Goal: Transaction & Acquisition: Purchase product/service

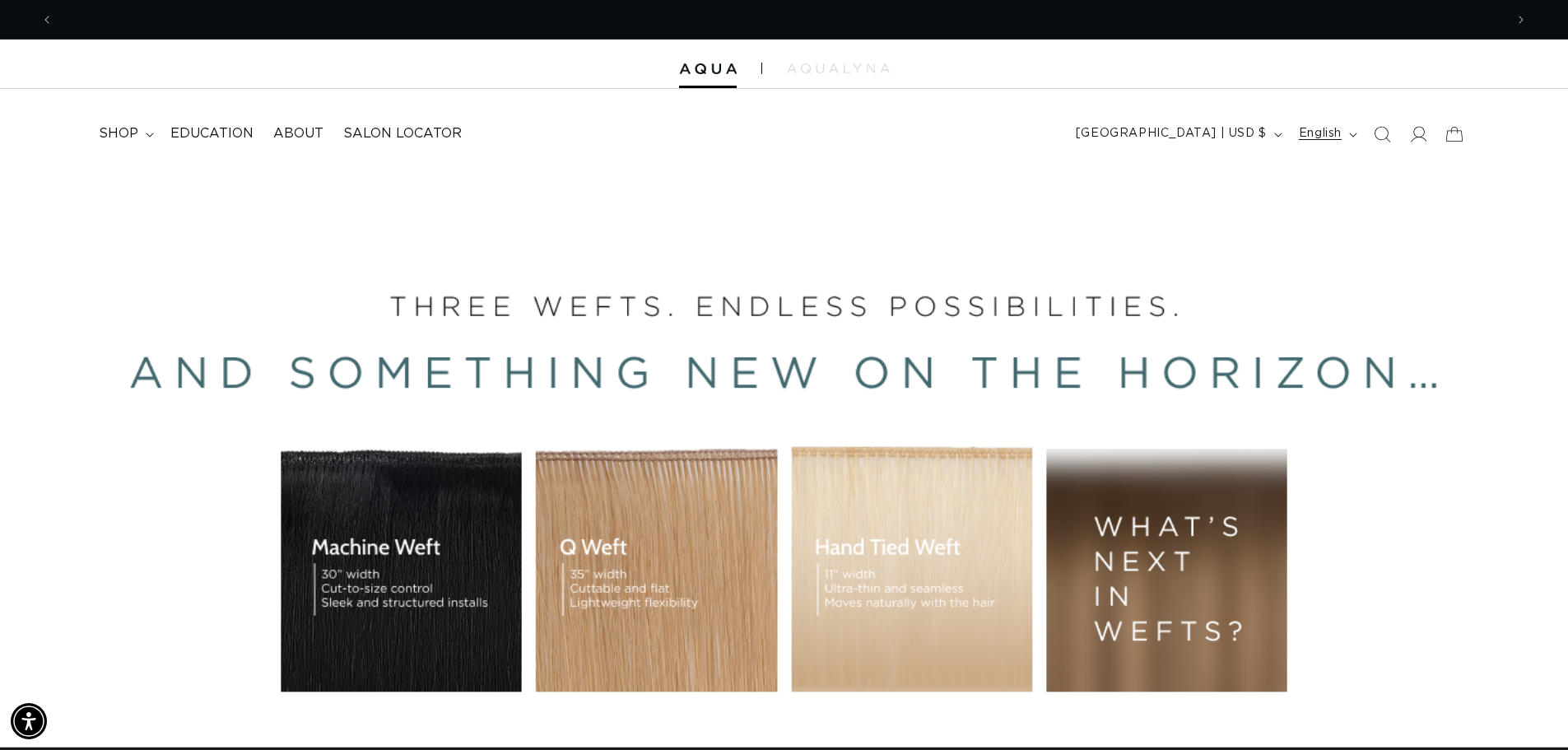
scroll to position [0, 2902]
click at [1422, 138] on icon at bounding box center [1419, 134] width 17 height 16
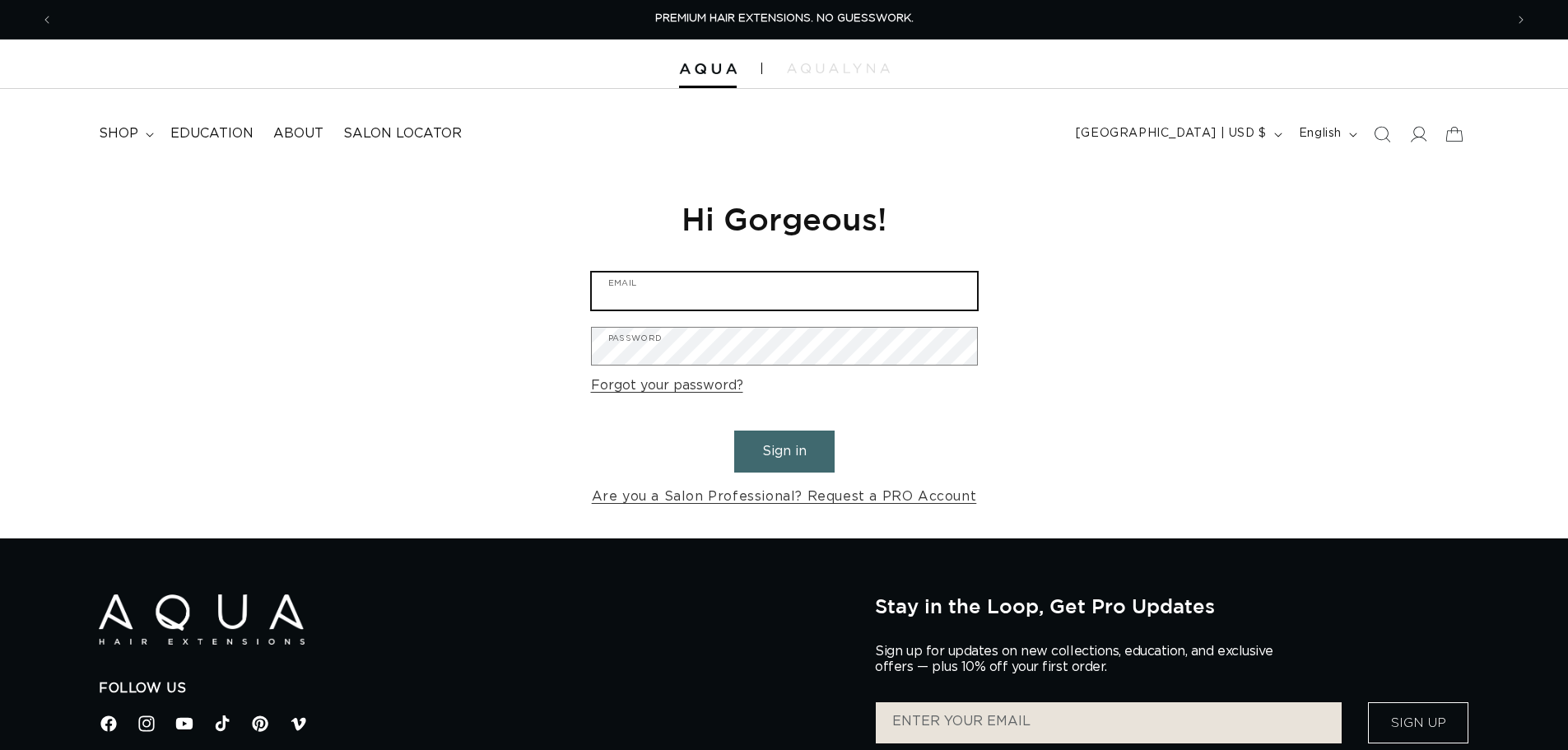
type input "info@thecolorbarhairsalonwaxhaw.com"
drag, startPoint x: 0, startPoint y: 0, endPoint x: 792, endPoint y: 443, distance: 907.5
click at [792, 444] on button "Sign in" at bounding box center [784, 452] width 101 height 42
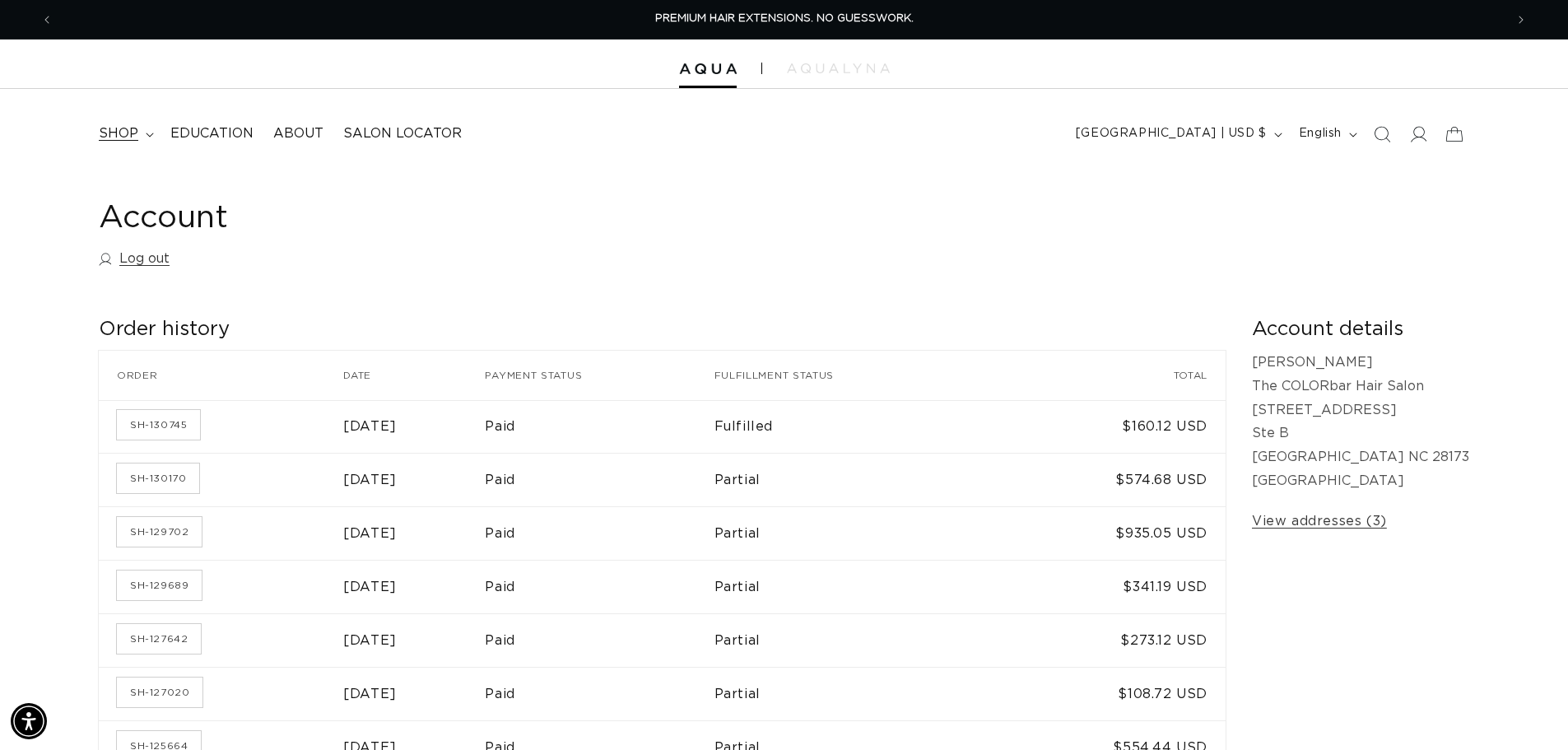
click at [152, 140] on summary "shop" at bounding box center [124, 134] width 72 height 37
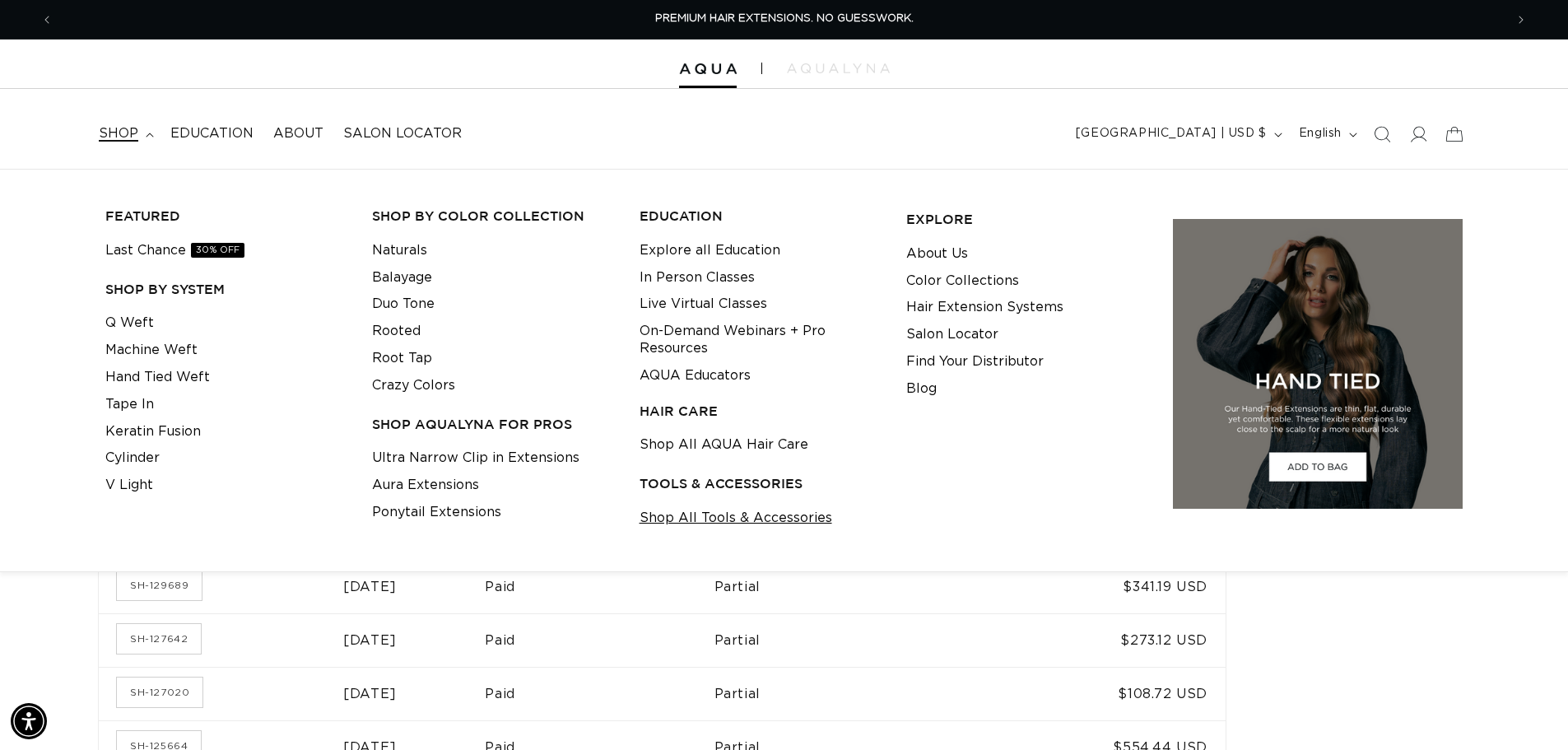
click at [744, 512] on link "Shop All Tools & Accessories" at bounding box center [736, 519] width 193 height 28
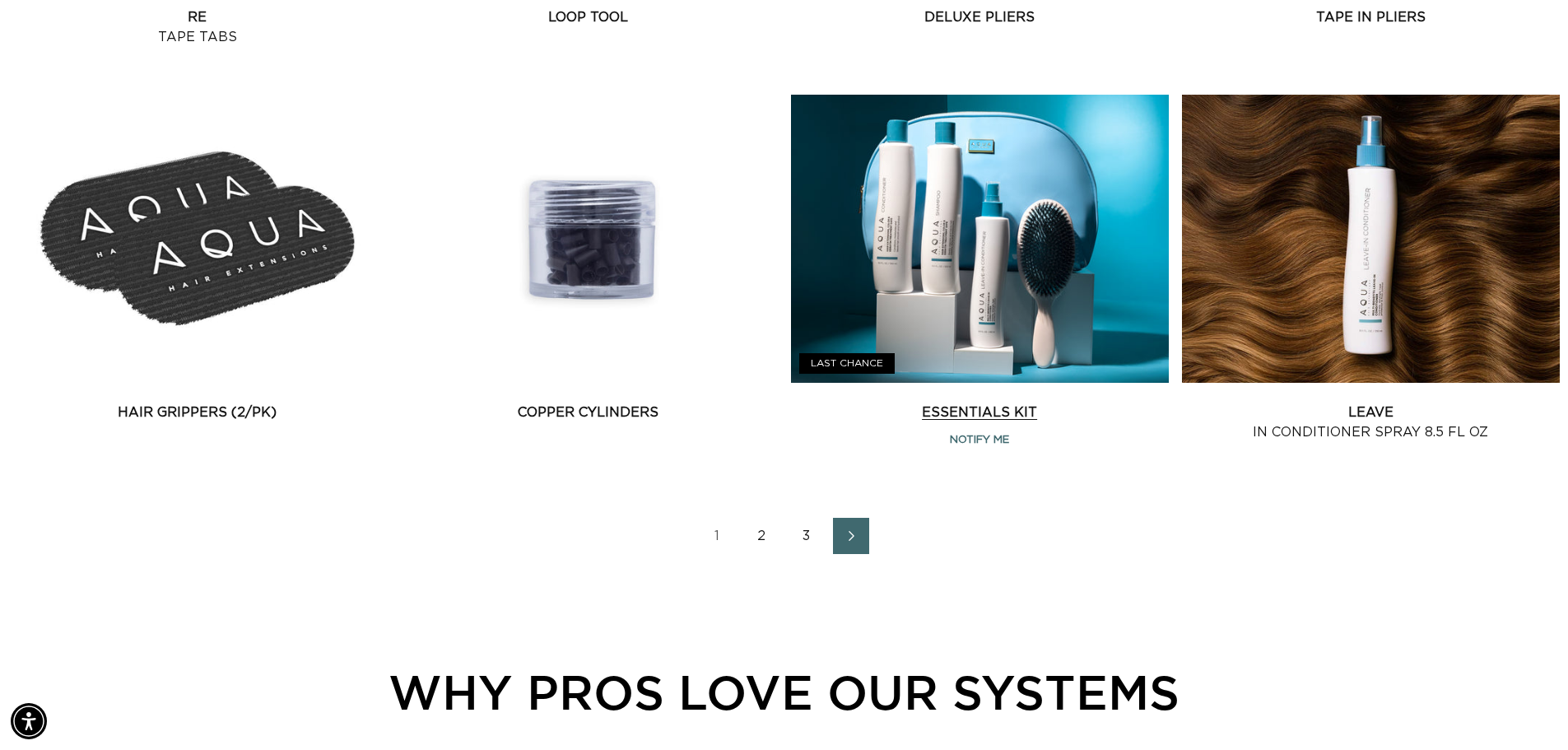
scroll to position [0, 1451]
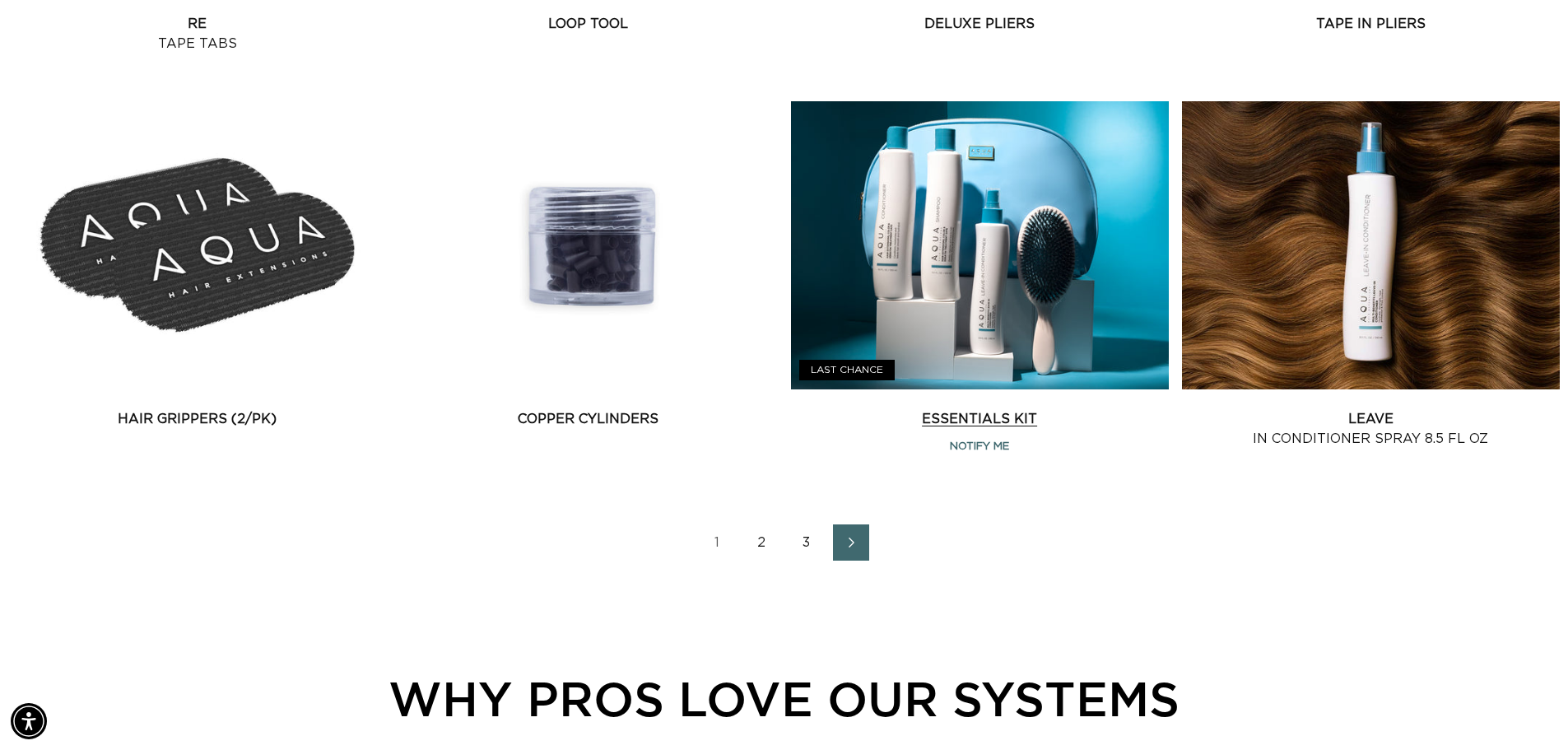
click at [977, 409] on link "Essentials Kit" at bounding box center [980, 419] width 377 height 20
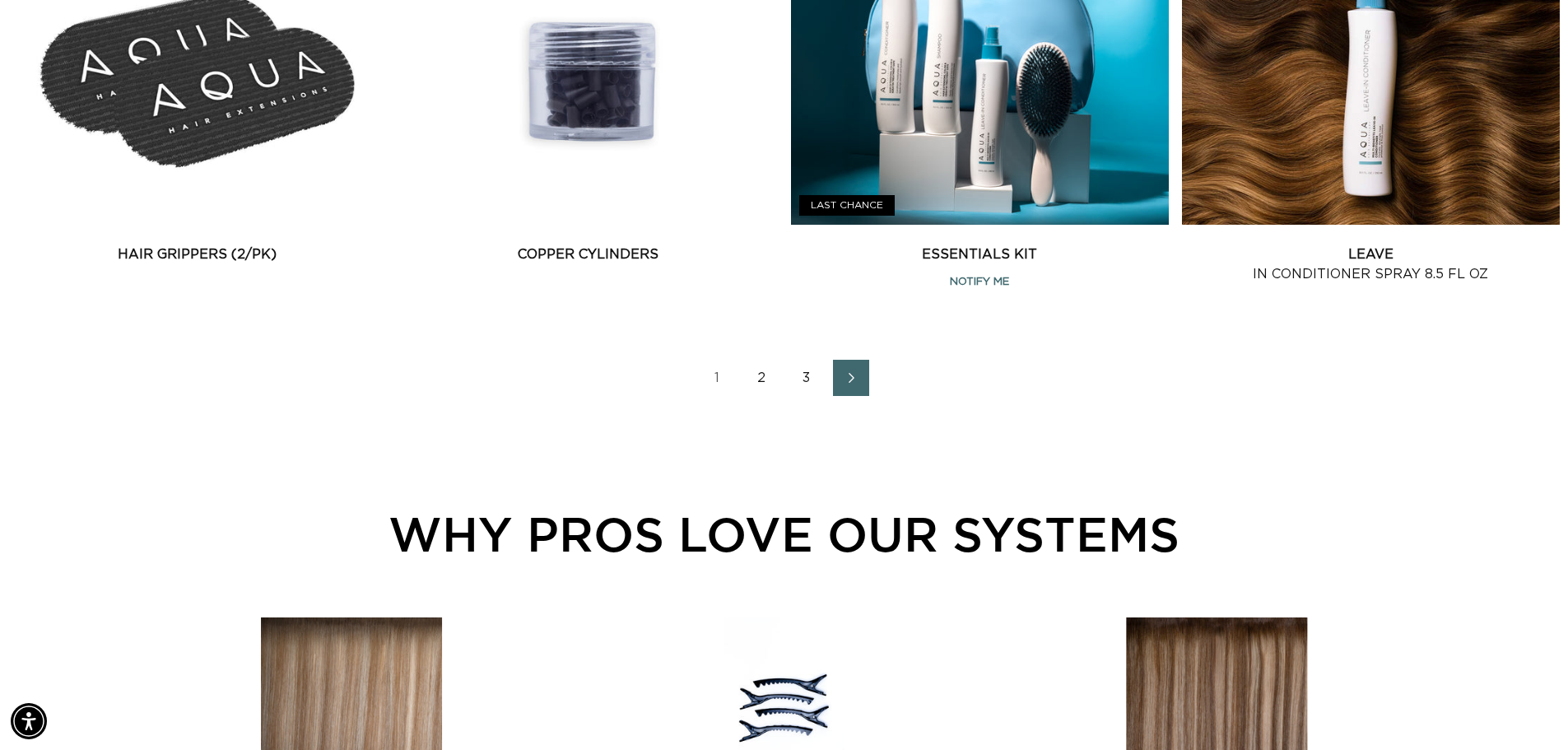
scroll to position [0, 0]
click at [768, 373] on link "2" at bounding box center [762, 378] width 36 height 36
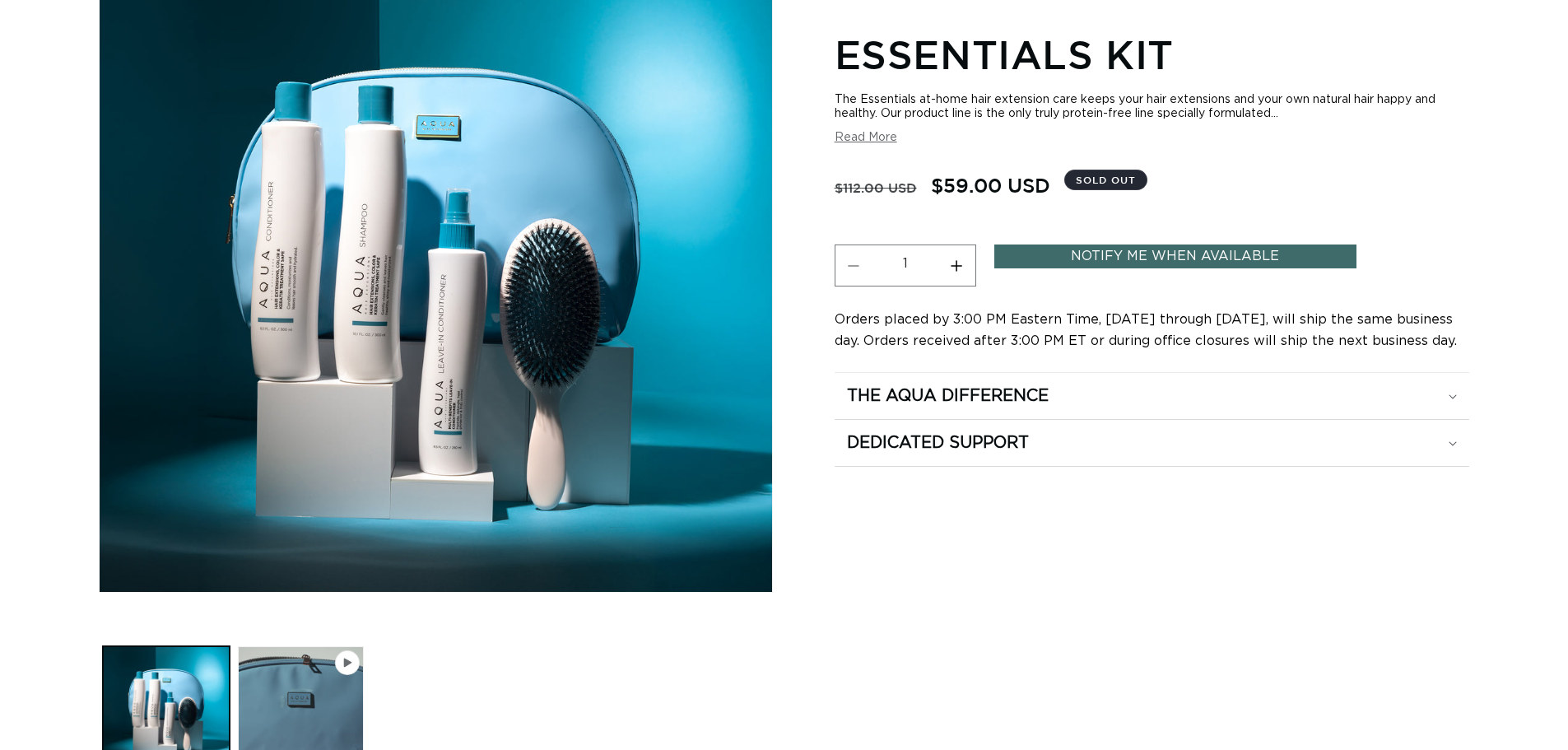
scroll to position [83, 0]
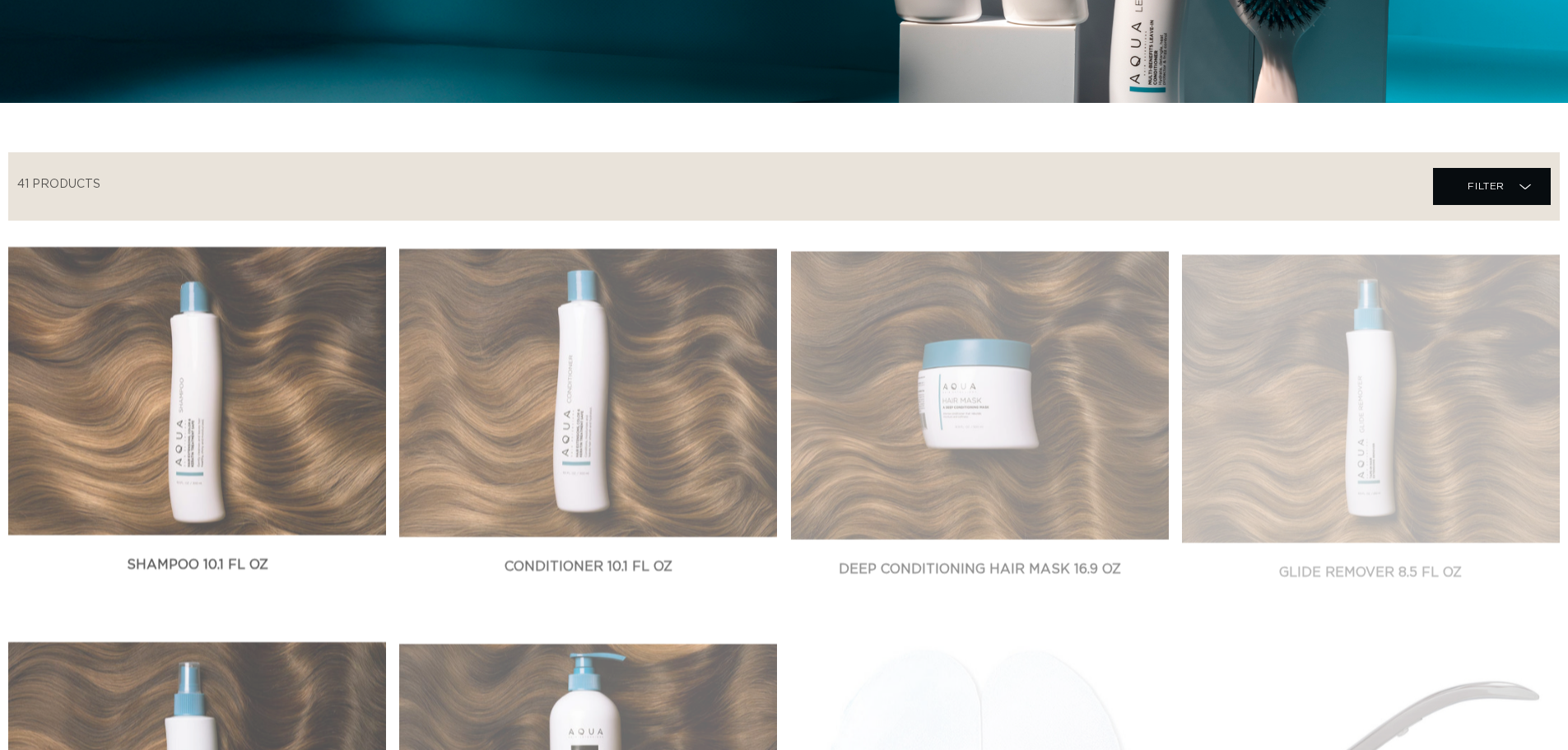
scroll to position [659, 0]
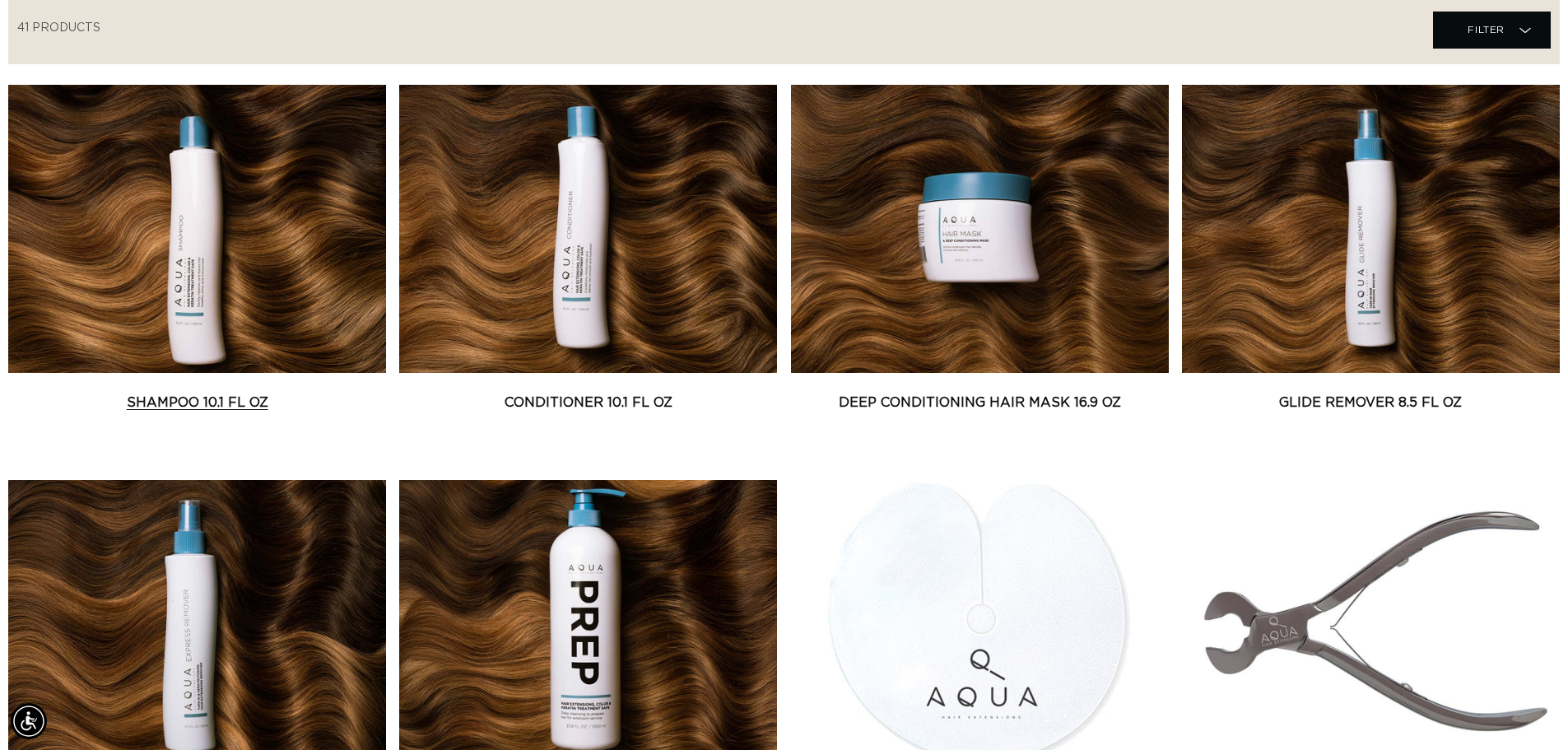
click at [238, 393] on link "Shampoo 10.1 fl oz" at bounding box center [197, 403] width 377 height 20
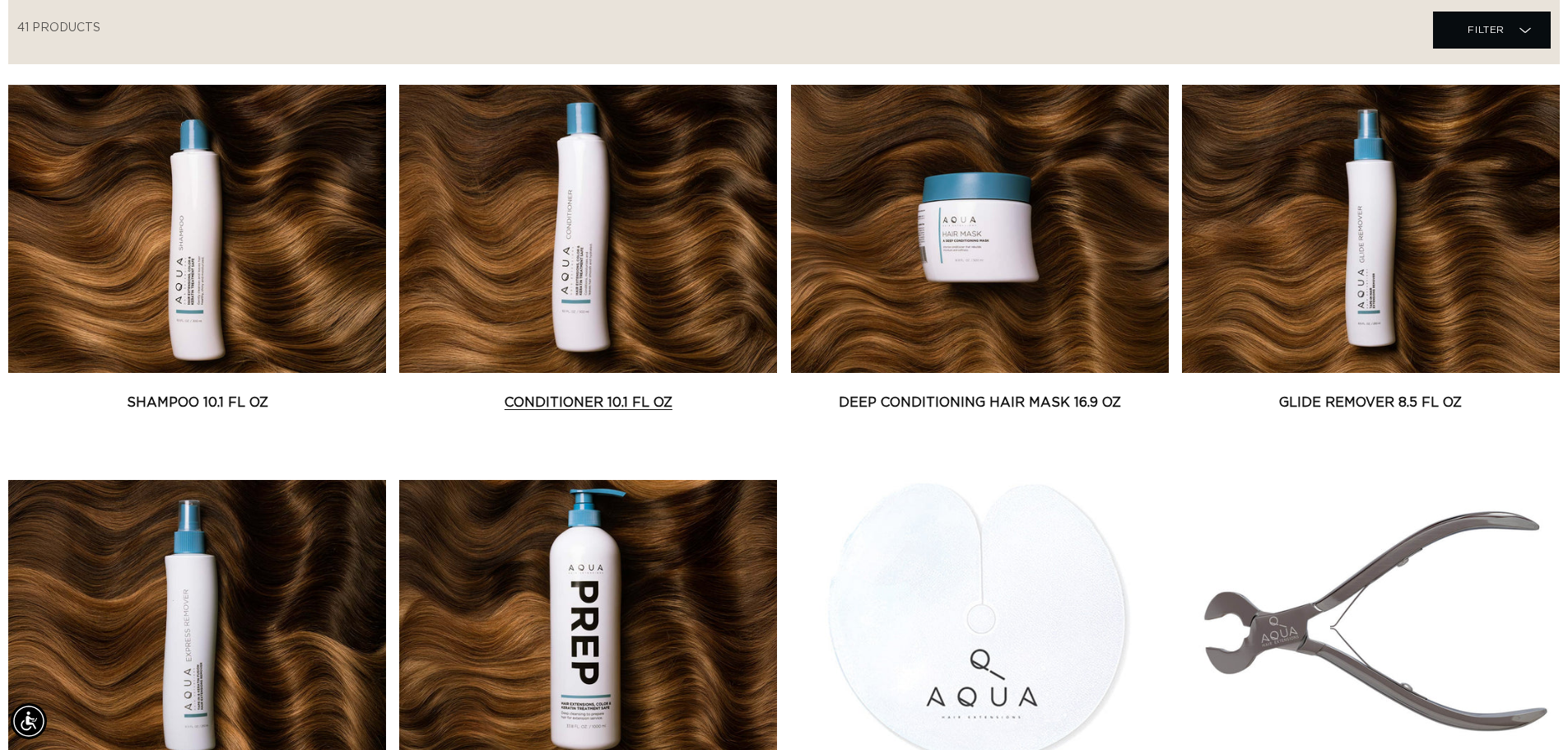
scroll to position [0, 1451]
click at [554, 393] on link "Conditioner 10.1 fl oz" at bounding box center [588, 403] width 377 height 20
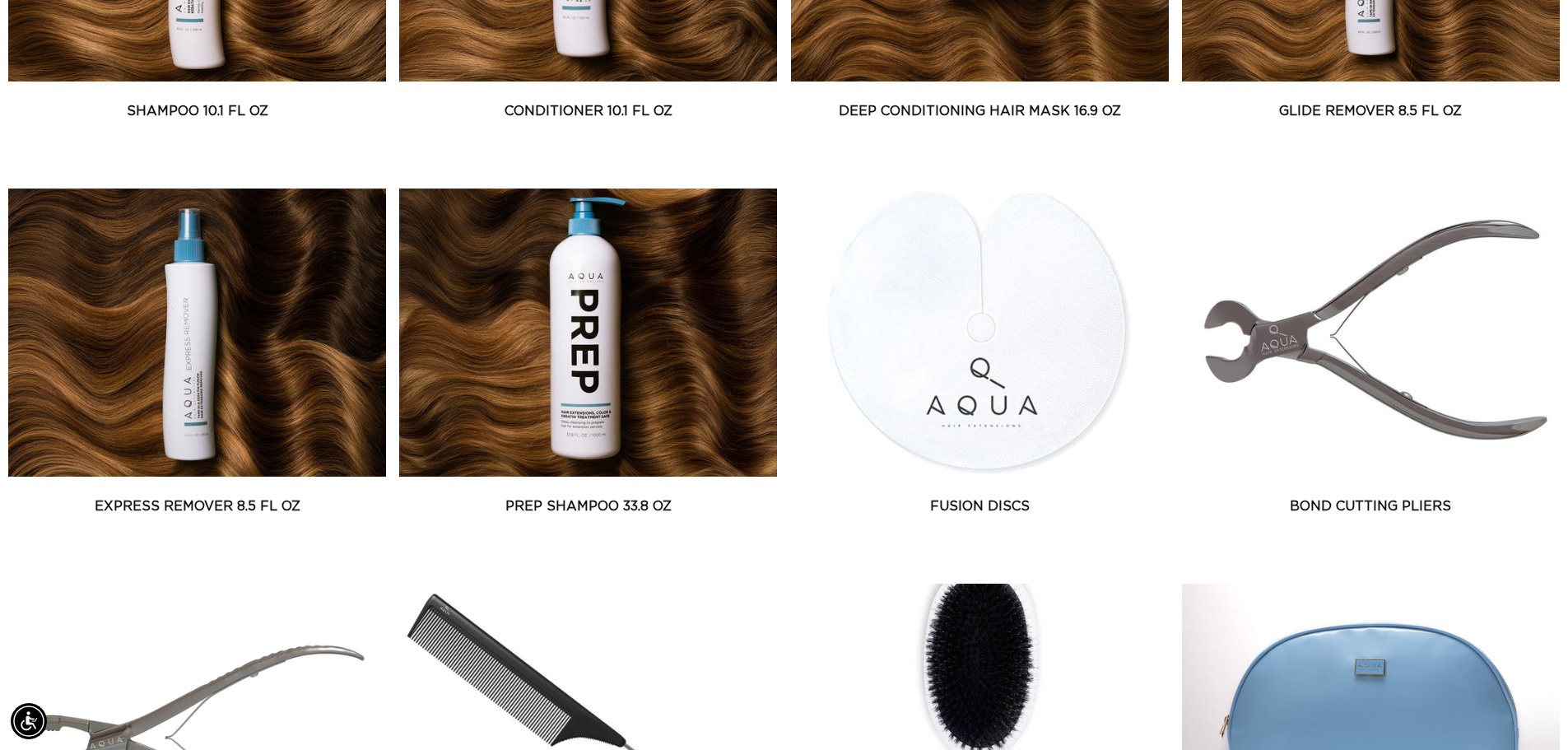
scroll to position [1071, 0]
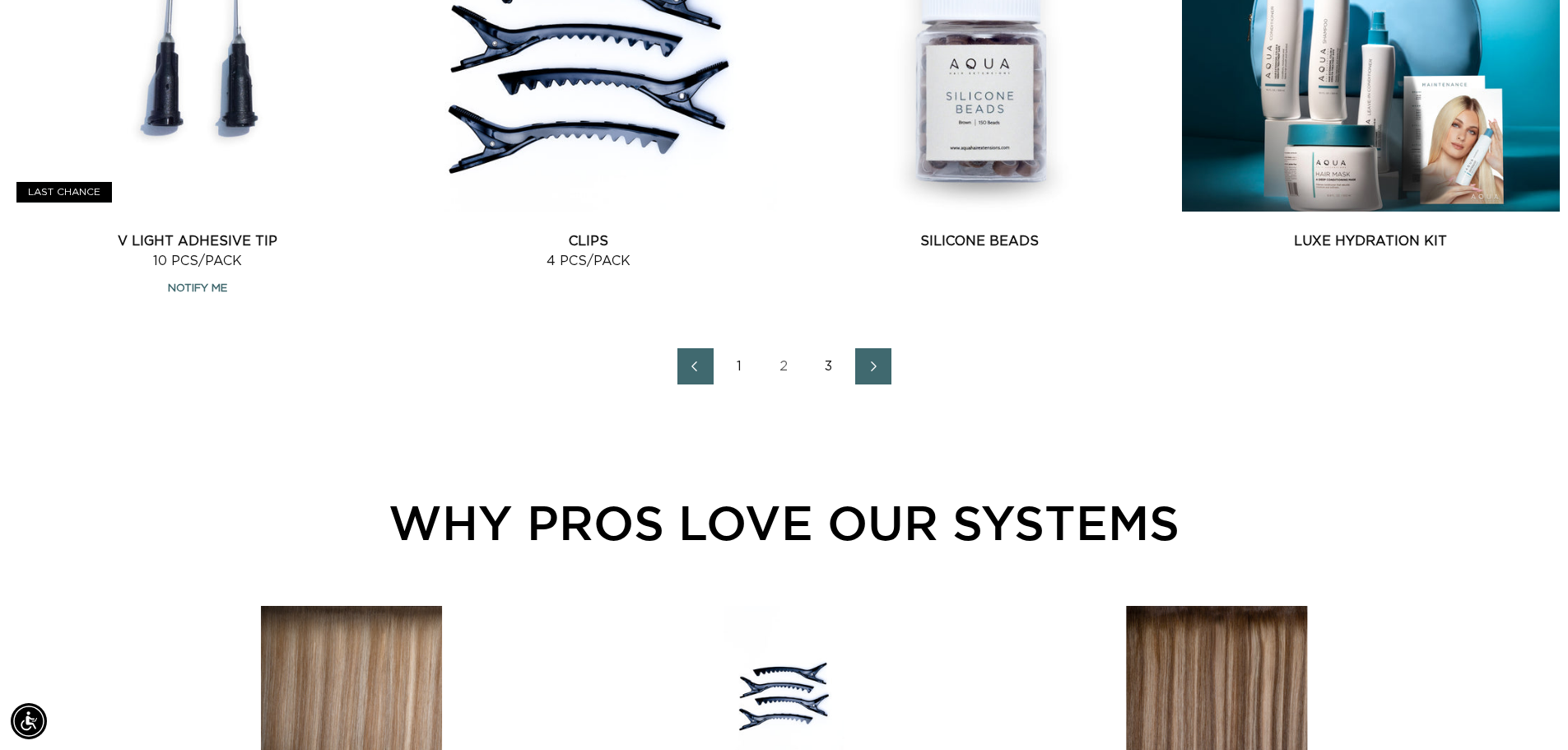
scroll to position [2306, 0]
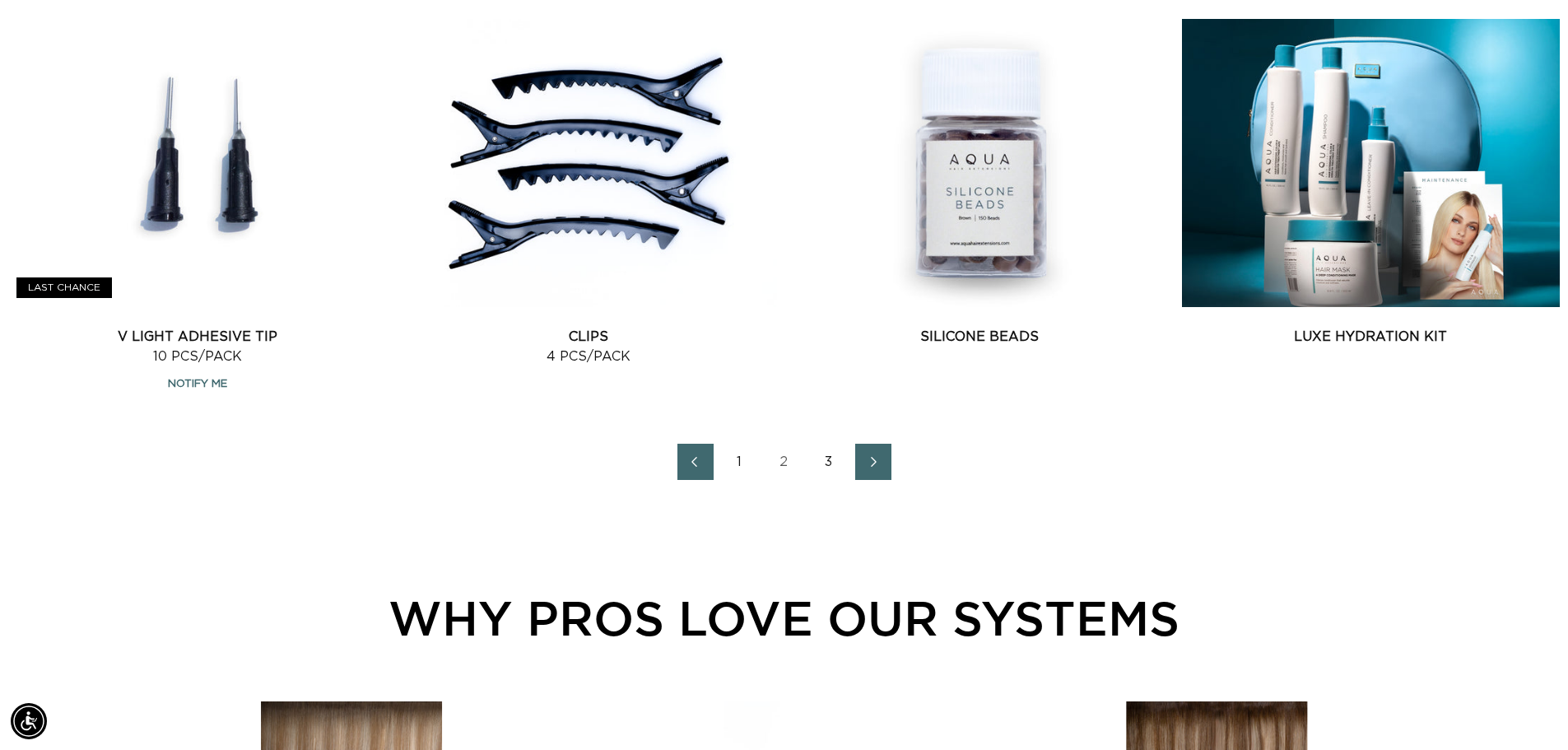
click at [832, 463] on link "3" at bounding box center [829, 462] width 36 height 36
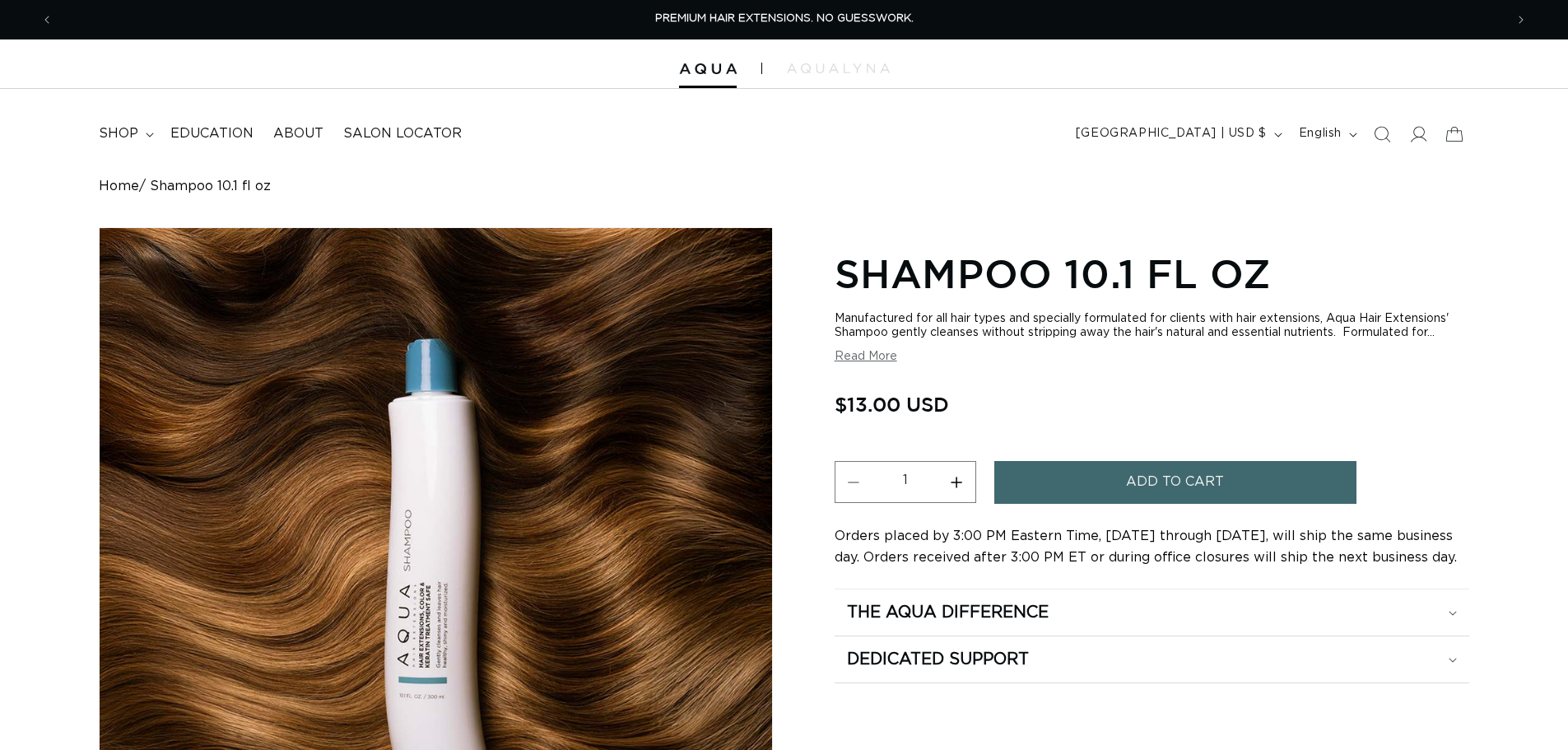
click at [1222, 488] on span "Add to cart" at bounding box center [1175, 482] width 98 height 42
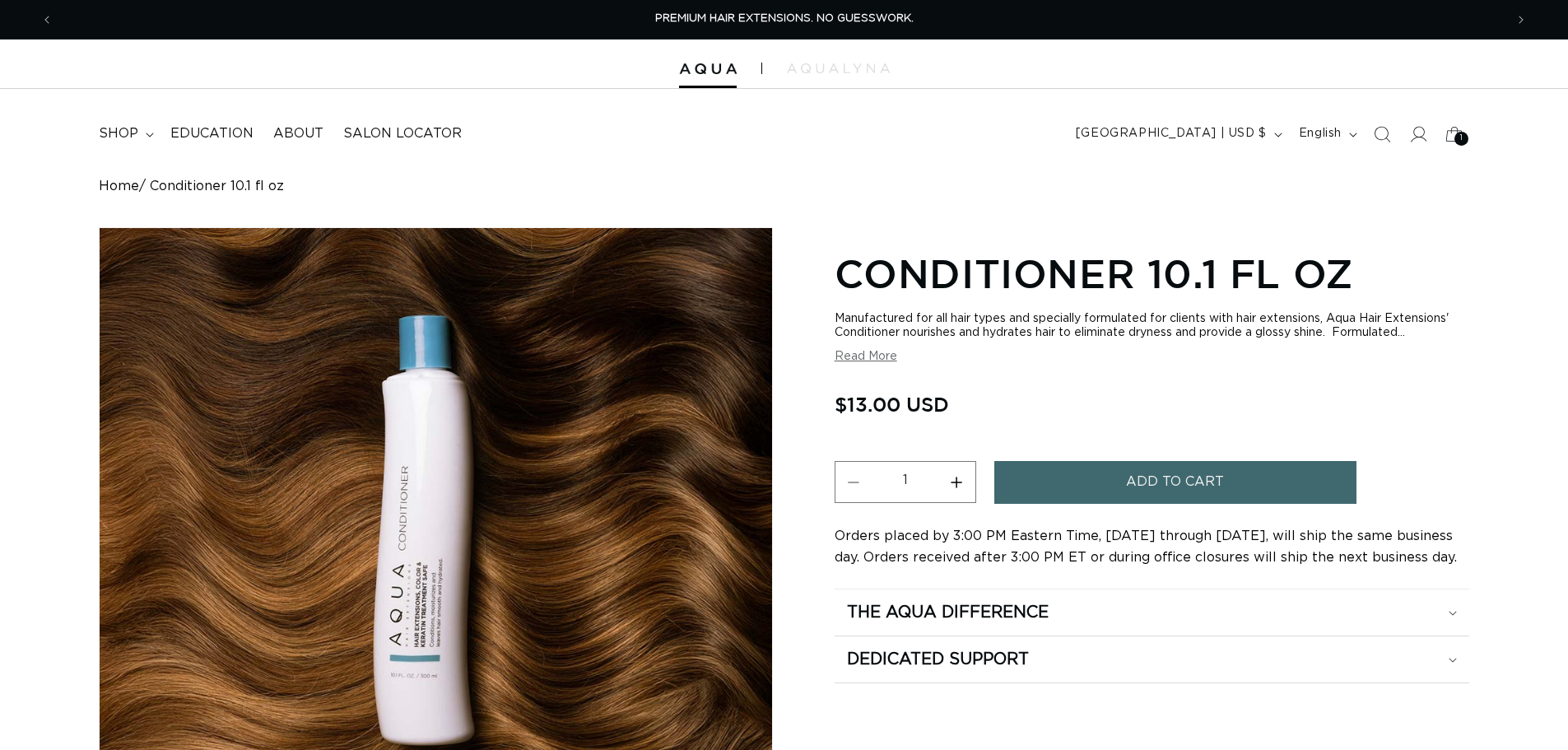
click at [1240, 491] on button "Add to cart" at bounding box center [1175, 482] width 362 height 42
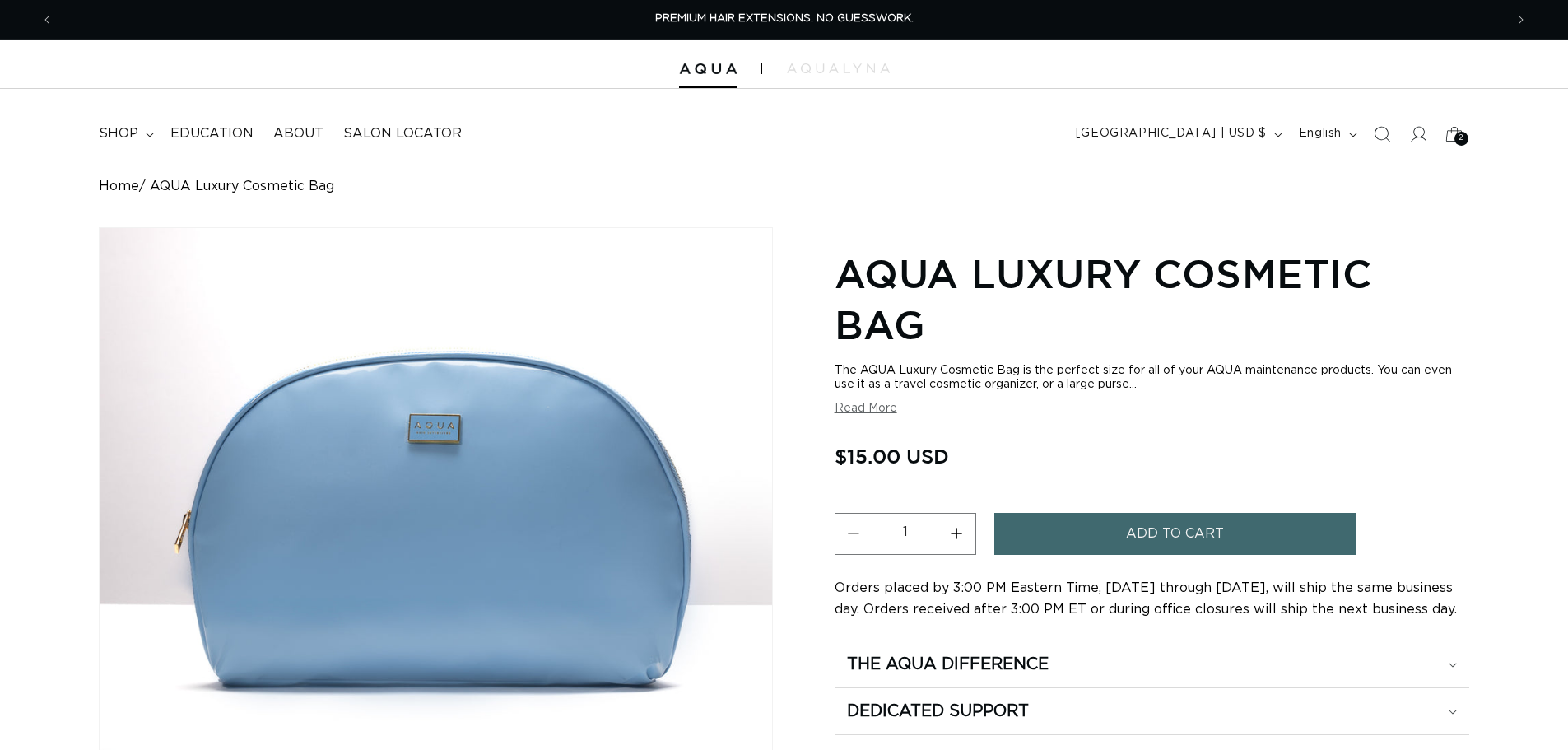
click at [1179, 537] on span "Add to cart" at bounding box center [1175, 534] width 98 height 42
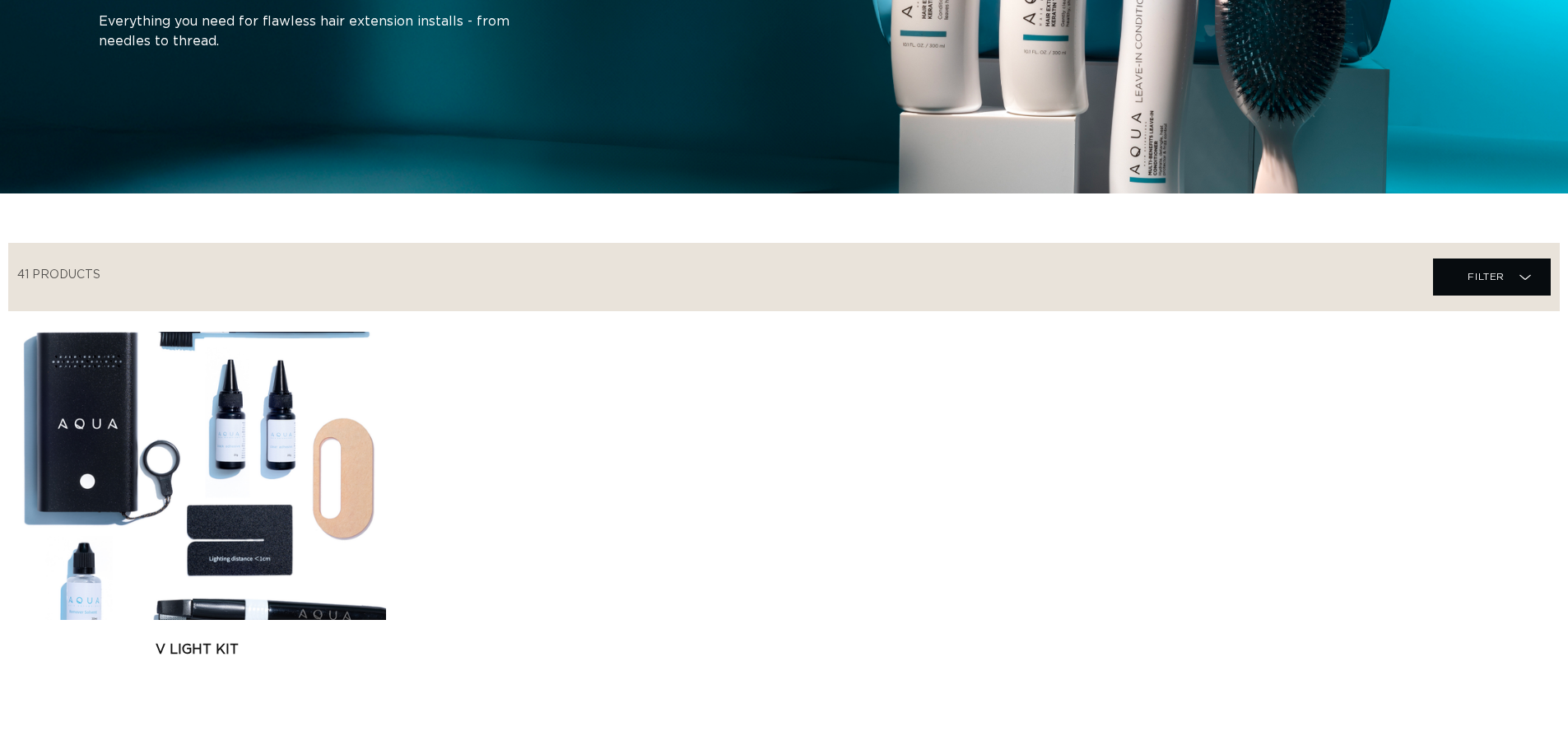
scroll to position [741, 0]
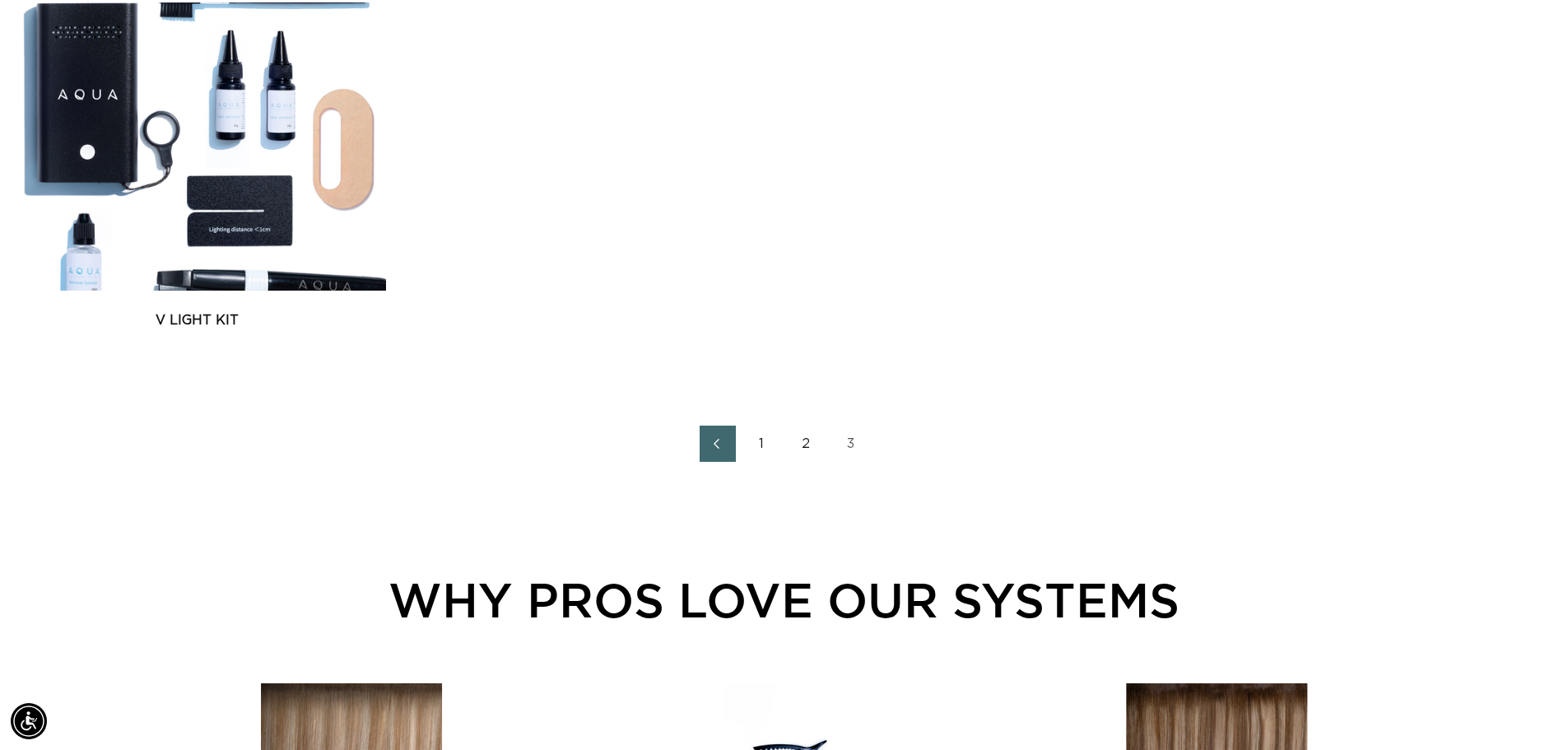
click at [761, 444] on link "1" at bounding box center [762, 444] width 36 height 36
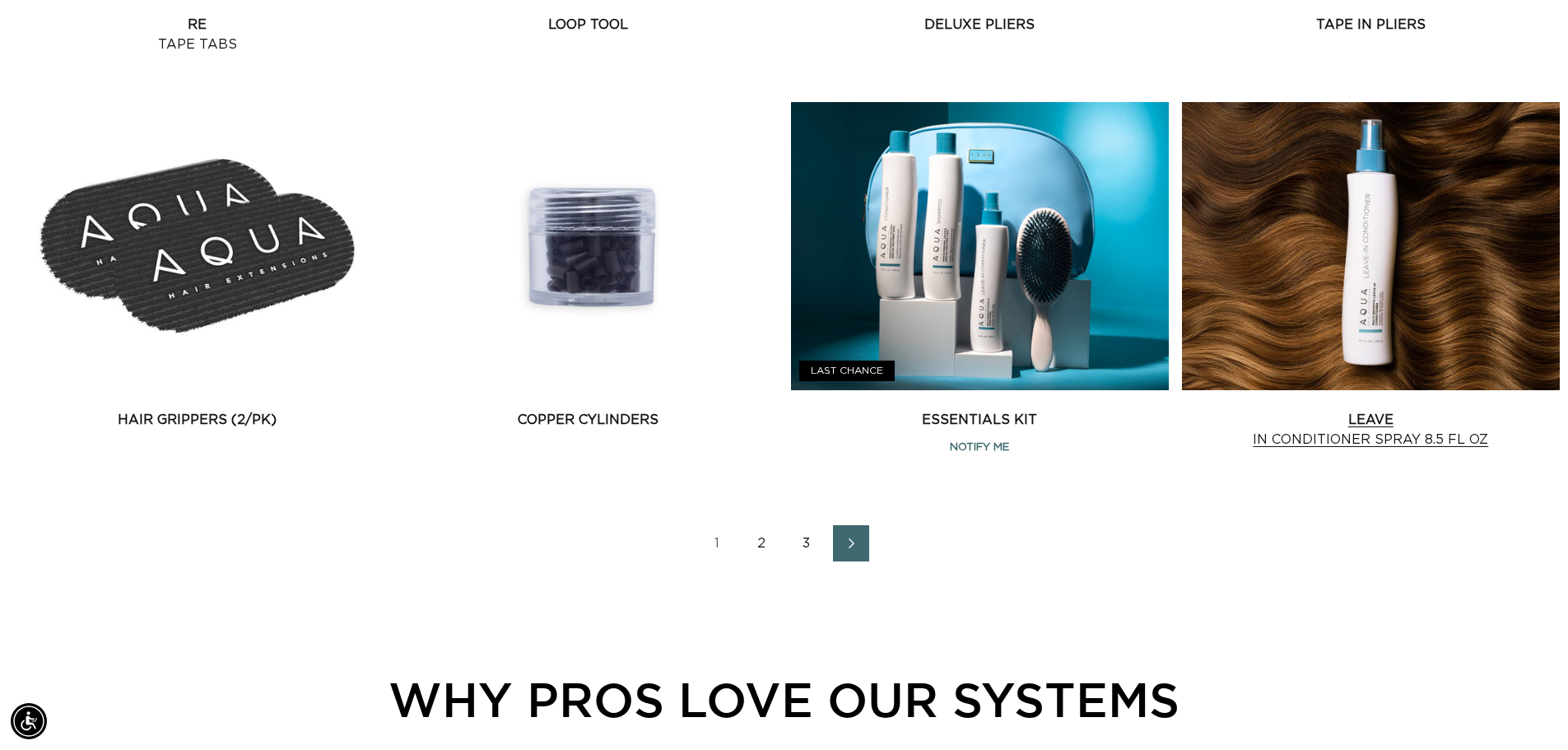
scroll to position [2223, 0]
click at [1397, 409] on link "Leave In Conditioner Spray 8.5 fl oz" at bounding box center [1371, 429] width 377 height 40
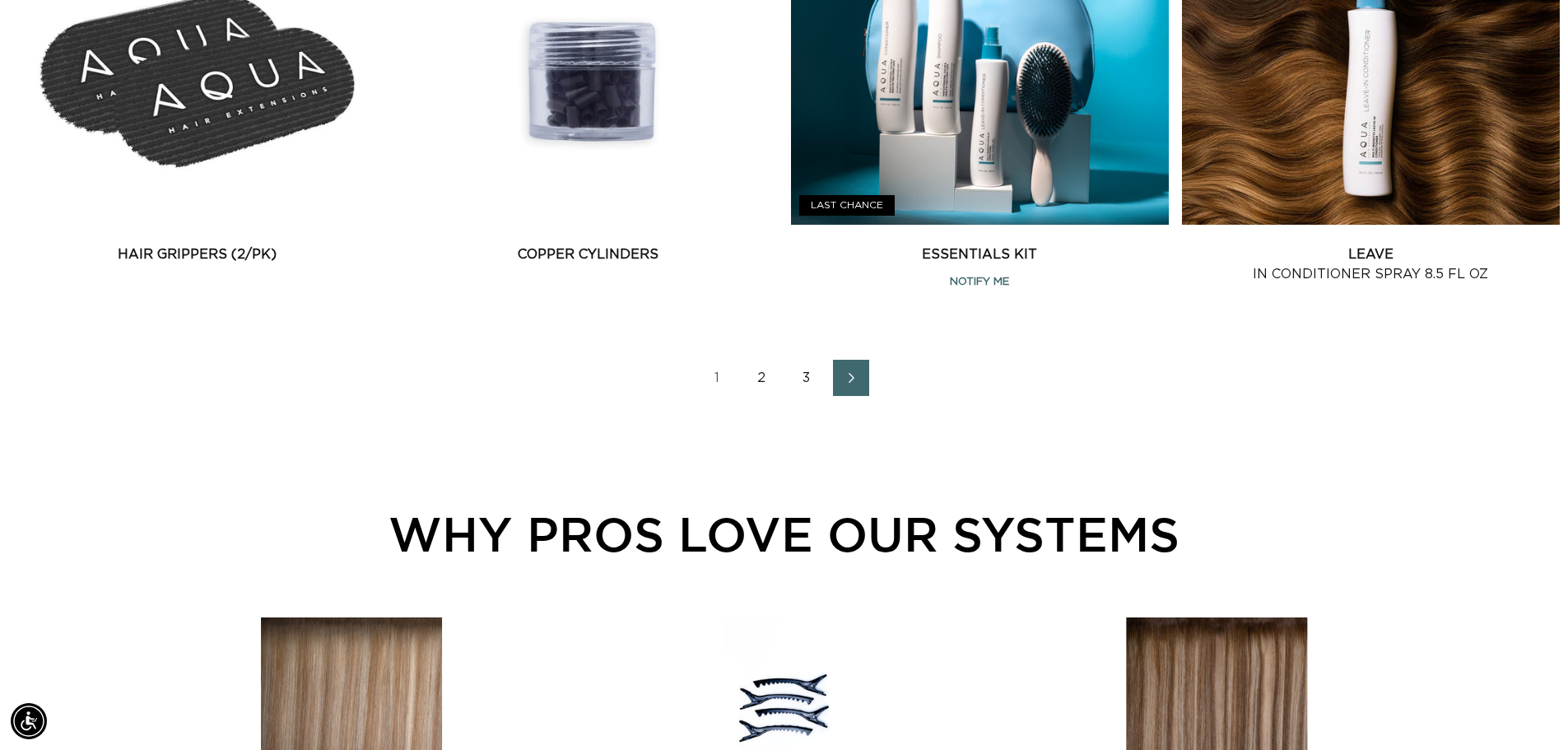
scroll to position [0, 0]
click at [765, 375] on link "2" at bounding box center [762, 378] width 36 height 36
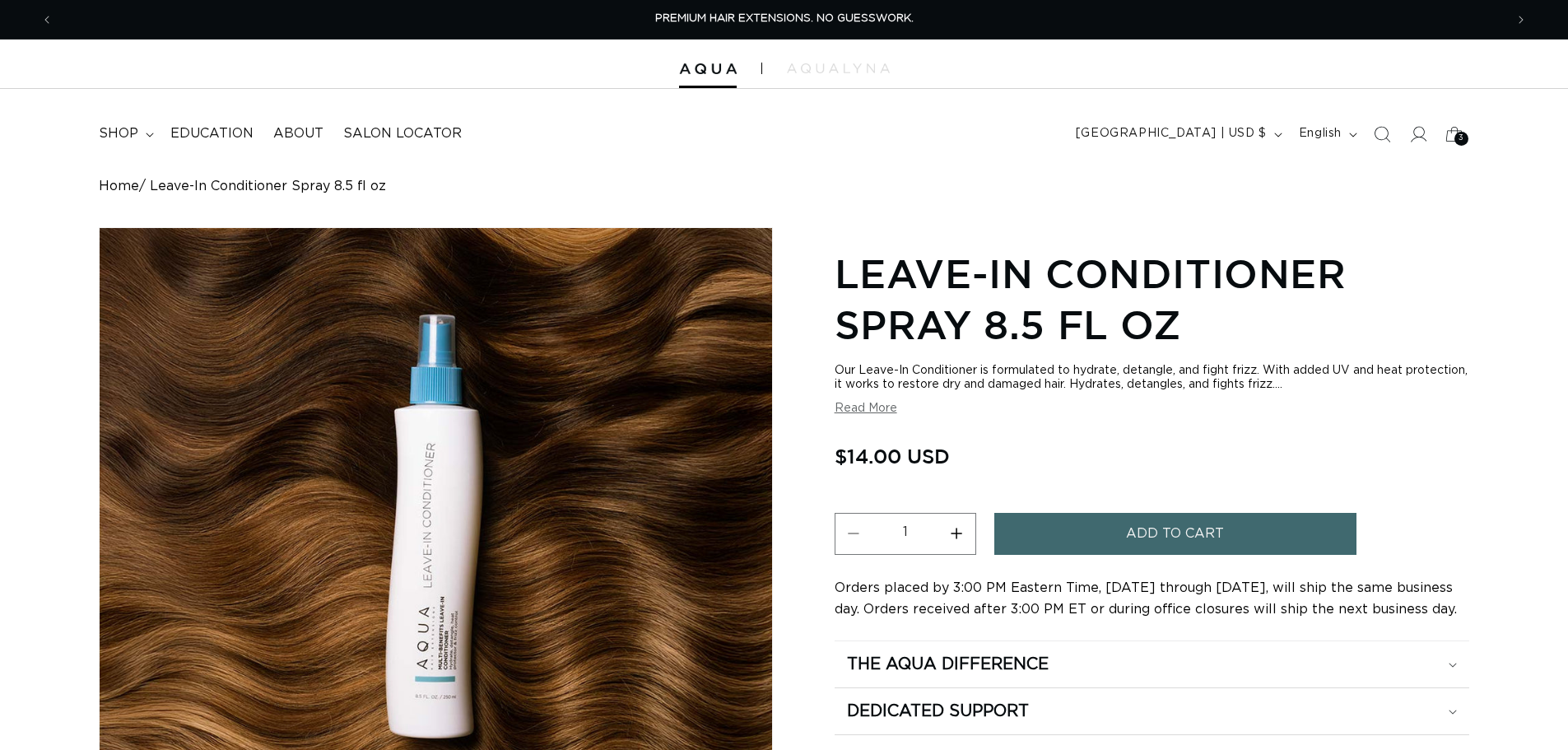
click at [1214, 547] on span "Add to cart" at bounding box center [1175, 534] width 98 height 42
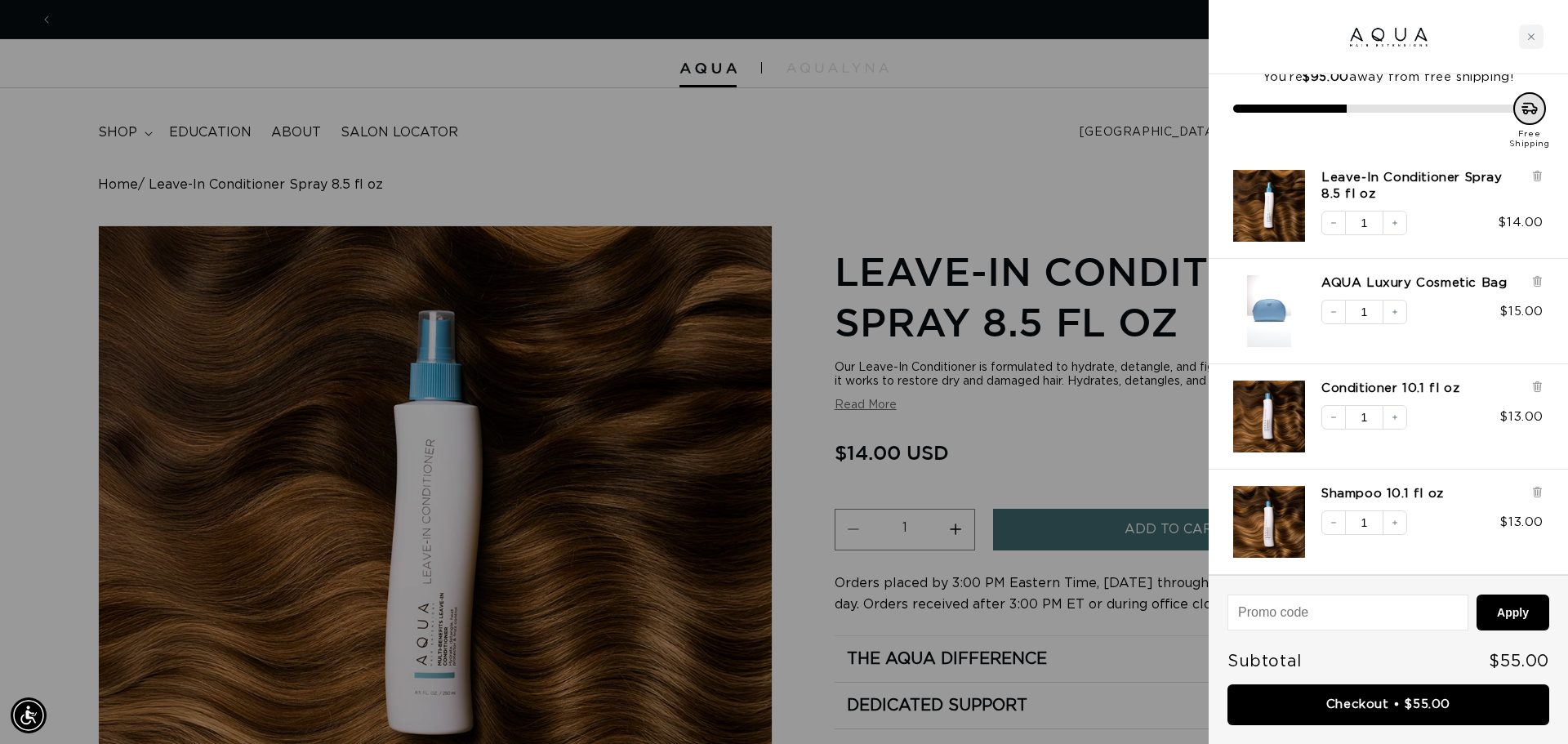
scroll to position [0, 2904]
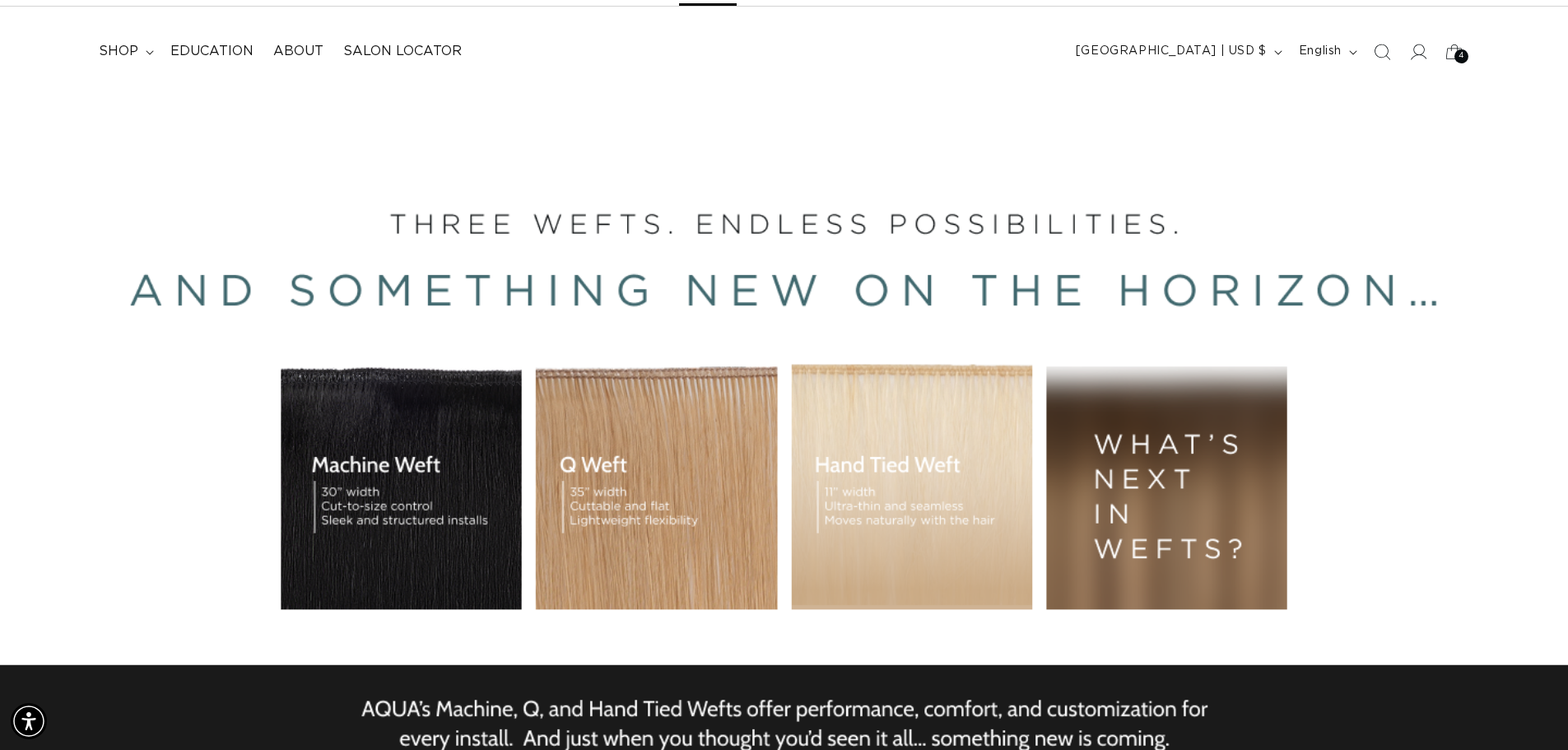
scroll to position [0, 1451]
click at [1421, 53] on icon at bounding box center [1417, 52] width 17 height 17
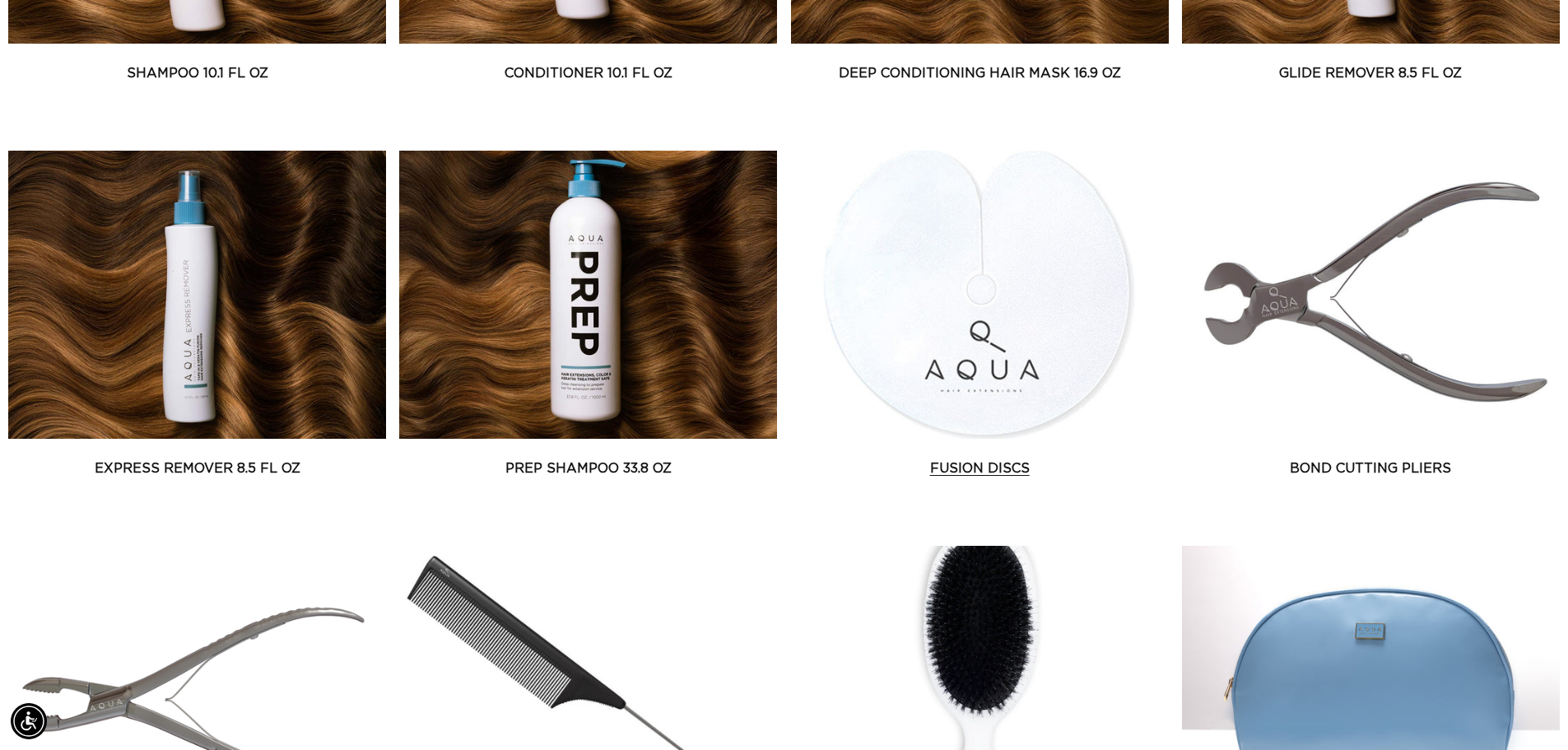
scroll to position [1400, 0]
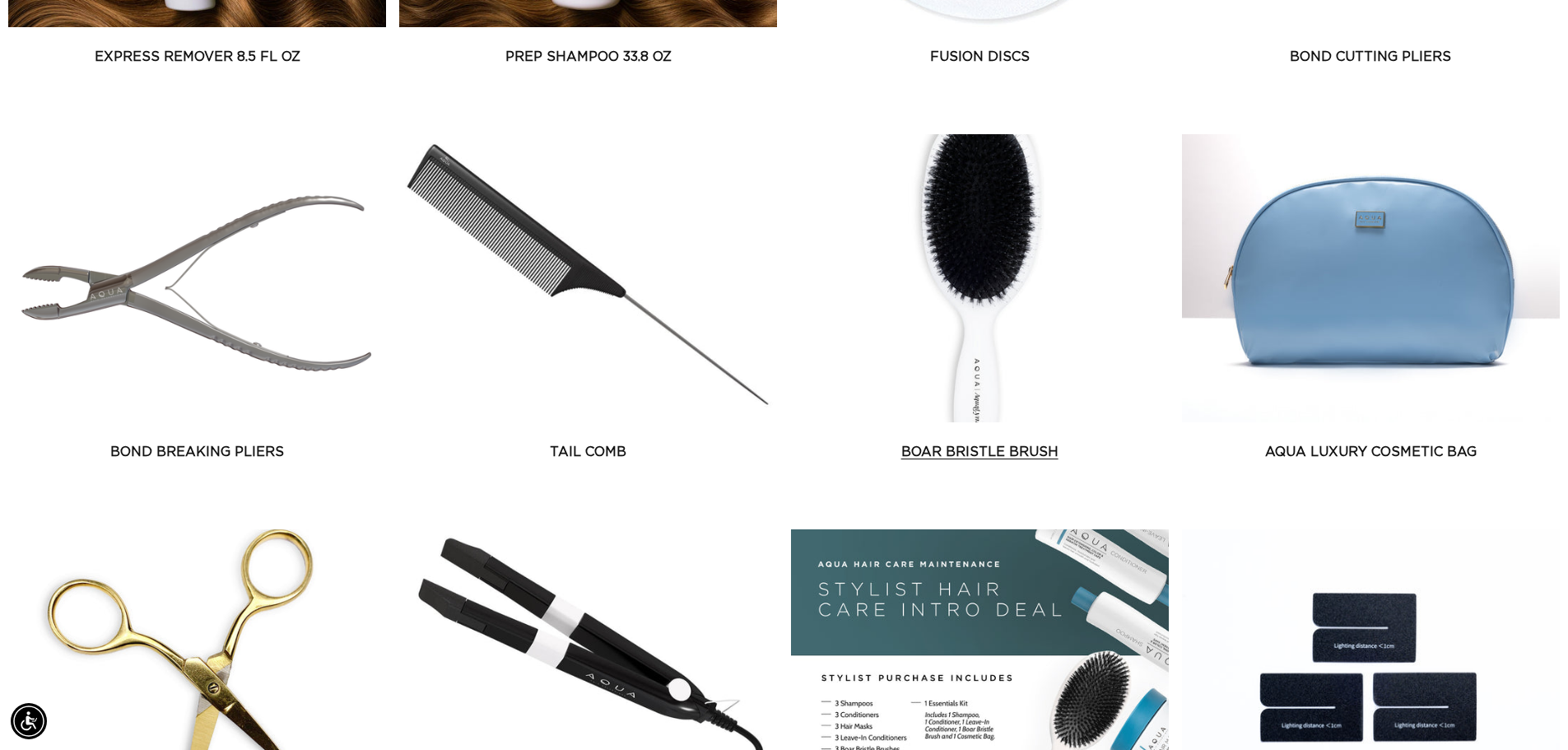
click at [980, 442] on link "Boar Bristle Brush" at bounding box center [980, 452] width 377 height 20
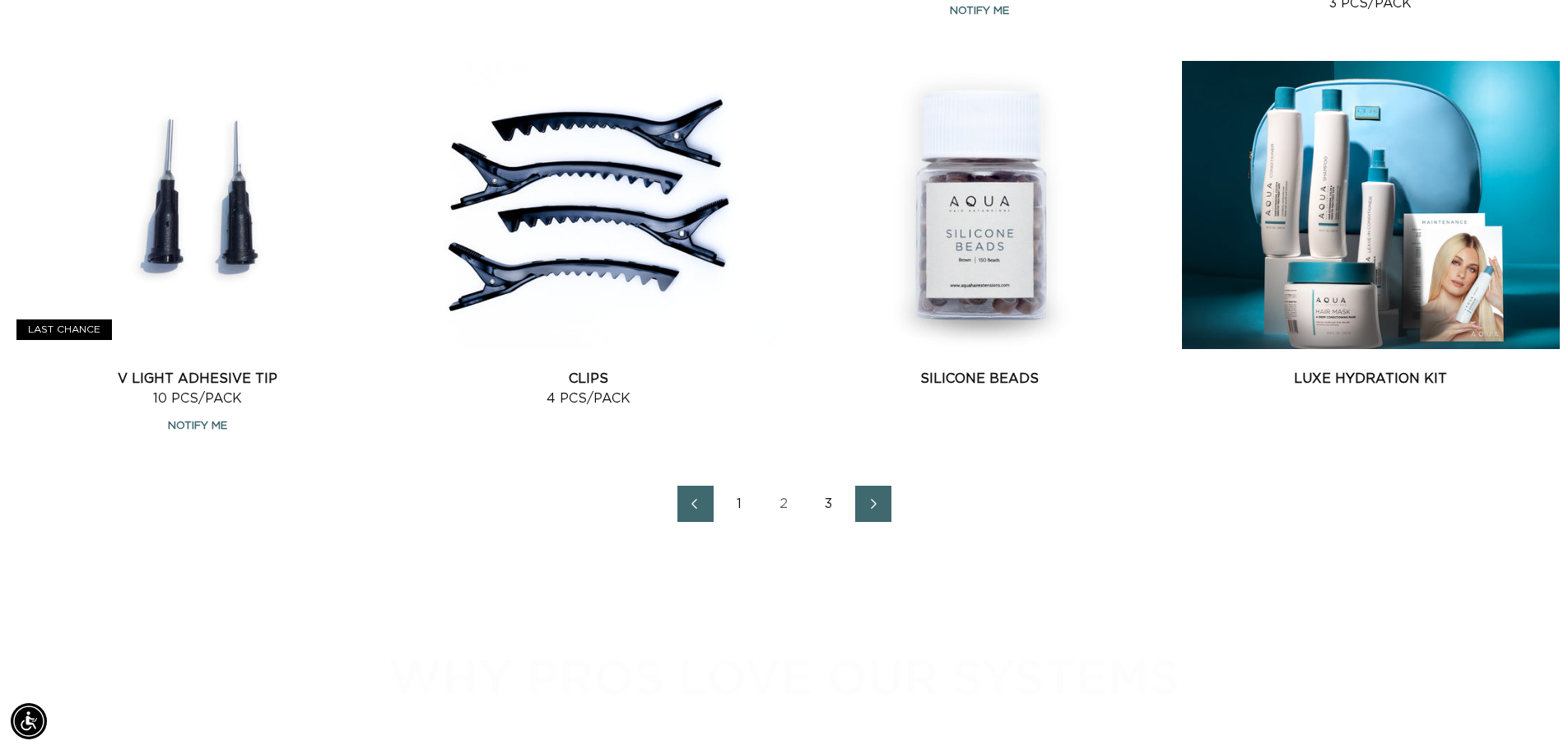
scroll to position [2388, 0]
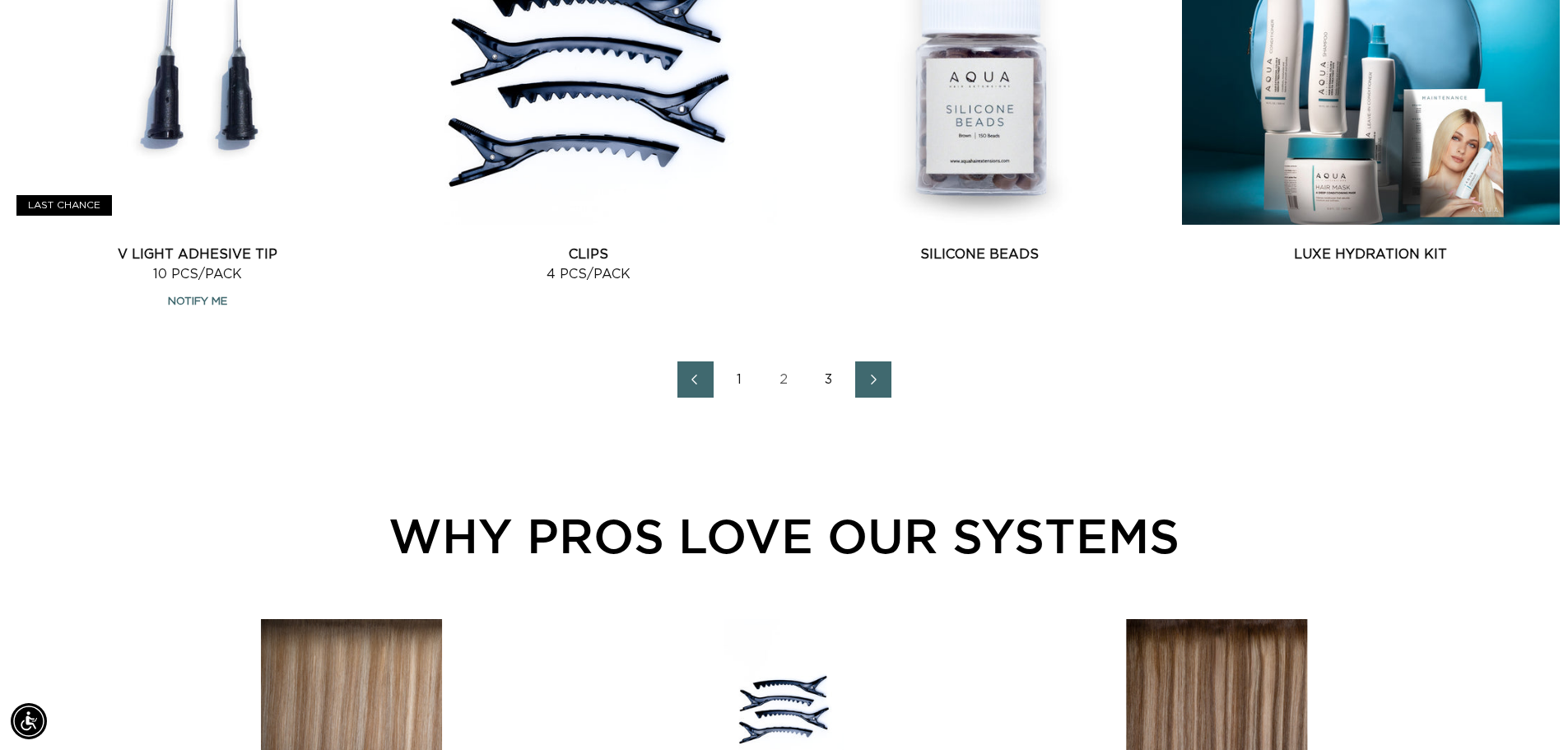
click at [736, 379] on link "1" at bounding box center [740, 379] width 36 height 36
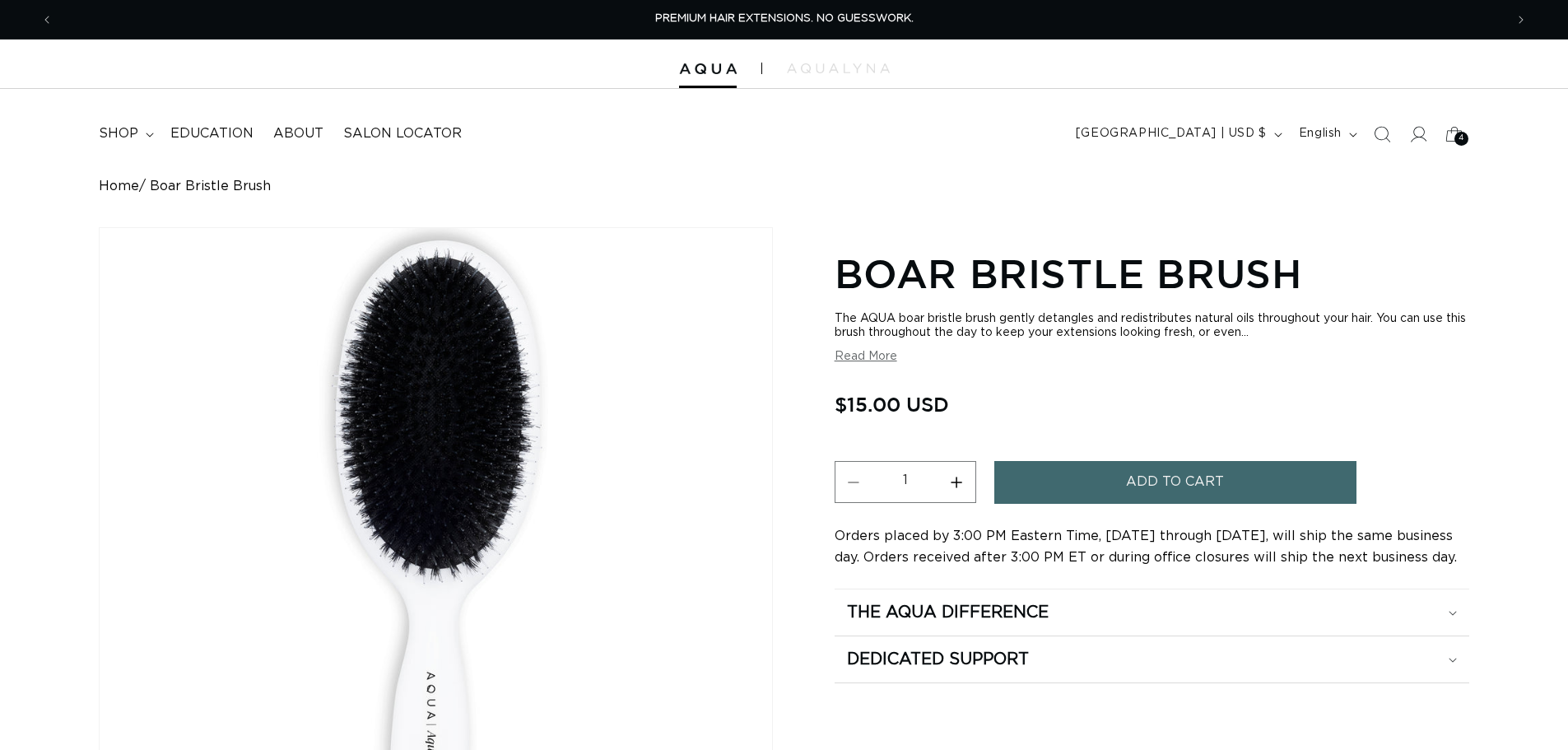
click at [1179, 482] on span "Add to cart" at bounding box center [1175, 482] width 98 height 42
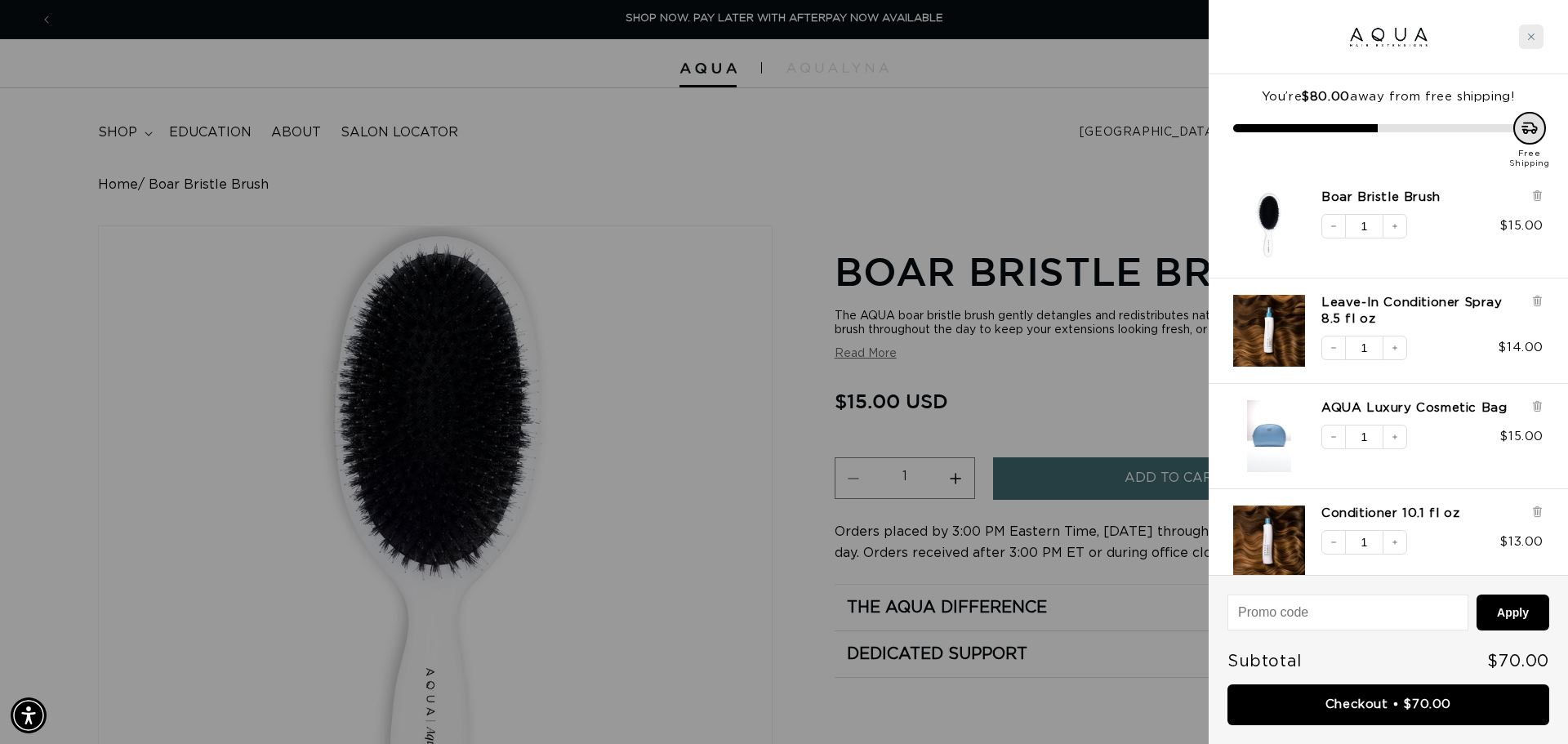
click at [1533, 42] on div "Close cart" at bounding box center [1531, 37] width 25 height 25
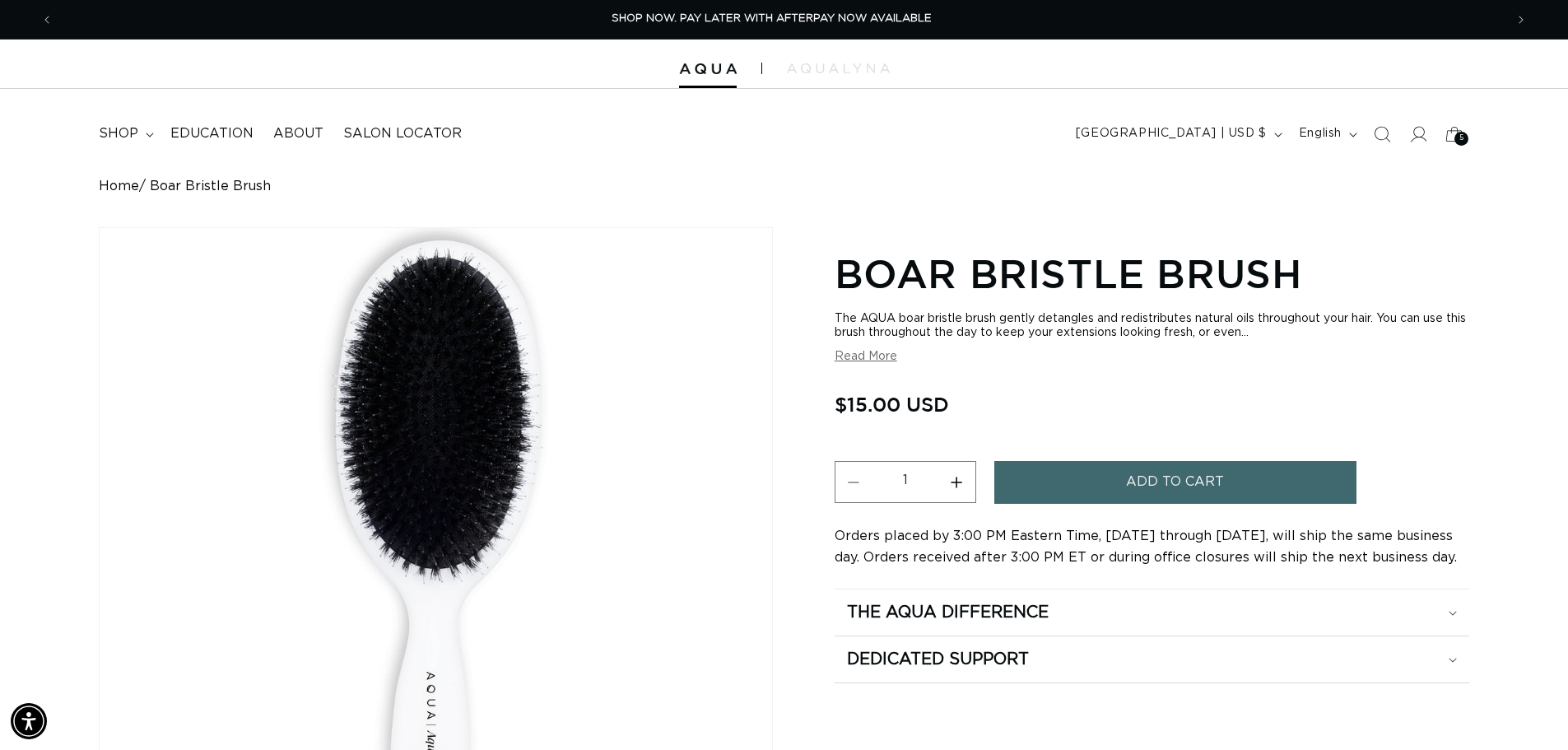
scroll to position [0, 1451]
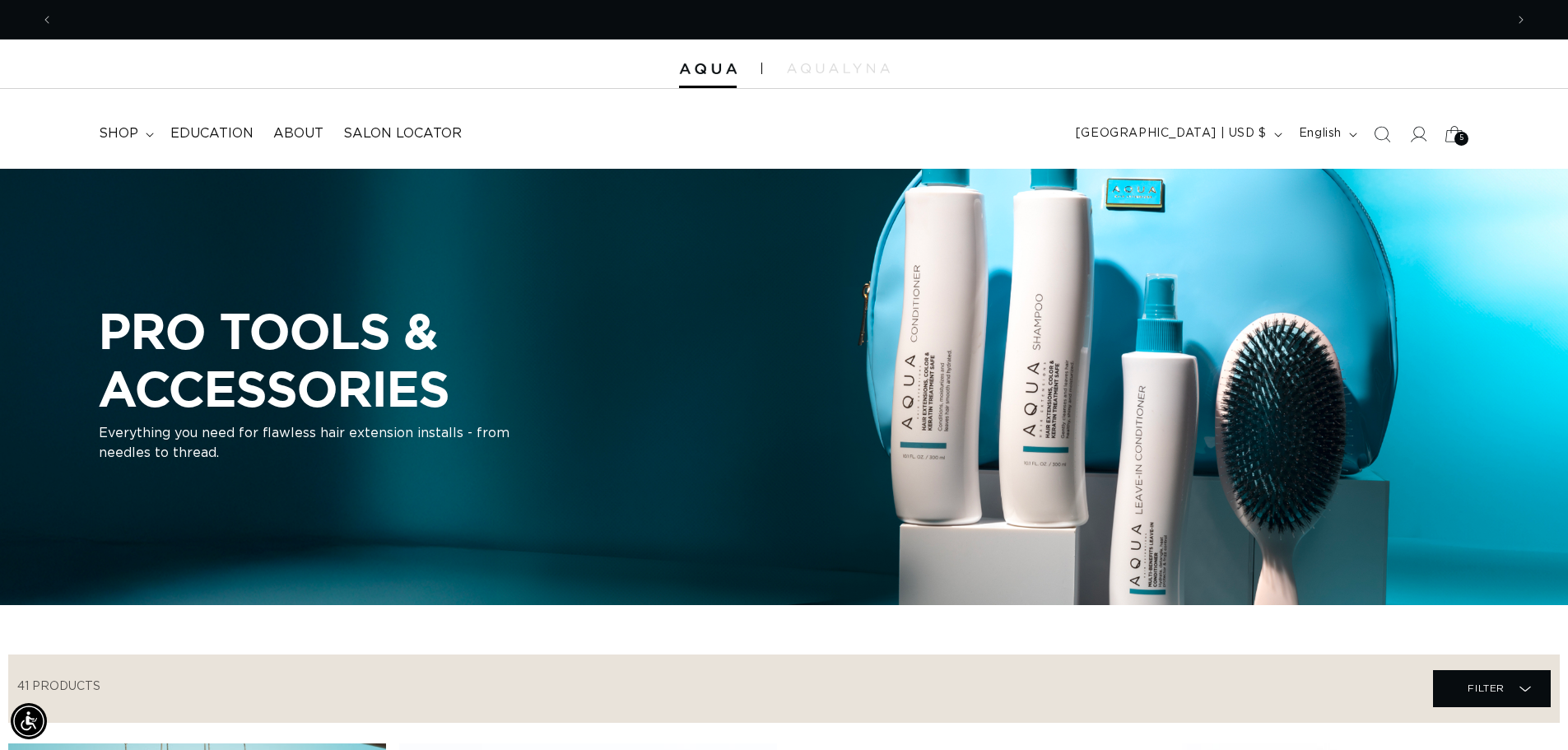
click at [1449, 140] on icon at bounding box center [1453, 134] width 39 height 39
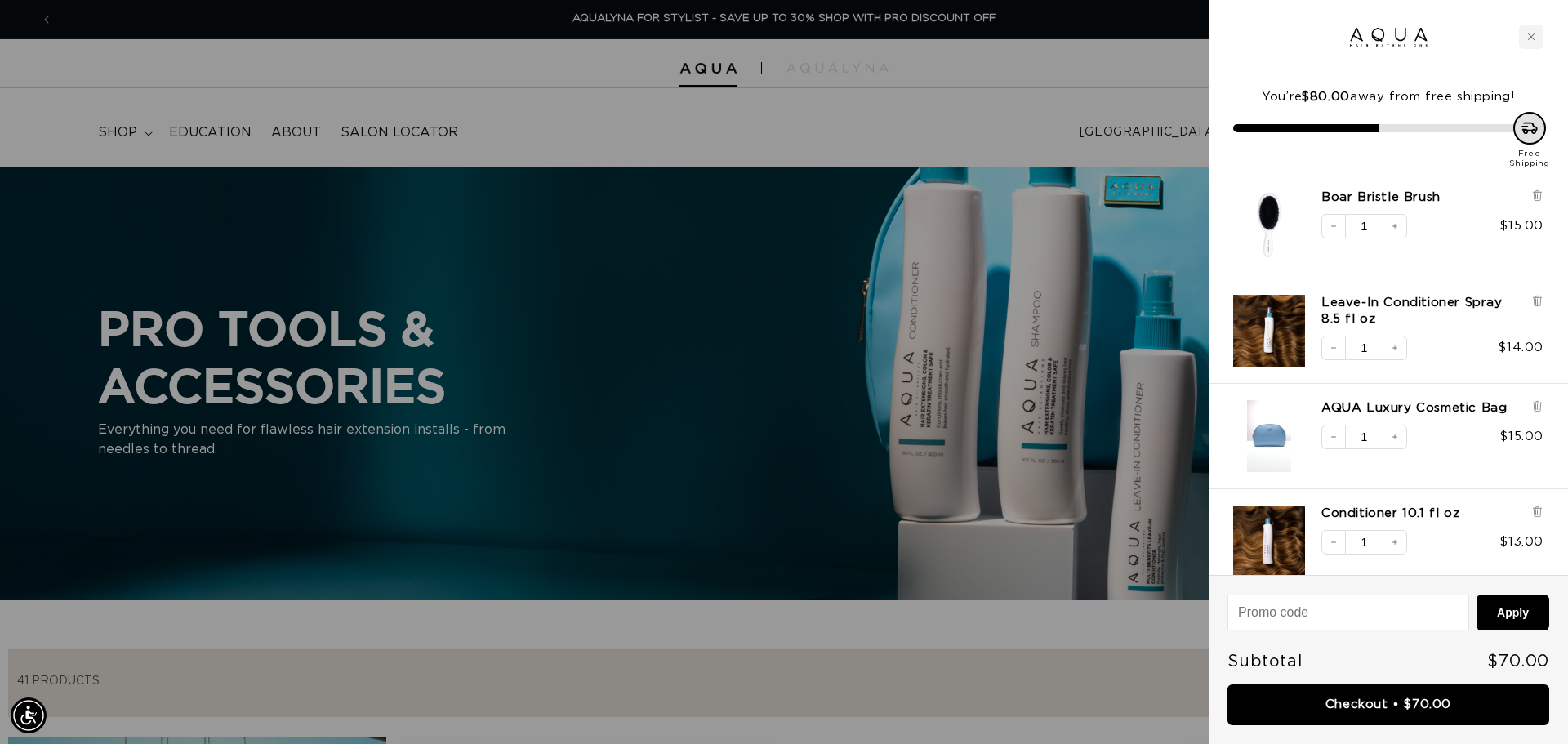
click at [1033, 113] on div at bounding box center [784, 372] width 1568 height 744
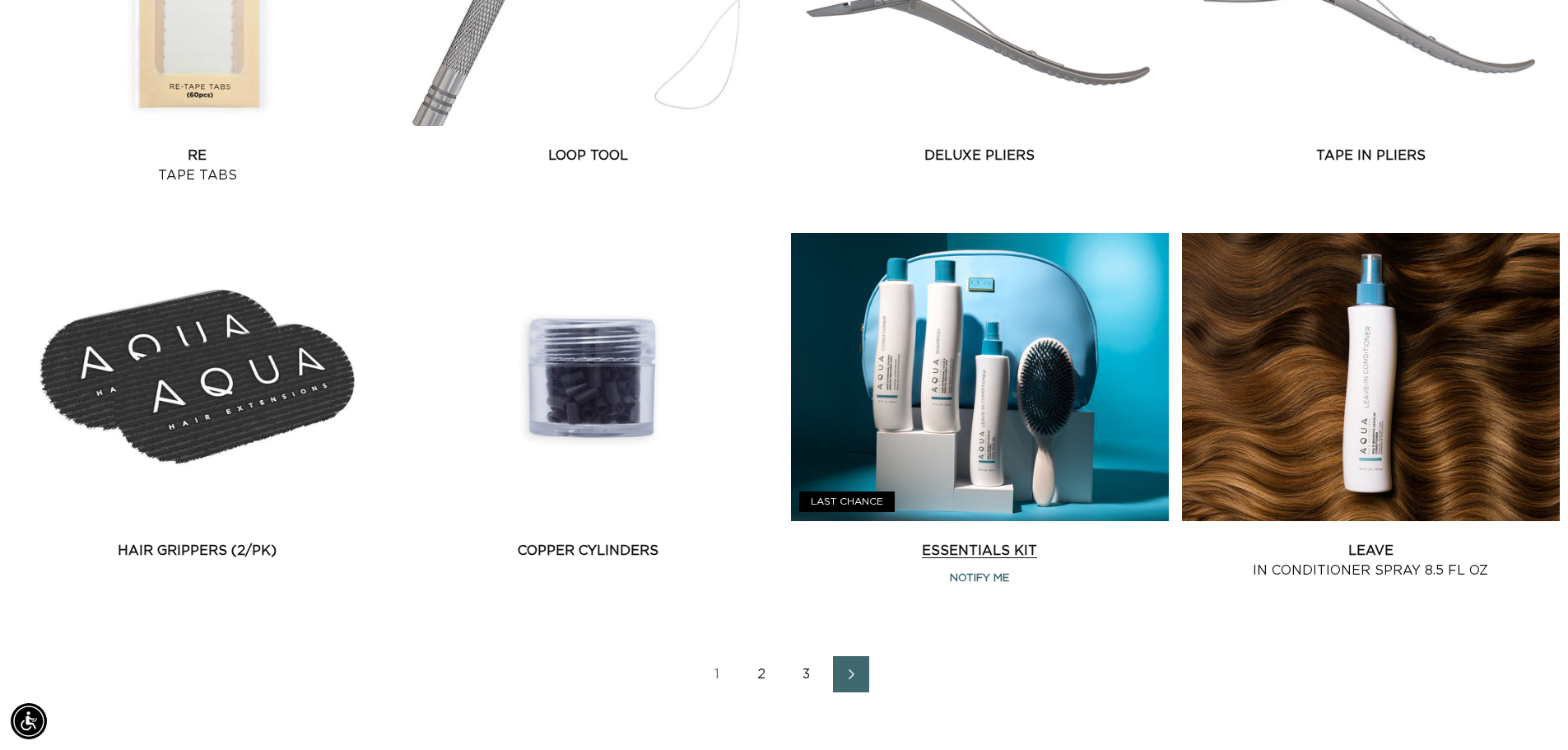
scroll to position [2306, 0]
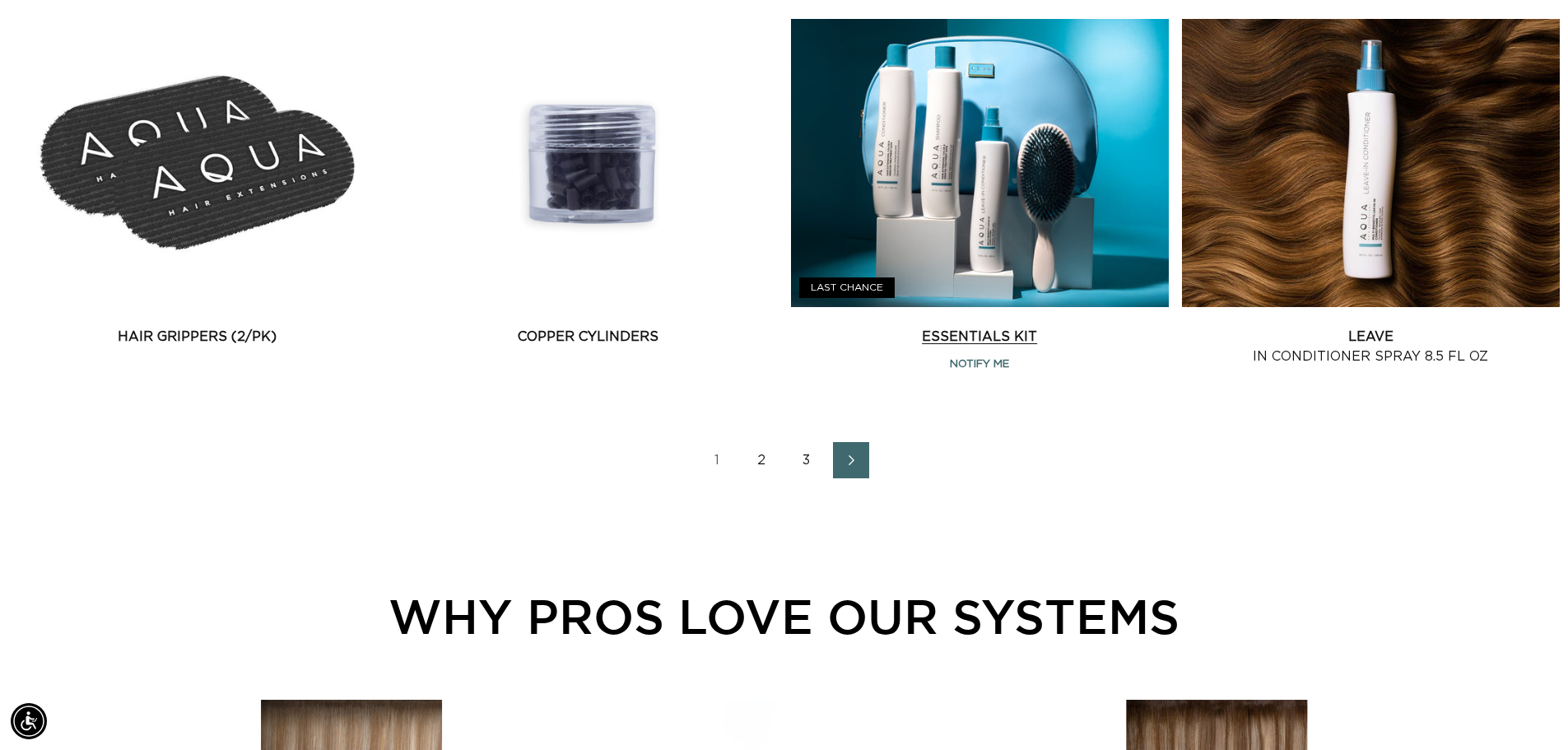
click at [1029, 327] on link "Essentials Kit" at bounding box center [980, 336] width 377 height 20
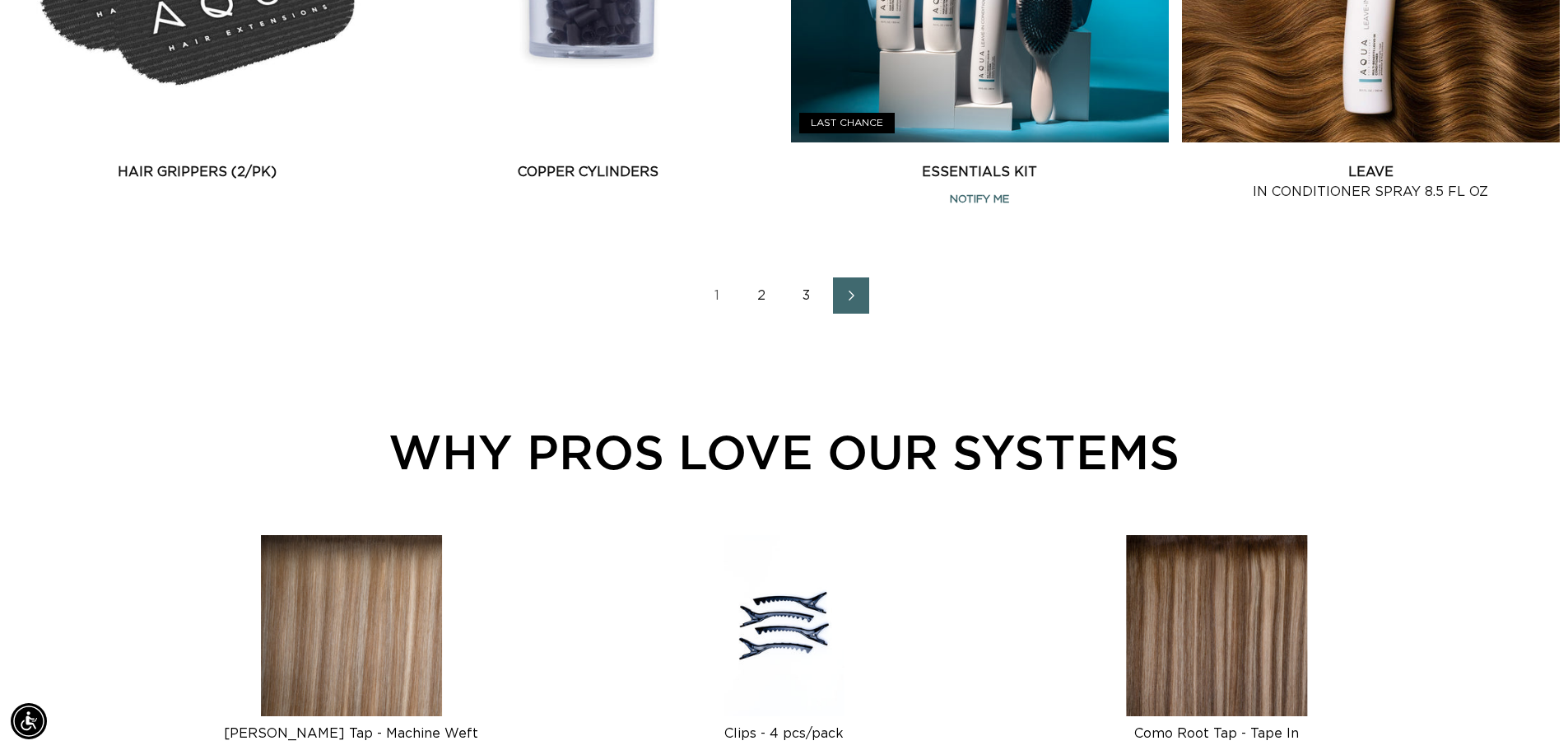
scroll to position [0, 0]
click at [1033, 162] on link "Essentials Kit" at bounding box center [980, 172] width 377 height 20
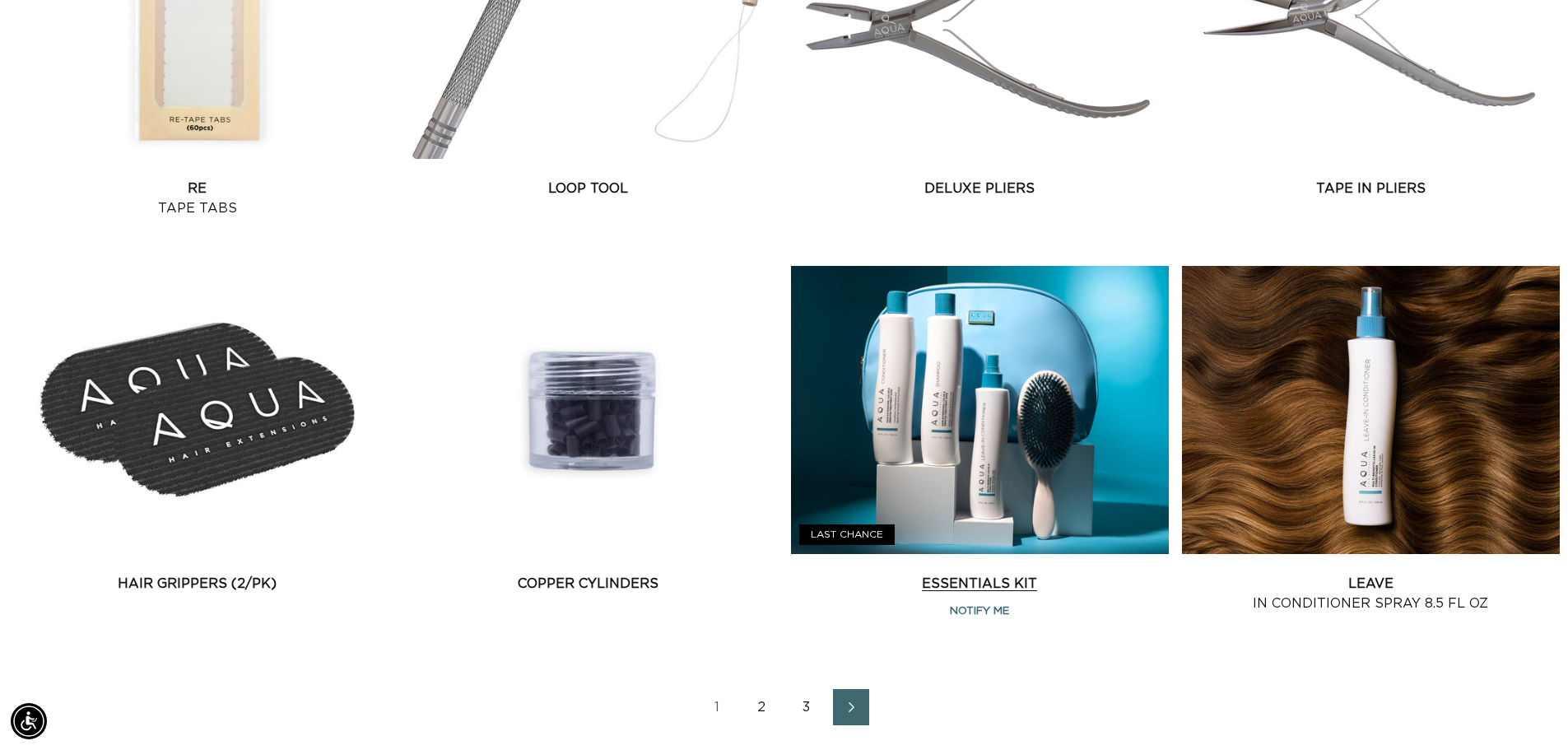
scroll to position [0, 1451]
click at [1081, 574] on link "Essentials Kit" at bounding box center [980, 584] width 377 height 20
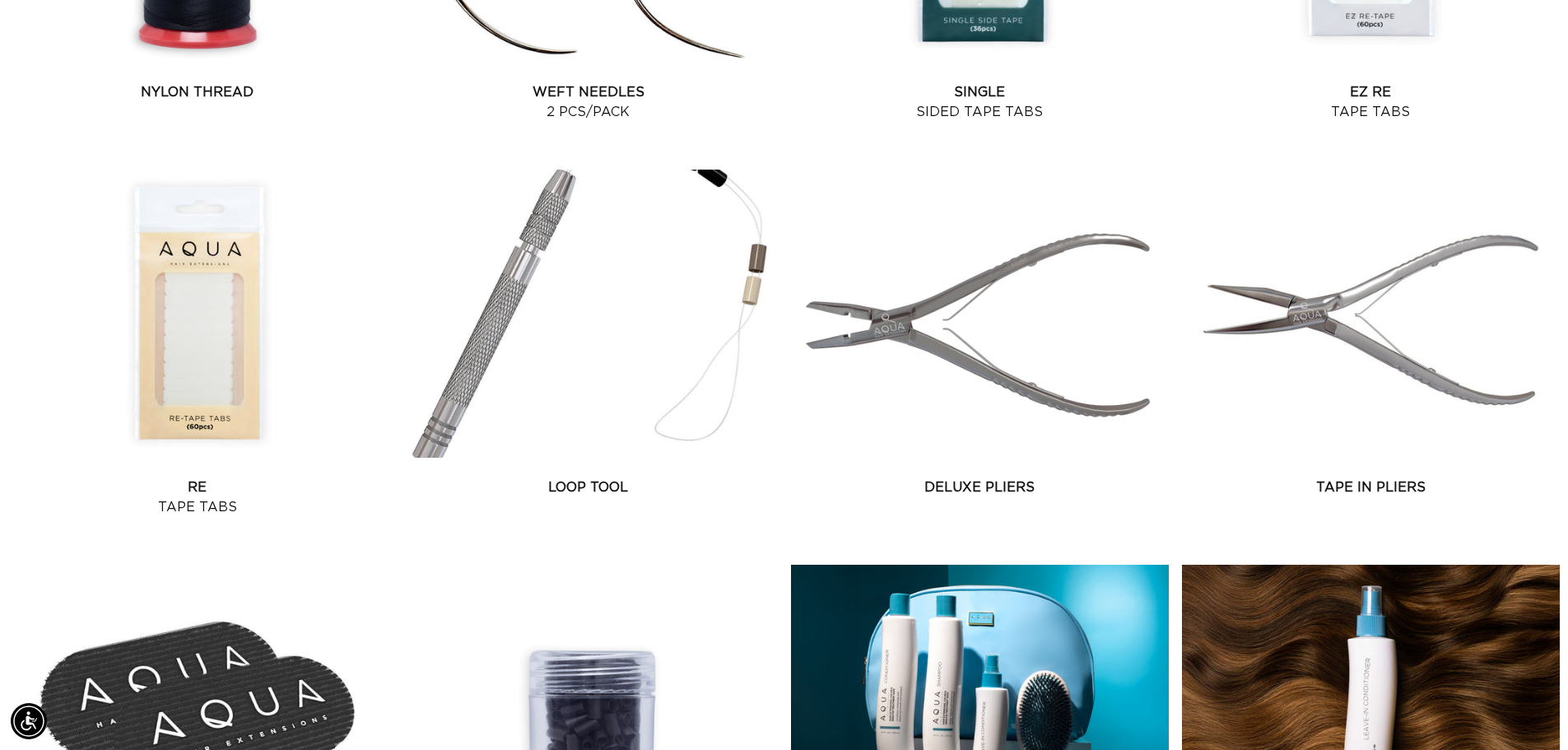
scroll to position [1647, 0]
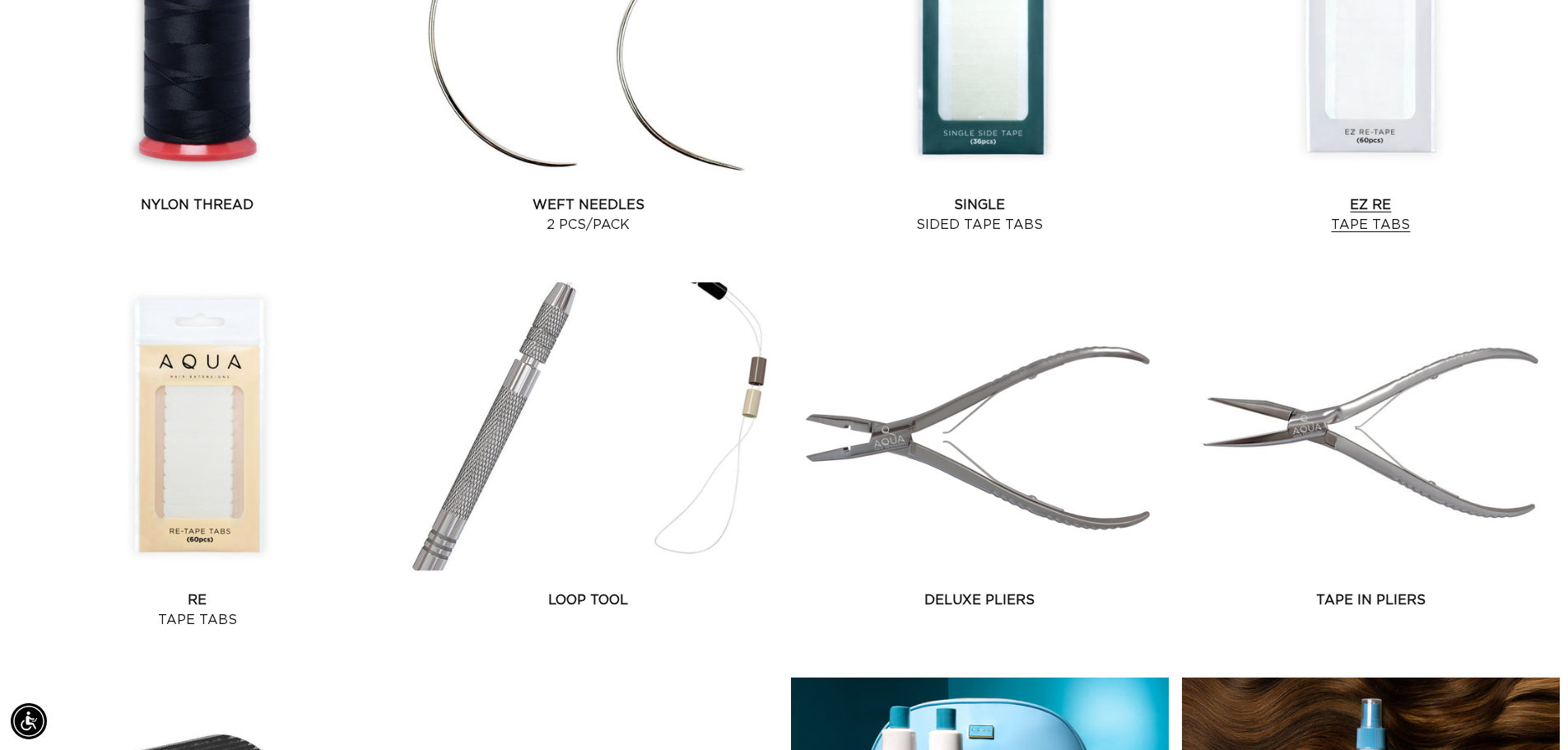
click at [1536, 195] on link "EZ Re Tape Tabs" at bounding box center [1371, 215] width 377 height 40
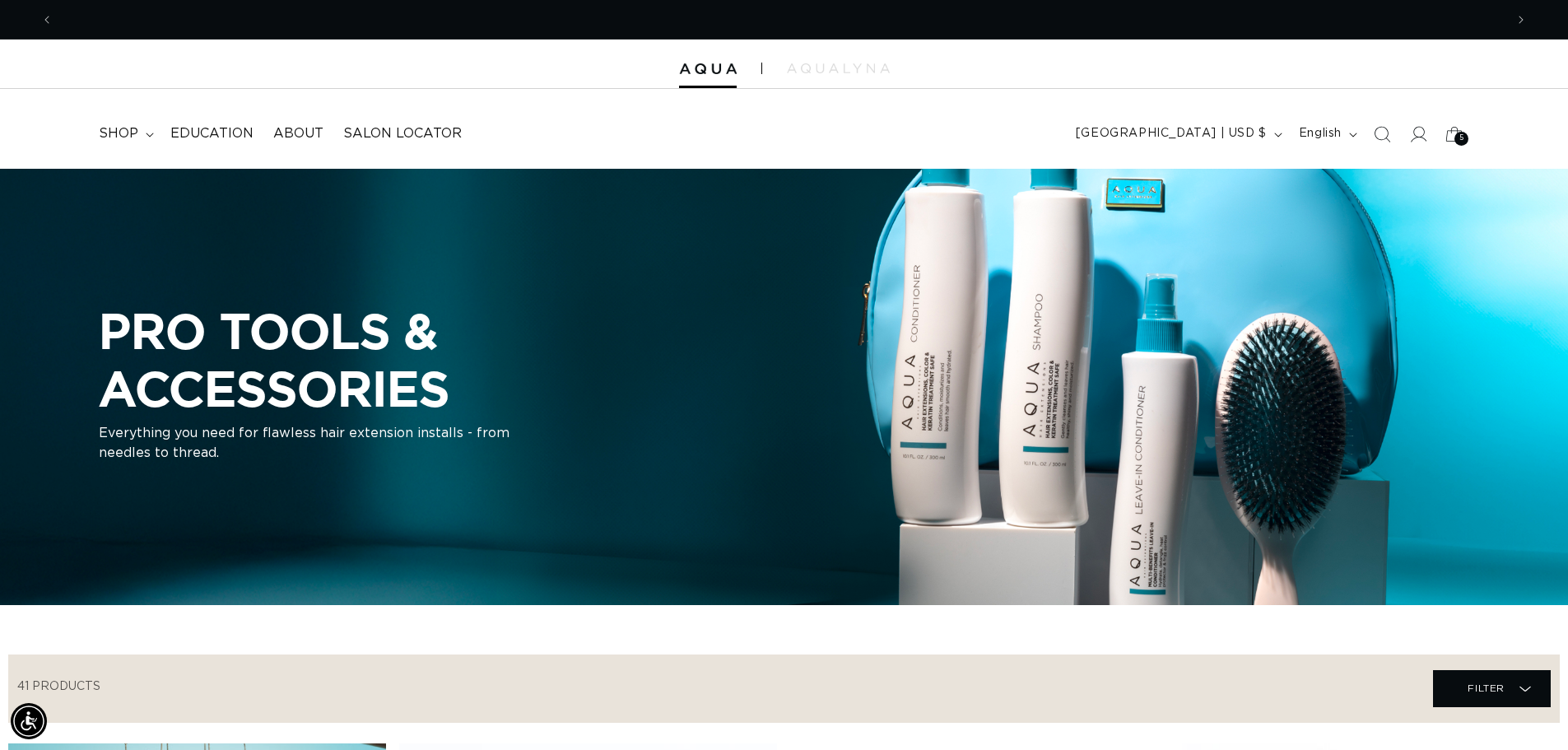
scroll to position [0, 2902]
click at [139, 137] on summary "shop" at bounding box center [124, 134] width 72 height 37
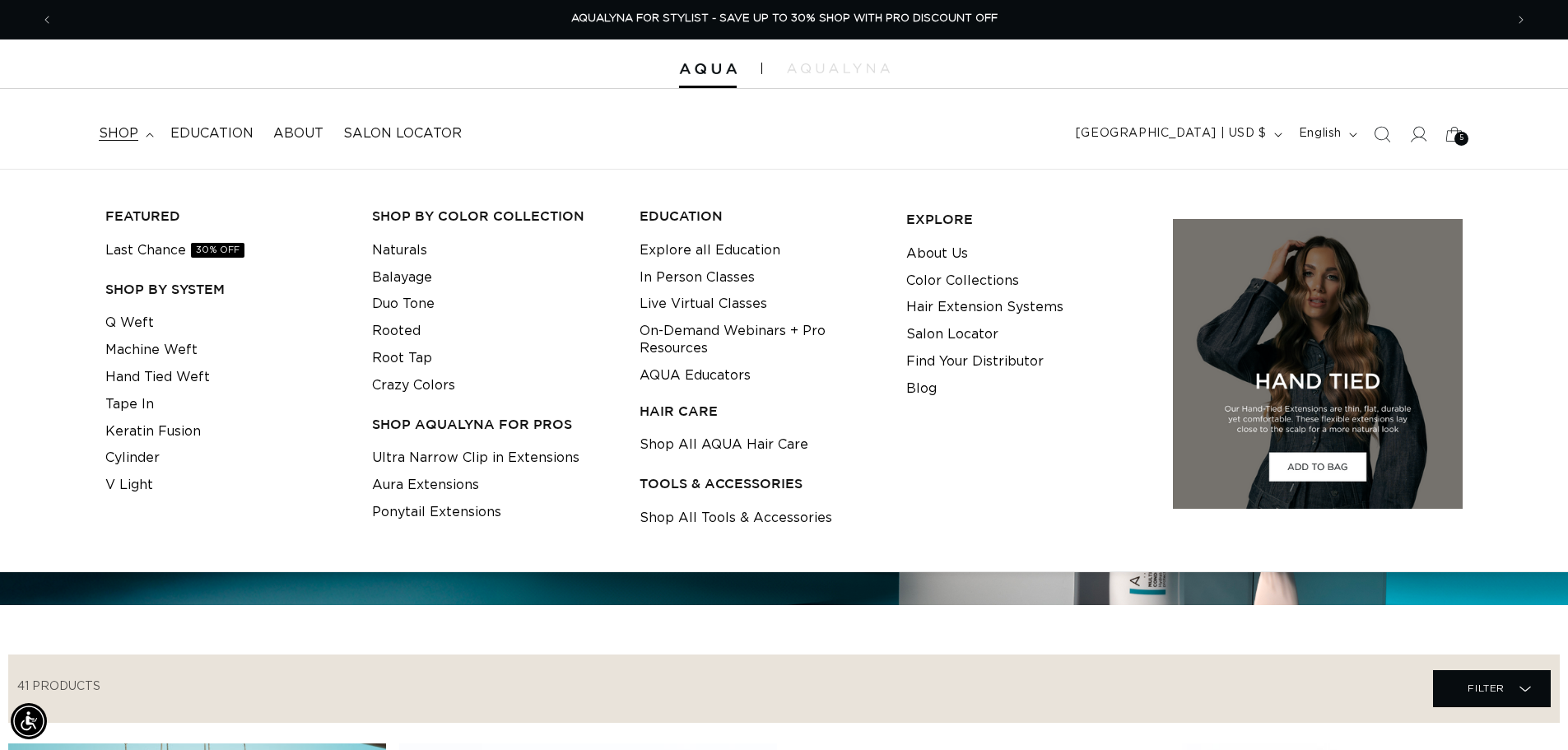
click at [1307, 68] on div at bounding box center [784, 64] width 1568 height 49
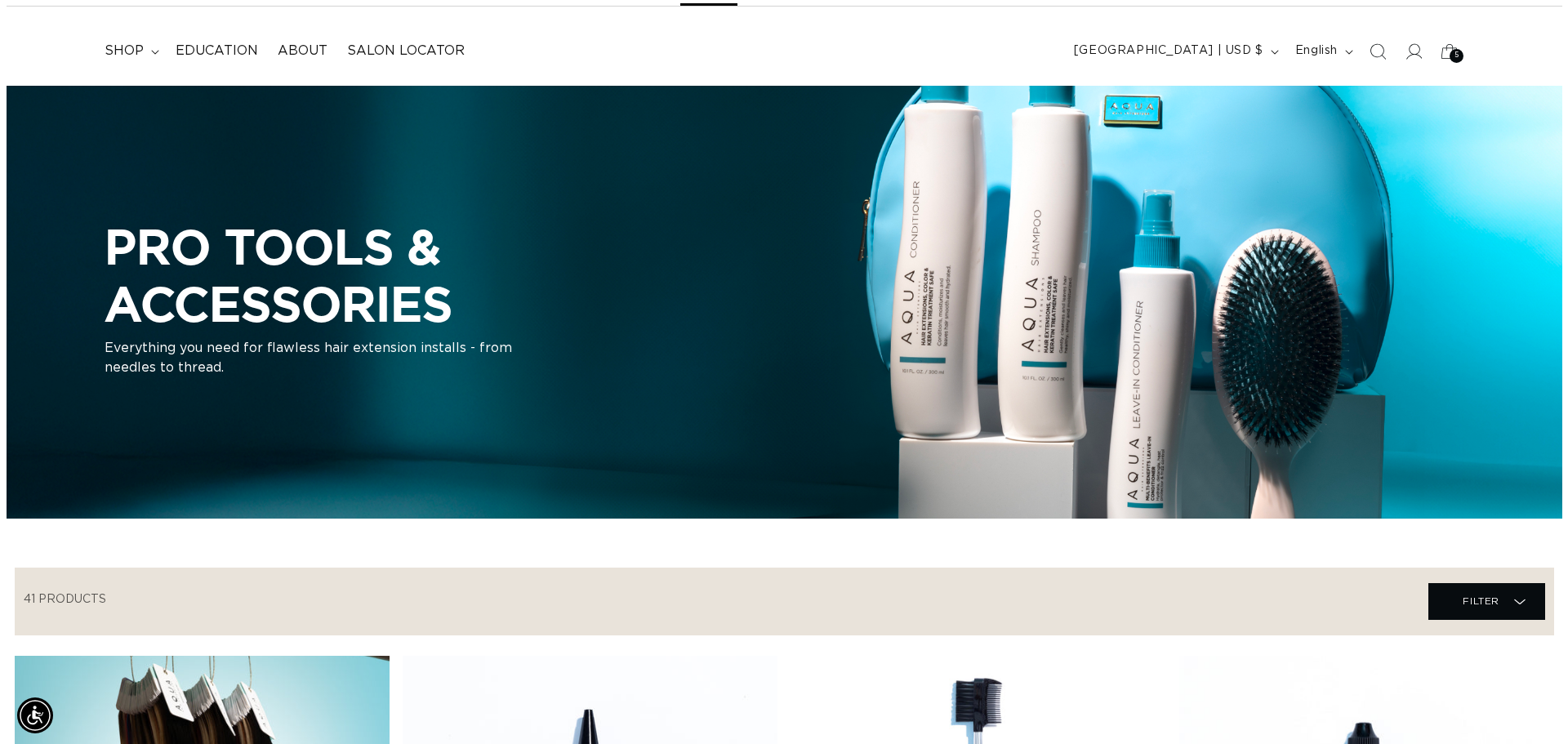
scroll to position [0, 0]
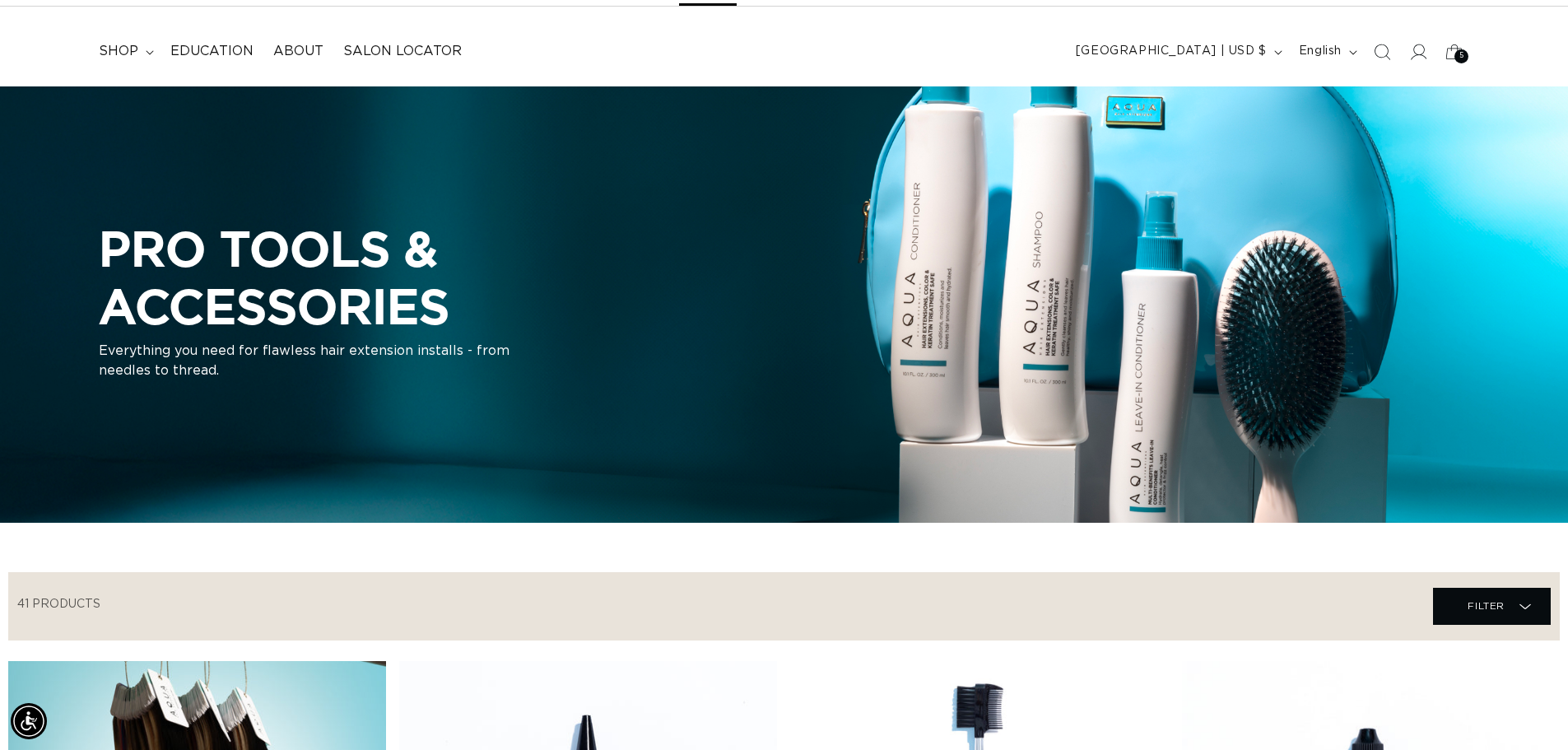
click at [1529, 61] on header "FEATURED Last Chance SHOP BY SYSTEM Q Weft Hand Tied Weft Machine Weft Tape In …" at bounding box center [784, 47] width 1568 height 80
click at [1463, 47] on icon at bounding box center [1453, 51] width 39 height 39
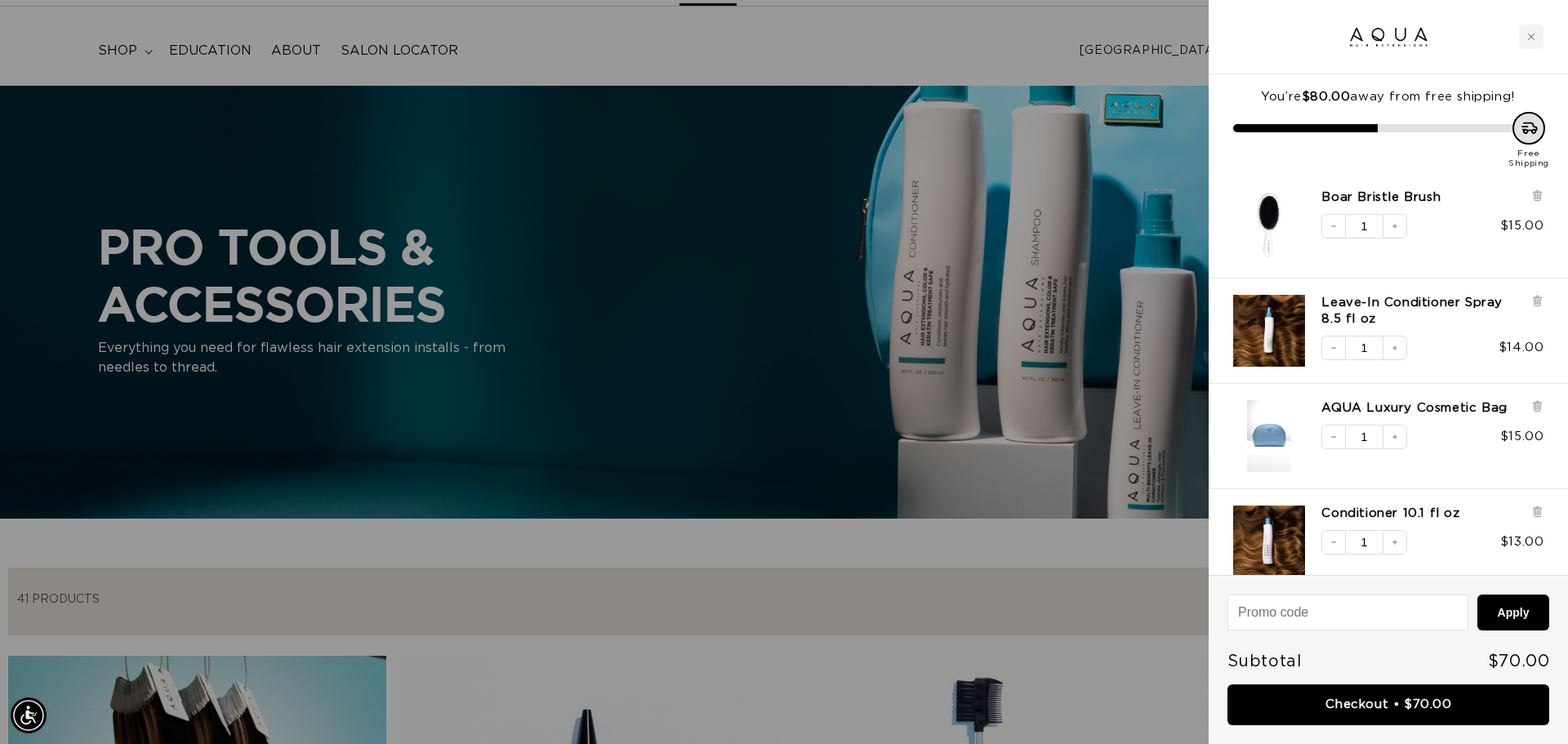
scroll to position [0, 1452]
drag, startPoint x: 1454, startPoint y: 89, endPoint x: 1463, endPoint y: 706, distance: 617.1
click at [1463, 706] on link "Checkout • $70.00" at bounding box center [1388, 706] width 321 height 42
click at [1529, 30] on div "Close cart" at bounding box center [1531, 37] width 25 height 25
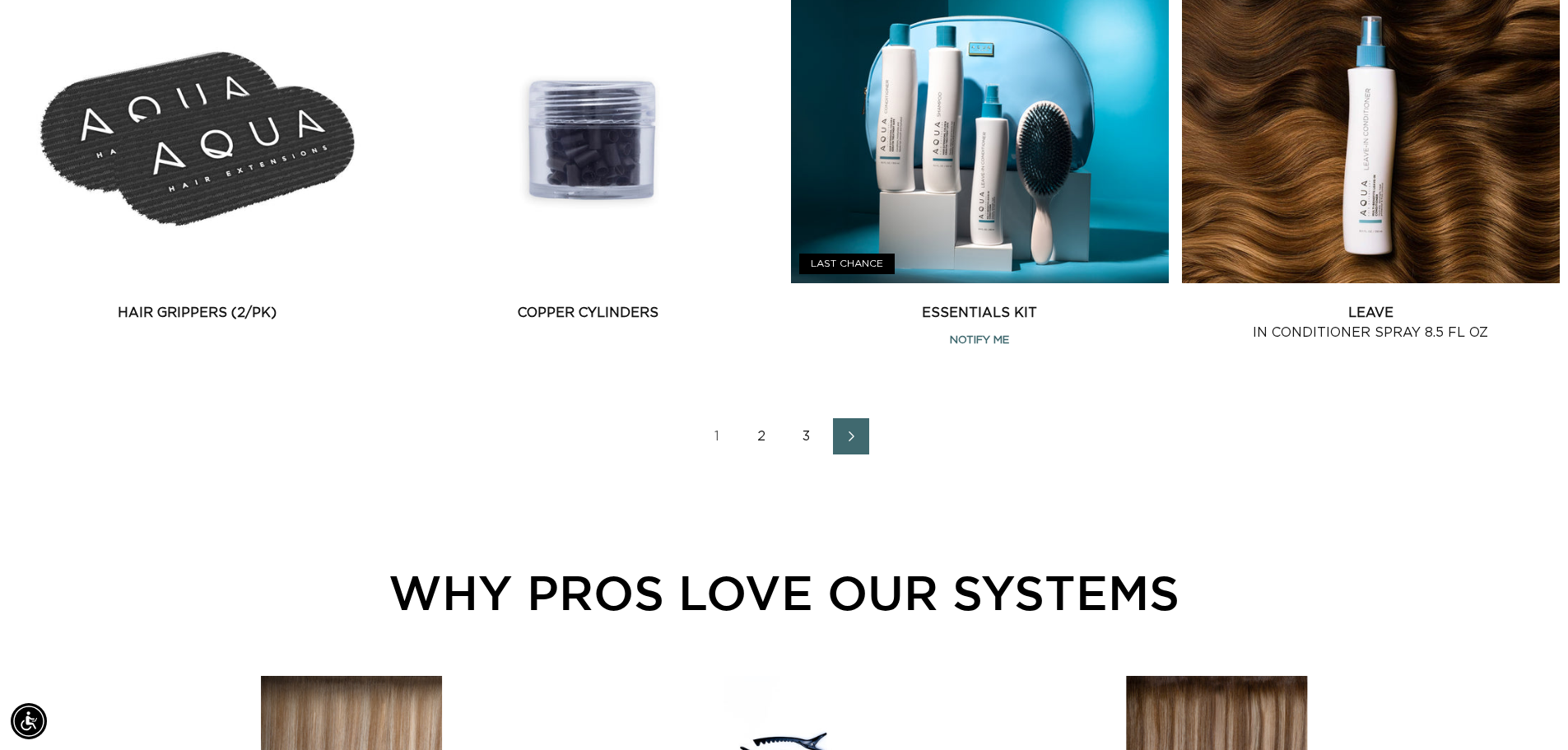
scroll to position [2553, 0]
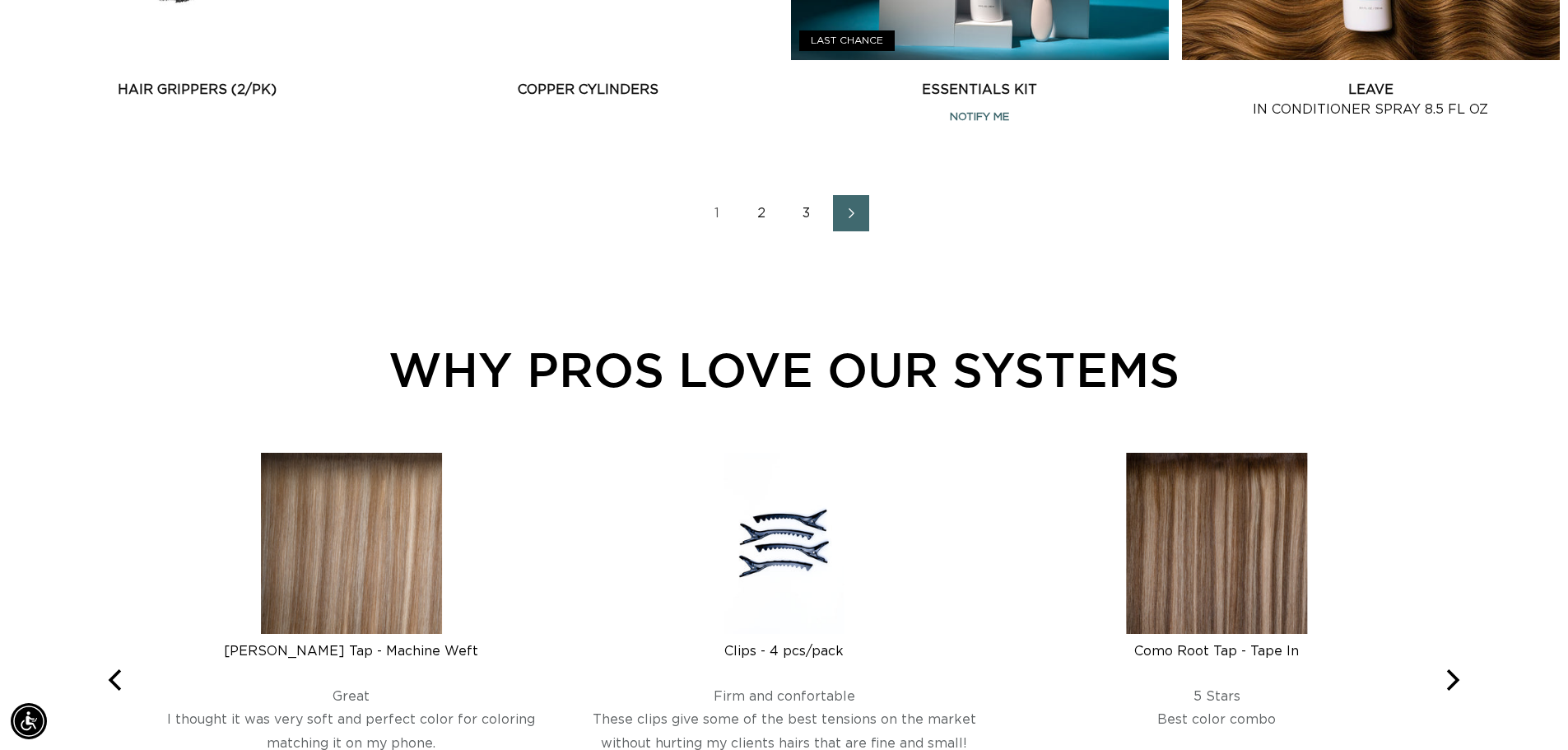
click at [758, 216] on link "2" at bounding box center [762, 213] width 36 height 36
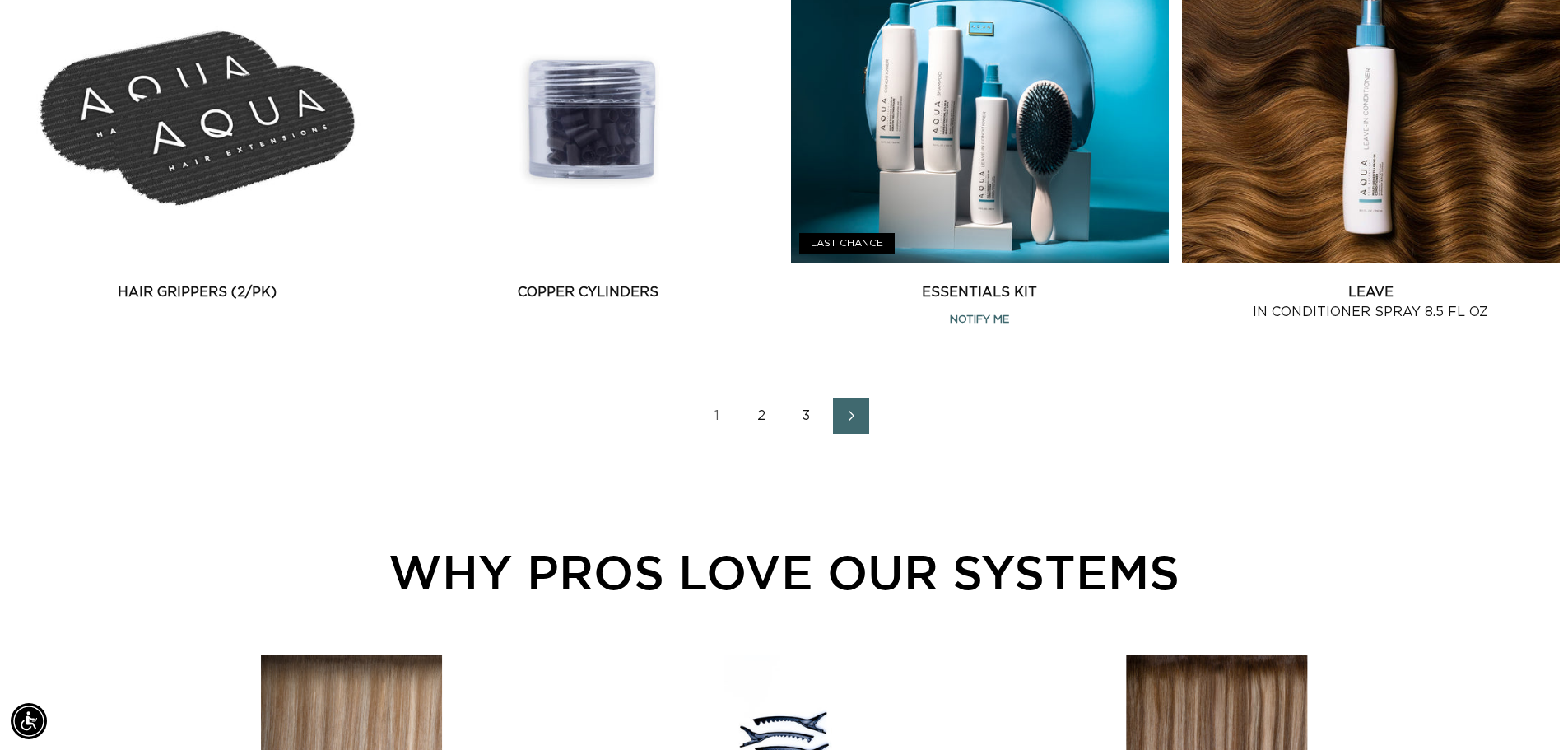
scroll to position [0, 0]
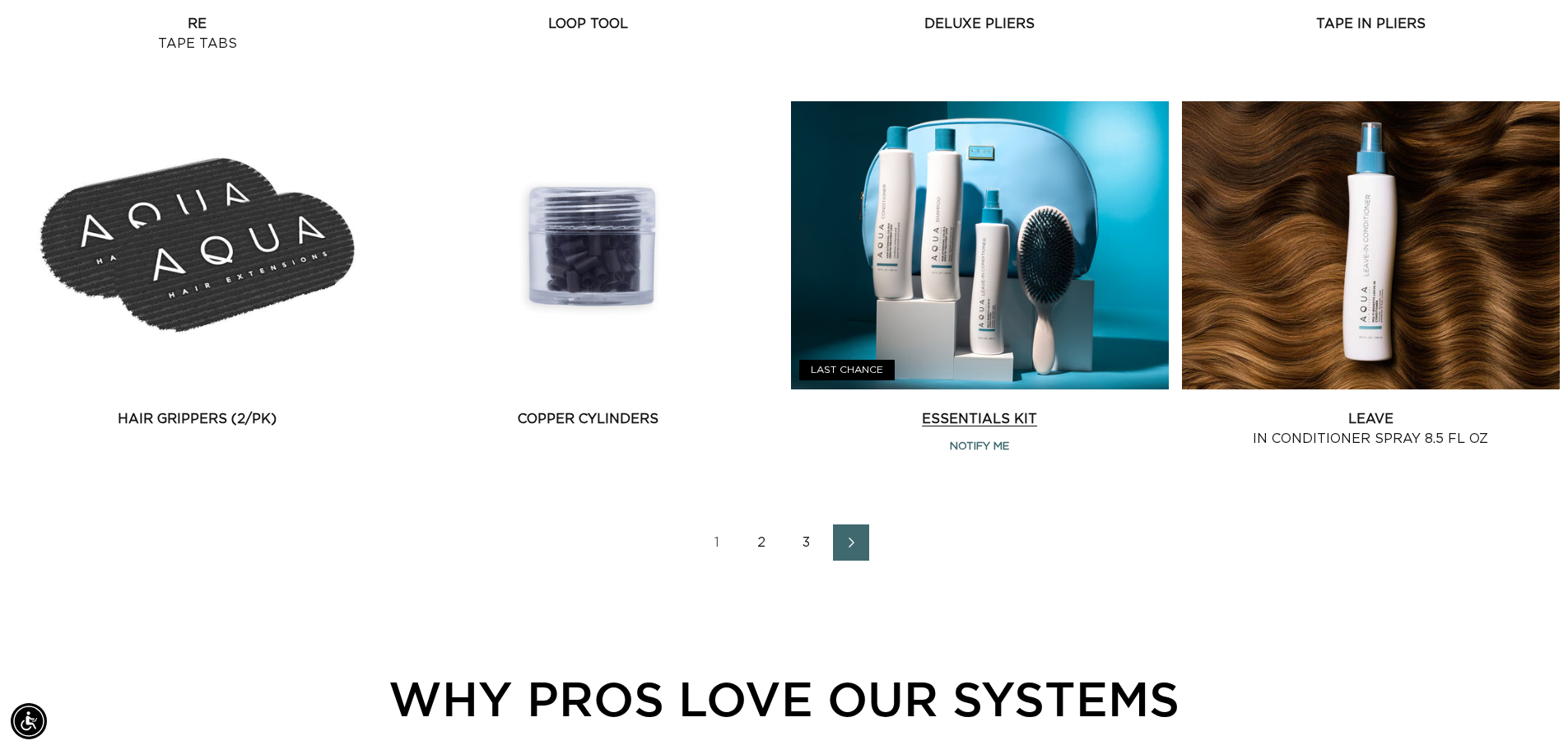
click at [1021, 409] on link "Essentials Kit" at bounding box center [980, 419] width 377 height 20
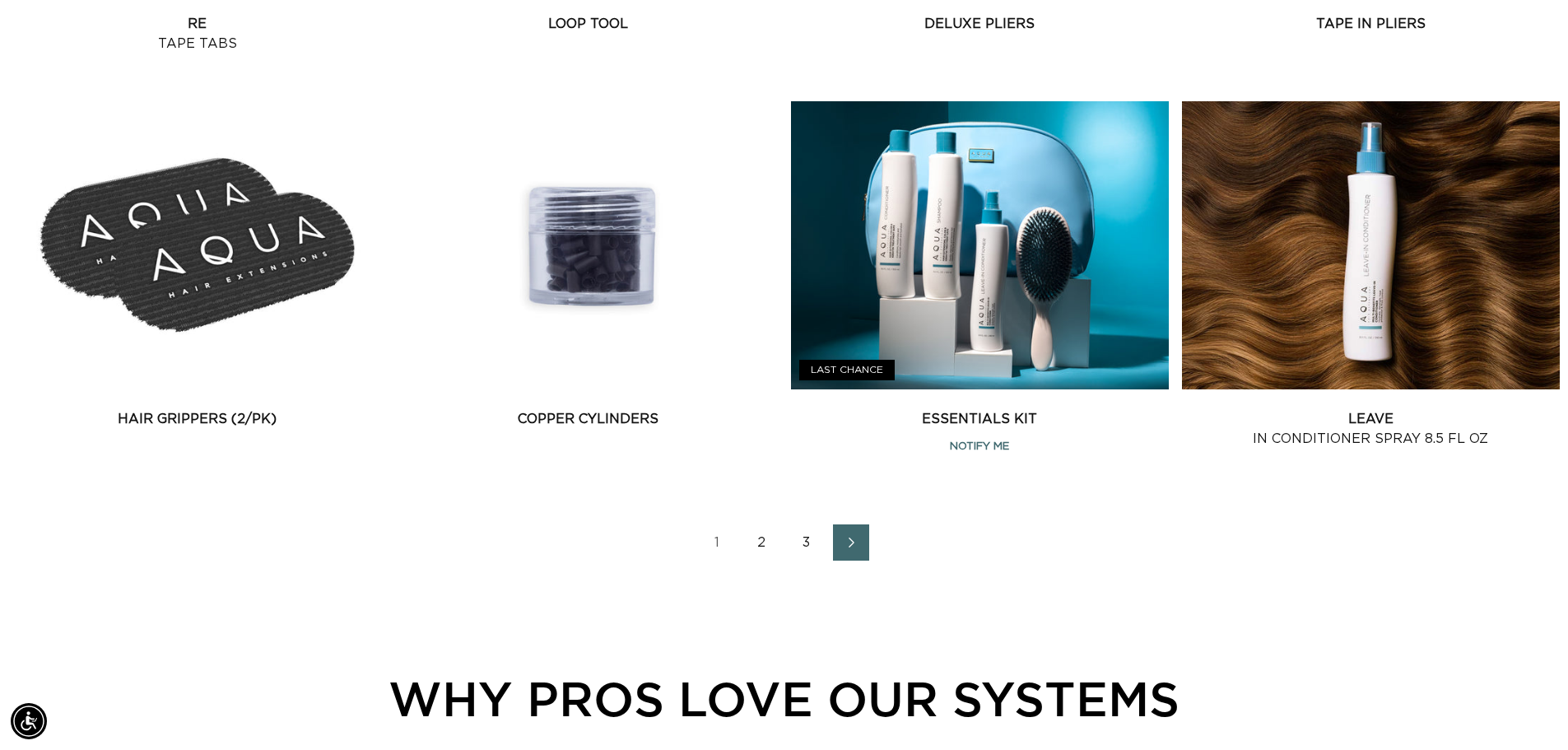
click at [764, 544] on link "2" at bounding box center [762, 542] width 36 height 36
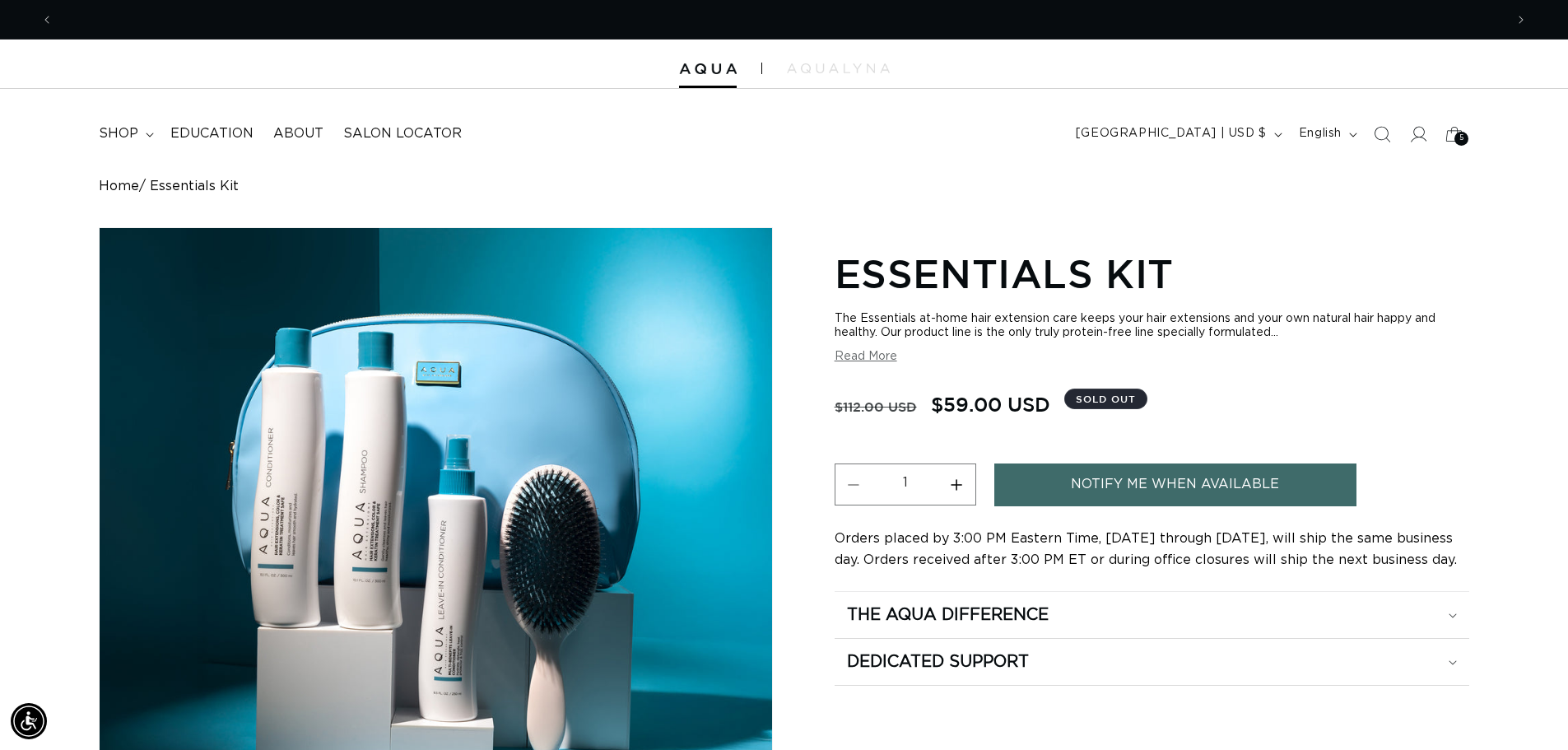
scroll to position [0, 1451]
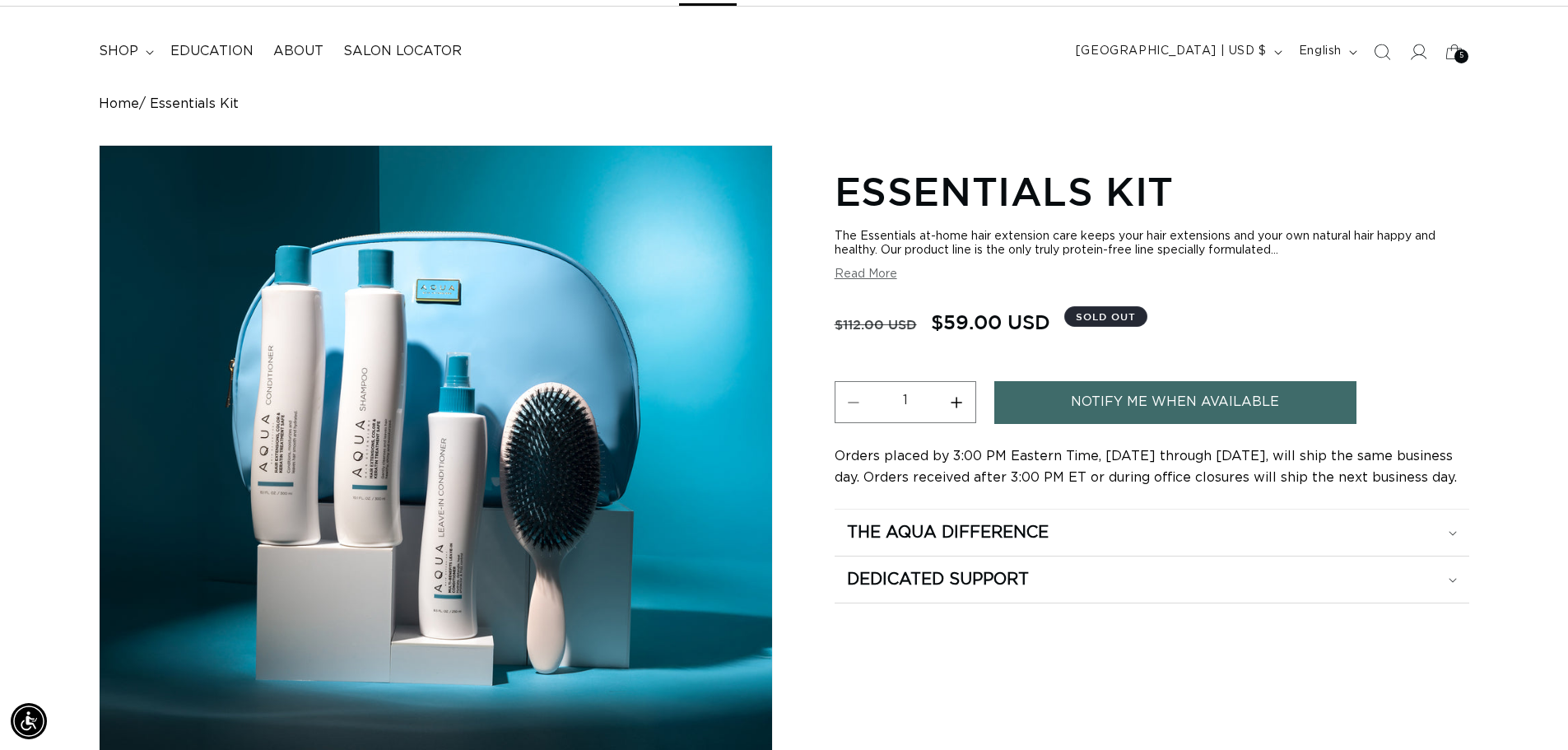
scroll to position [0, 1451]
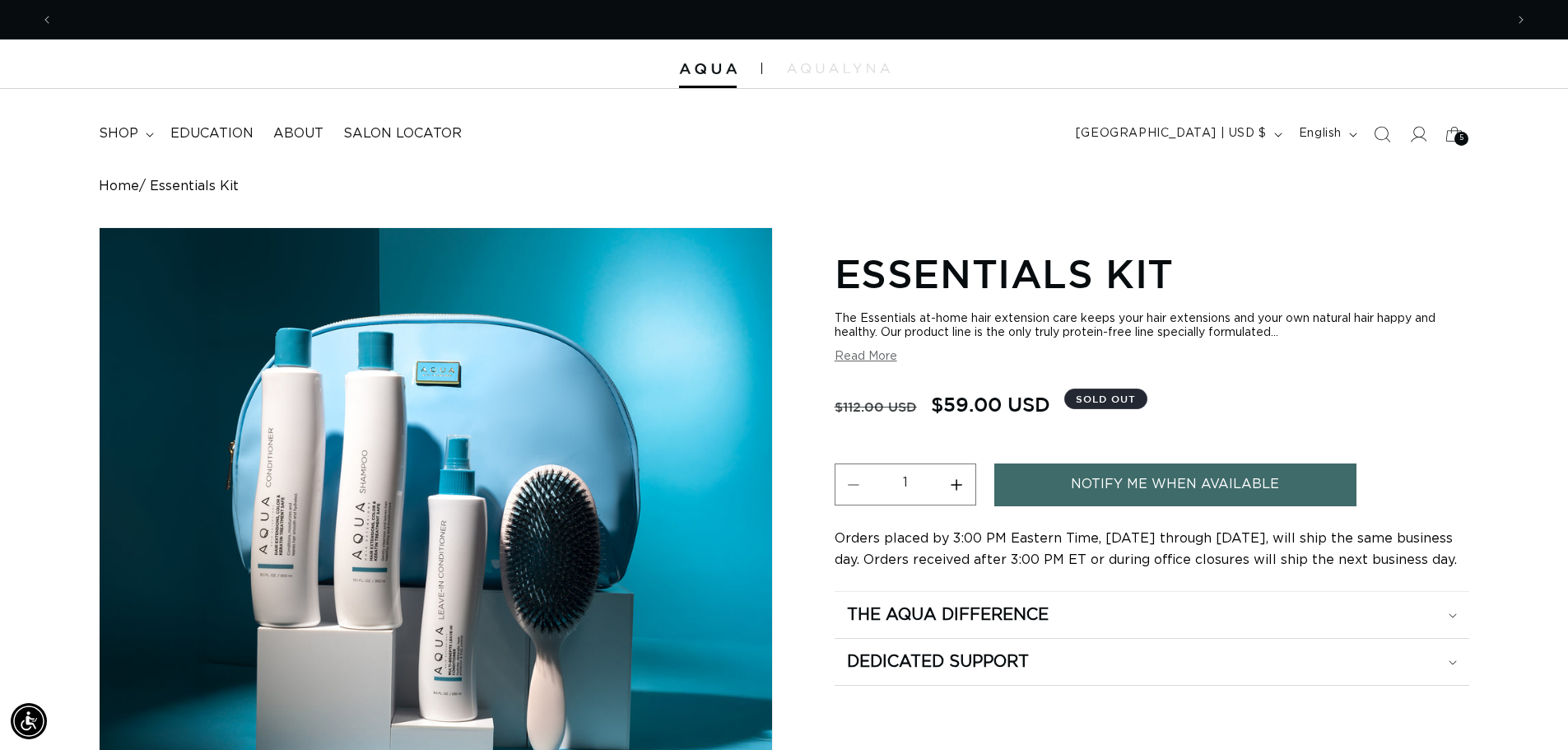
scroll to position [0, 1451]
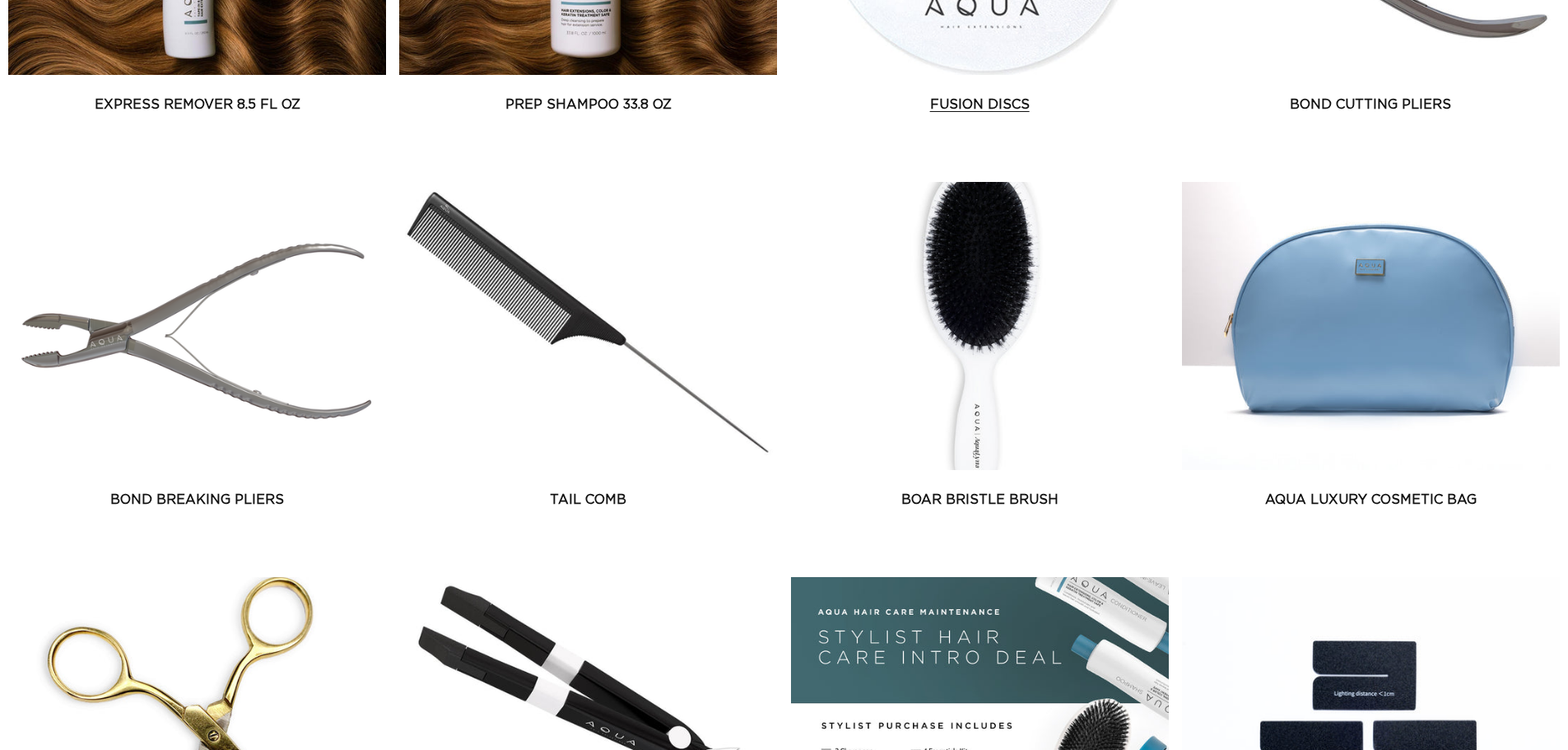
scroll to position [1482, 0]
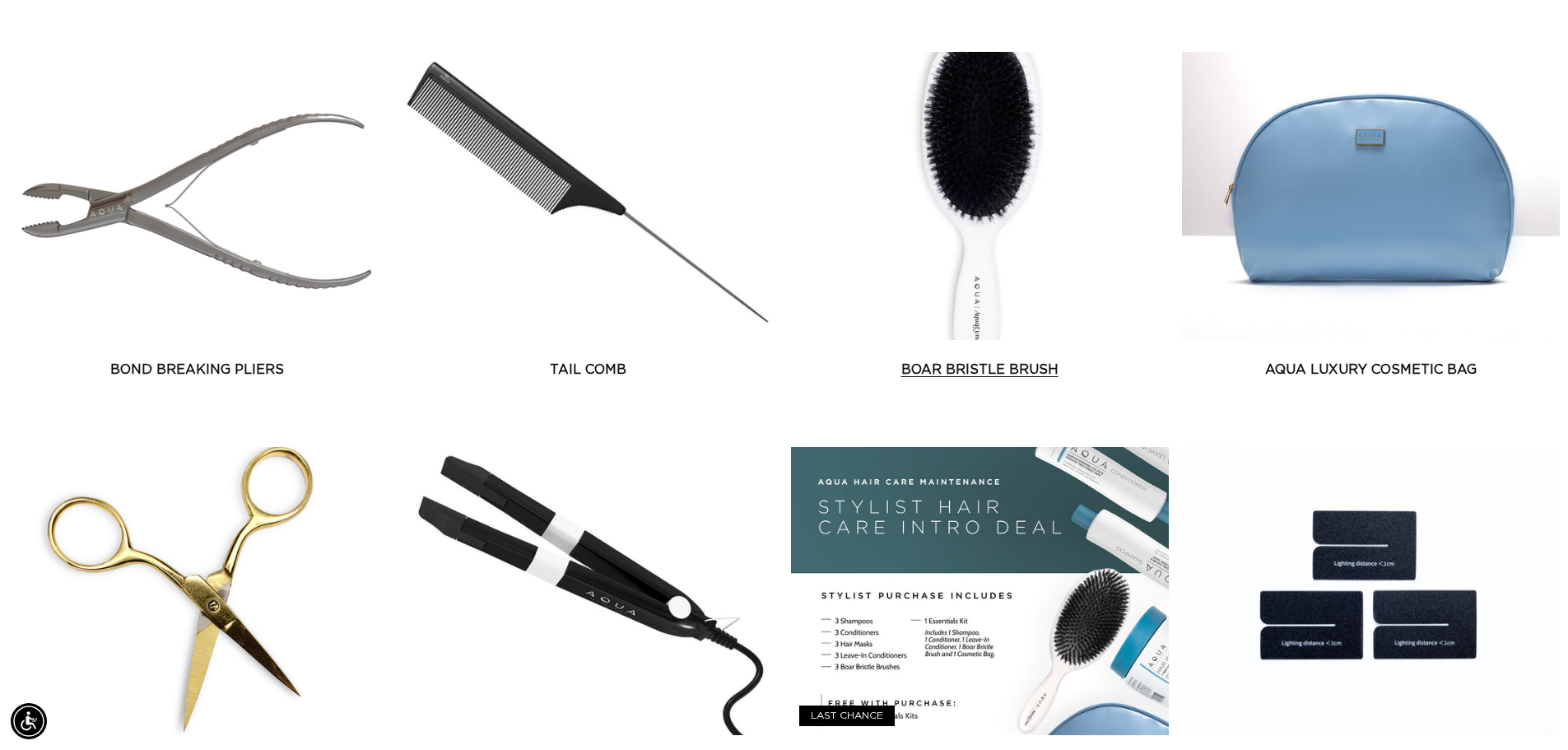
click at [1003, 359] on link "Boar Bristle Brush" at bounding box center [980, 369] width 377 height 20
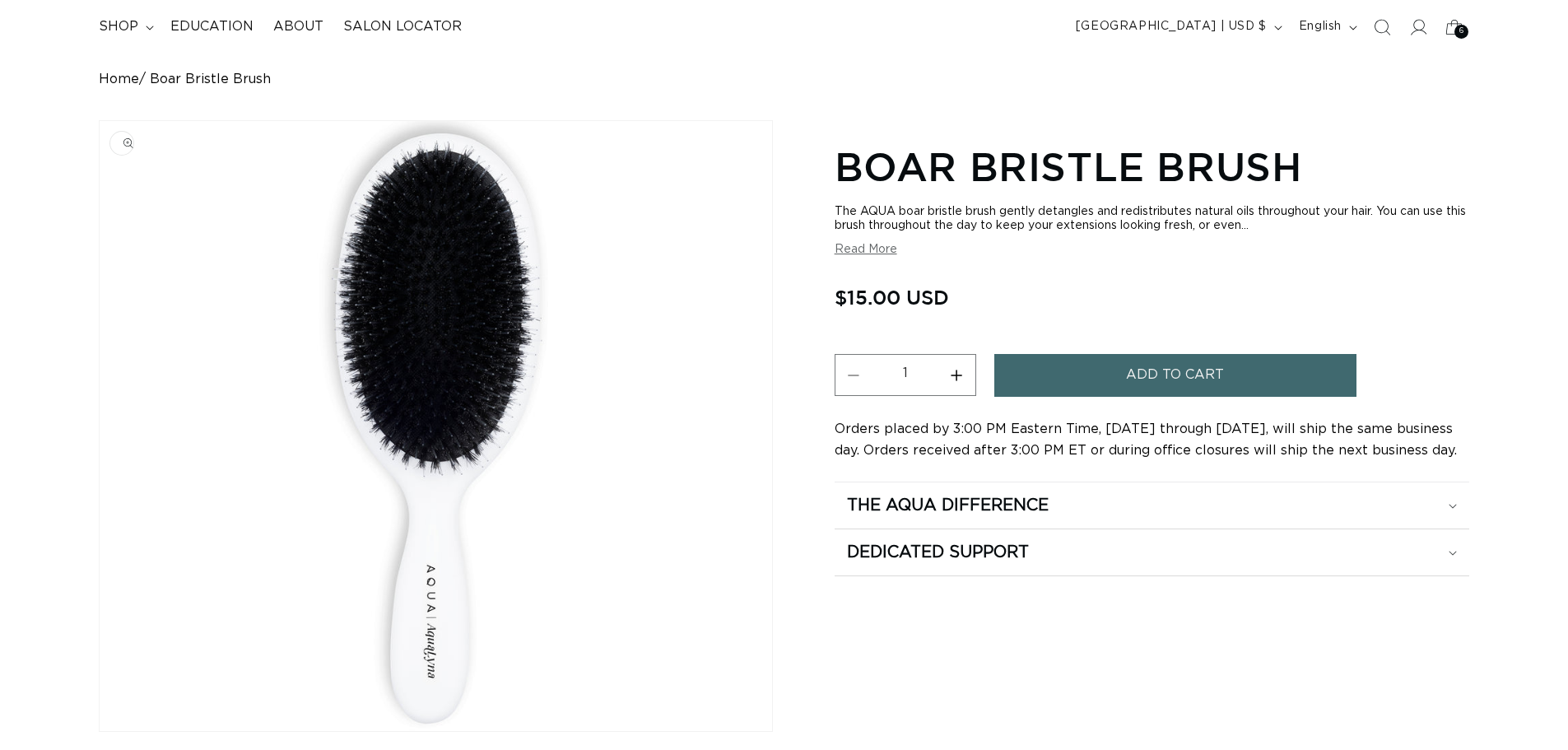
scroll to position [165, 0]
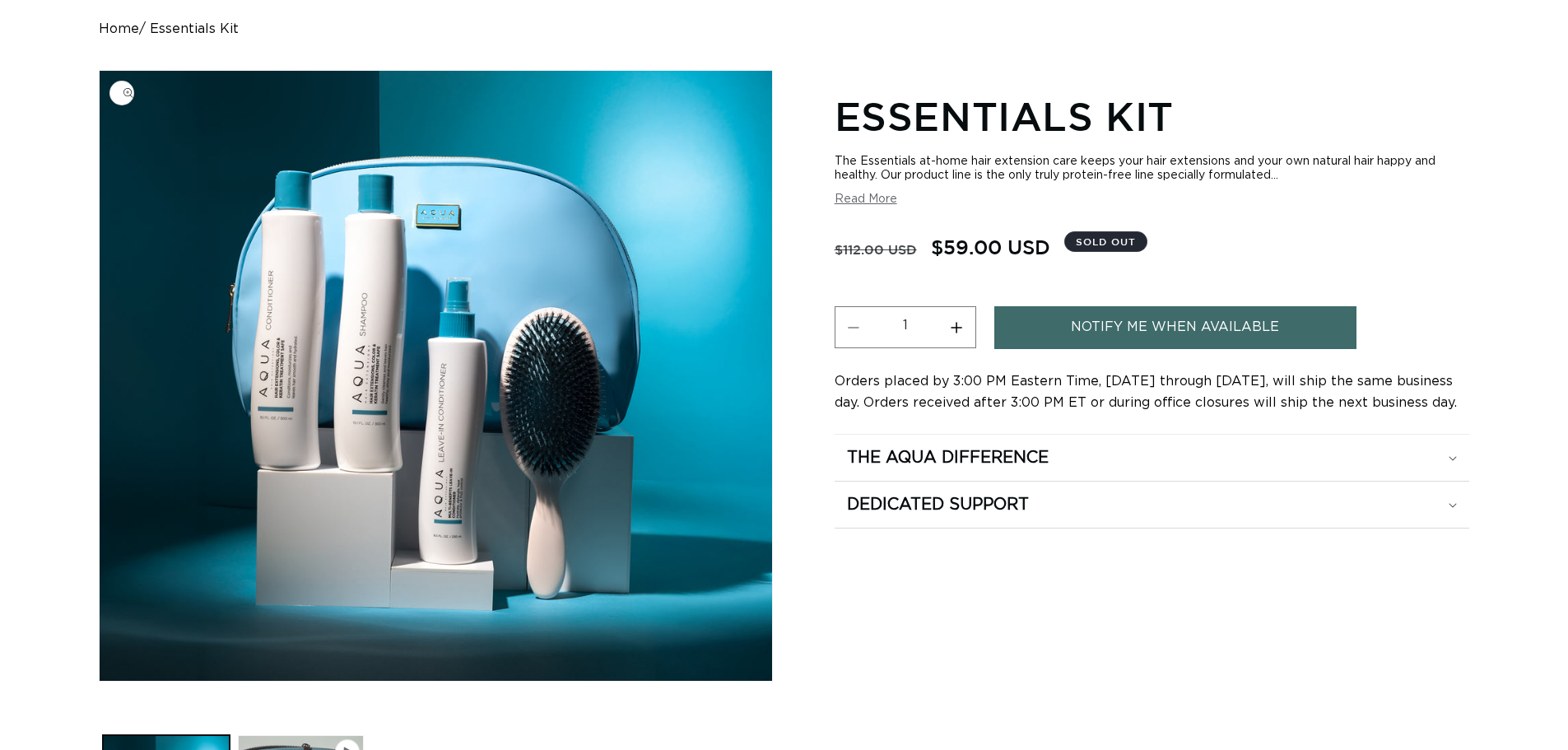
scroll to position [165, 0]
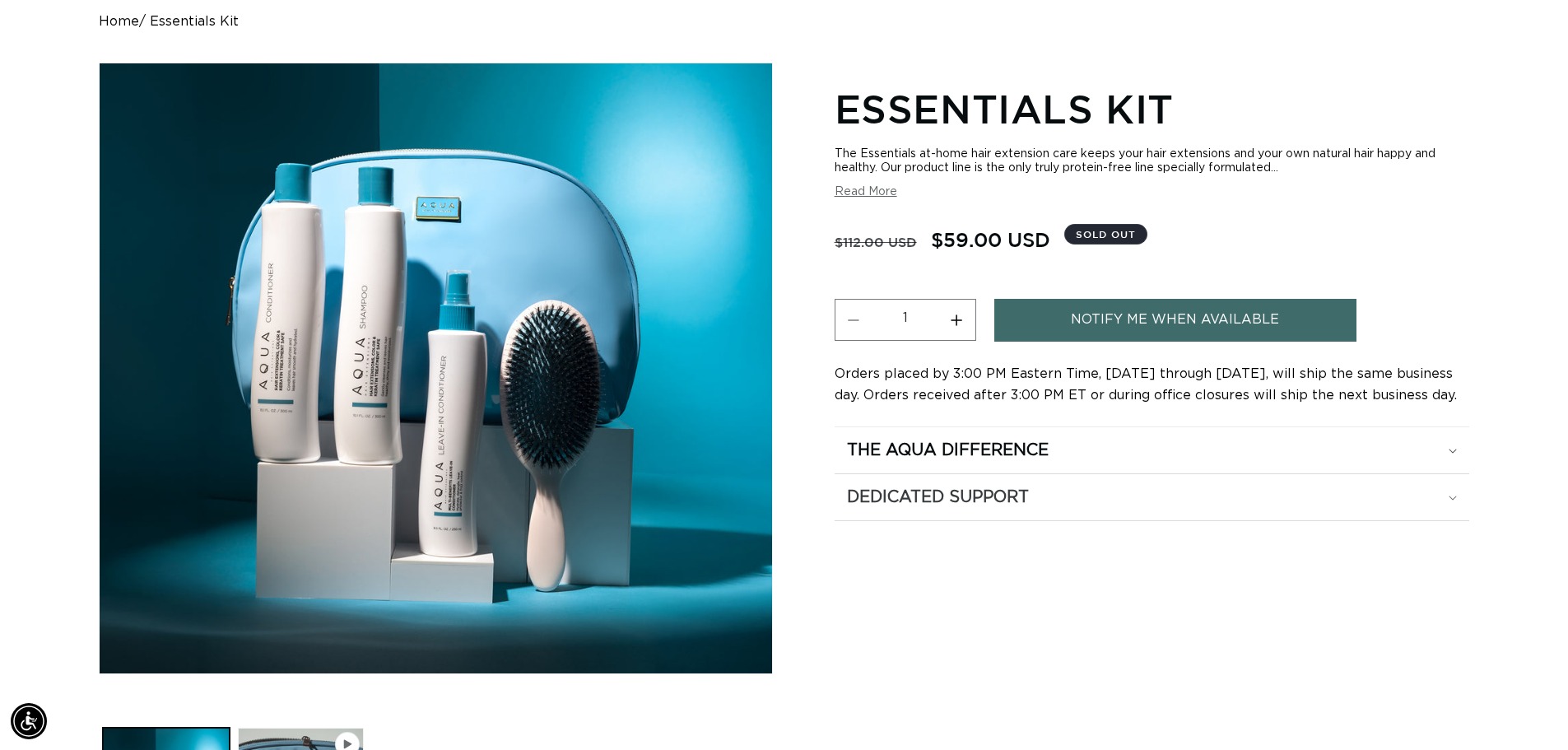
click at [1440, 502] on div "Dedicated Support" at bounding box center [1152, 497] width 610 height 22
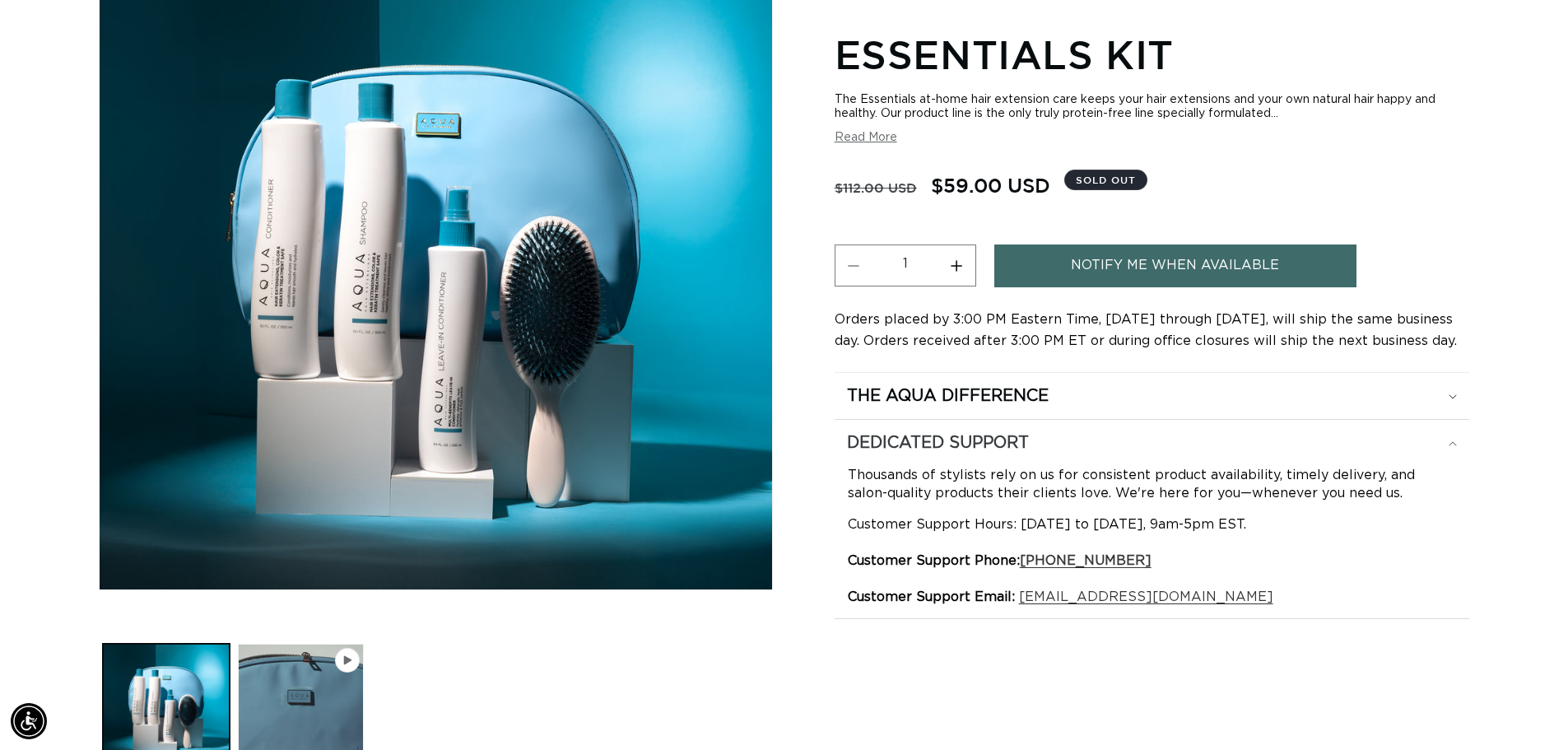
scroll to position [329, 0]
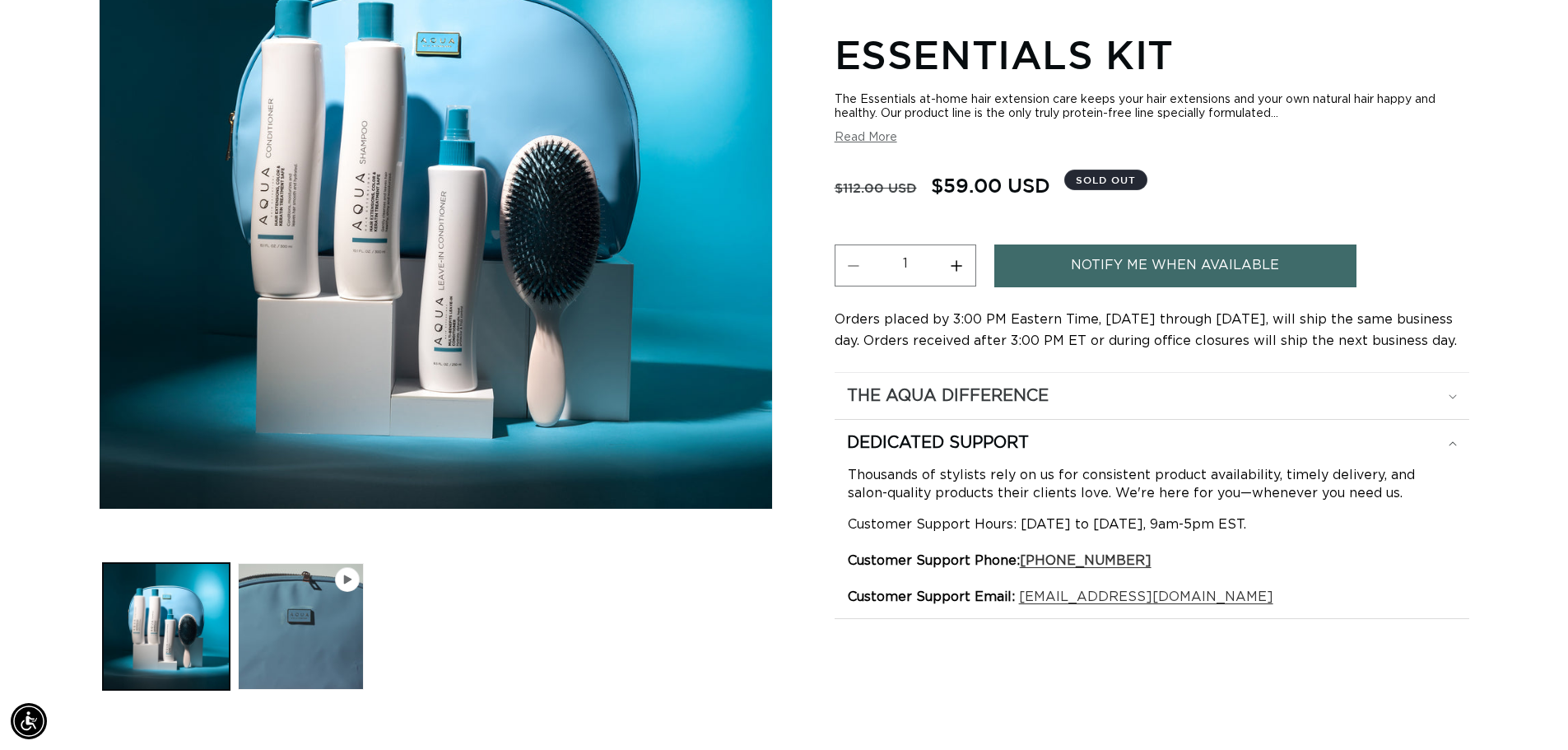
click at [1440, 393] on div "The Aqua Difference" at bounding box center [1152, 396] width 610 height 22
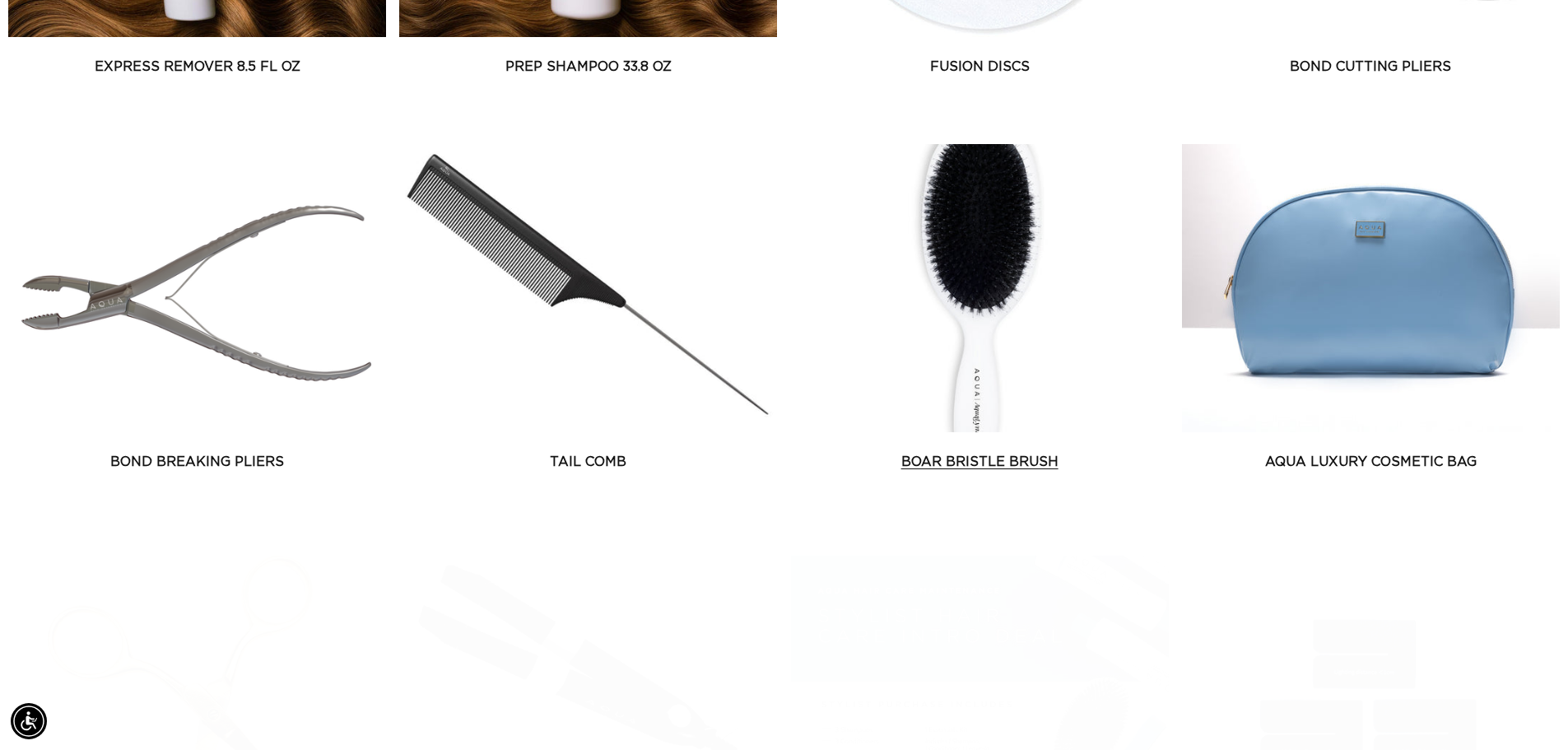
scroll to position [1565, 0]
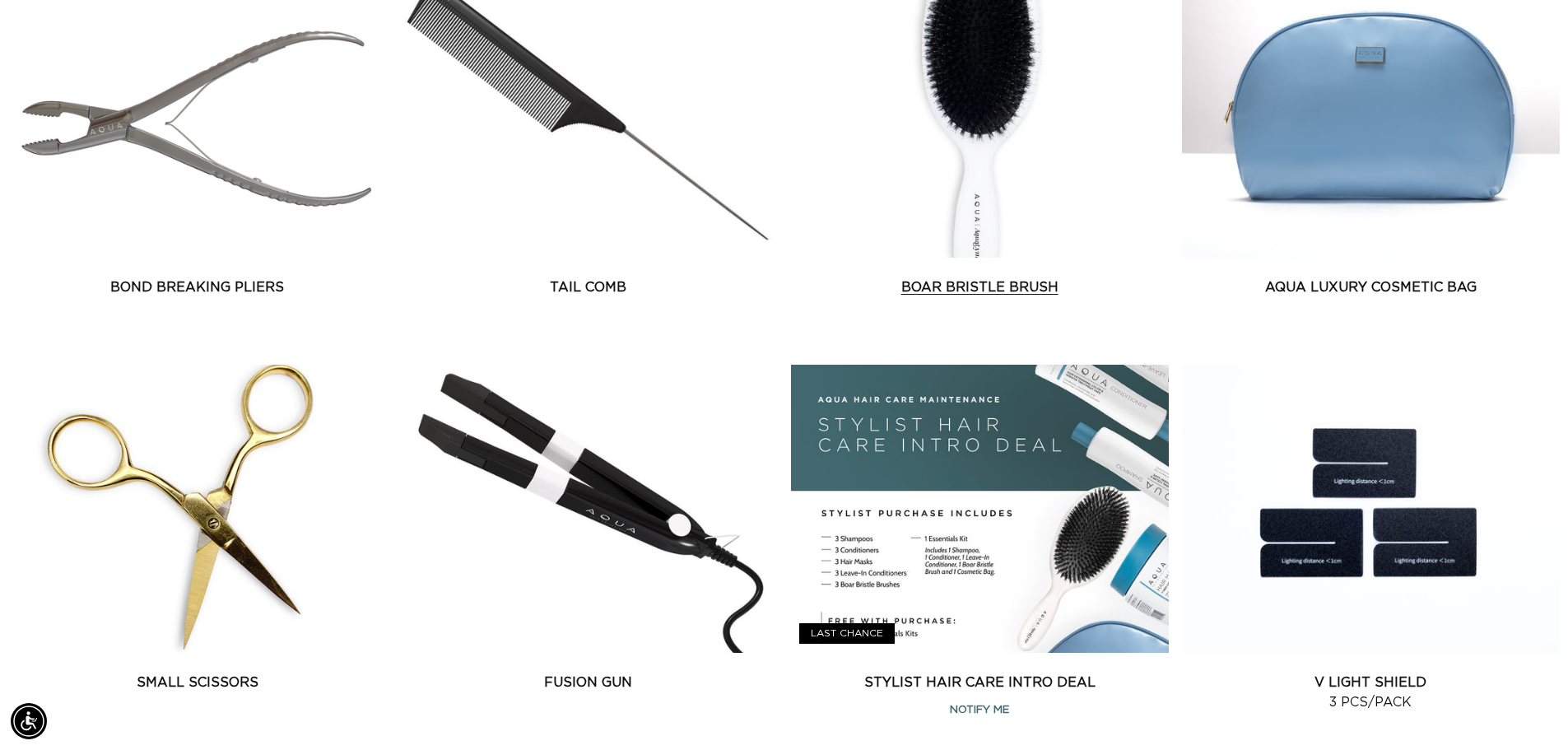
click at [993, 278] on link "Boar Bristle Brush" at bounding box center [980, 287] width 377 height 20
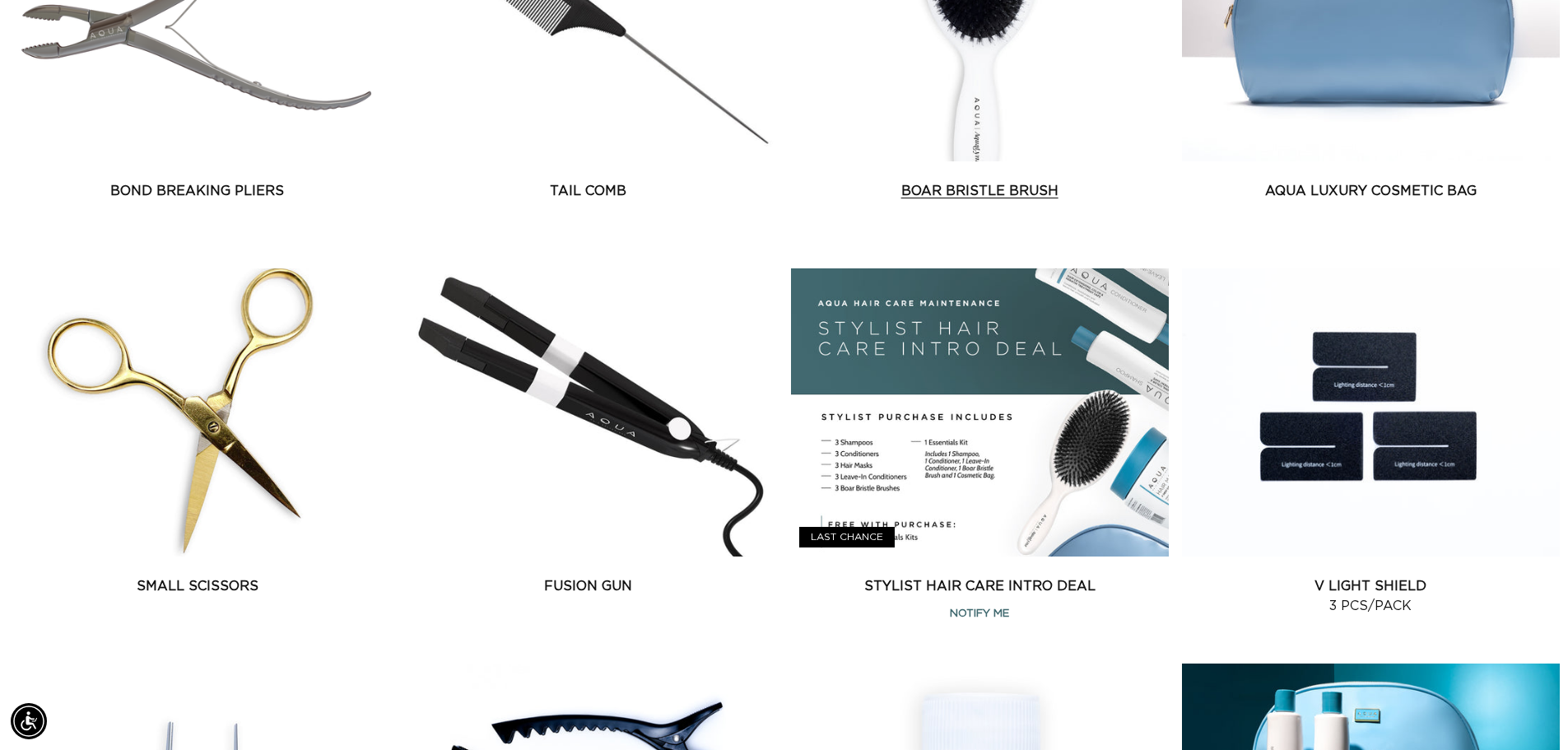
scroll to position [1482, 0]
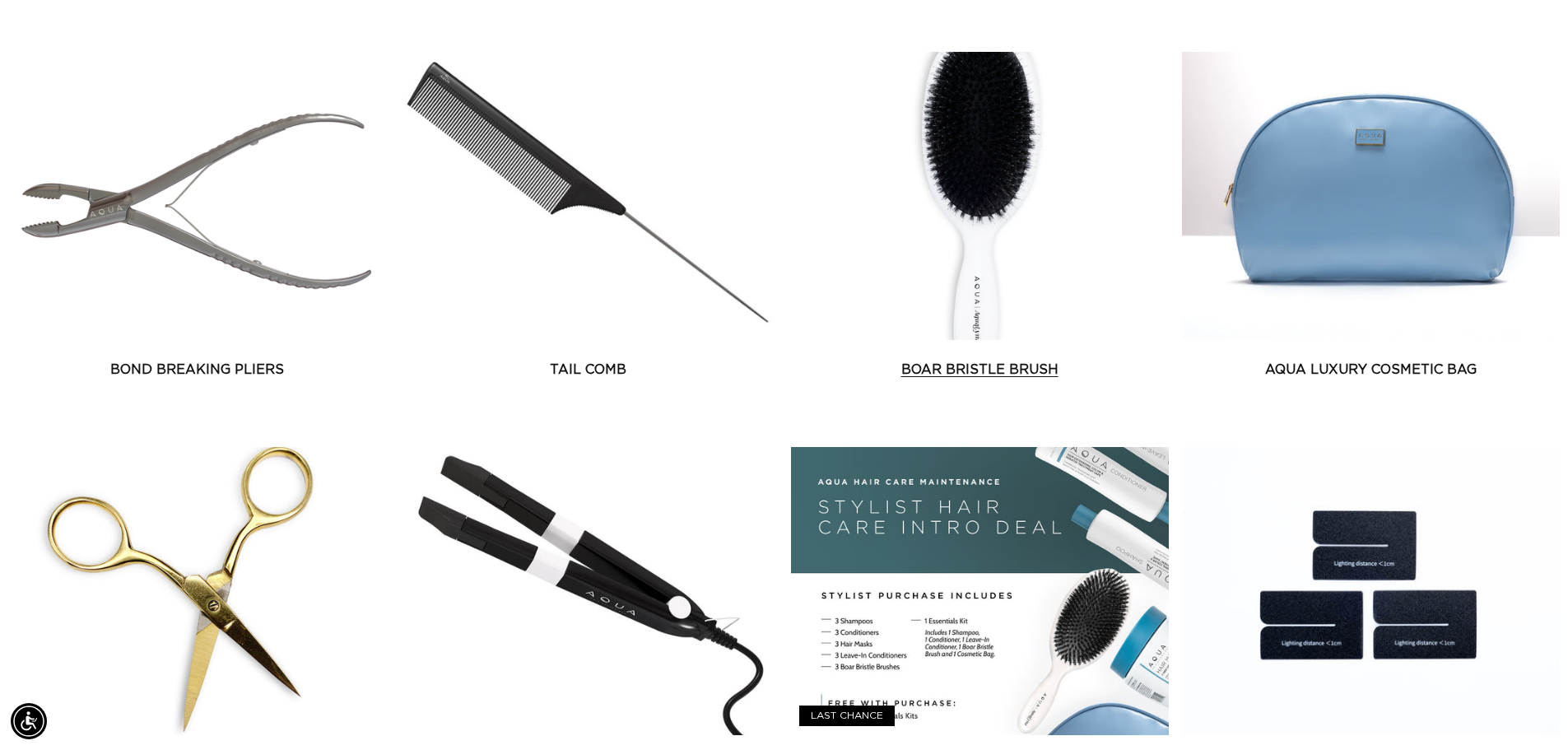
click at [966, 359] on link "Boar Bristle Brush" at bounding box center [980, 369] width 377 height 20
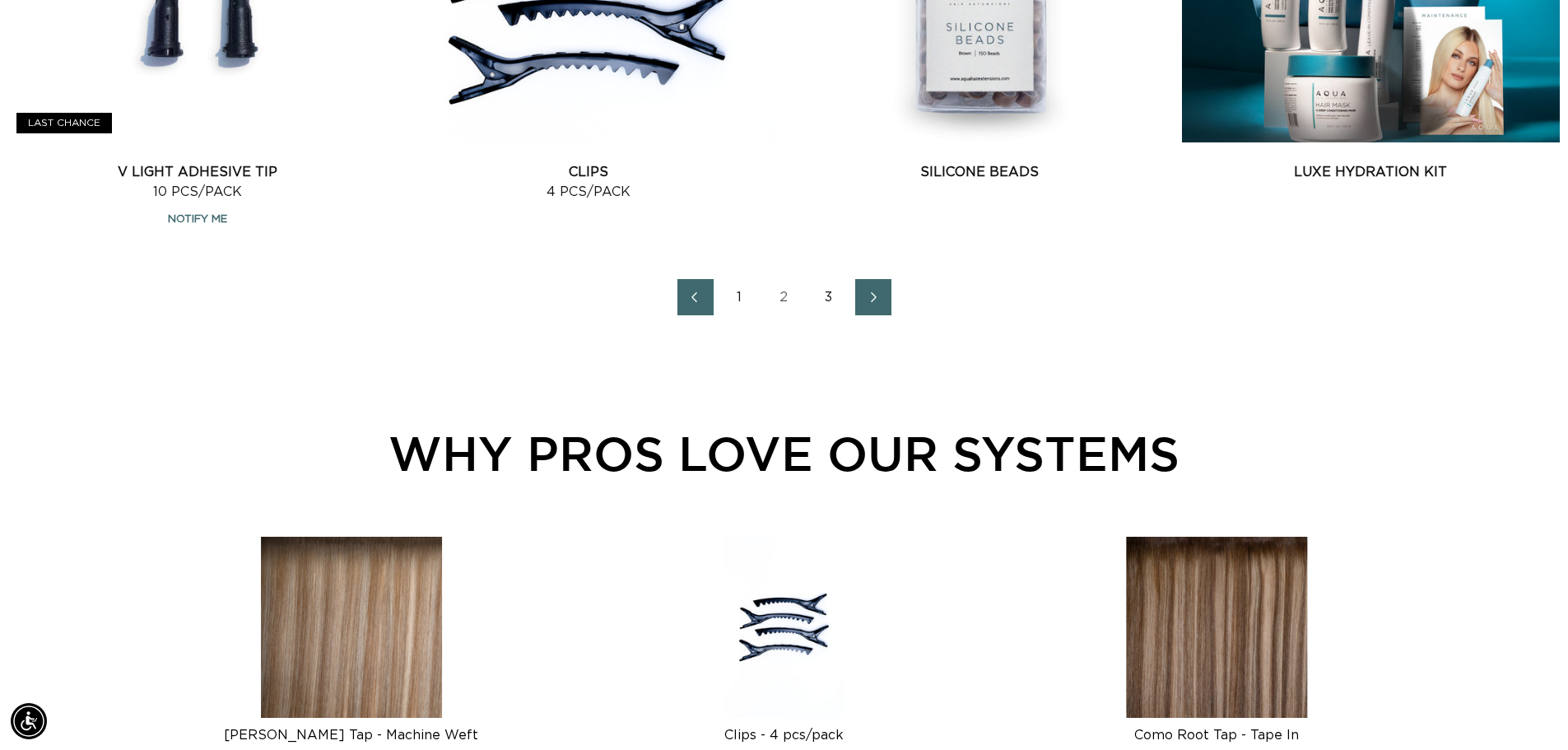
scroll to position [0, 0]
click at [737, 300] on link "1" at bounding box center [740, 297] width 36 height 36
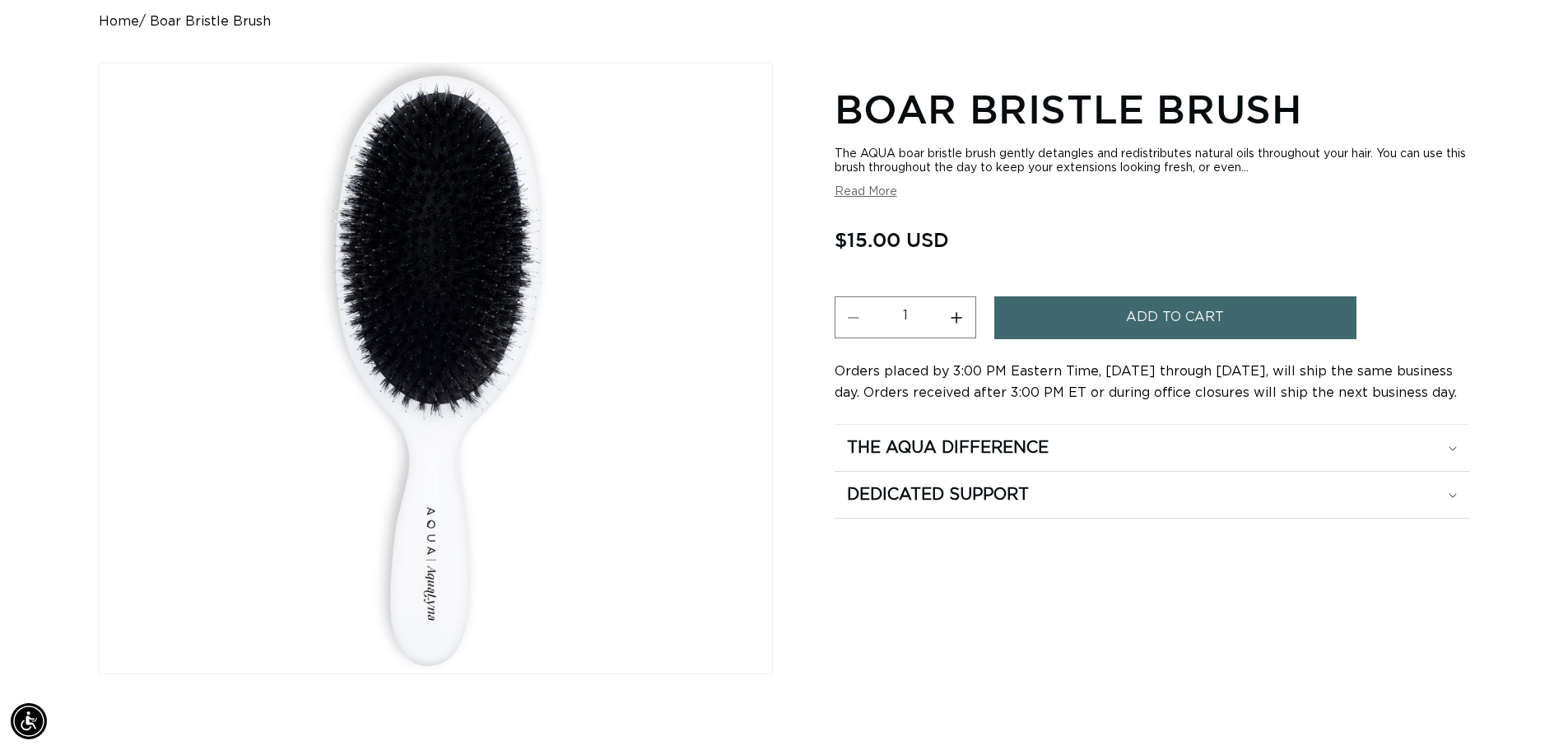
scroll to position [0, 1451]
click at [879, 189] on button "Read More" at bounding box center [866, 192] width 63 height 14
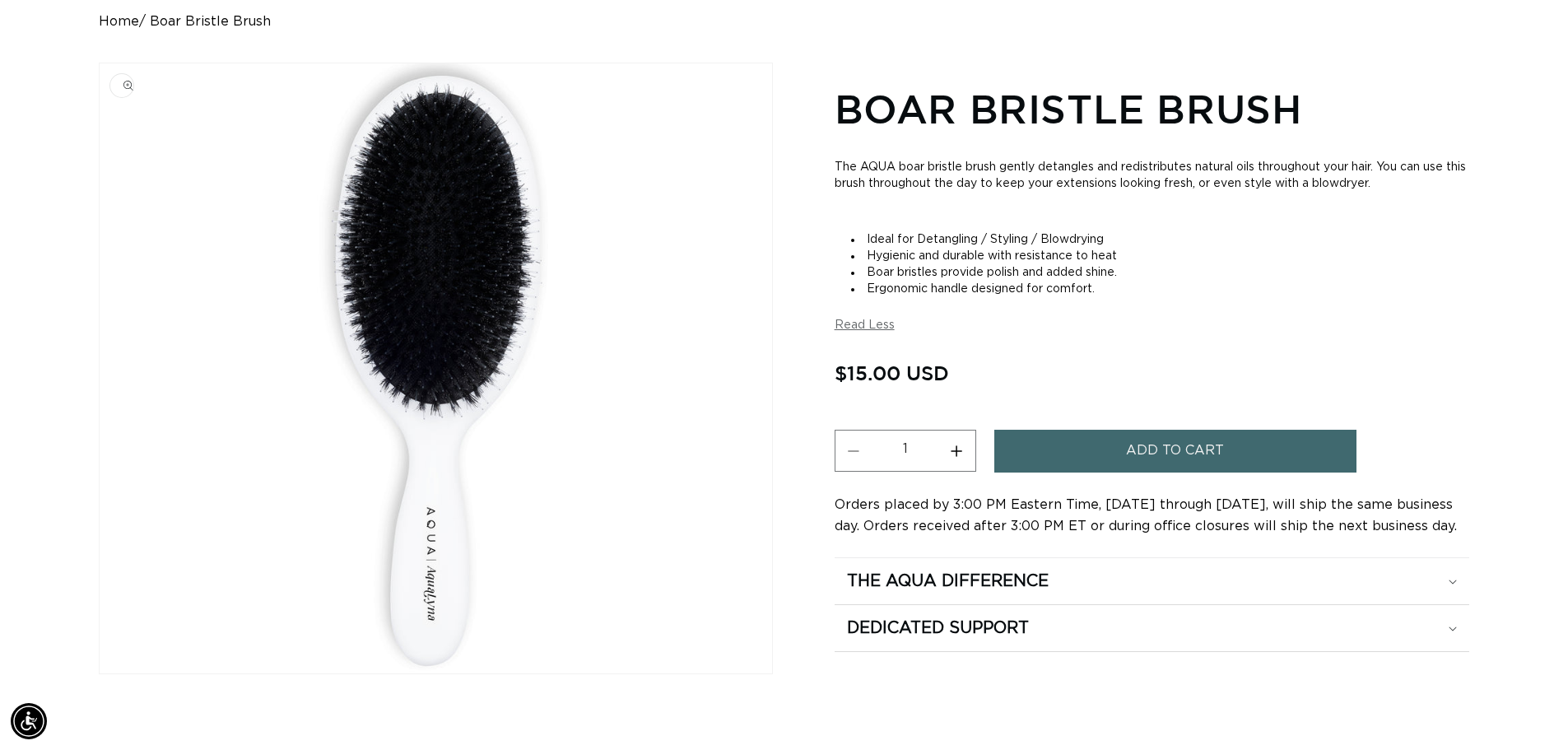
scroll to position [0, 2902]
click at [473, 293] on img "Gallery Viewer" at bounding box center [436, 369] width 672 height 610
click at [1481, 190] on div "Home Boar Bristle Brush Skip to product information Open media 1 in modal 1 / o…" at bounding box center [784, 368] width 1568 height 709
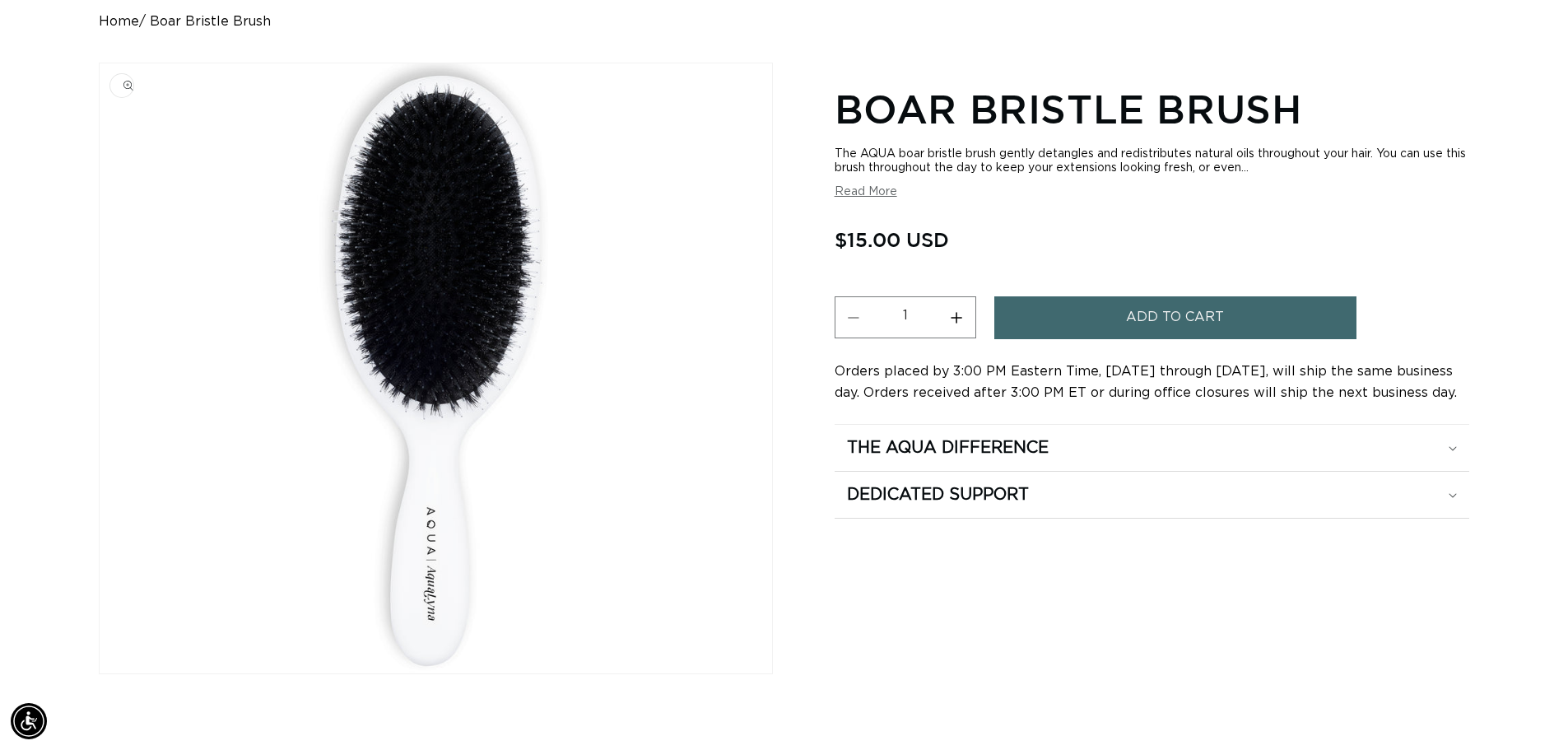
scroll to position [0, 1451]
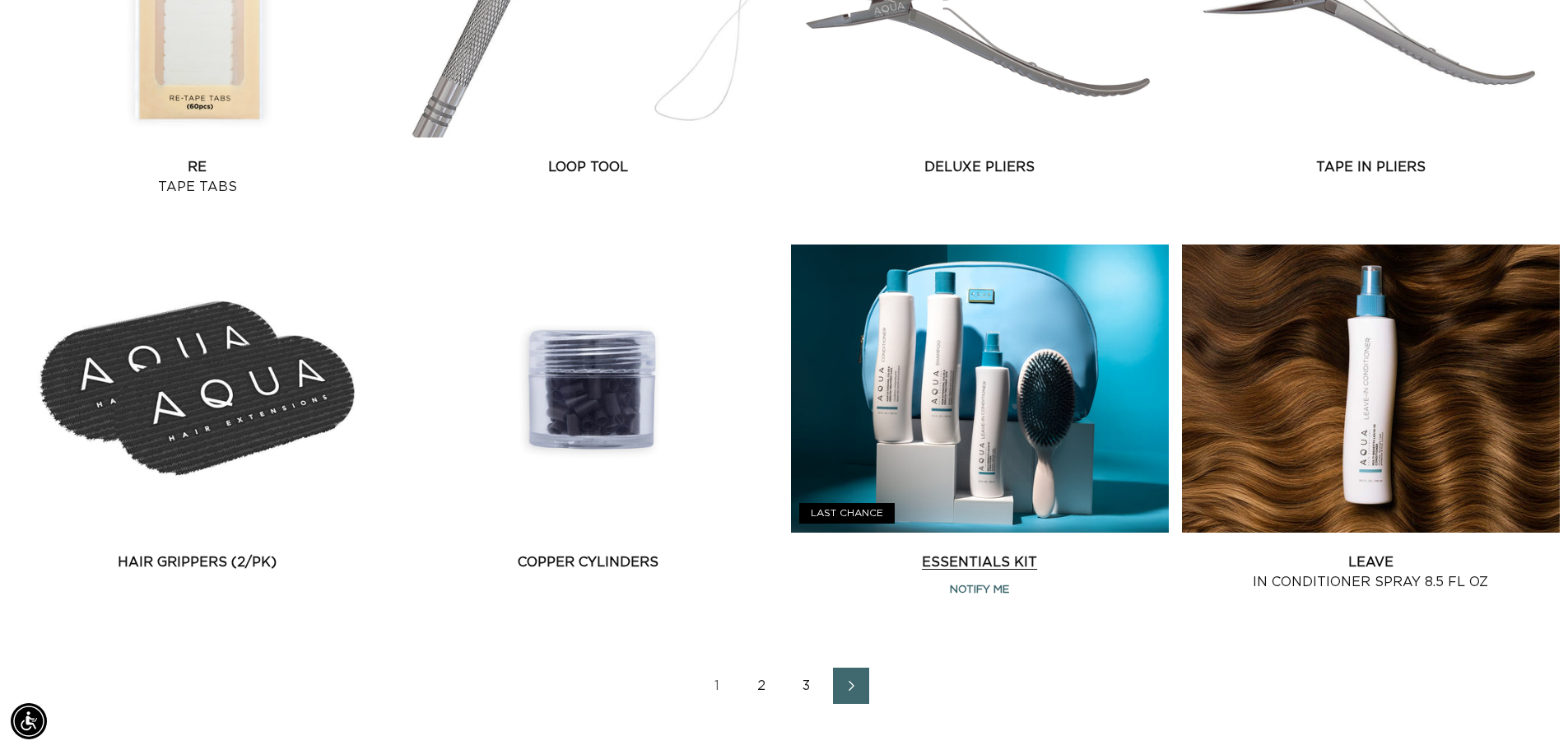
scroll to position [2306, 0]
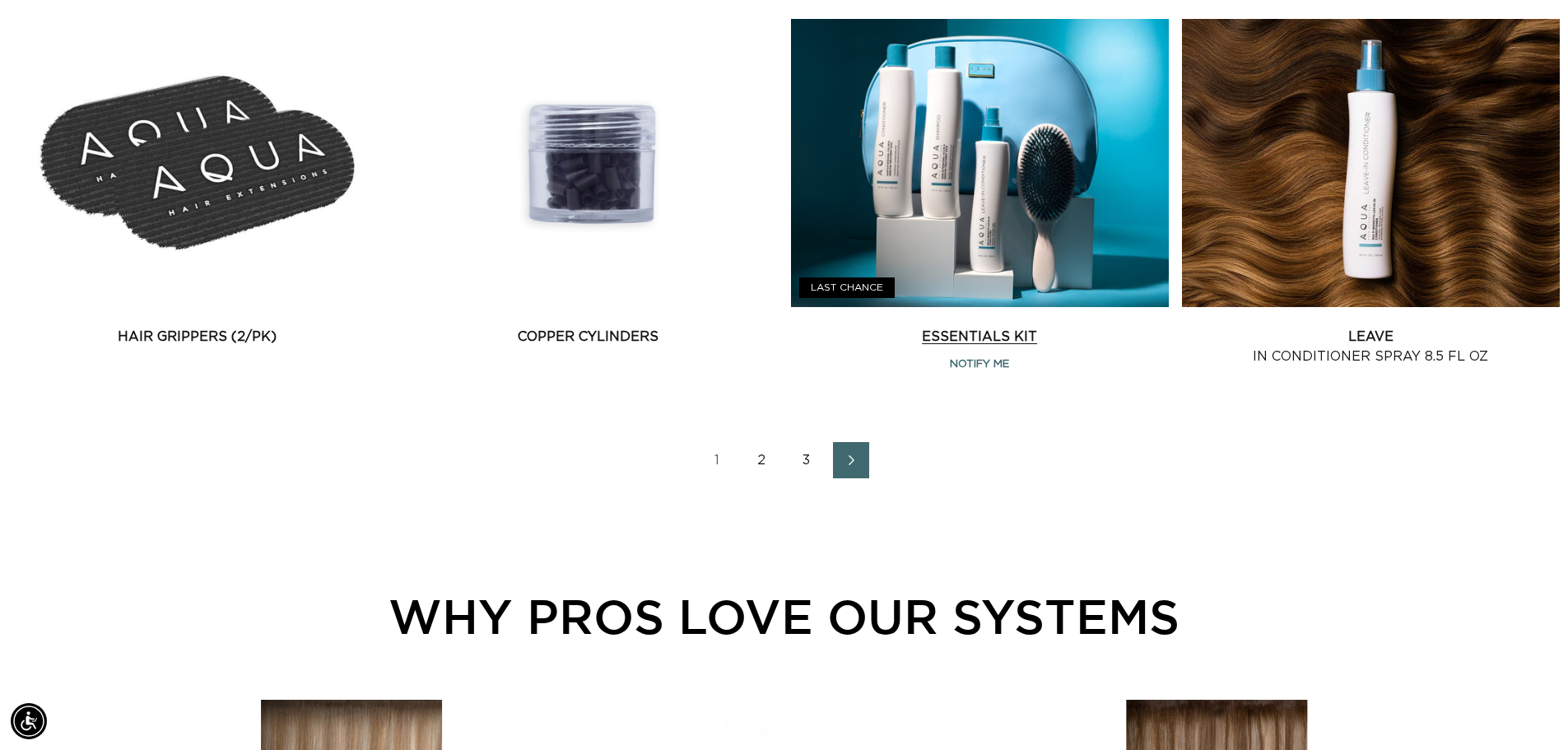
click at [1045, 327] on link "Essentials Kit" at bounding box center [980, 336] width 377 height 20
click at [1083, 327] on link "Essentials Kit" at bounding box center [980, 336] width 377 height 20
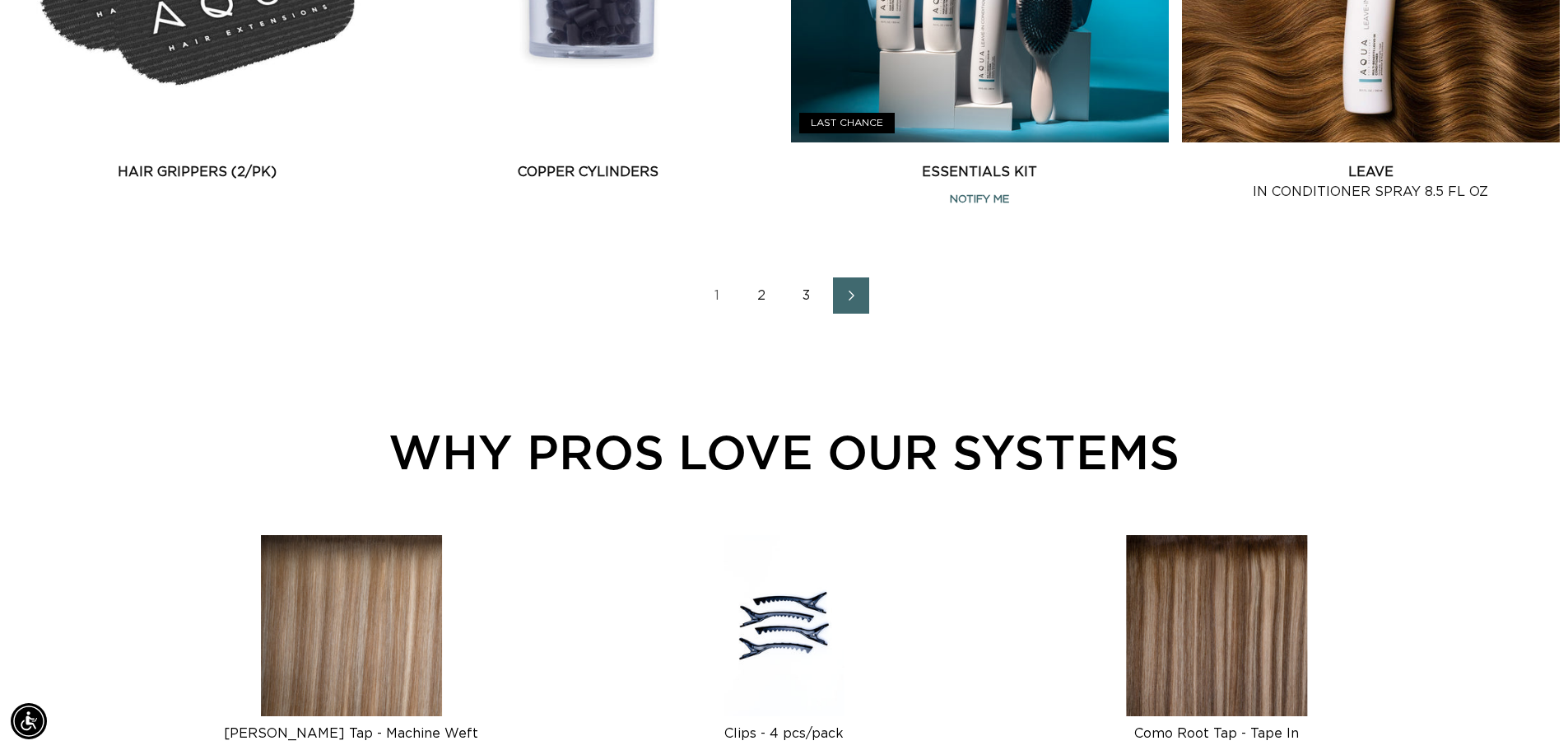
scroll to position [0, 0]
click at [763, 295] on link "2" at bounding box center [762, 296] width 36 height 36
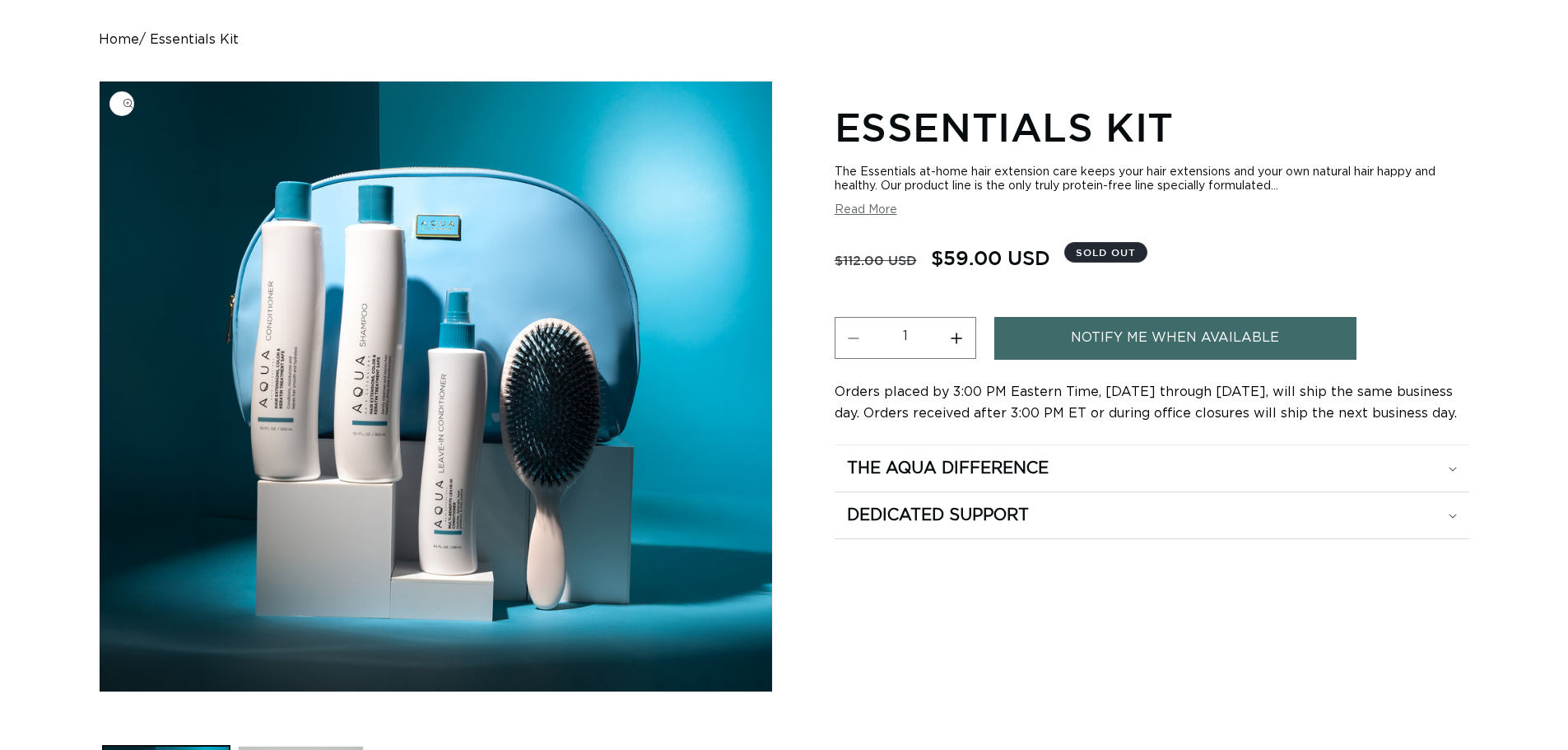
scroll to position [165, 0]
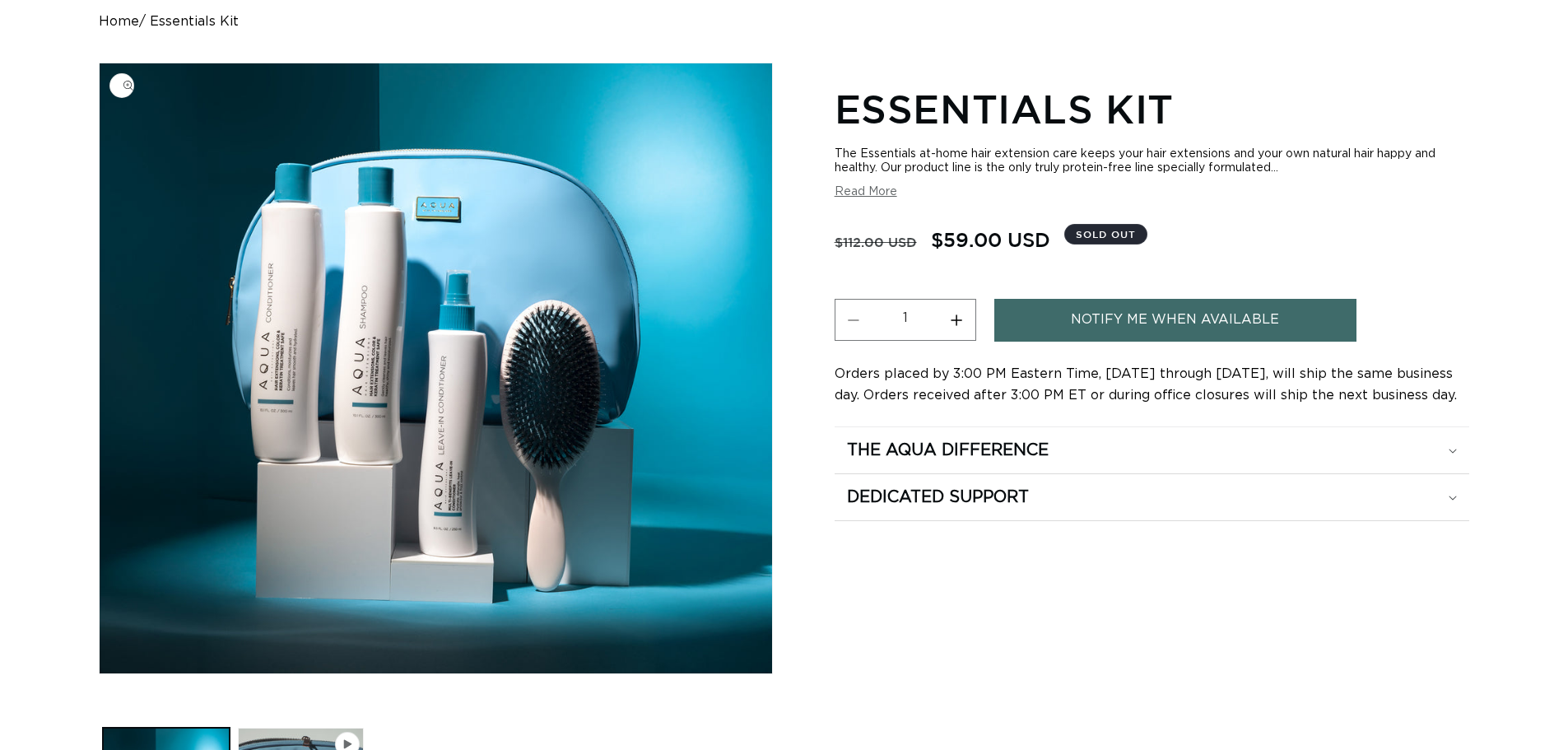
click at [556, 378] on img "Gallery Viewer" at bounding box center [436, 369] width 672 height 610
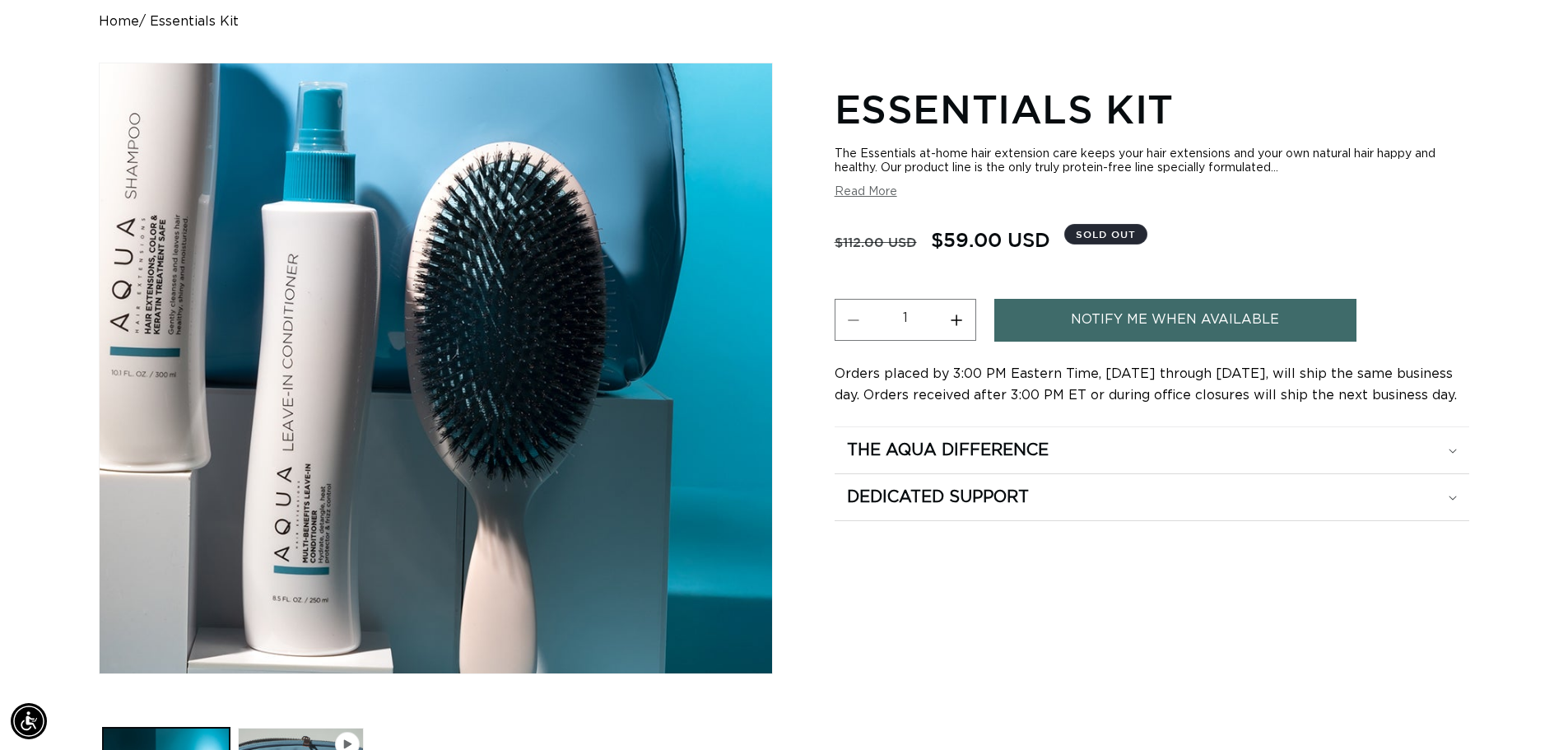
scroll to position [0, 1451]
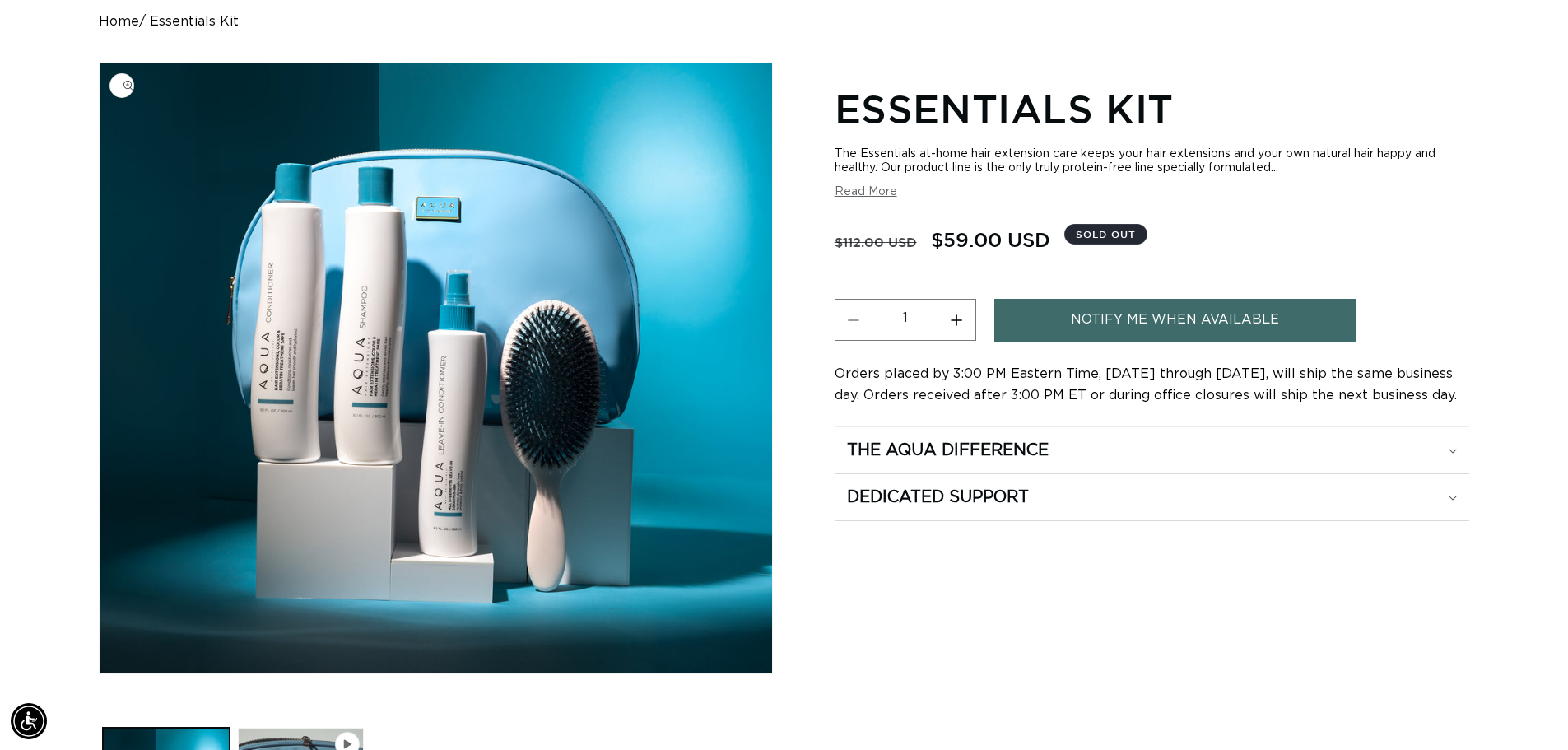
click at [894, 574] on div "Essentials Kit The Essentials at-home hair extension care keeps your hair exten…" at bounding box center [1152, 469] width 635 height 780
click at [543, 321] on img "Gallery Viewer" at bounding box center [436, 369] width 672 height 610
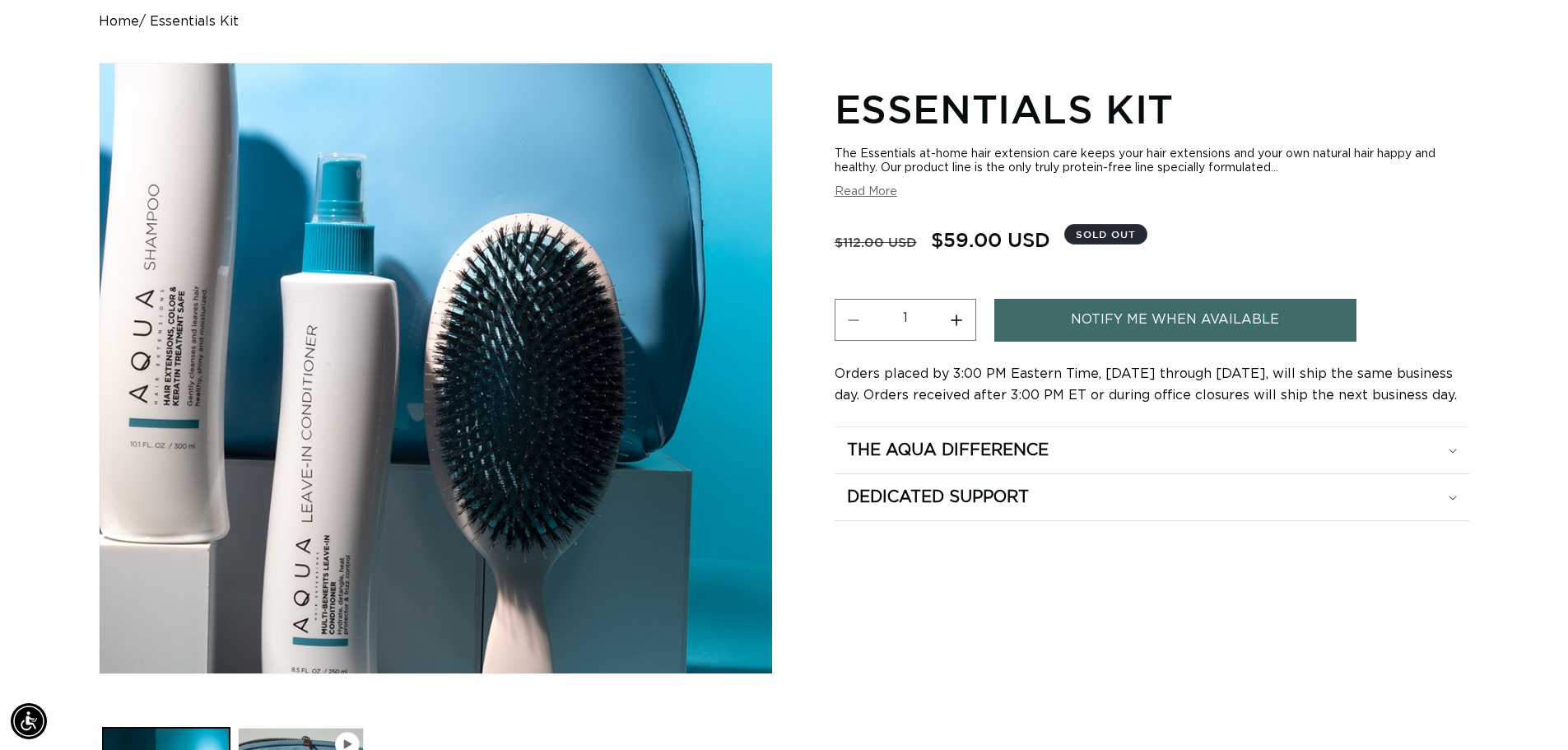
scroll to position [0, 1451]
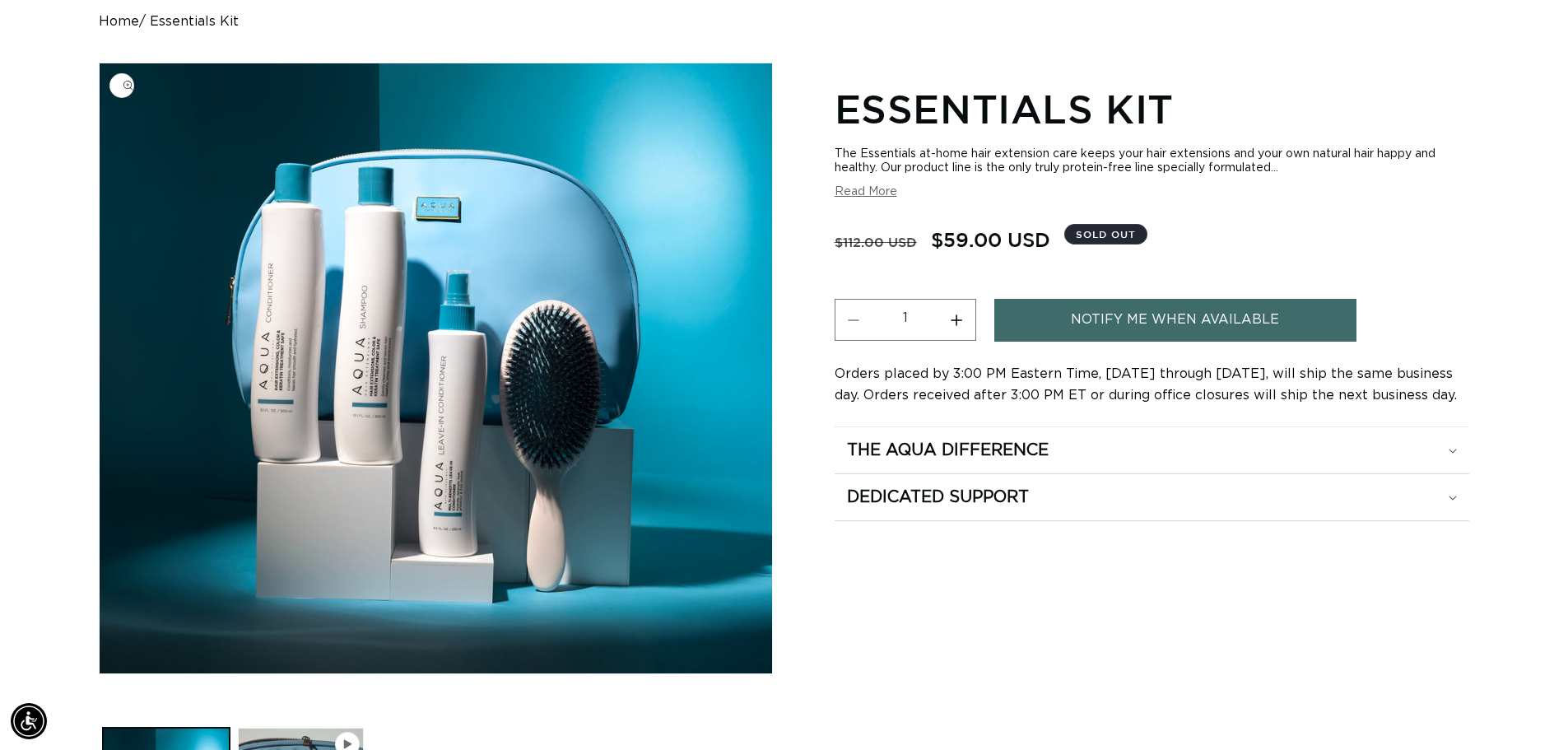
click at [831, 558] on div "Skip to product information Open media 1 in modal Open media 2 in modal Play vi…" at bounding box center [784, 461] width 1370 height 797
click at [569, 352] on img "Gallery Viewer" at bounding box center [436, 369] width 672 height 610
click at [563, 386] on img "Gallery Viewer" at bounding box center [436, 369] width 672 height 610
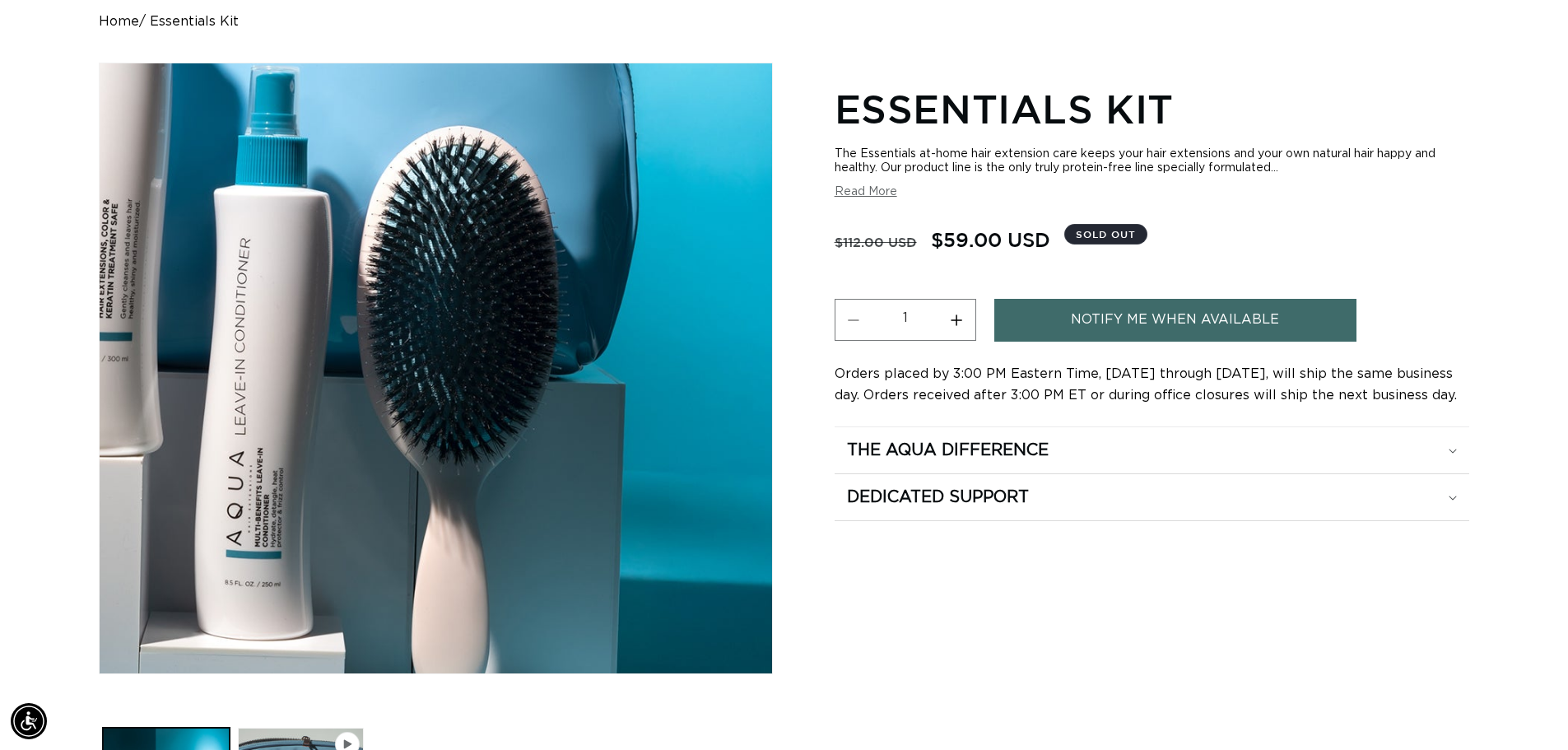
click at [642, 456] on div "Gallery Viewer" at bounding box center [436, 369] width 672 height 610
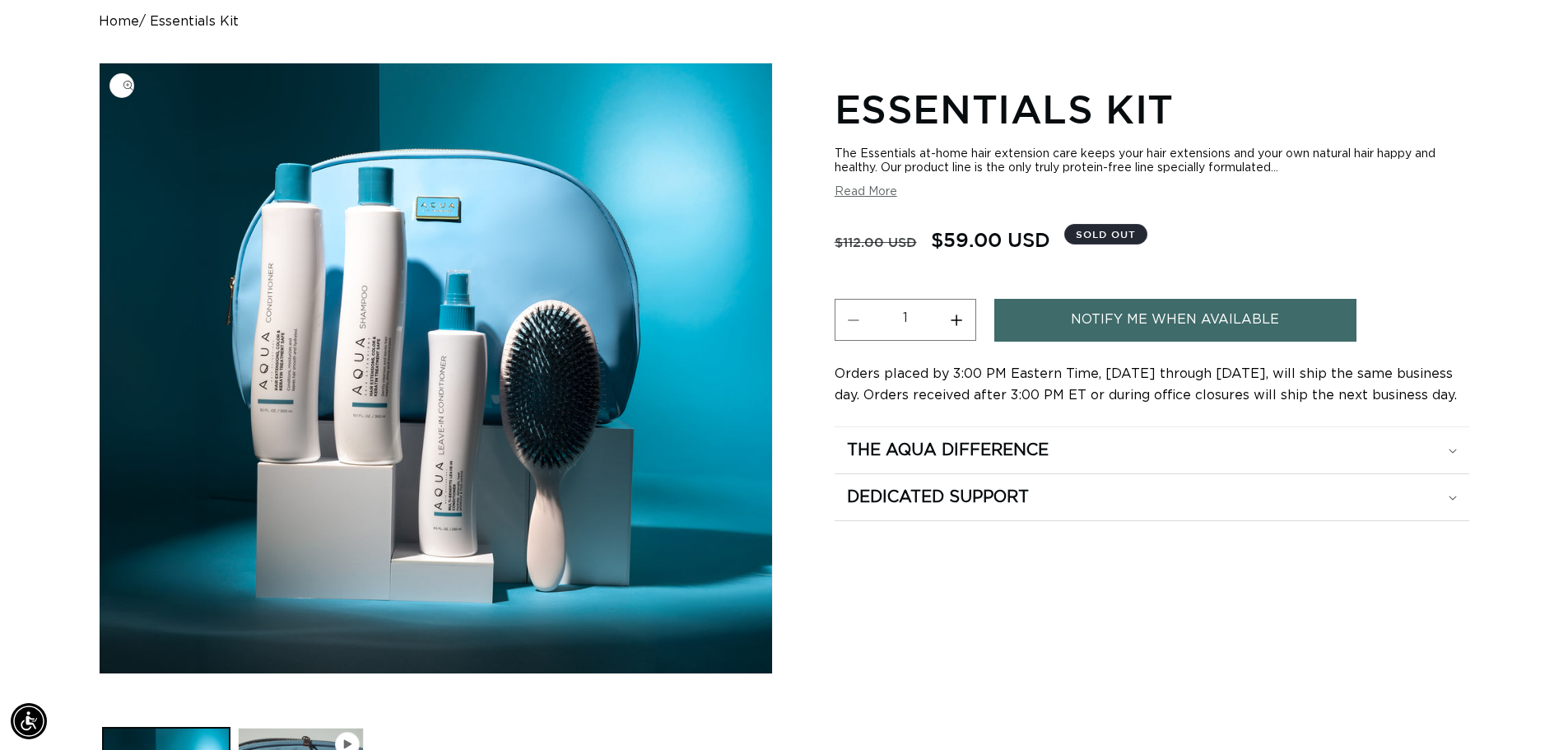
scroll to position [0, 2902]
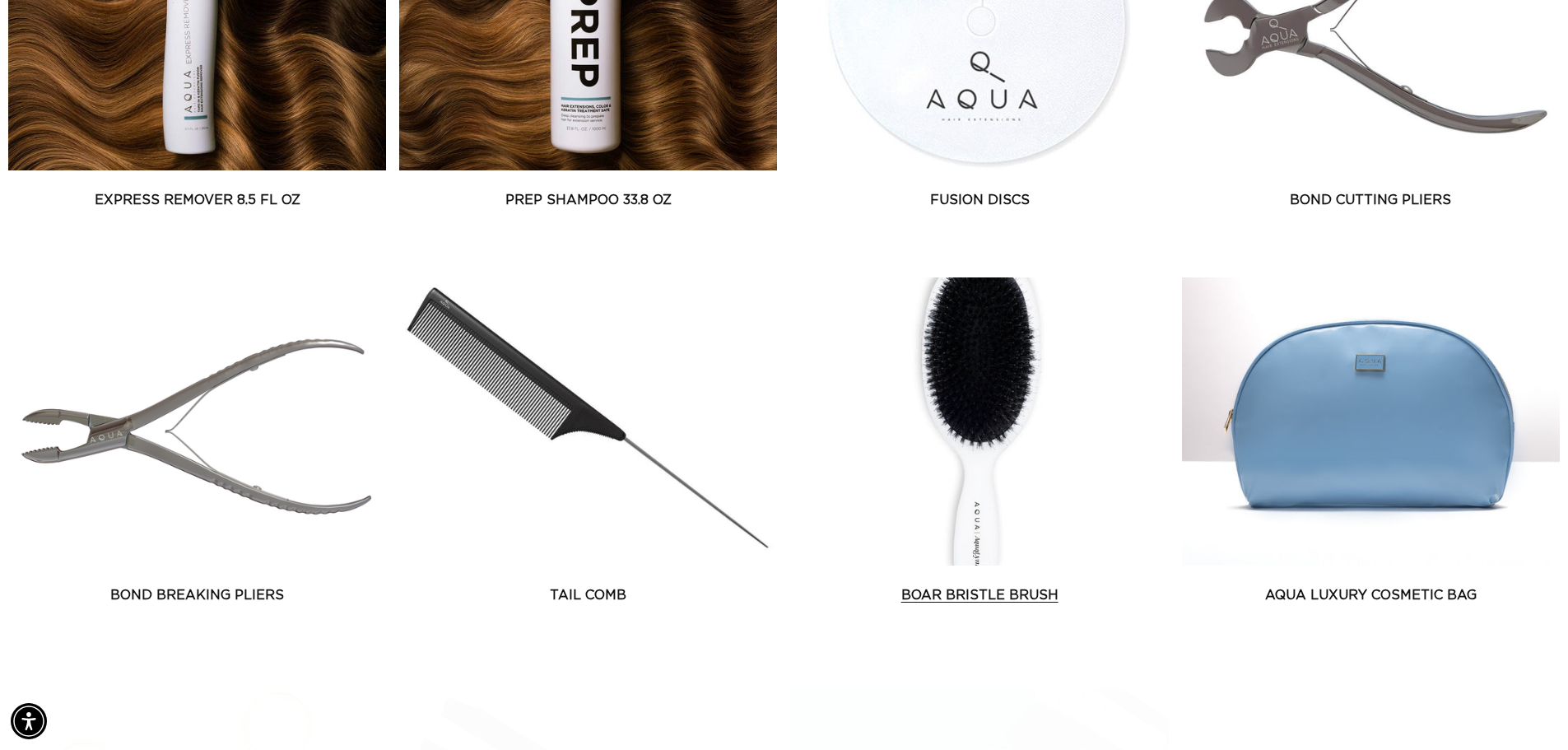
scroll to position [1317, 0]
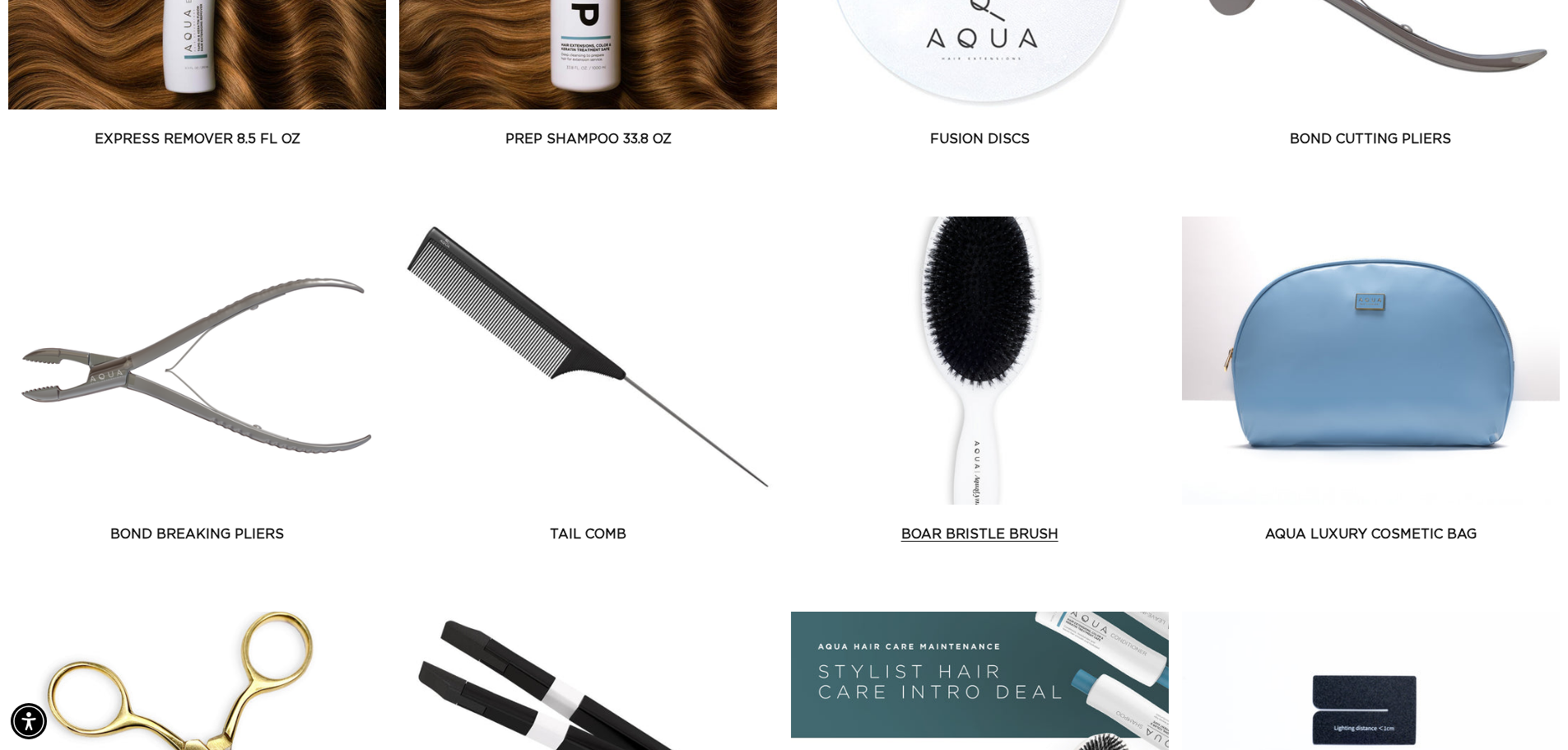
click at [959, 524] on link "Boar Bristle Brush" at bounding box center [980, 534] width 377 height 20
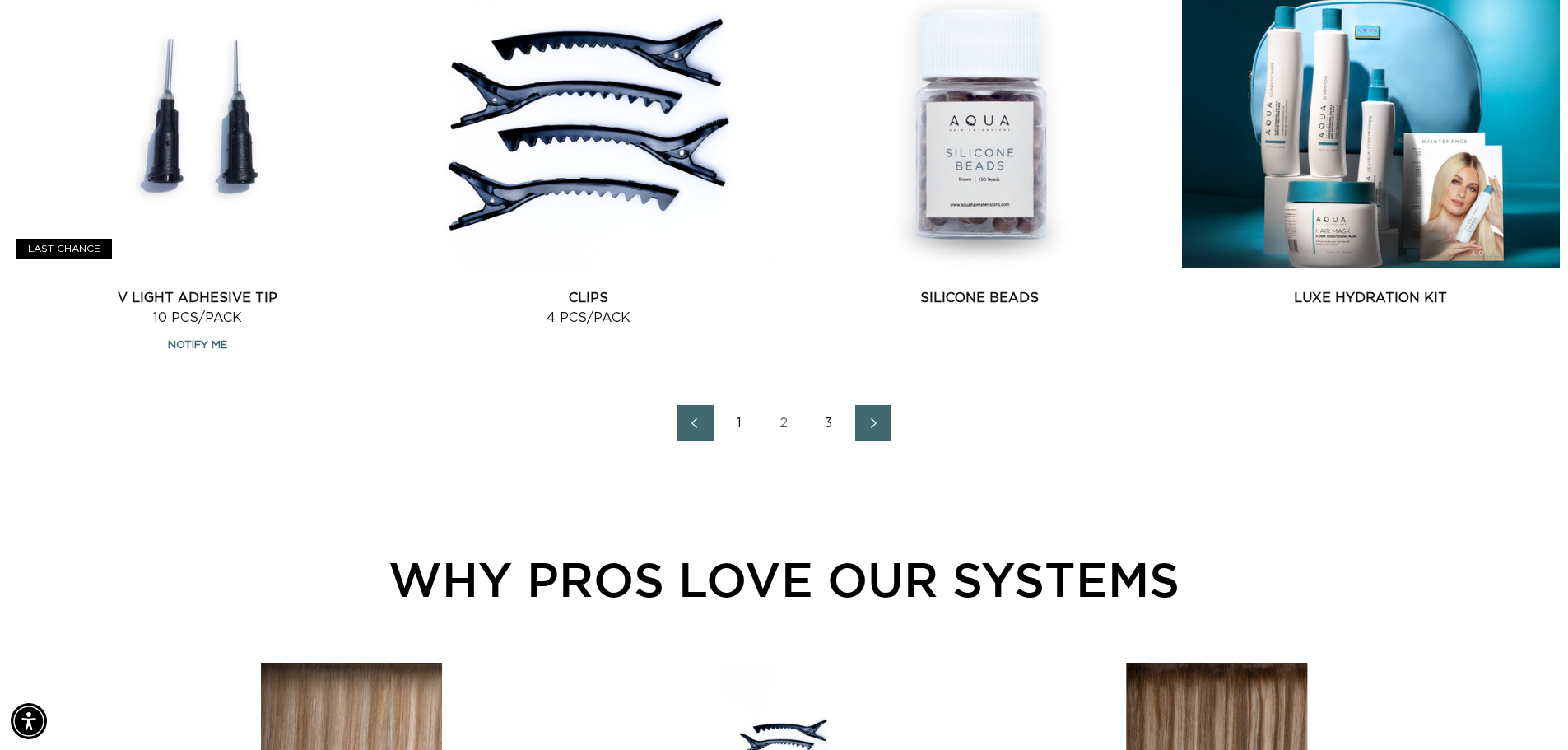
scroll to position [2471, 0]
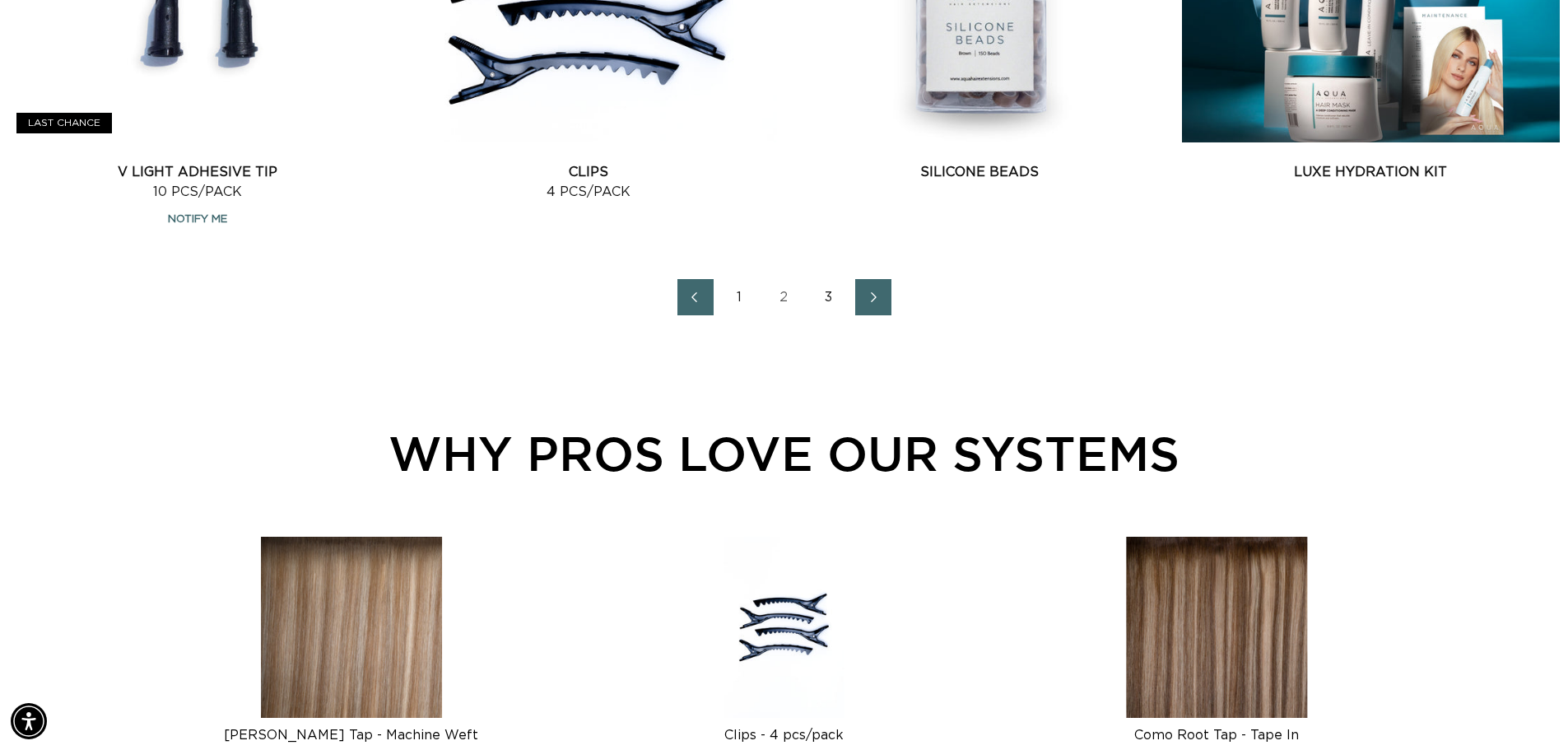
click at [736, 295] on link "1" at bounding box center [740, 297] width 36 height 36
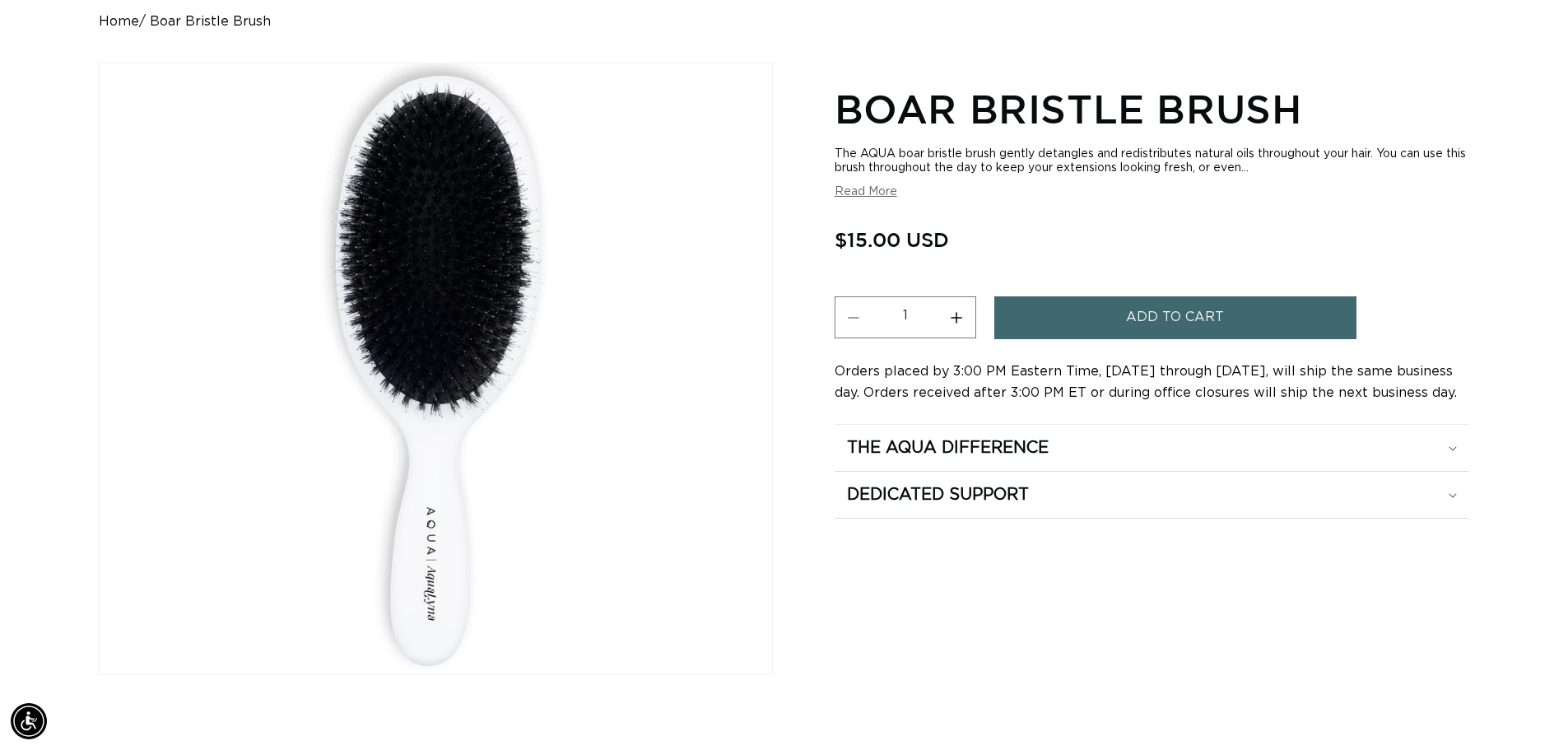
scroll to position [0, 2902]
click at [874, 186] on button "Read More" at bounding box center [866, 192] width 63 height 14
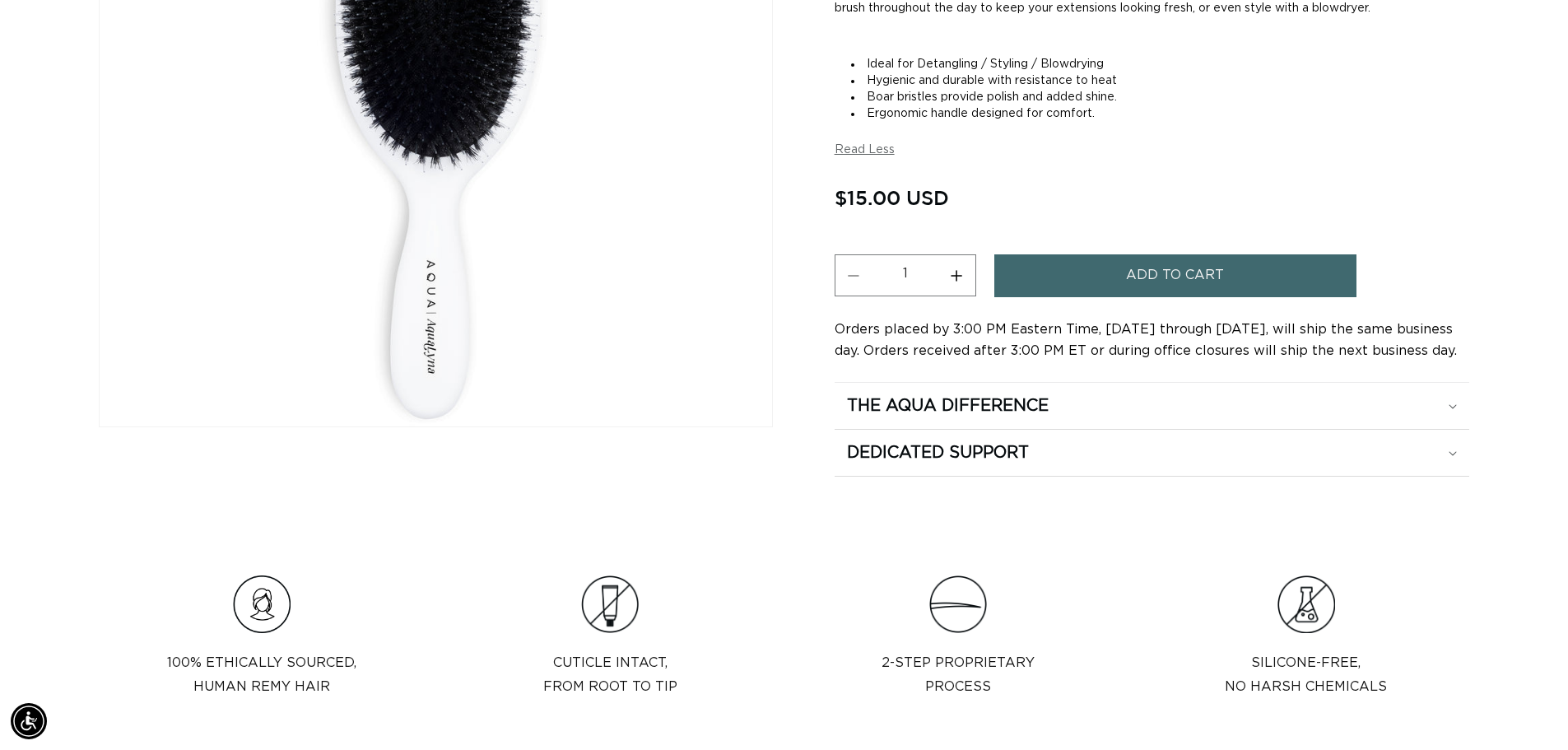
scroll to position [0, 0]
click at [1058, 402] on div "The Aqua Difference" at bounding box center [1152, 406] width 610 height 22
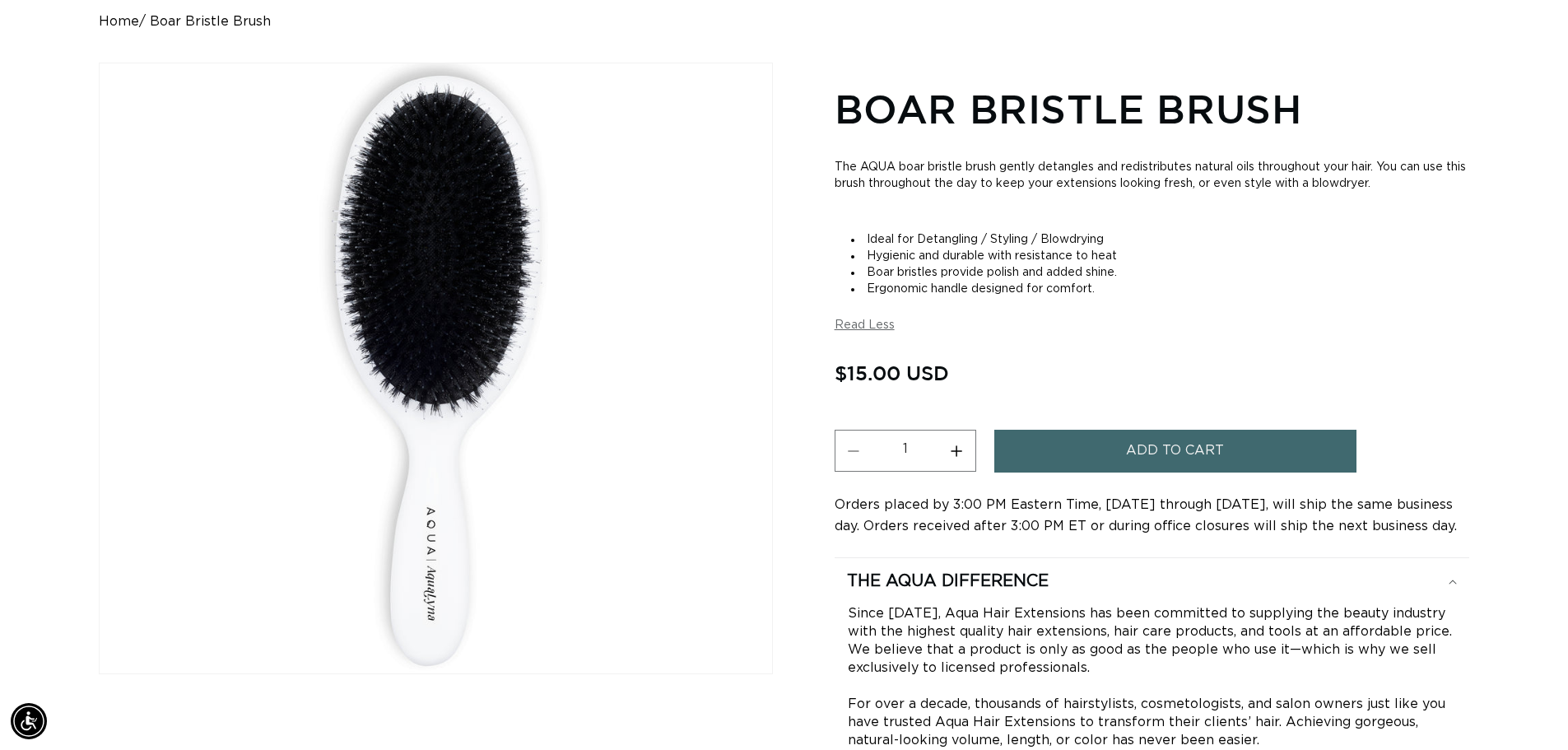
scroll to position [0, 2902]
click at [1410, 71] on div "Skip to product information Open media 1 in modal 1 / of 1 Boar Bristle Brush T…" at bounding box center [784, 436] width 1370 height 747
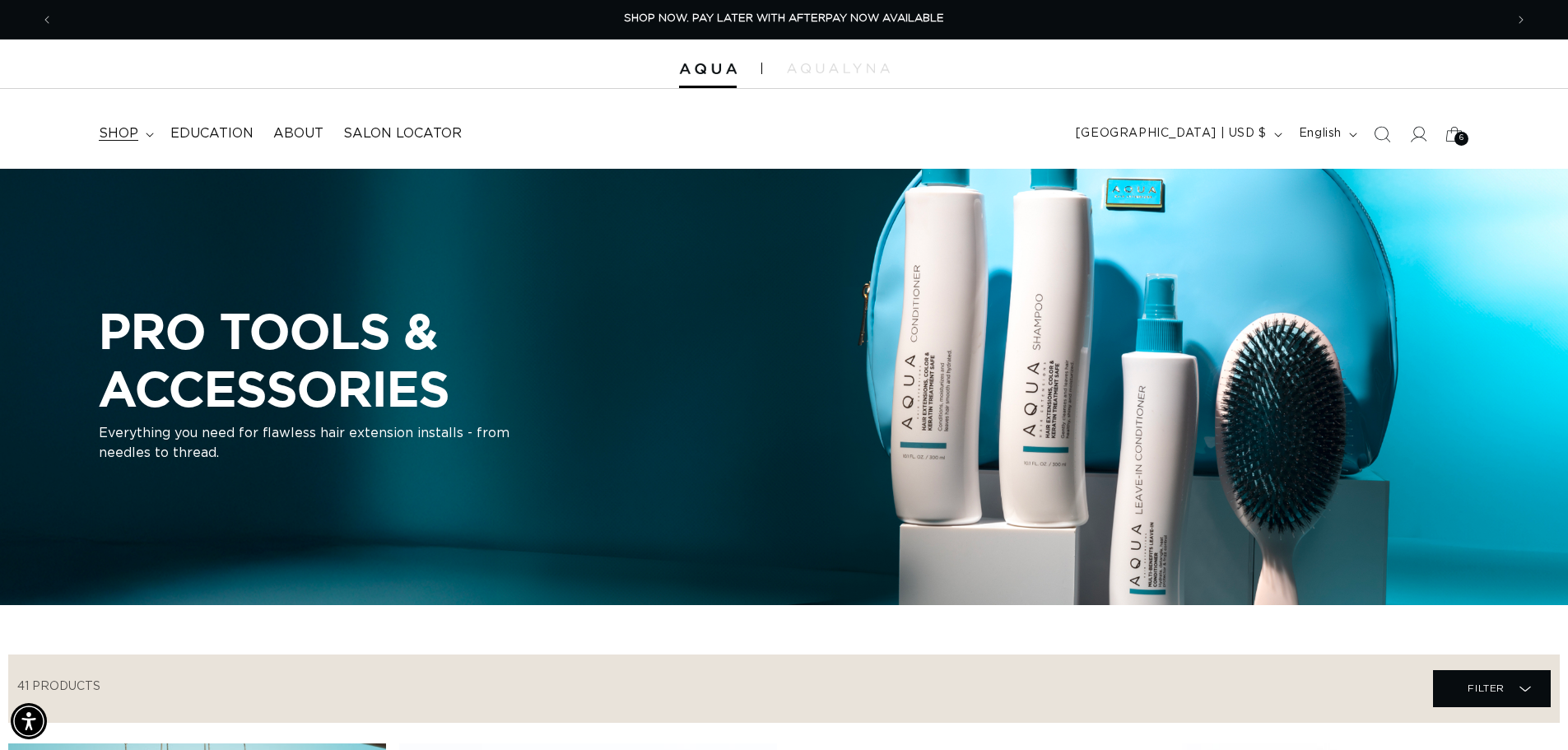
click at [134, 133] on span "shop" at bounding box center [119, 134] width 40 height 17
click at [1465, 62] on div at bounding box center [784, 64] width 1568 height 49
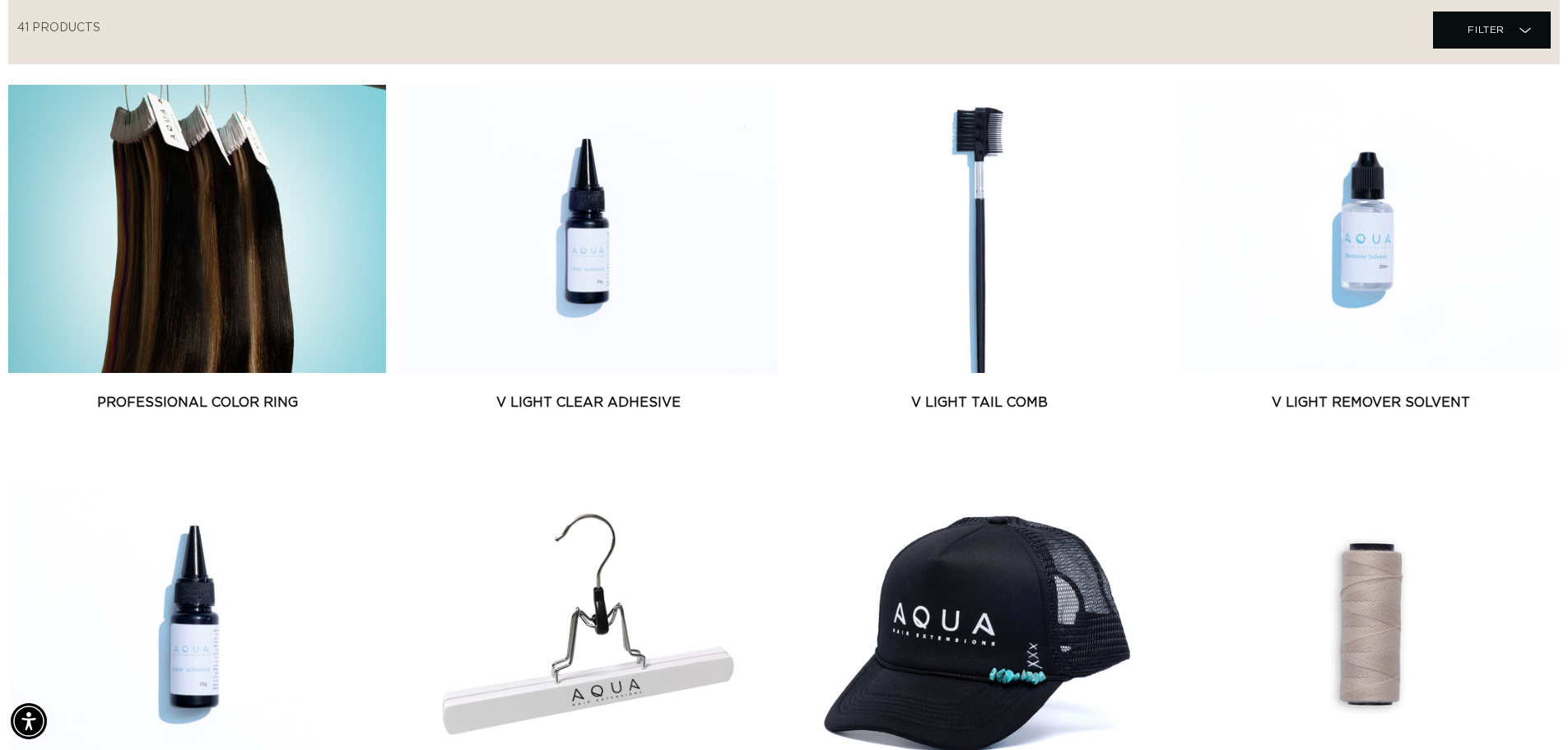
scroll to position [247, 0]
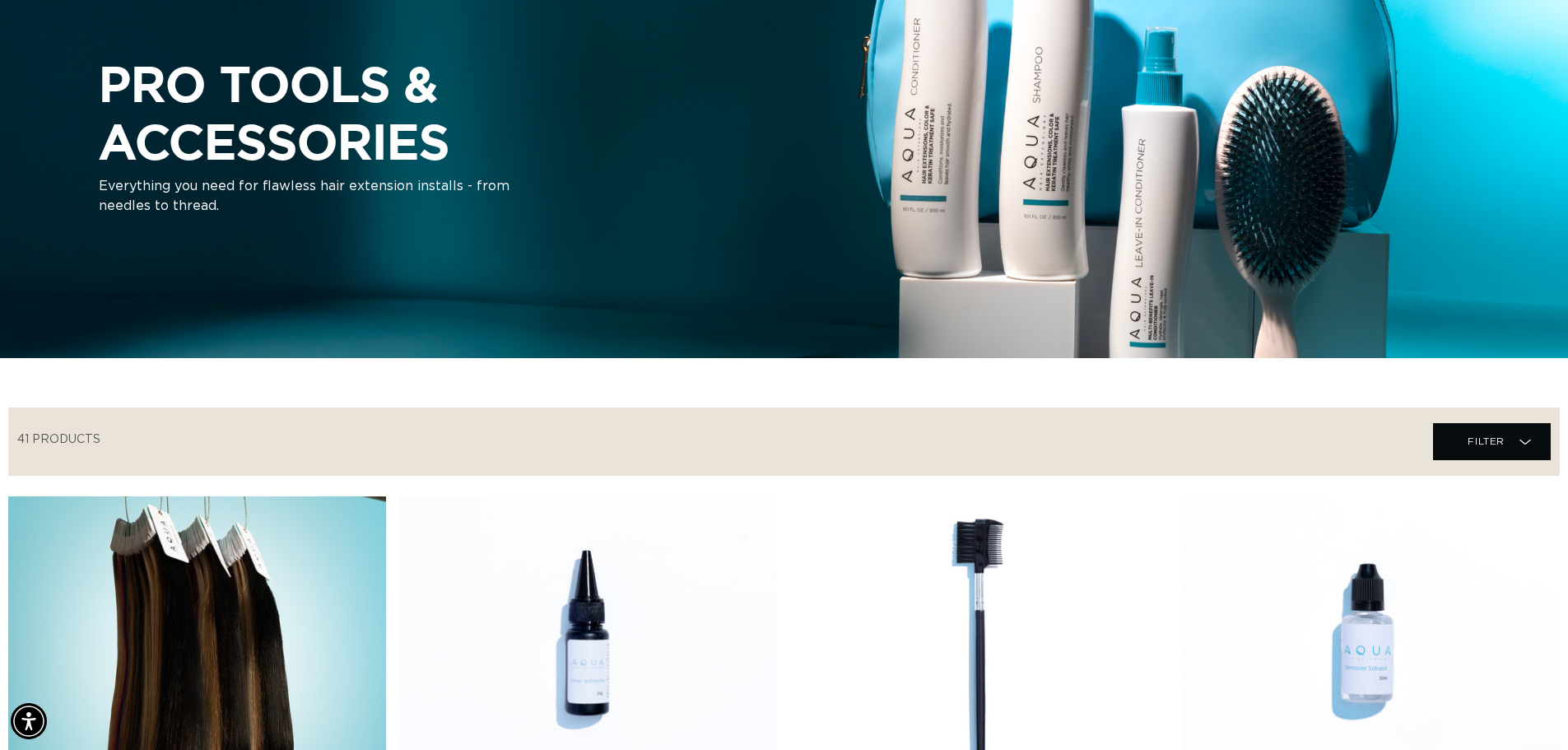
click at [1288, 297] on div "PRO TOOLS & ACCESSORIES Everything you need for flawless hair extension install…" at bounding box center [784, 140] width 1568 height 436
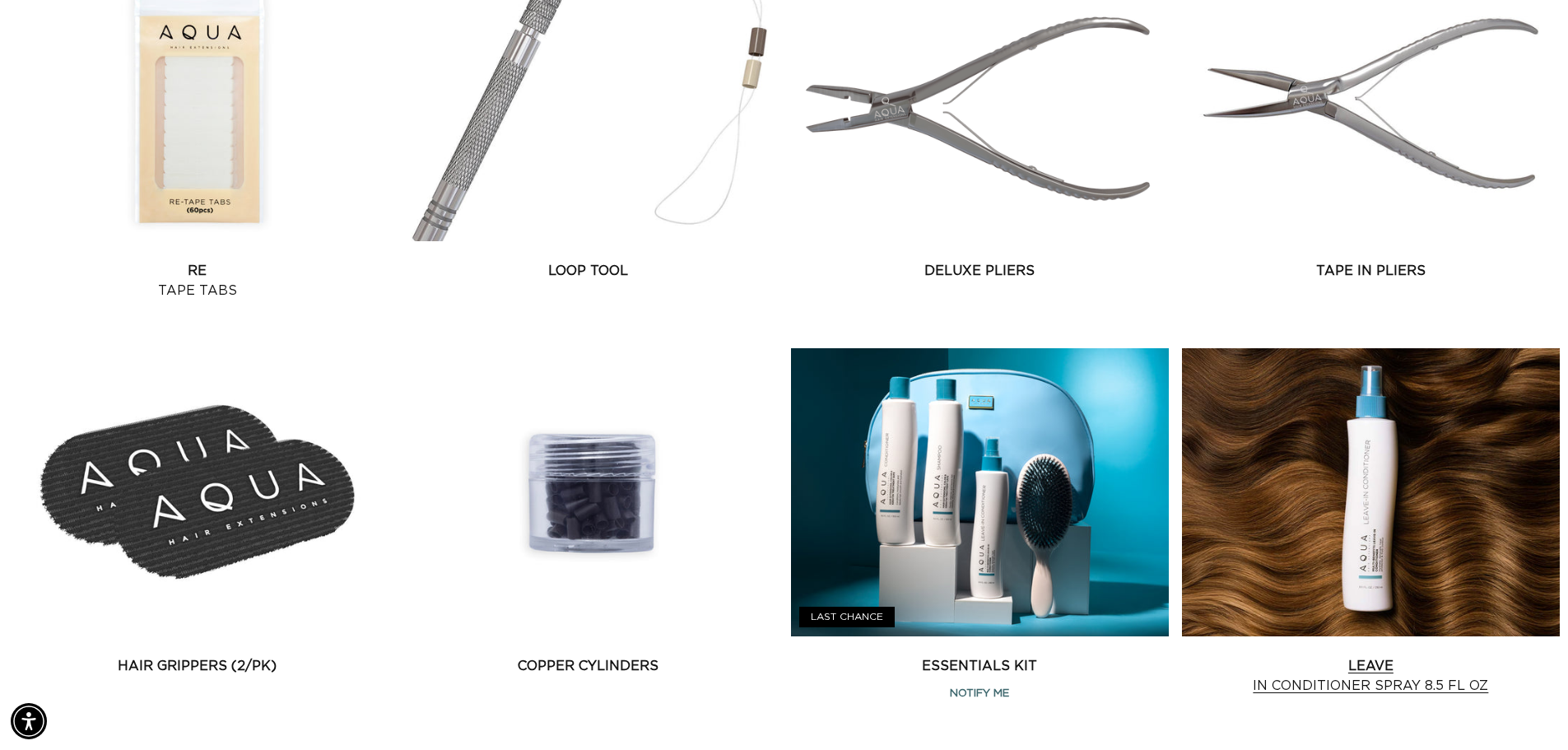
scroll to position [2141, 0]
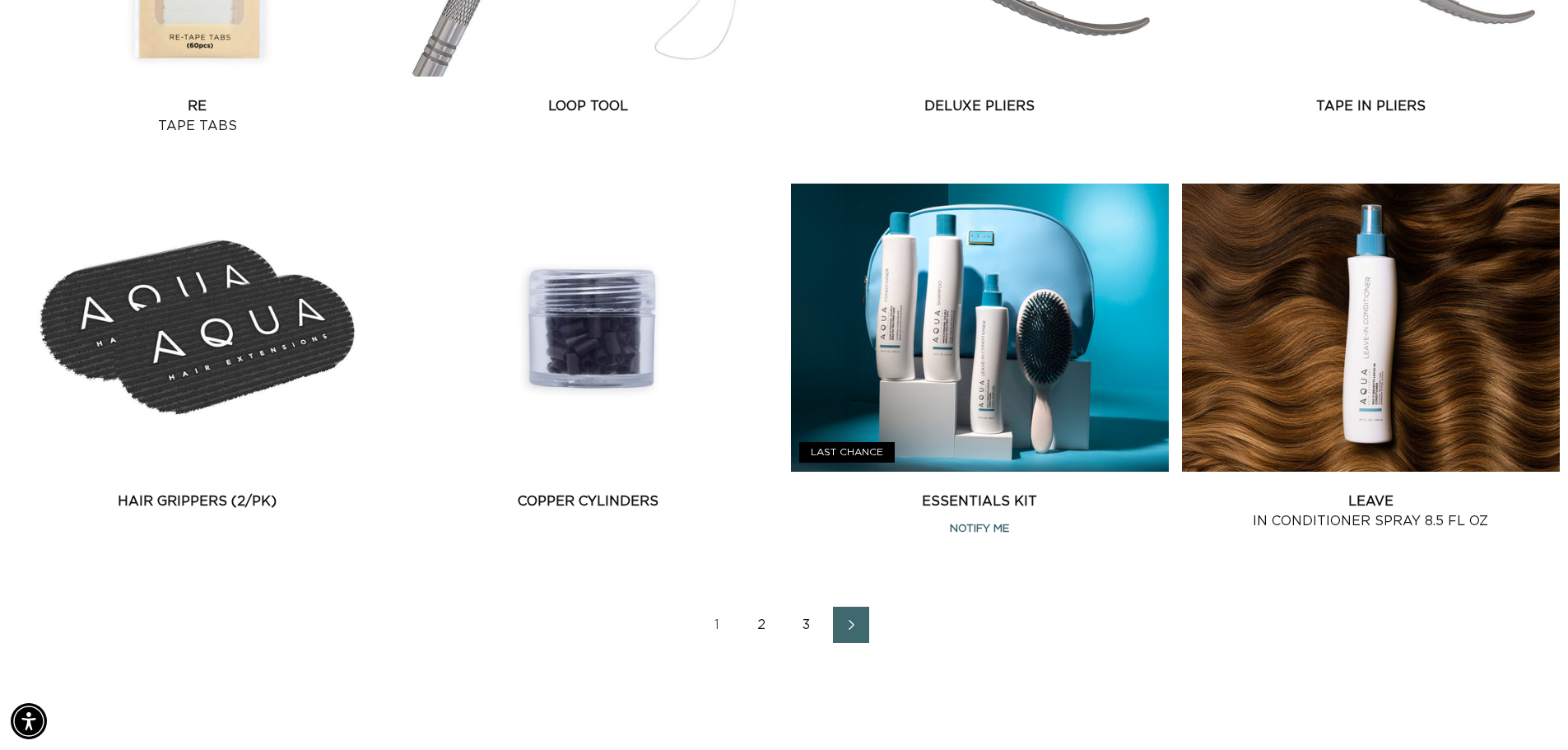
click at [760, 628] on link "2" at bounding box center [762, 625] width 36 height 36
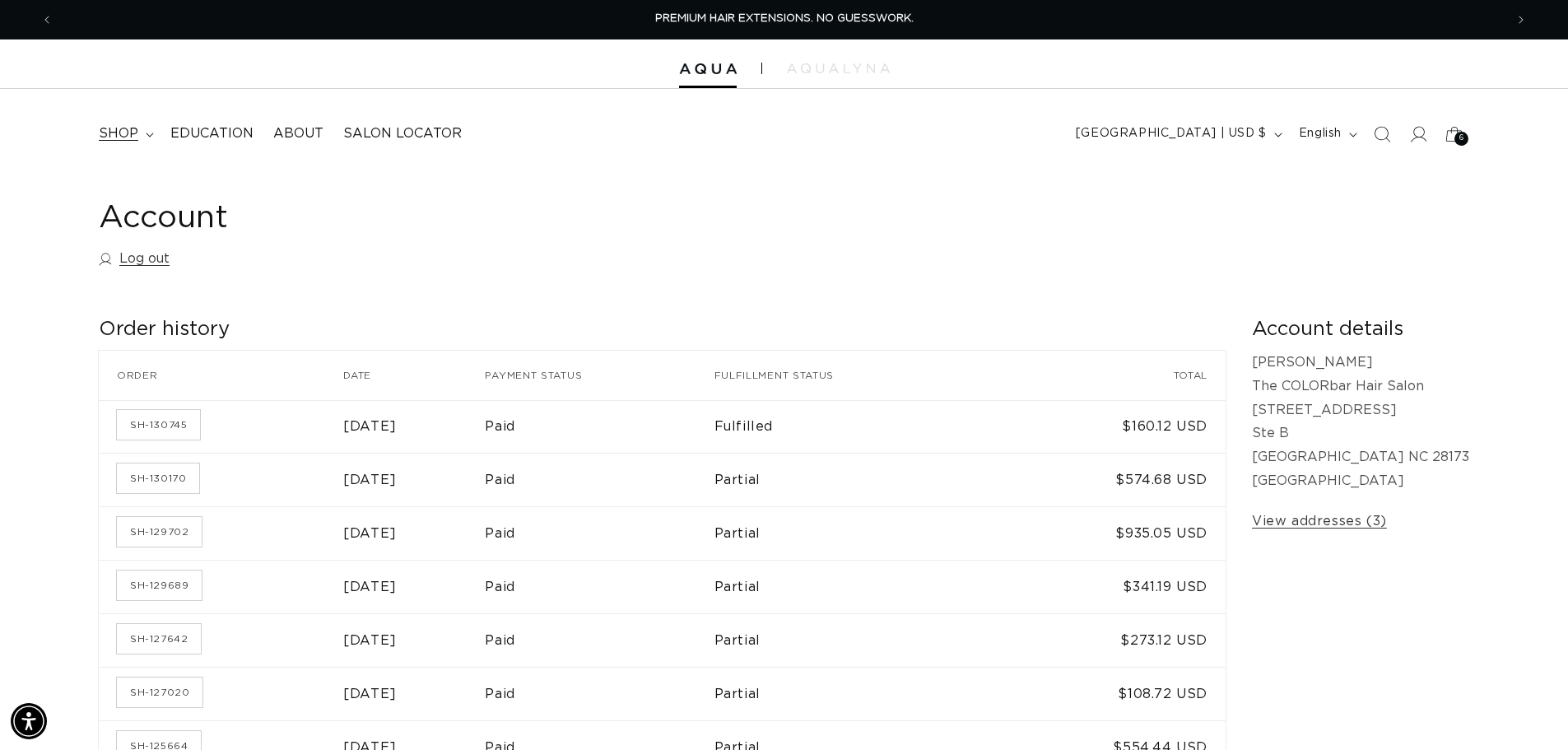
click at [126, 130] on span "shop" at bounding box center [119, 134] width 40 height 17
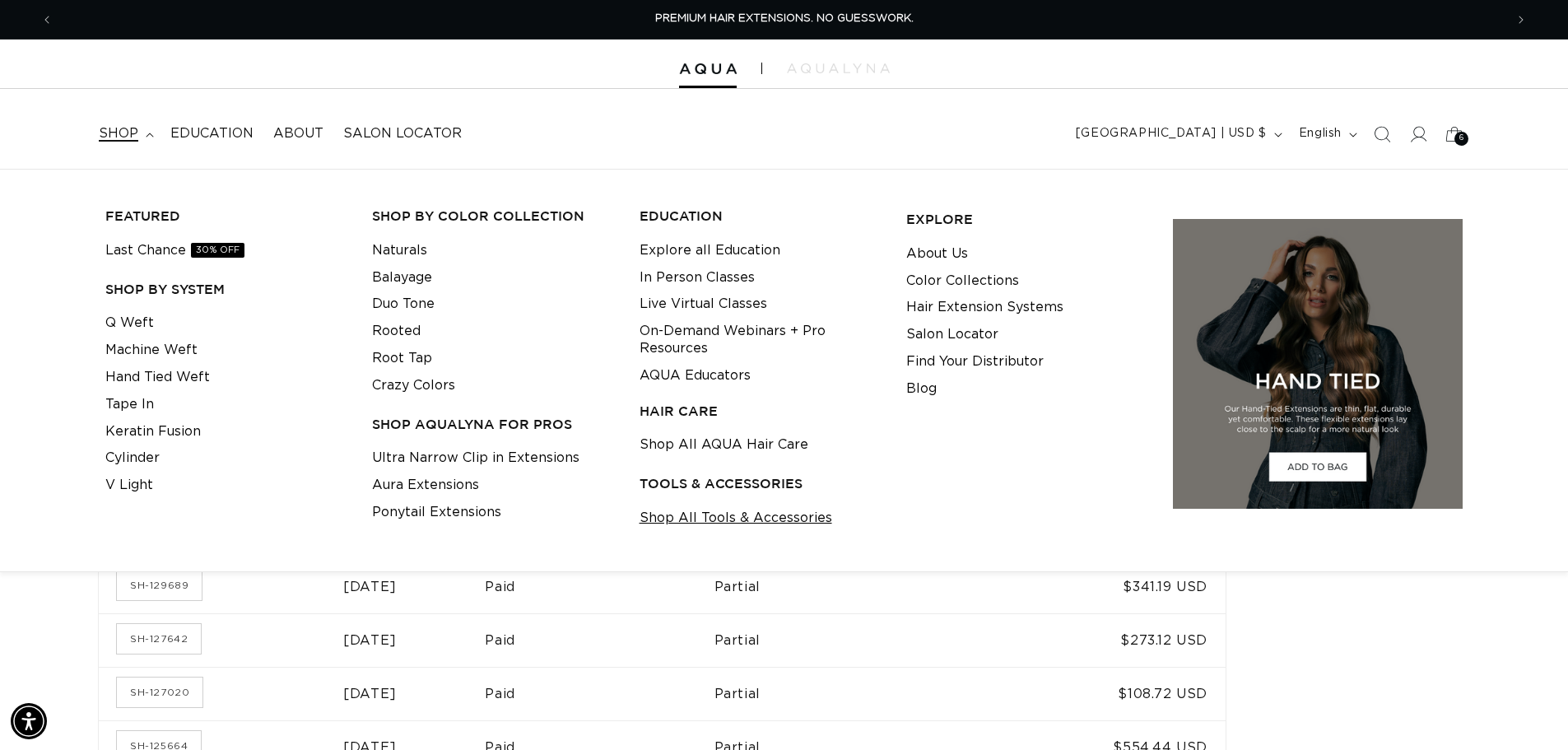
click at [725, 516] on link "Shop All Tools & Accessories" at bounding box center [736, 519] width 193 height 28
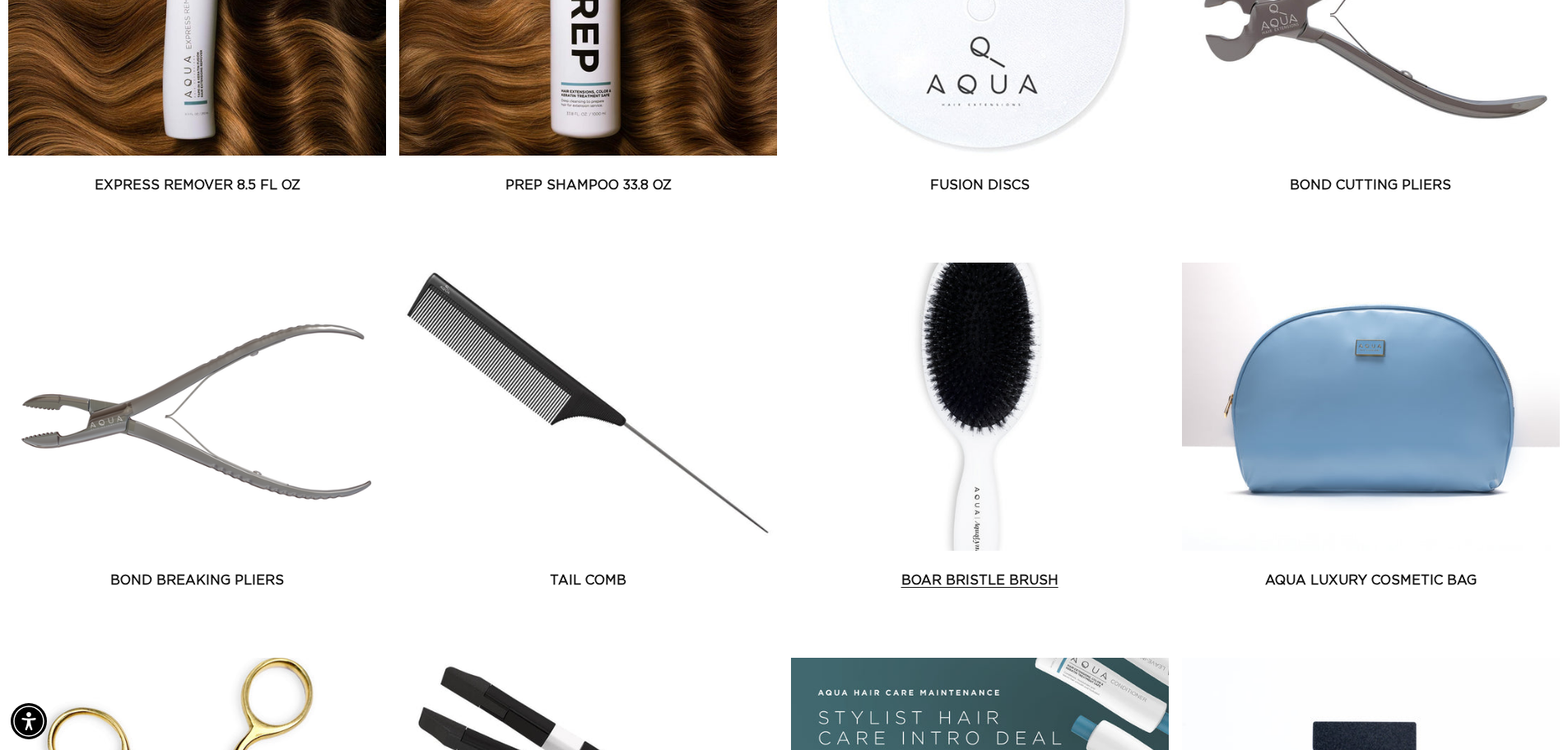
scroll to position [1400, 0]
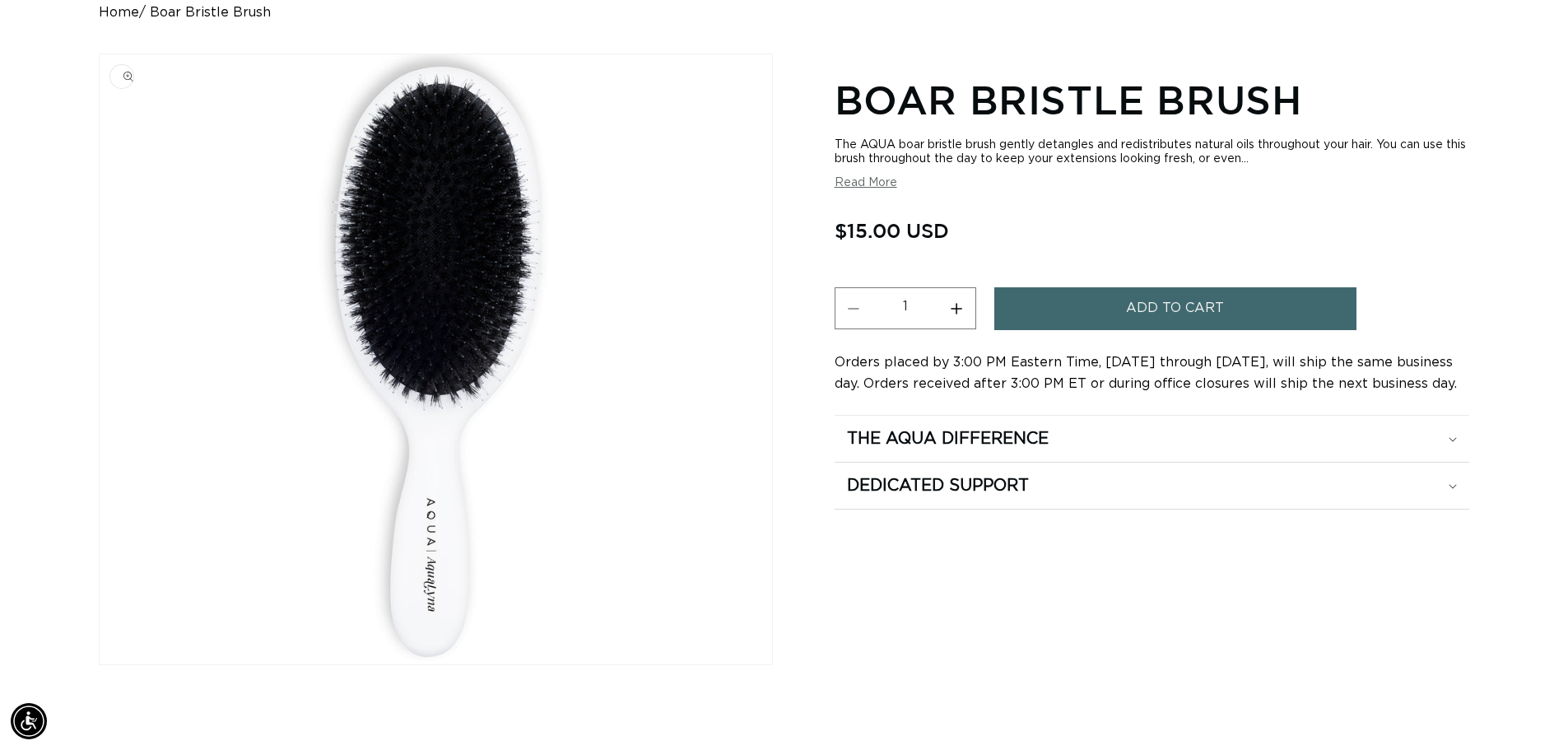
scroll to position [83, 0]
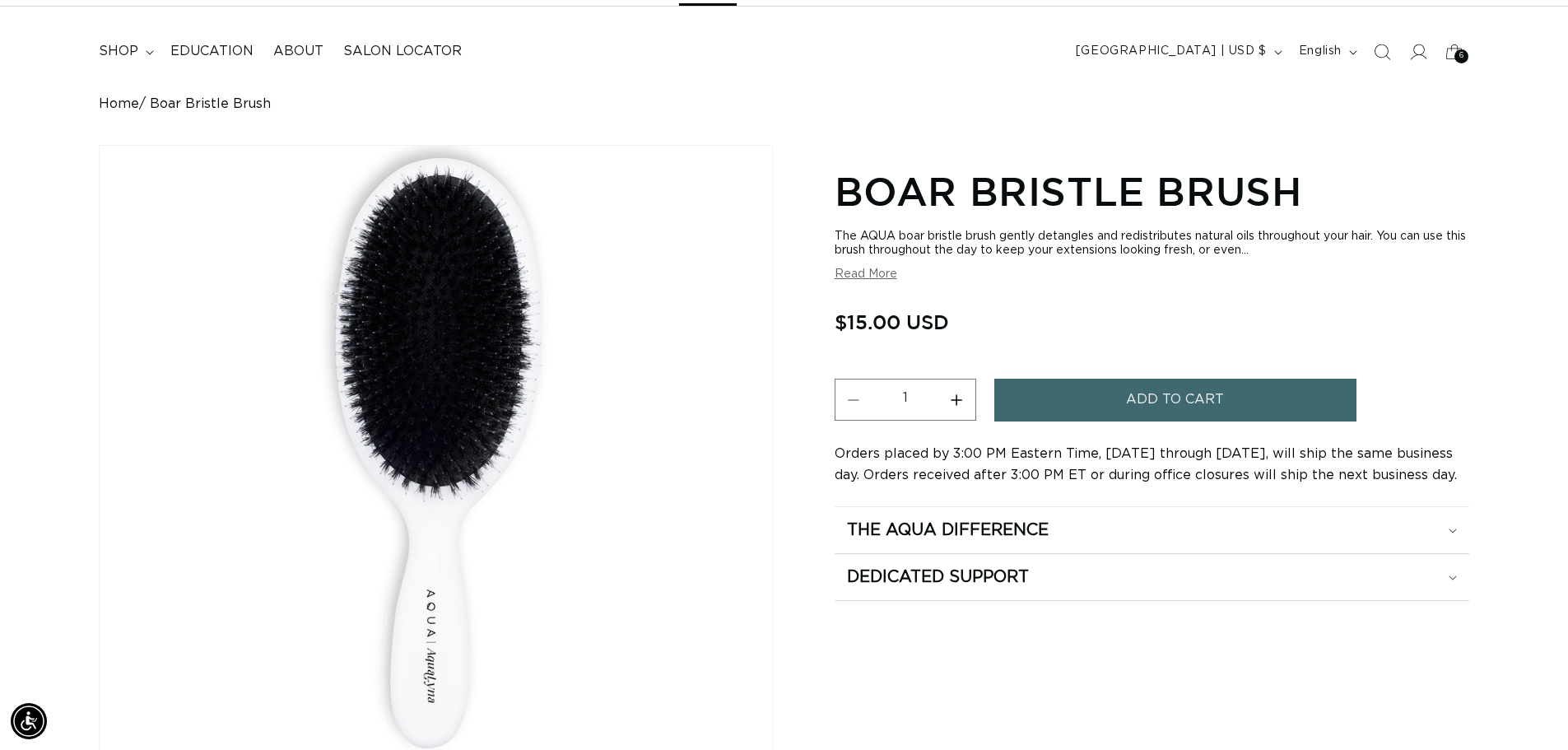
click at [865, 278] on button "Read More" at bounding box center [866, 274] width 63 height 14
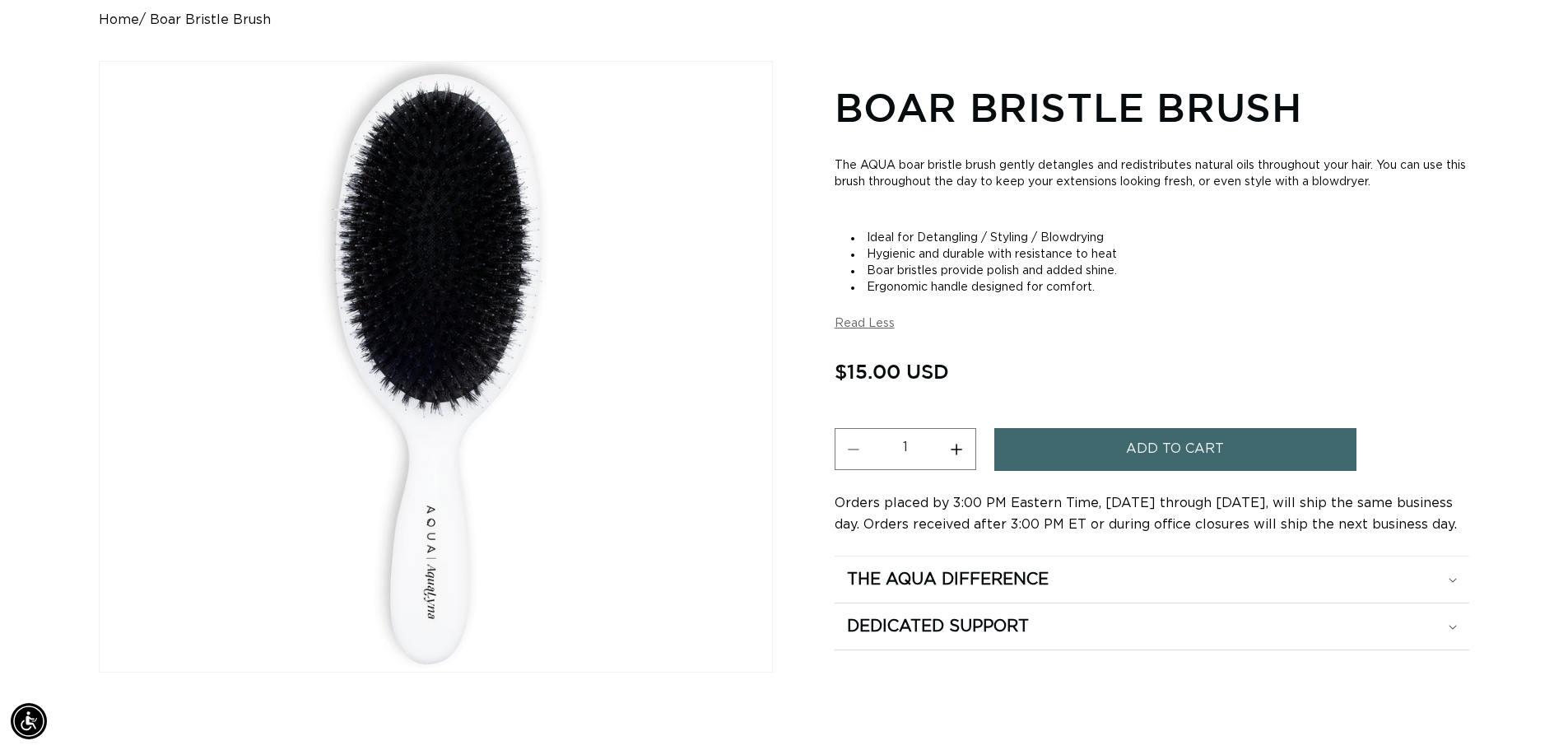
scroll to position [247, 0]
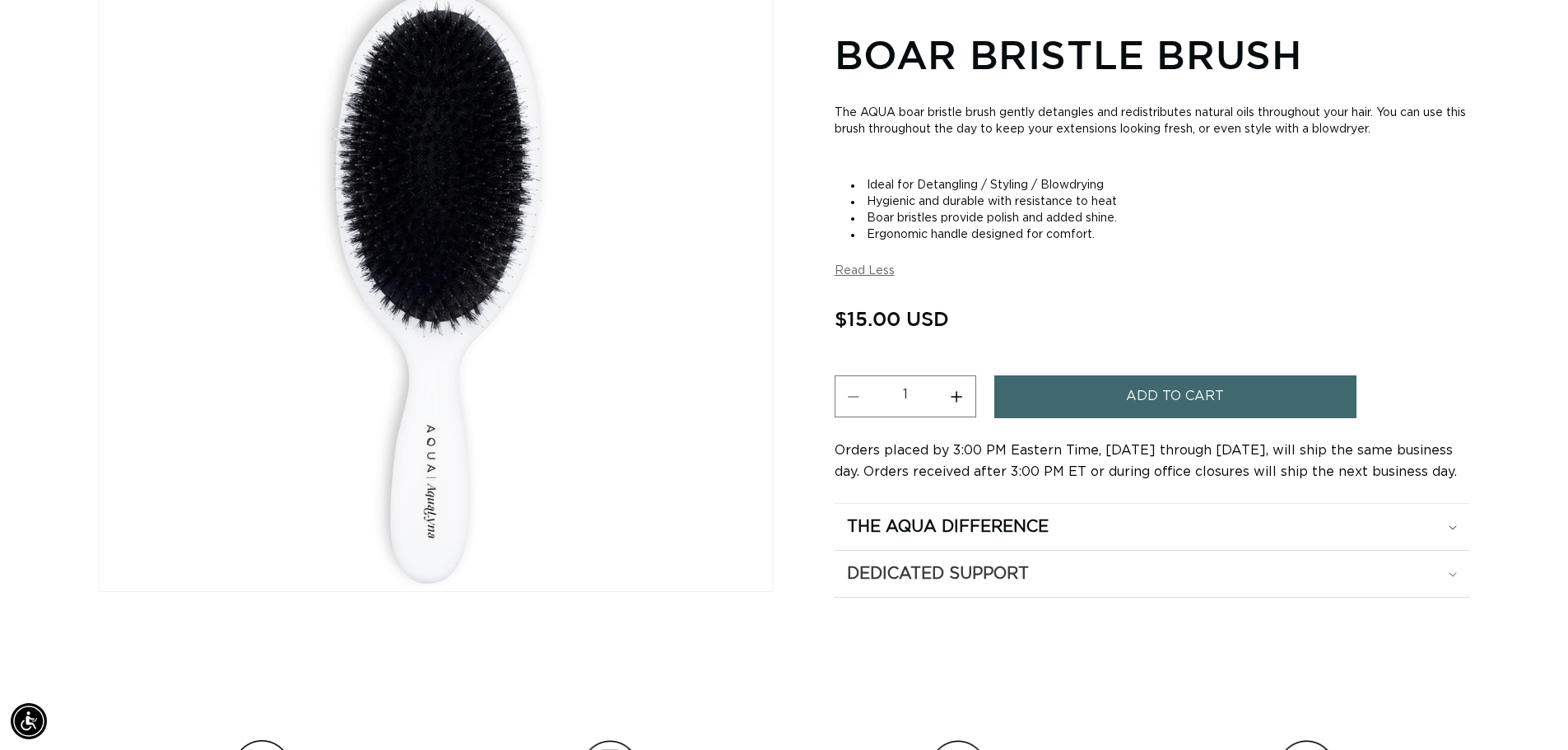
click at [1038, 565] on div "Dedicated Support" at bounding box center [1152, 573] width 610 height 22
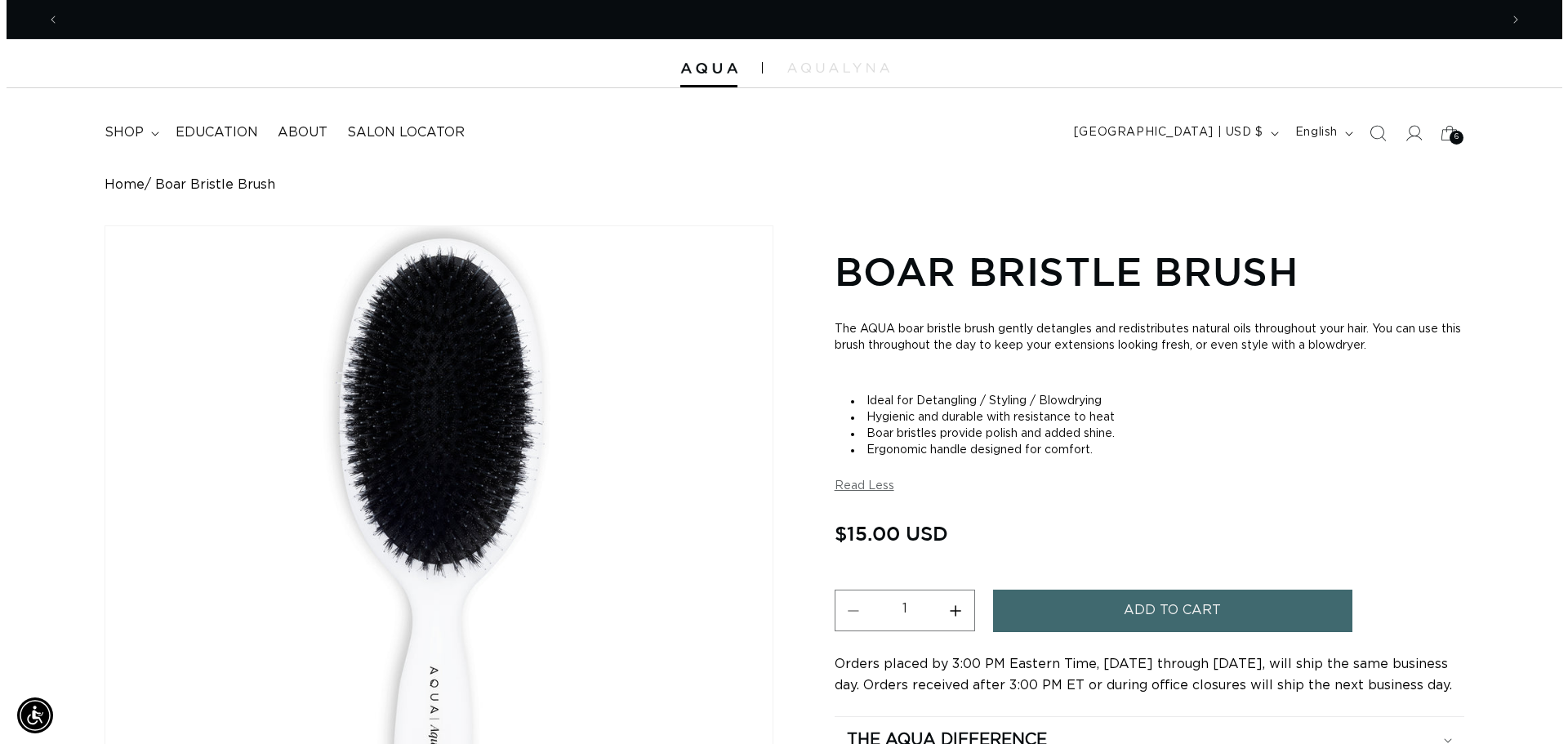
scroll to position [0, 1440]
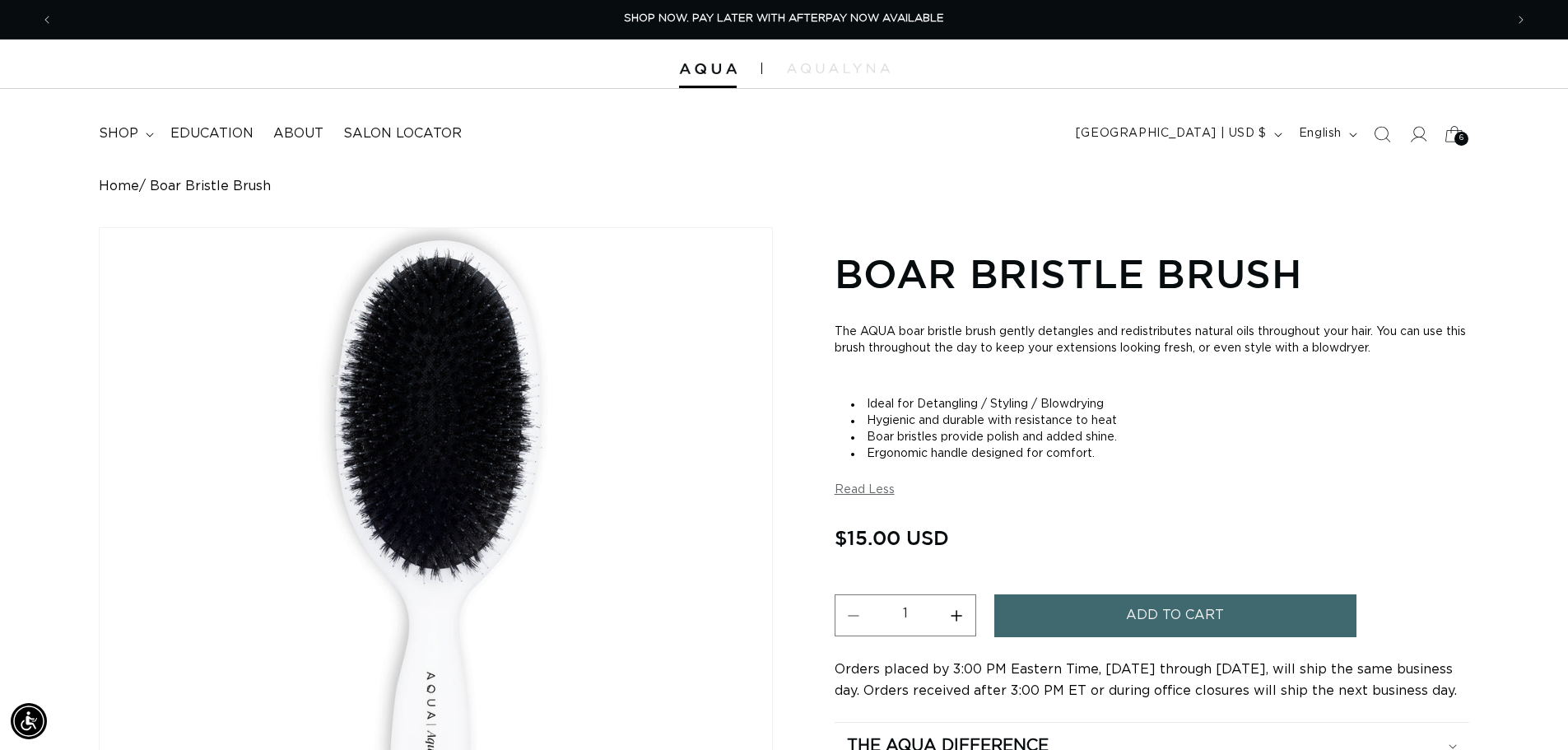
click at [1468, 137] on icon at bounding box center [1453, 134] width 39 height 39
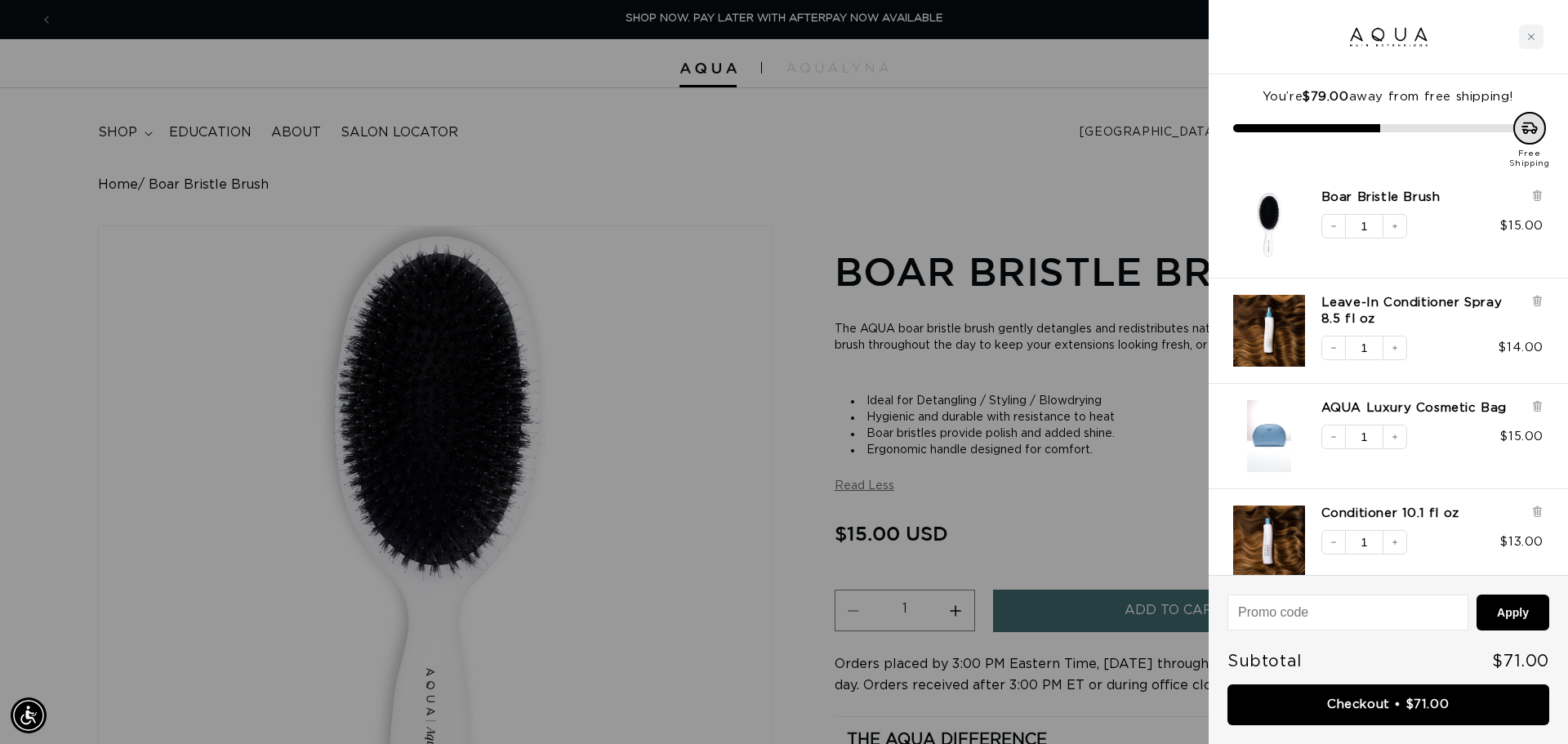
click at [900, 172] on div at bounding box center [784, 372] width 1568 height 744
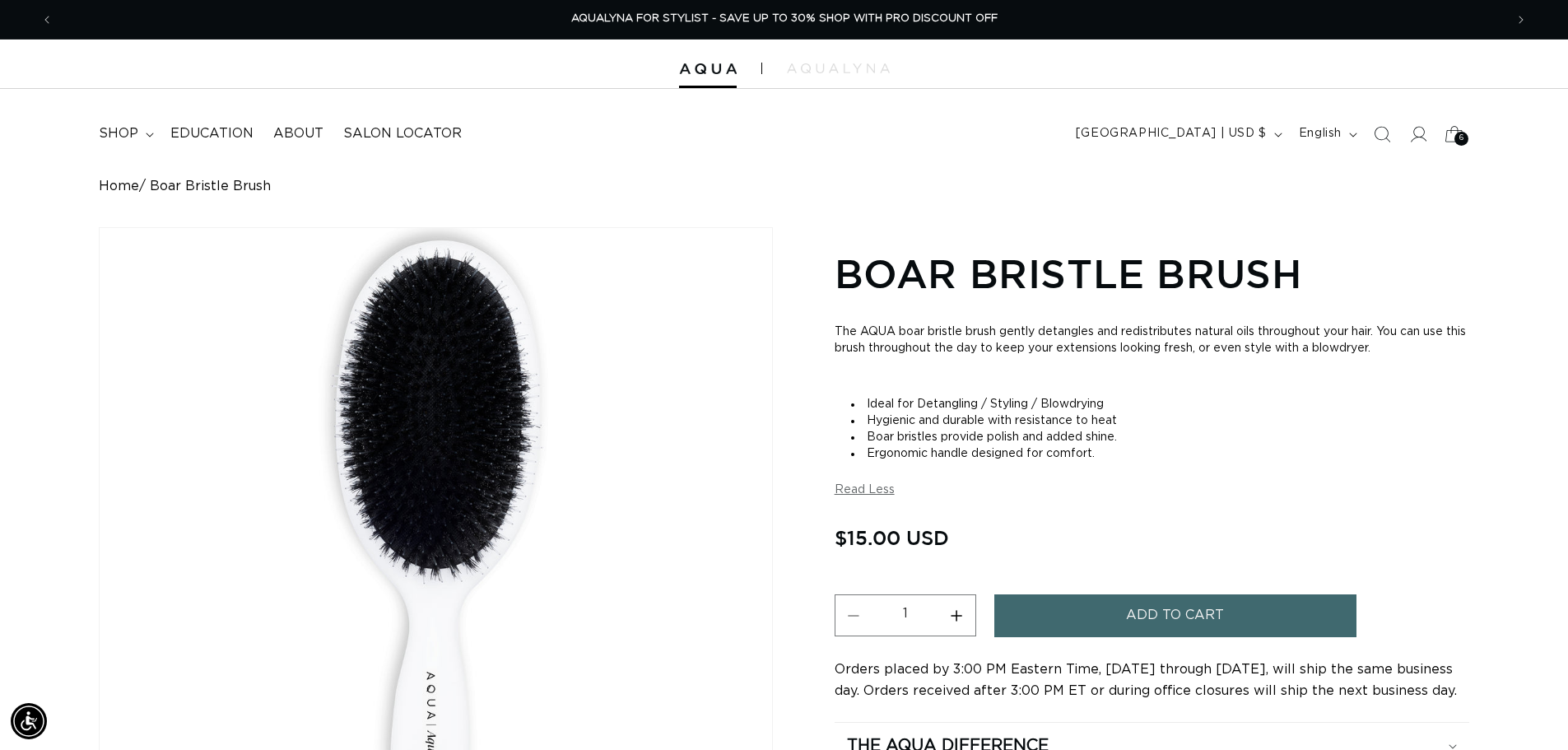
click at [1445, 136] on icon at bounding box center [1453, 134] width 39 height 39
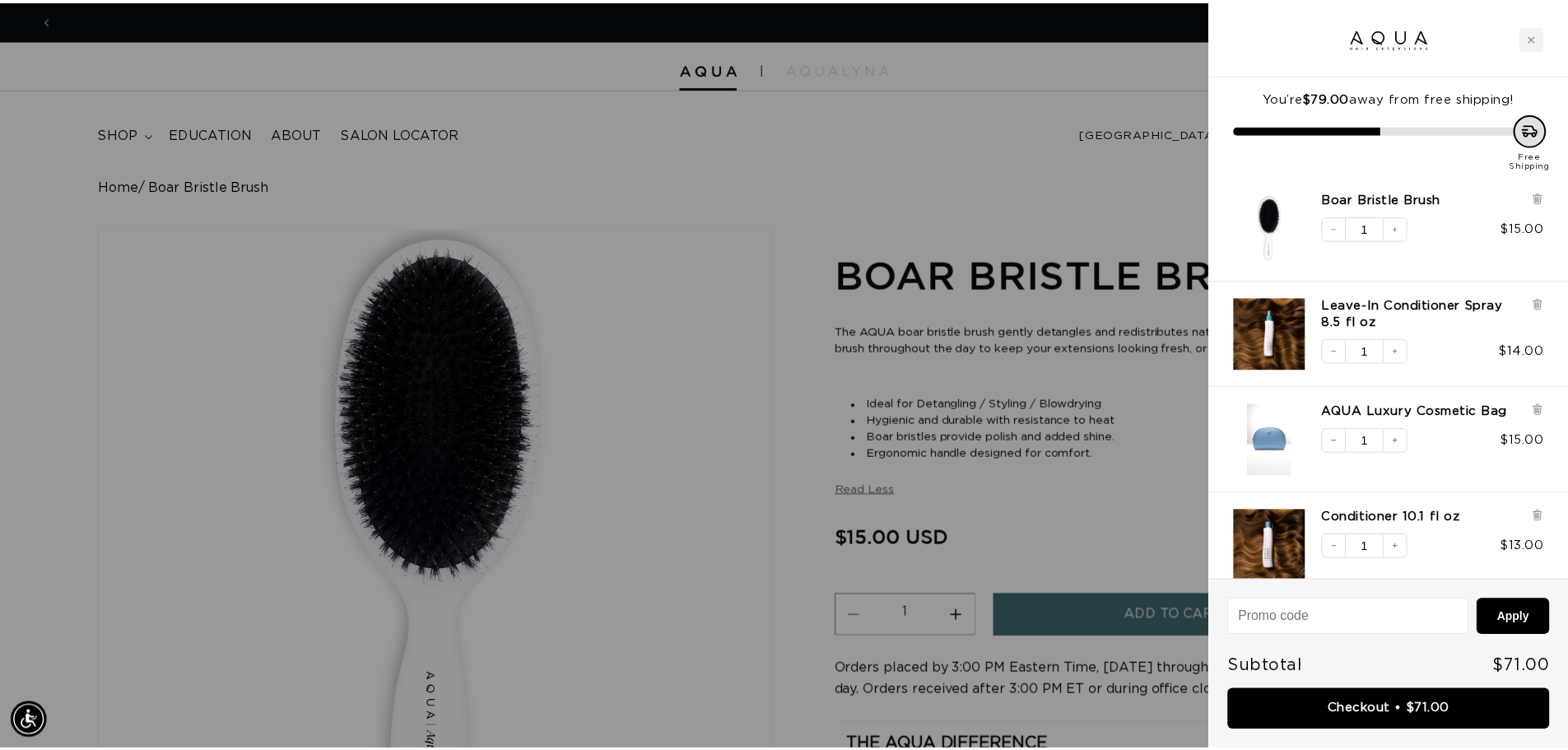
scroll to position [0, 0]
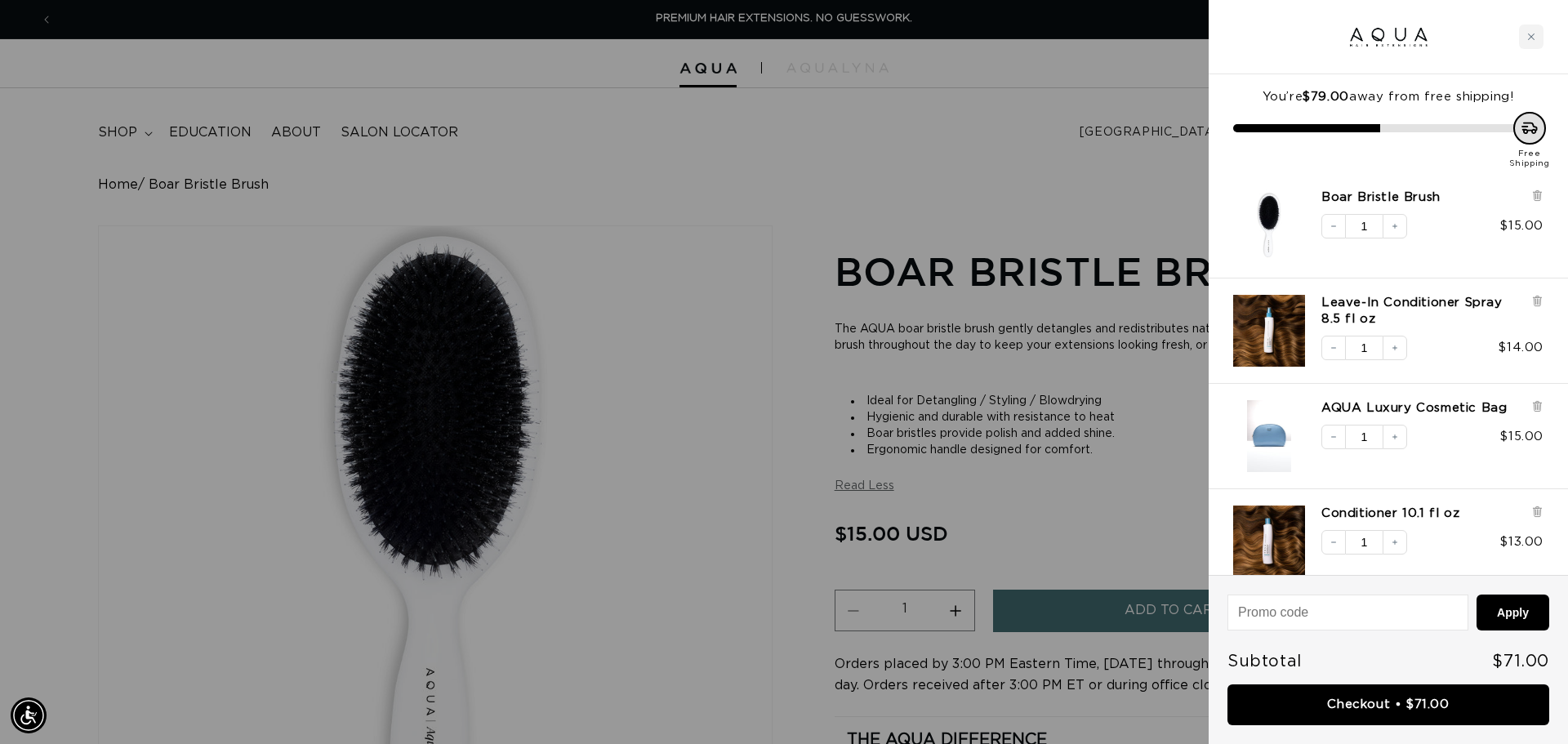
click at [1015, 156] on div at bounding box center [784, 372] width 1568 height 744
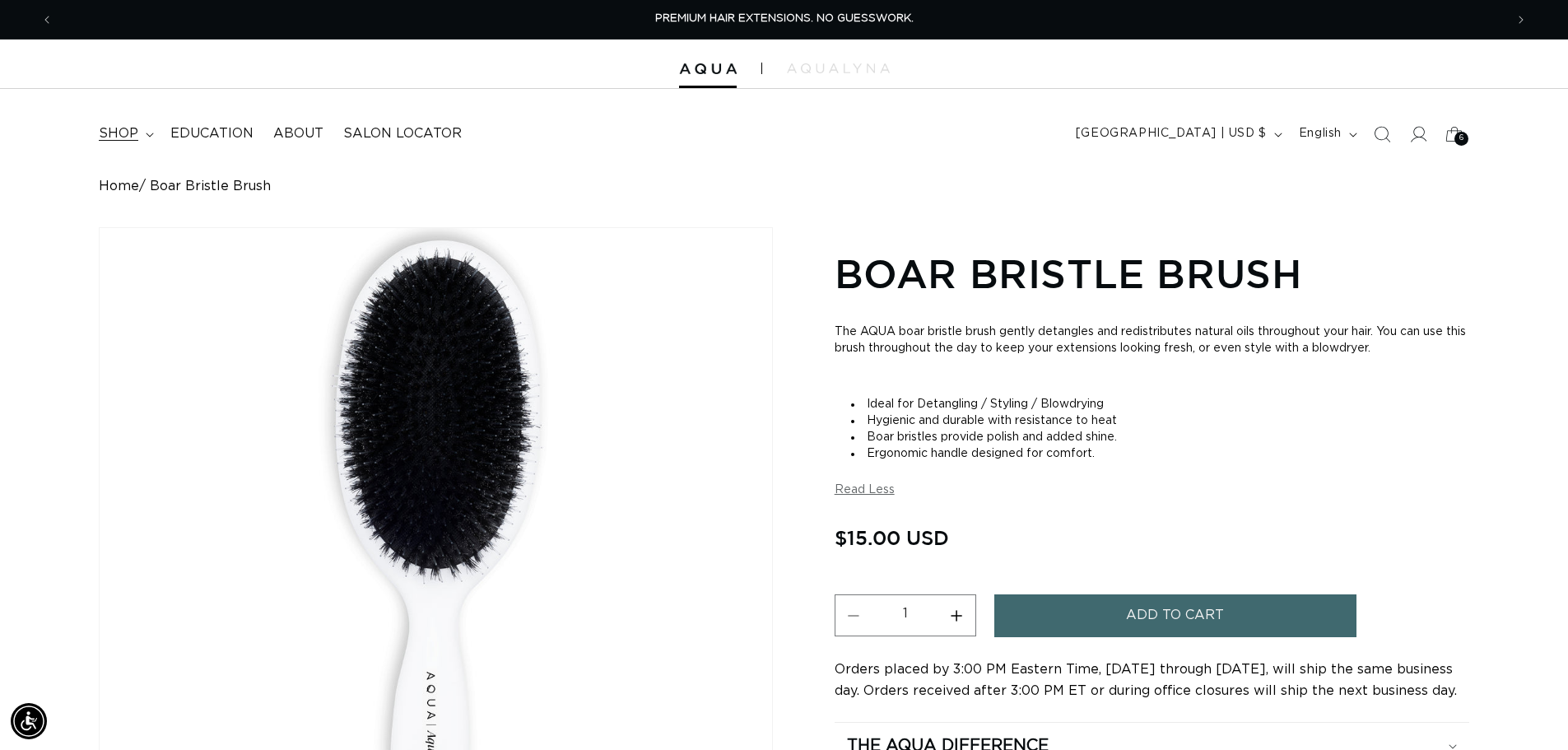
click at [134, 137] on span "shop" at bounding box center [119, 134] width 40 height 17
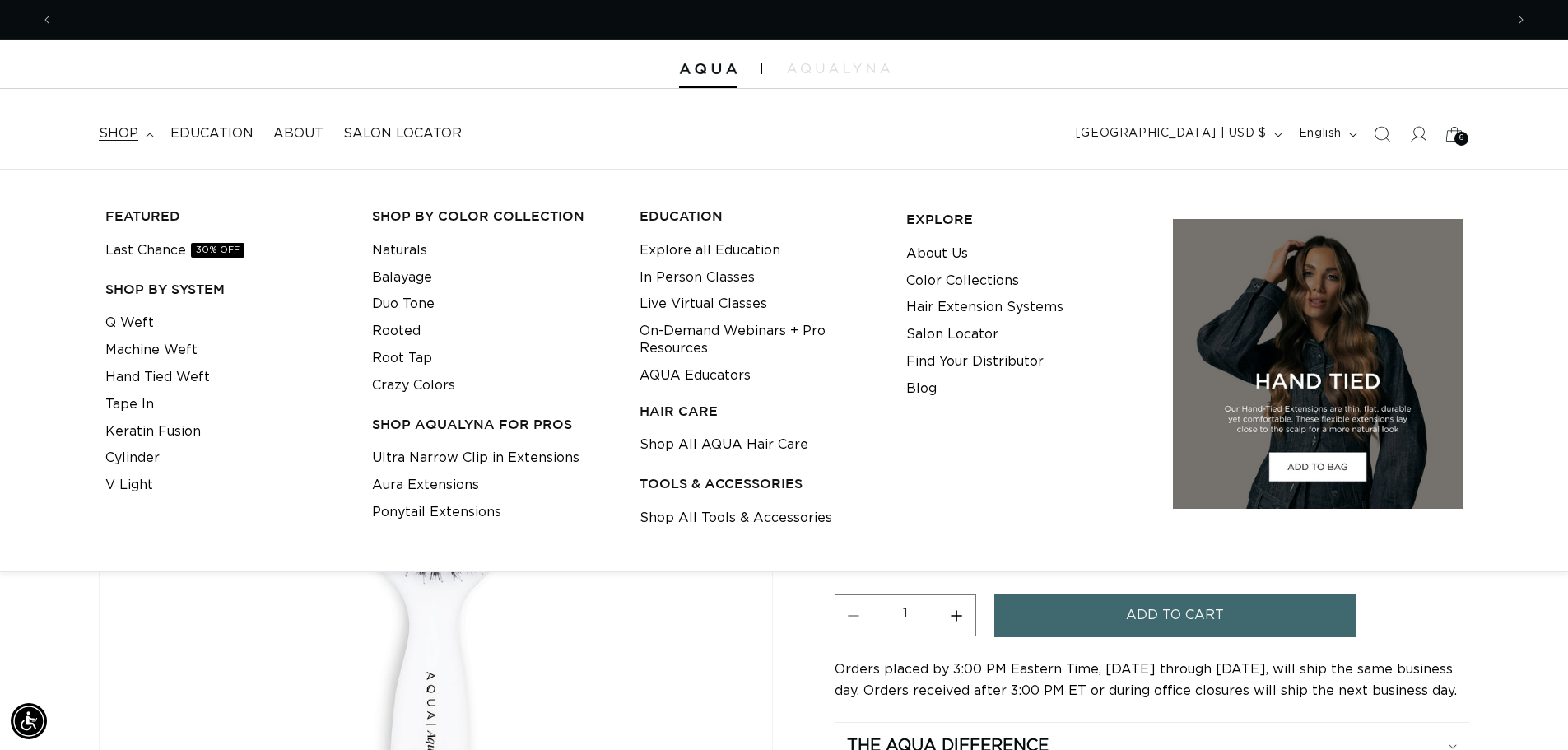
scroll to position [0, 2902]
click at [148, 350] on link "Machine Weft" at bounding box center [151, 351] width 92 height 28
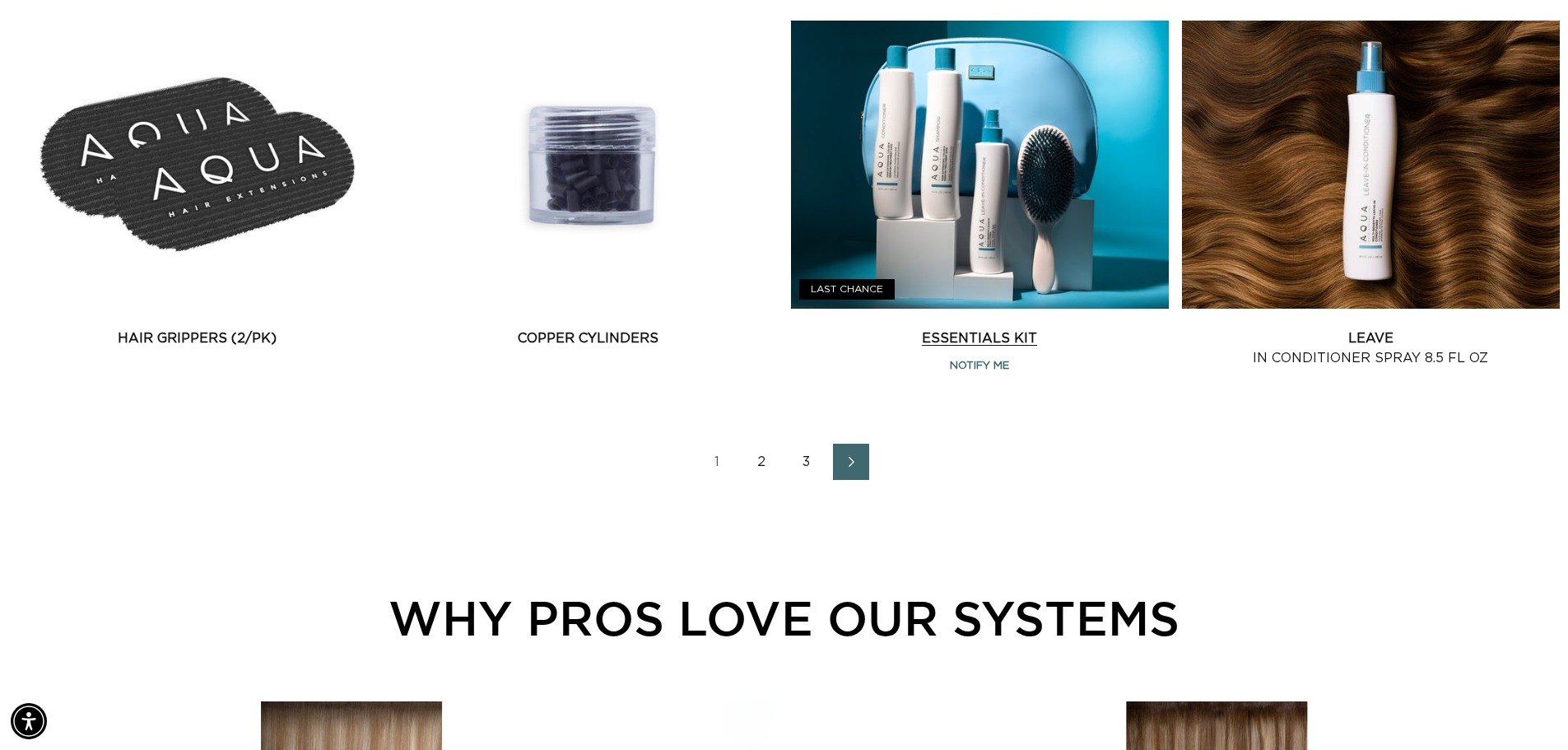
scroll to position [2306, 0]
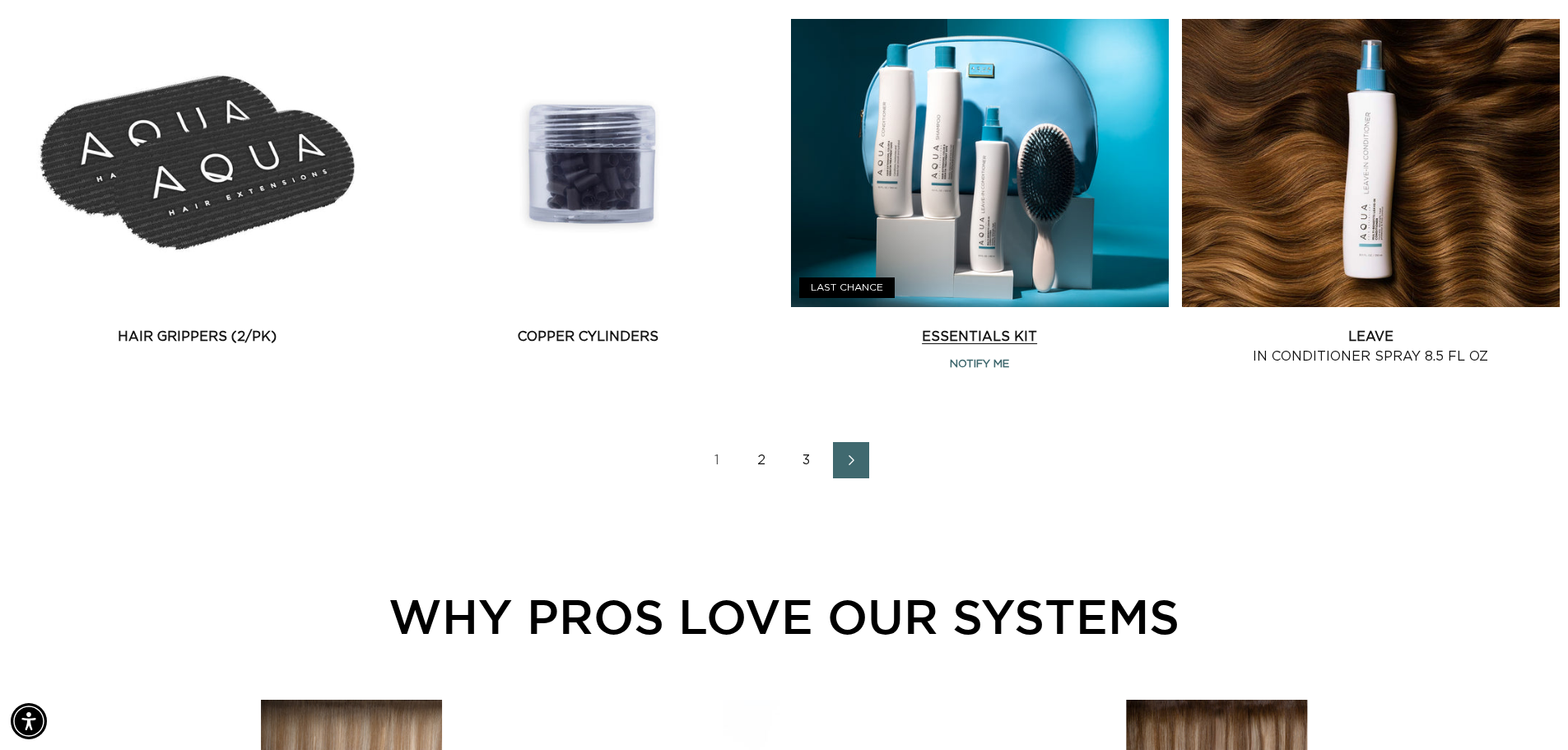
click at [884, 327] on link "Essentials Kit" at bounding box center [980, 336] width 377 height 20
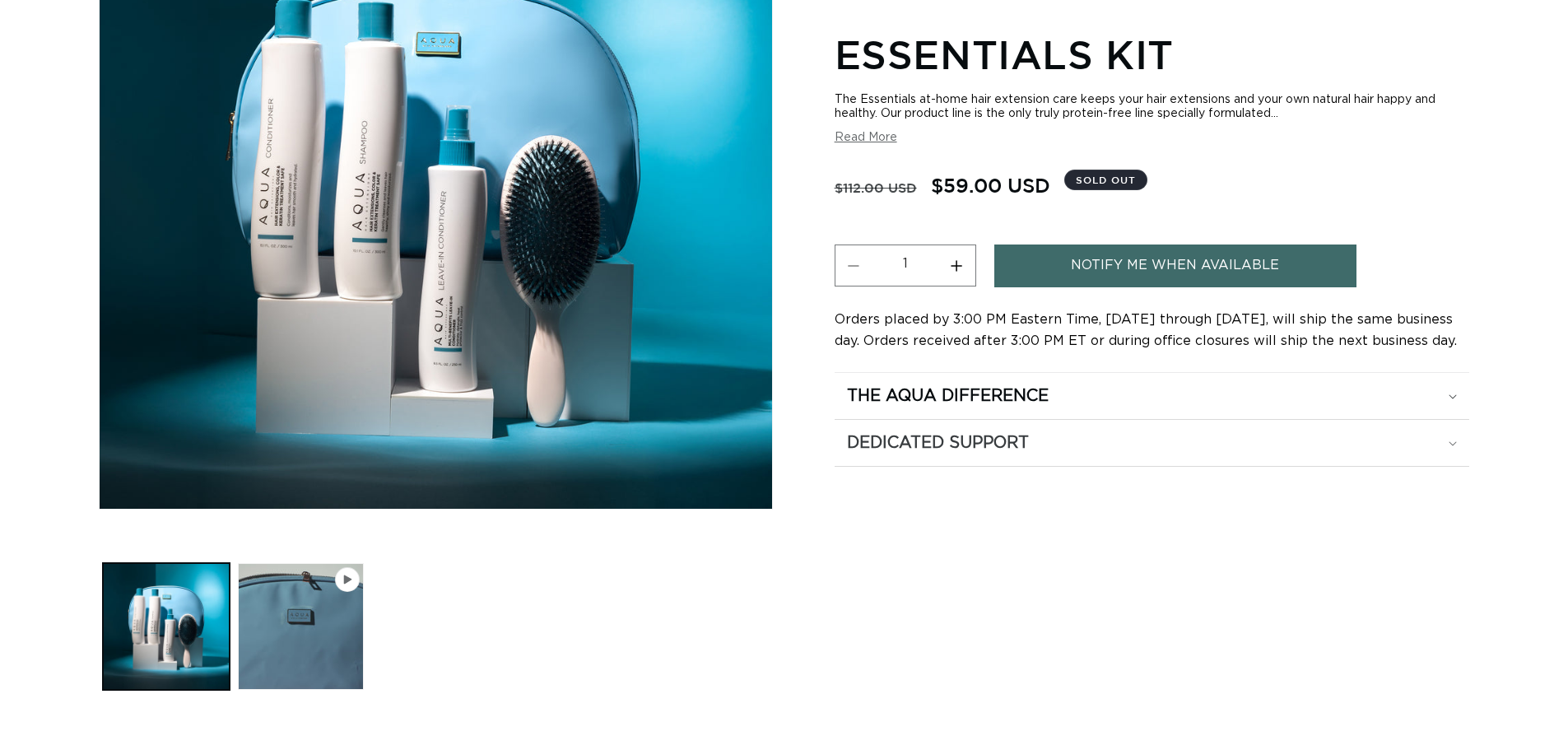
click at [1416, 457] on summary "Dedicated Support" at bounding box center [1152, 442] width 635 height 46
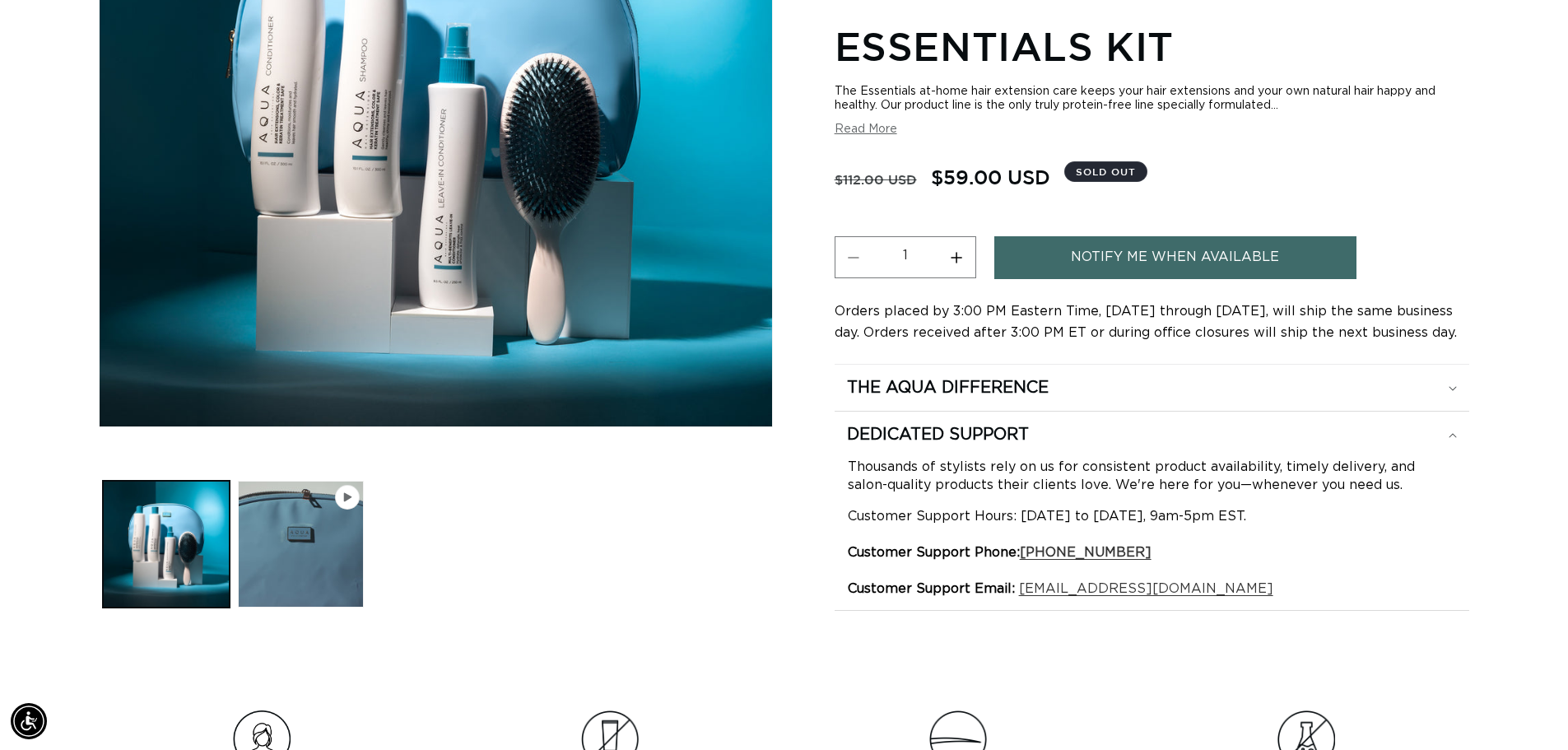
scroll to position [0, 1451]
click at [1429, 388] on div "The Aqua Difference" at bounding box center [1152, 388] width 610 height 22
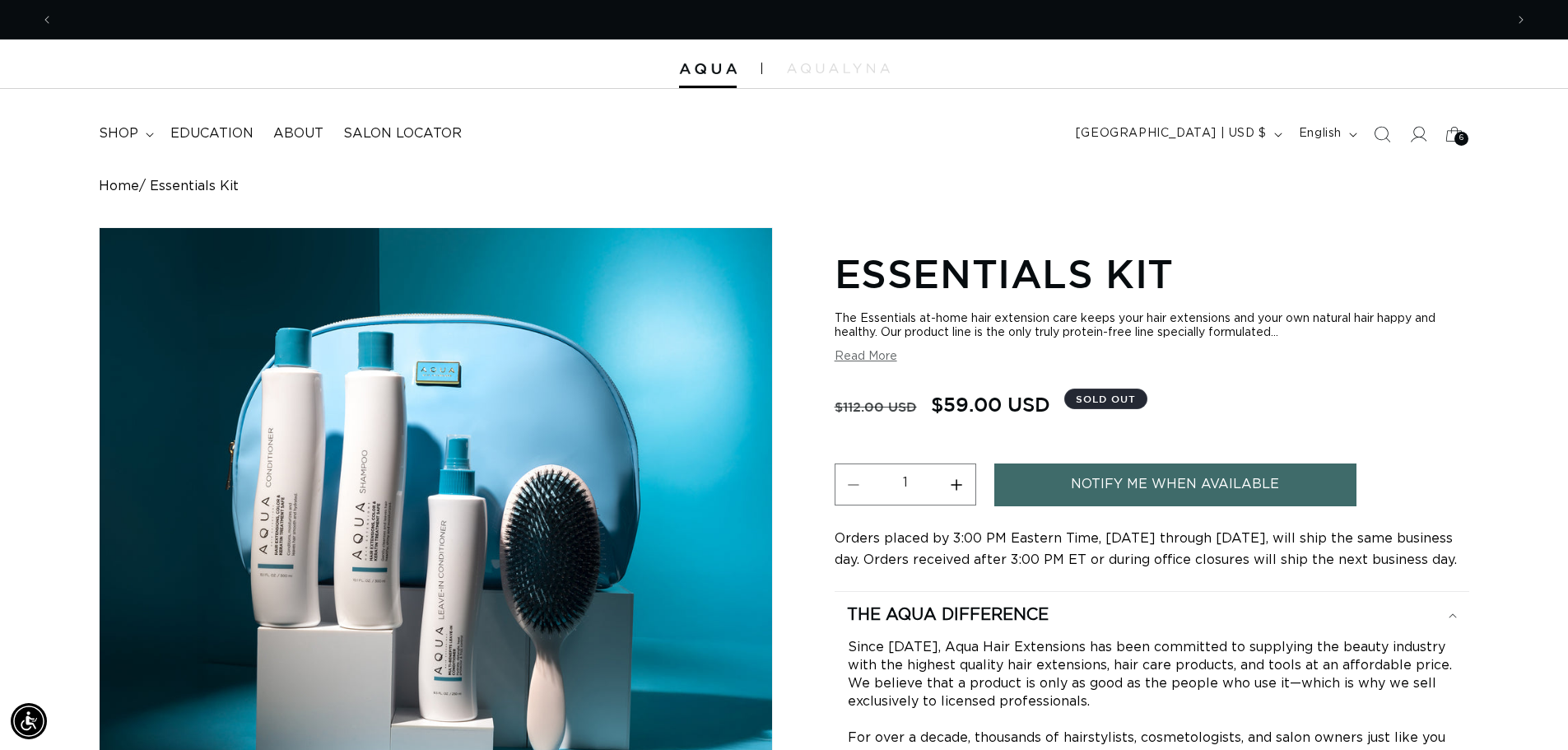
scroll to position [0, 2902]
click at [852, 358] on button "Read More" at bounding box center [866, 357] width 63 height 14
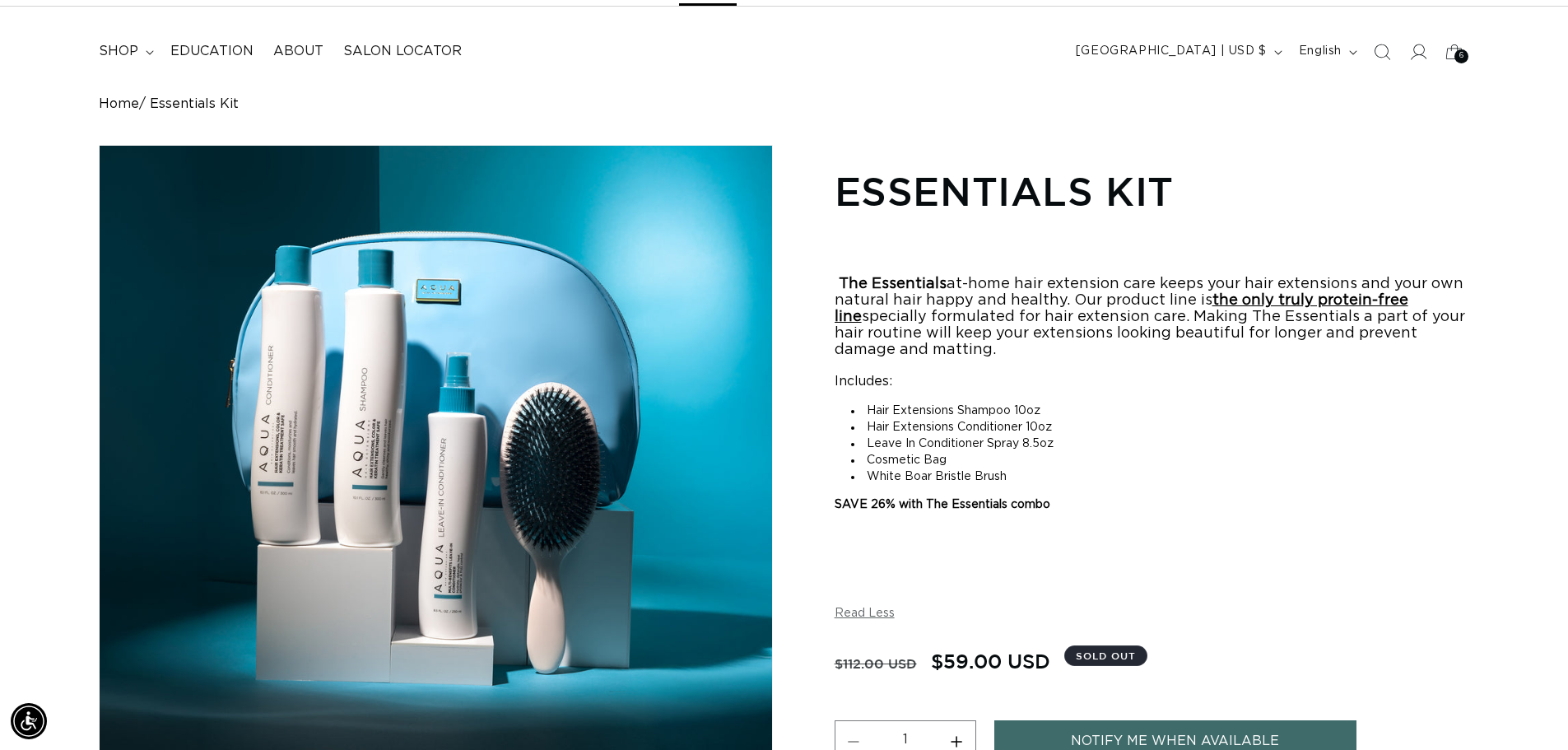
scroll to position [0, 1451]
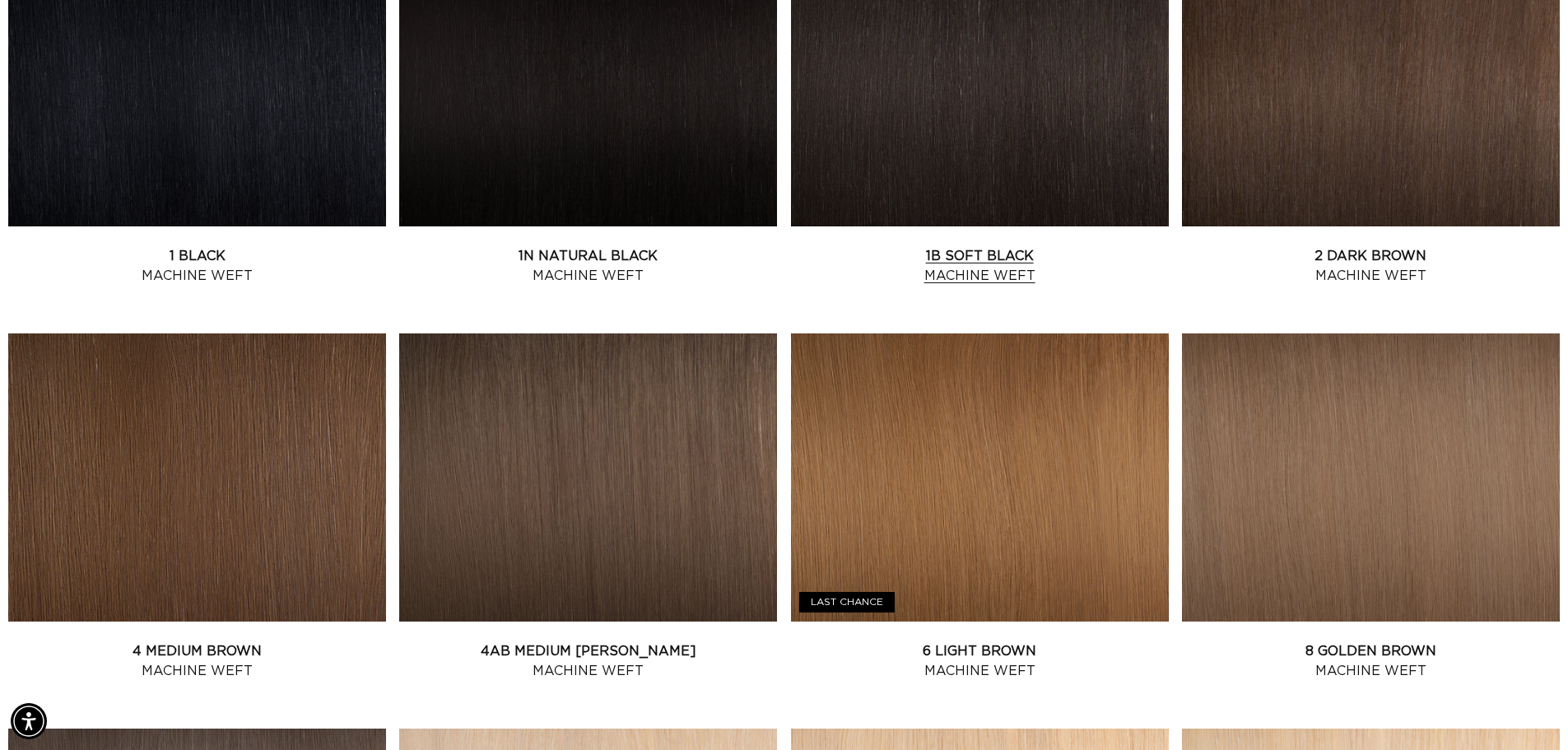
scroll to position [659, 0]
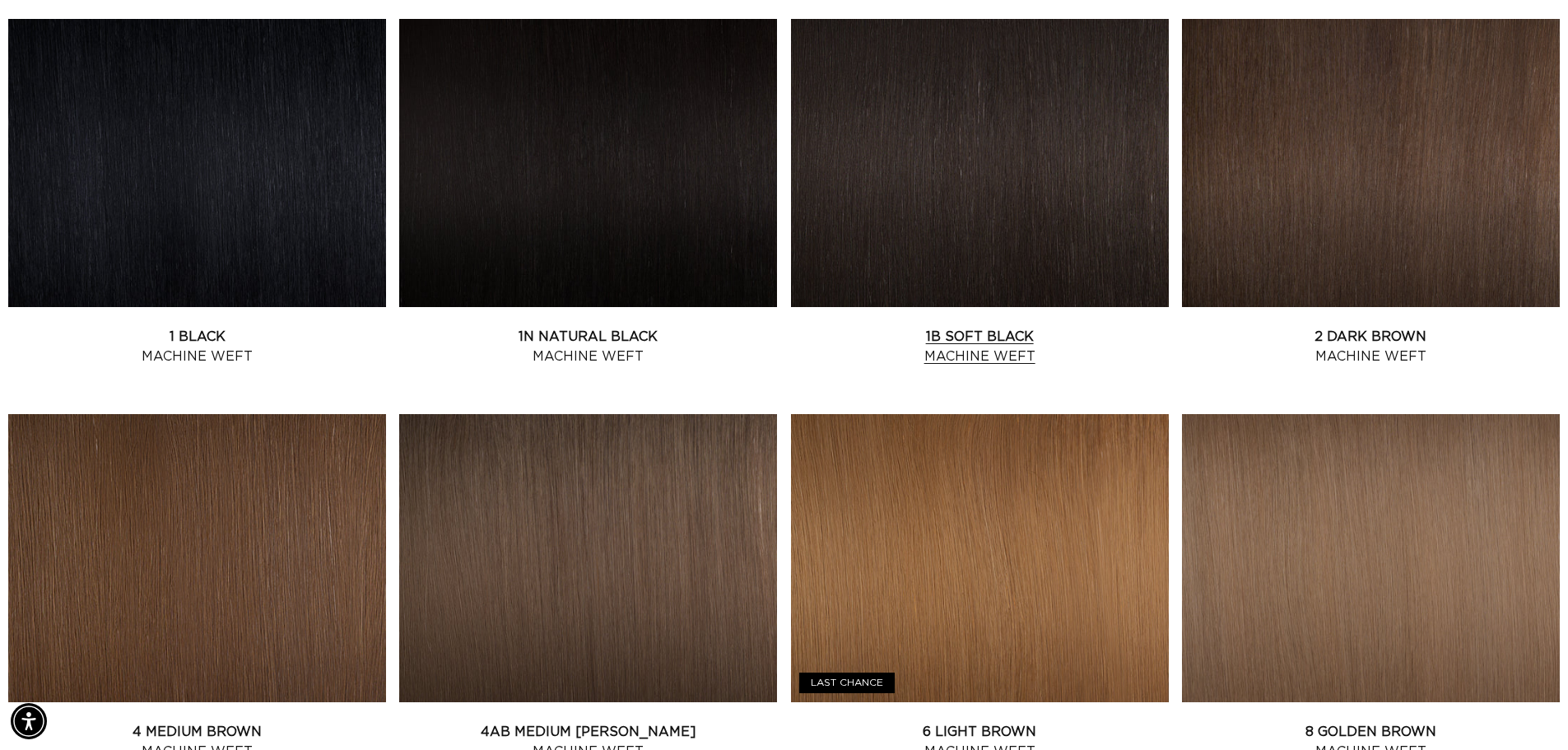
click at [1048, 327] on link "1B Soft Black Machine Weft" at bounding box center [980, 347] width 377 height 40
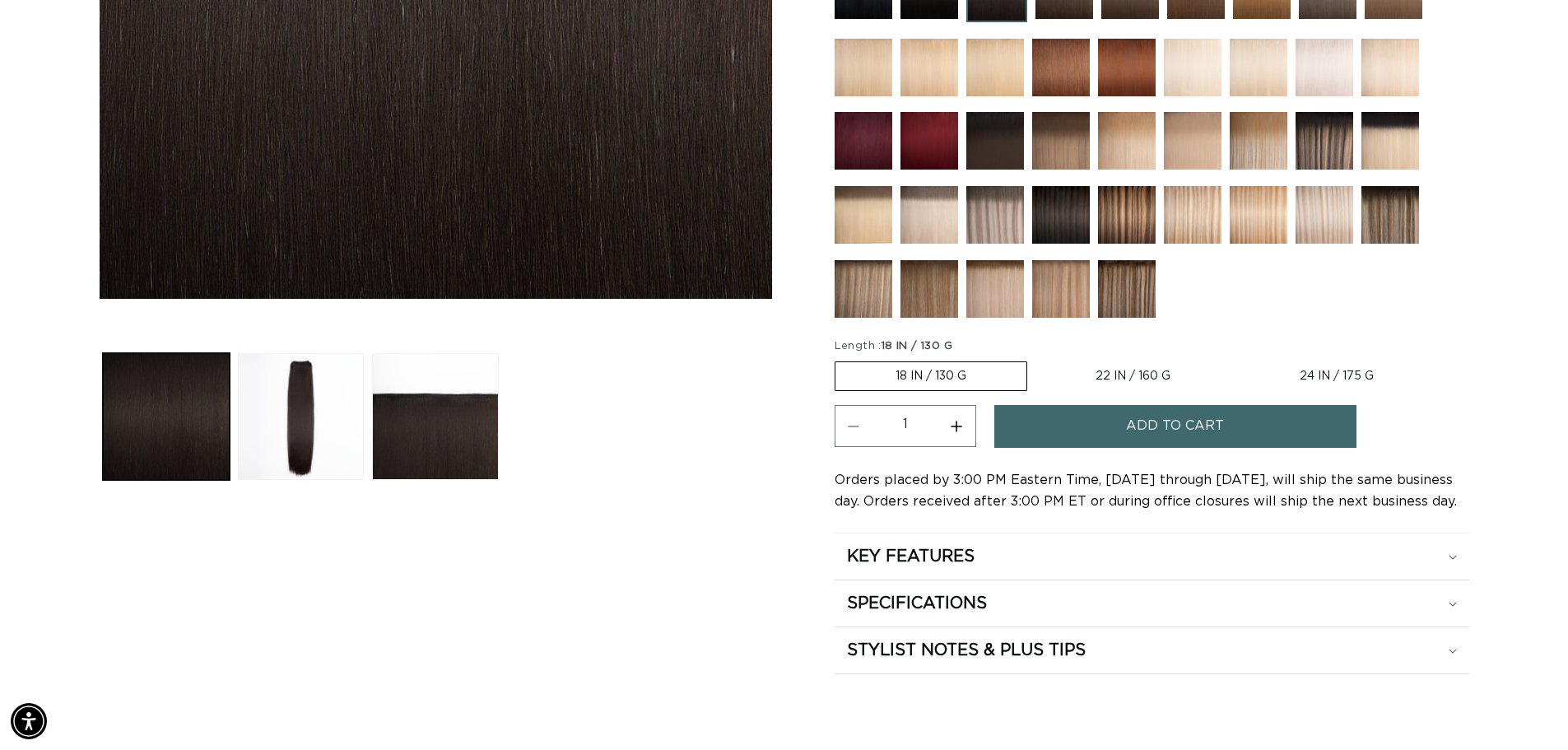
scroll to position [659, 0]
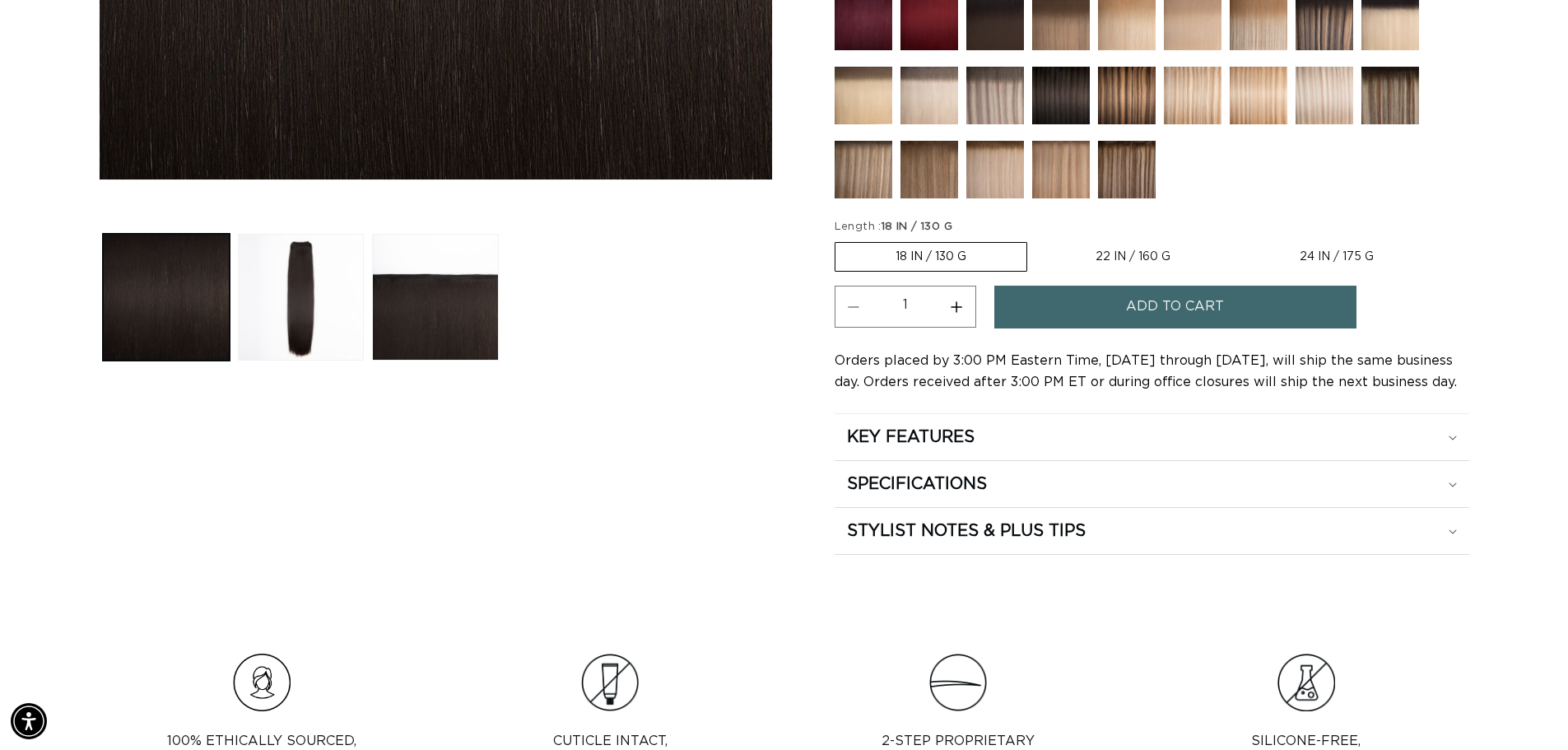
click at [1128, 252] on label "22 IN / 160 G Variant sold out or unavailable" at bounding box center [1133, 257] width 195 height 28
click at [1036, 240] on input "22 IN / 160 G Variant sold out or unavailable" at bounding box center [1036, 239] width 1 height 1
radio input "true"
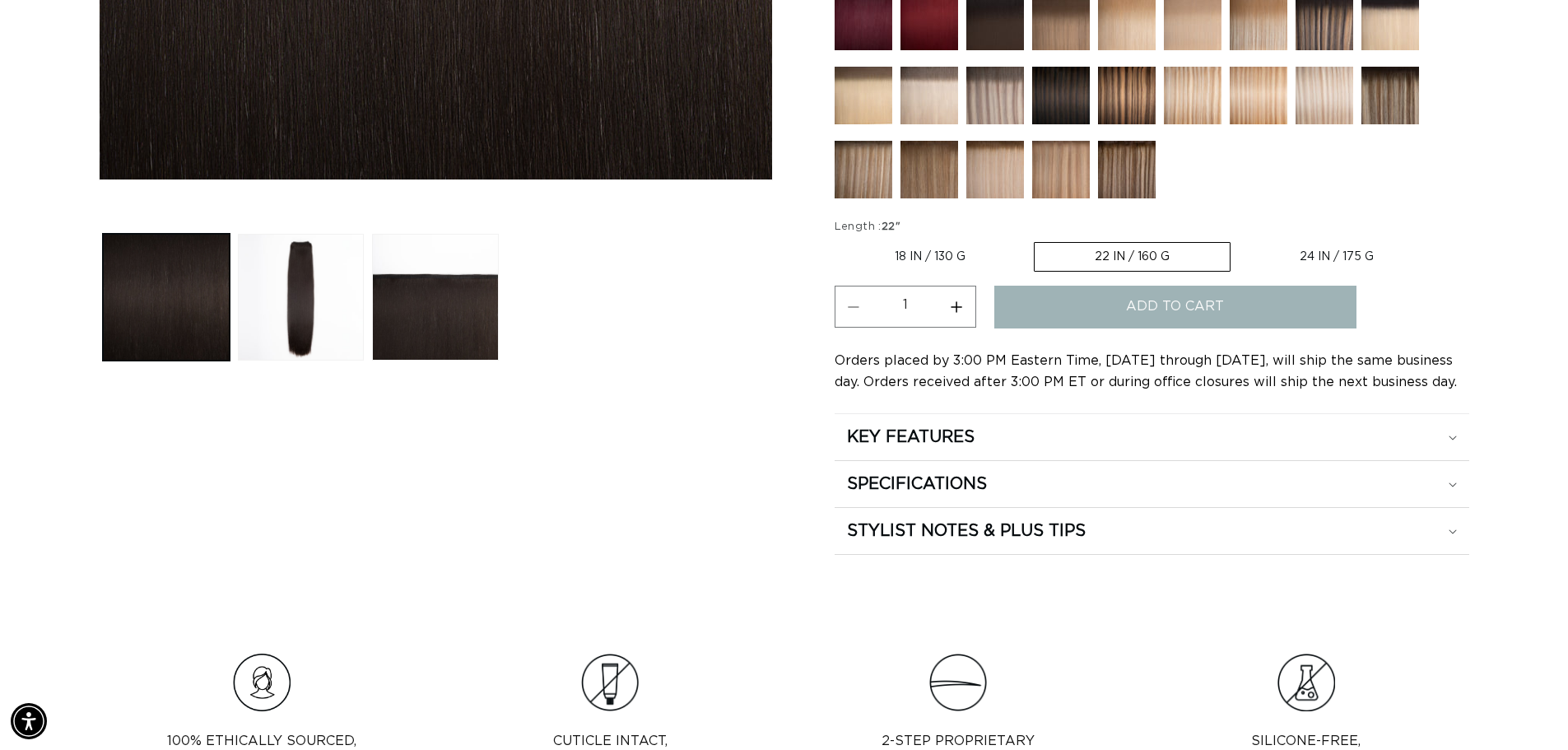
scroll to position [0, 1451]
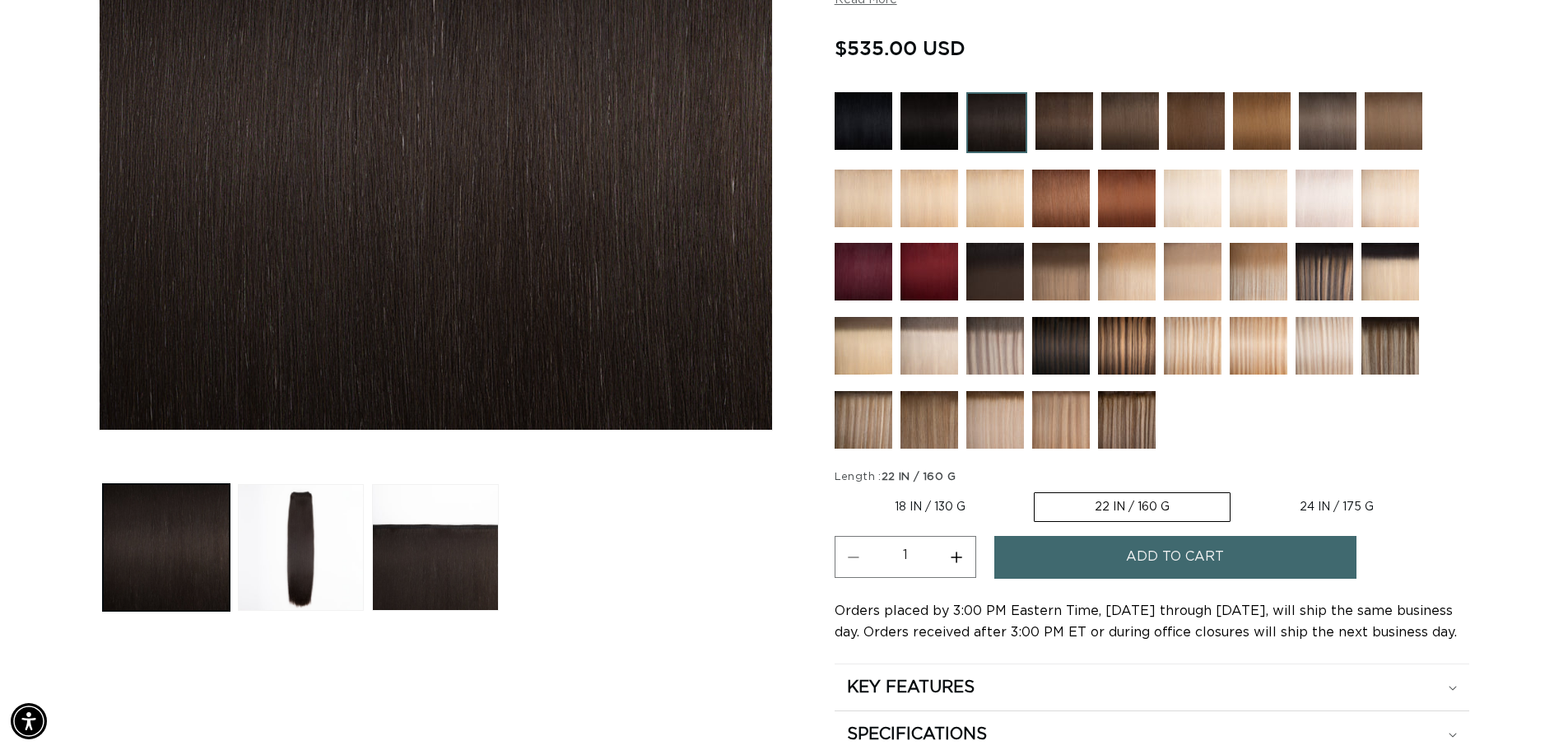
scroll to position [412, 0]
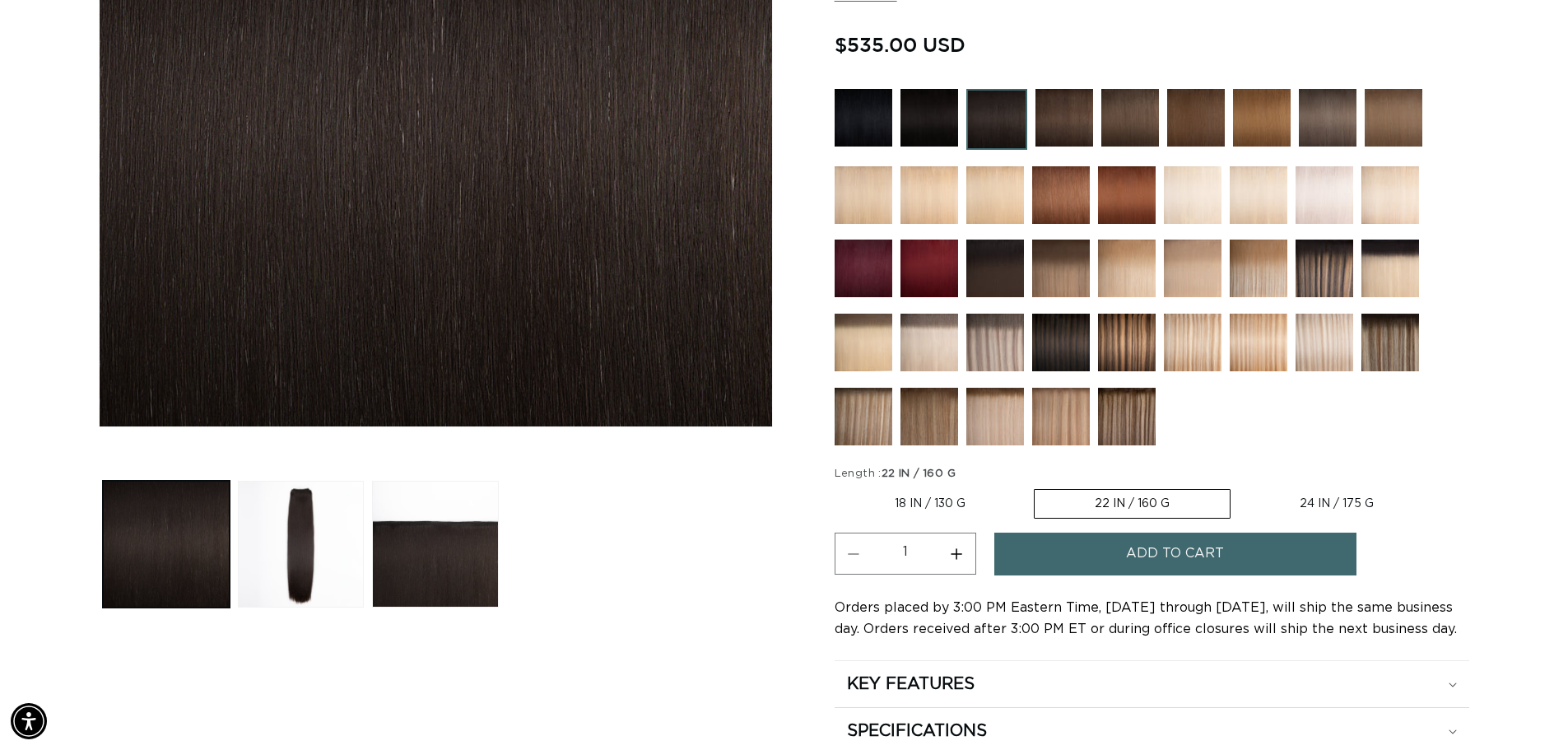
click at [1245, 548] on button "Add to cart" at bounding box center [1175, 553] width 362 height 42
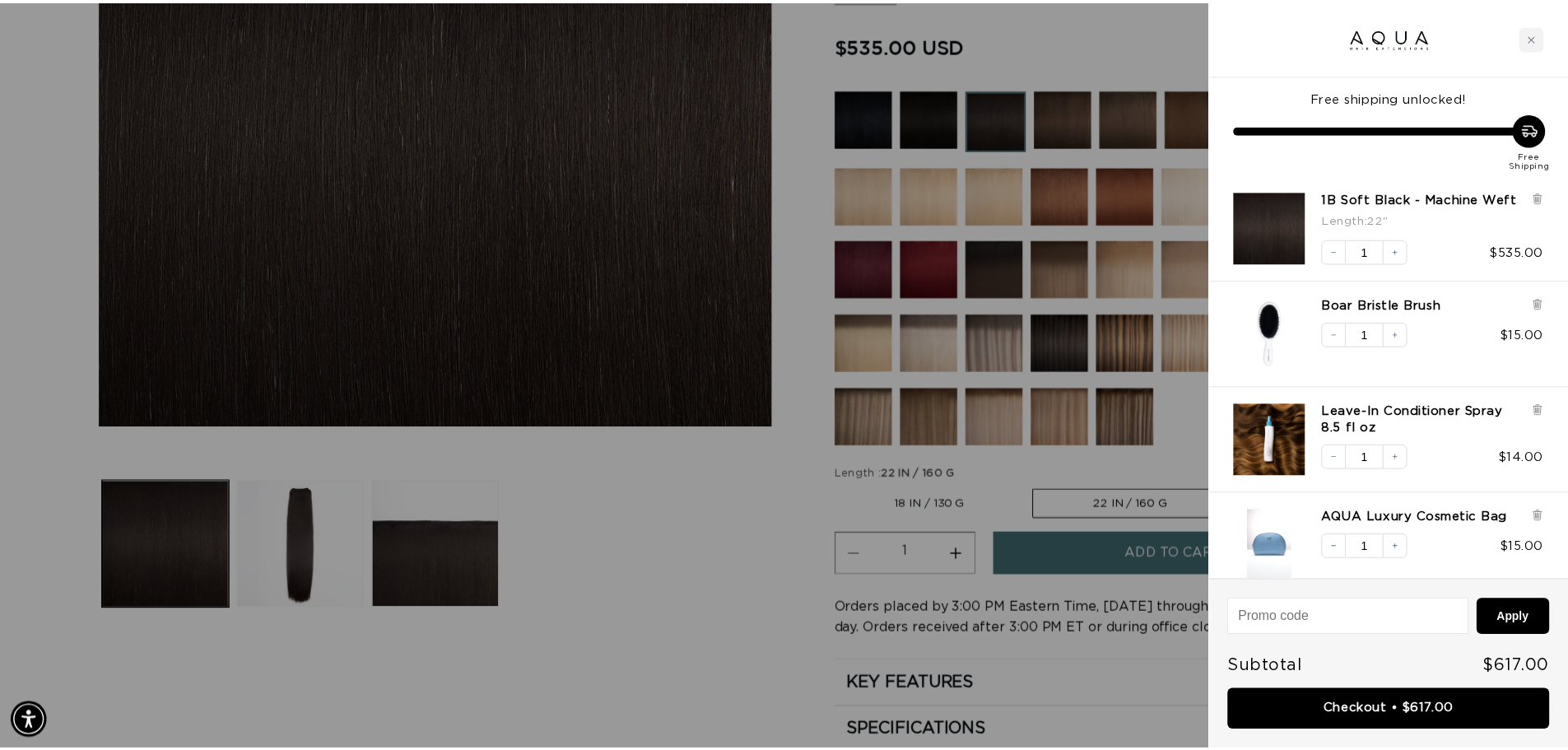
scroll to position [0, 0]
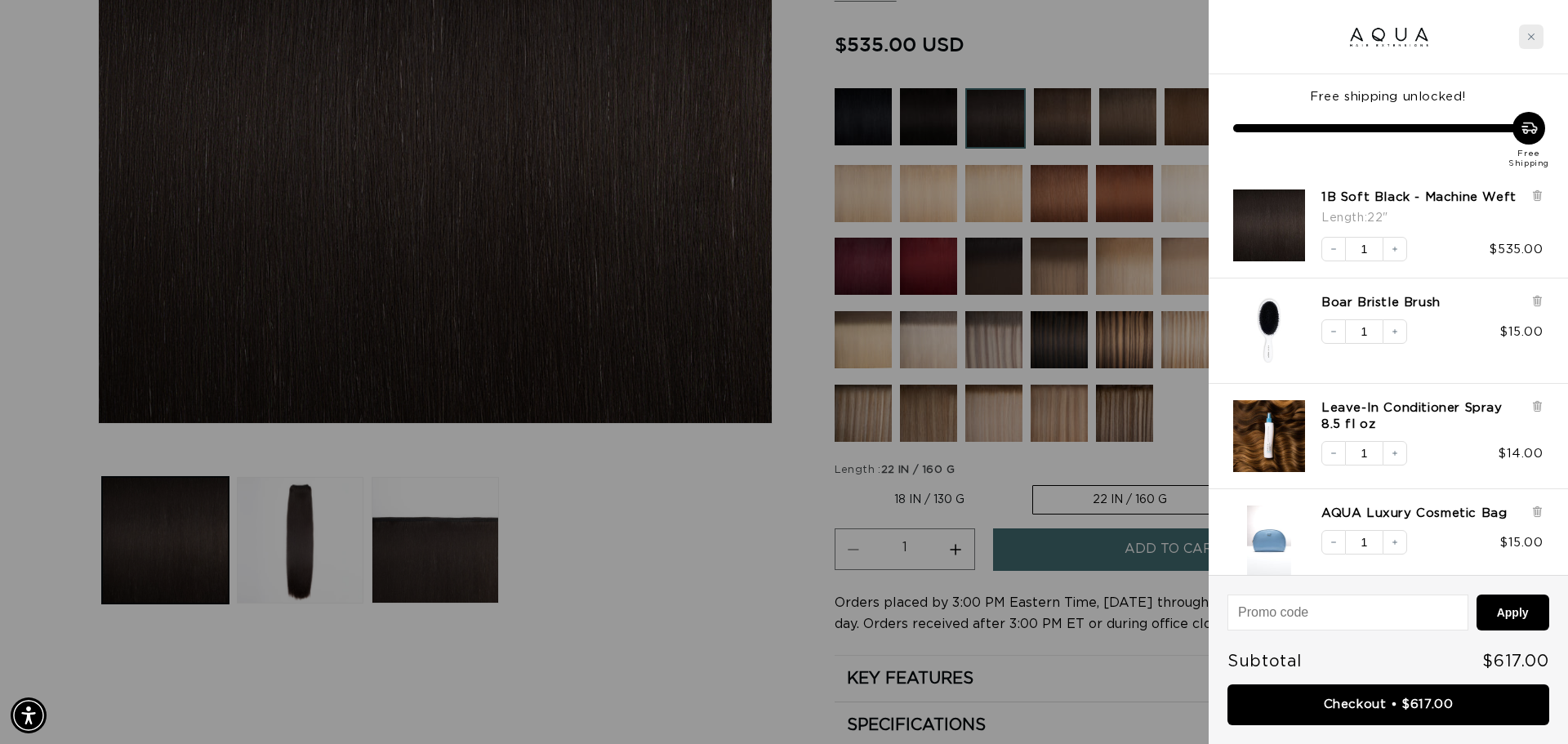
click at [1522, 40] on div "Close cart" at bounding box center [1531, 37] width 25 height 25
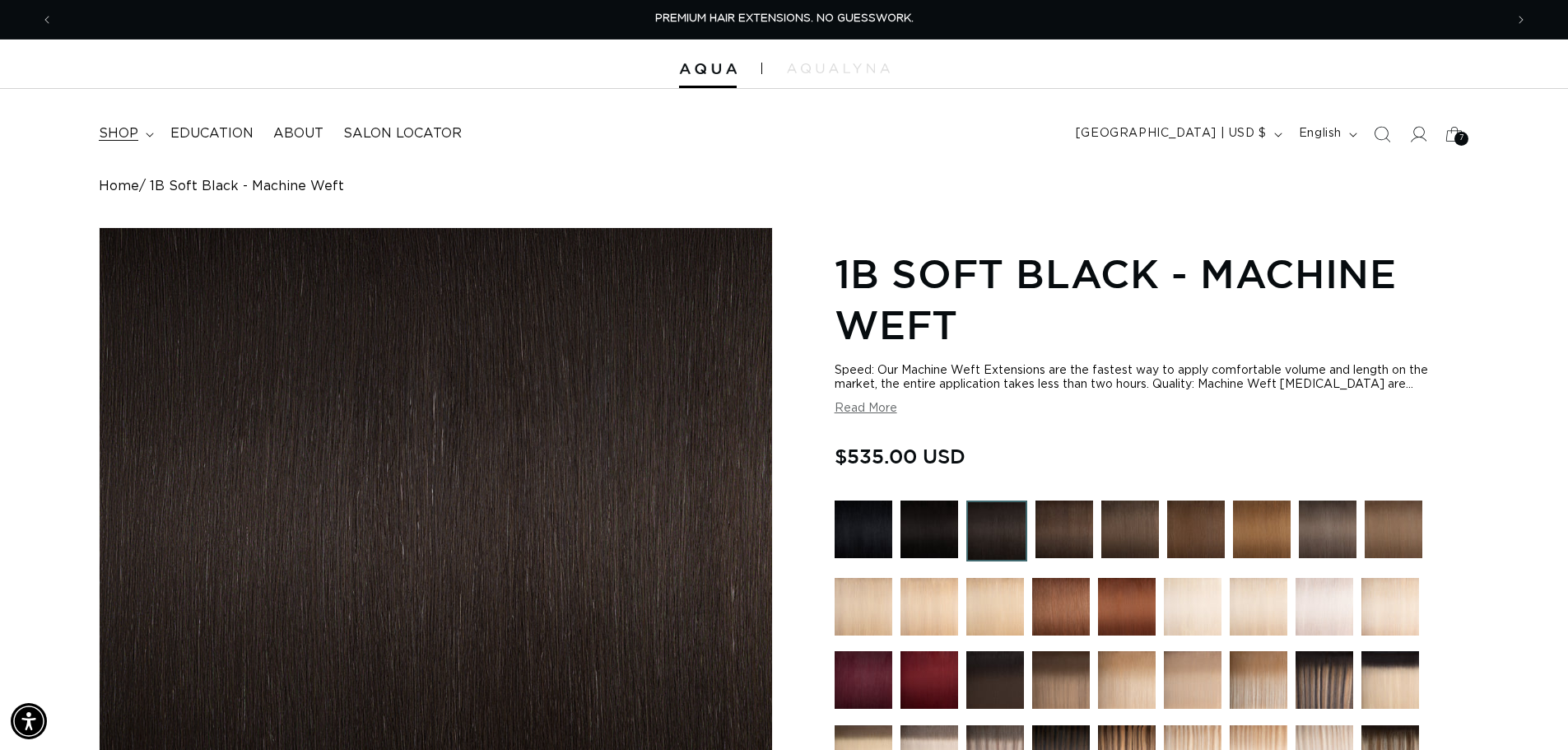
click at [136, 134] on span "shop" at bounding box center [119, 134] width 40 height 17
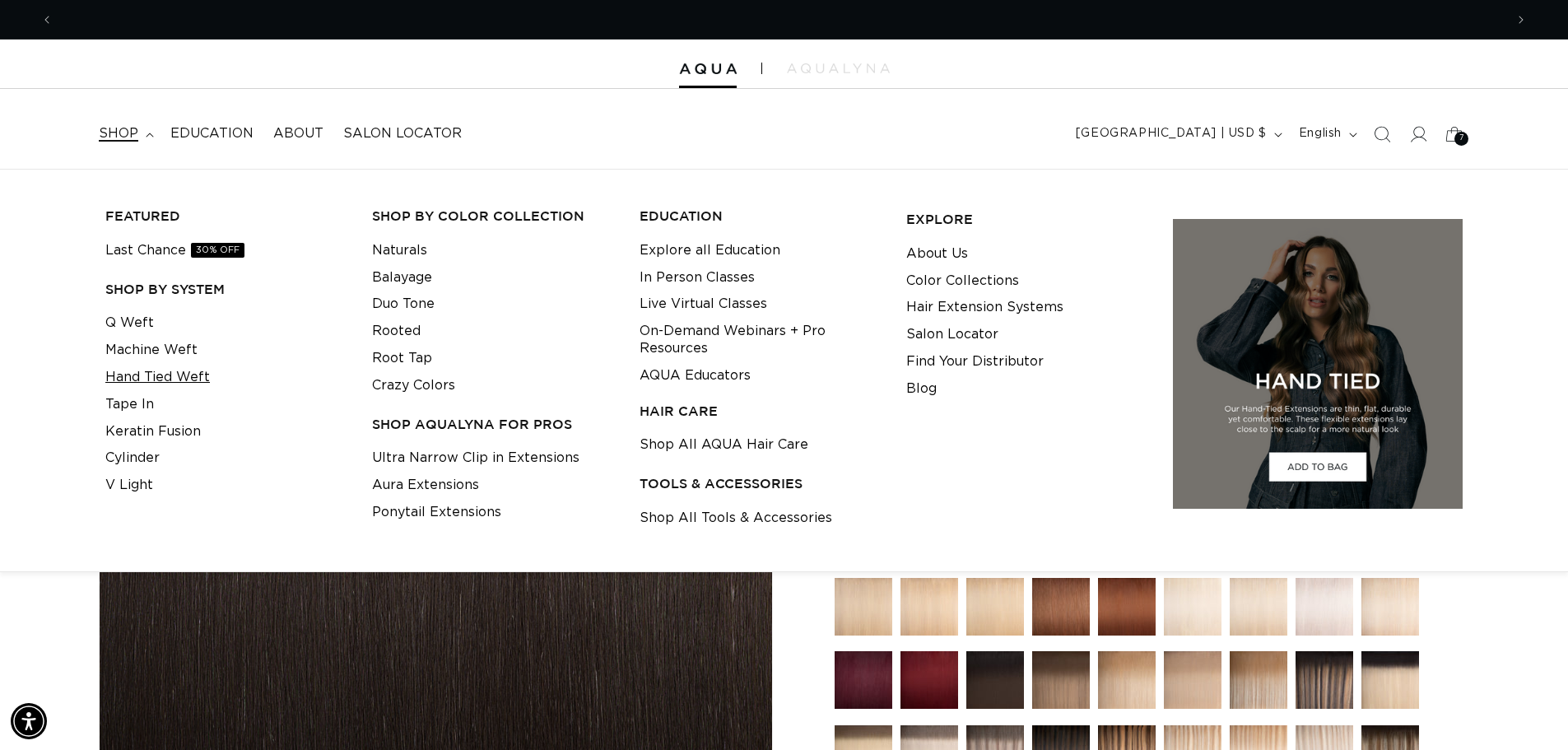
scroll to position [0, 2902]
click at [137, 398] on link "Tape In" at bounding box center [129, 405] width 48 height 28
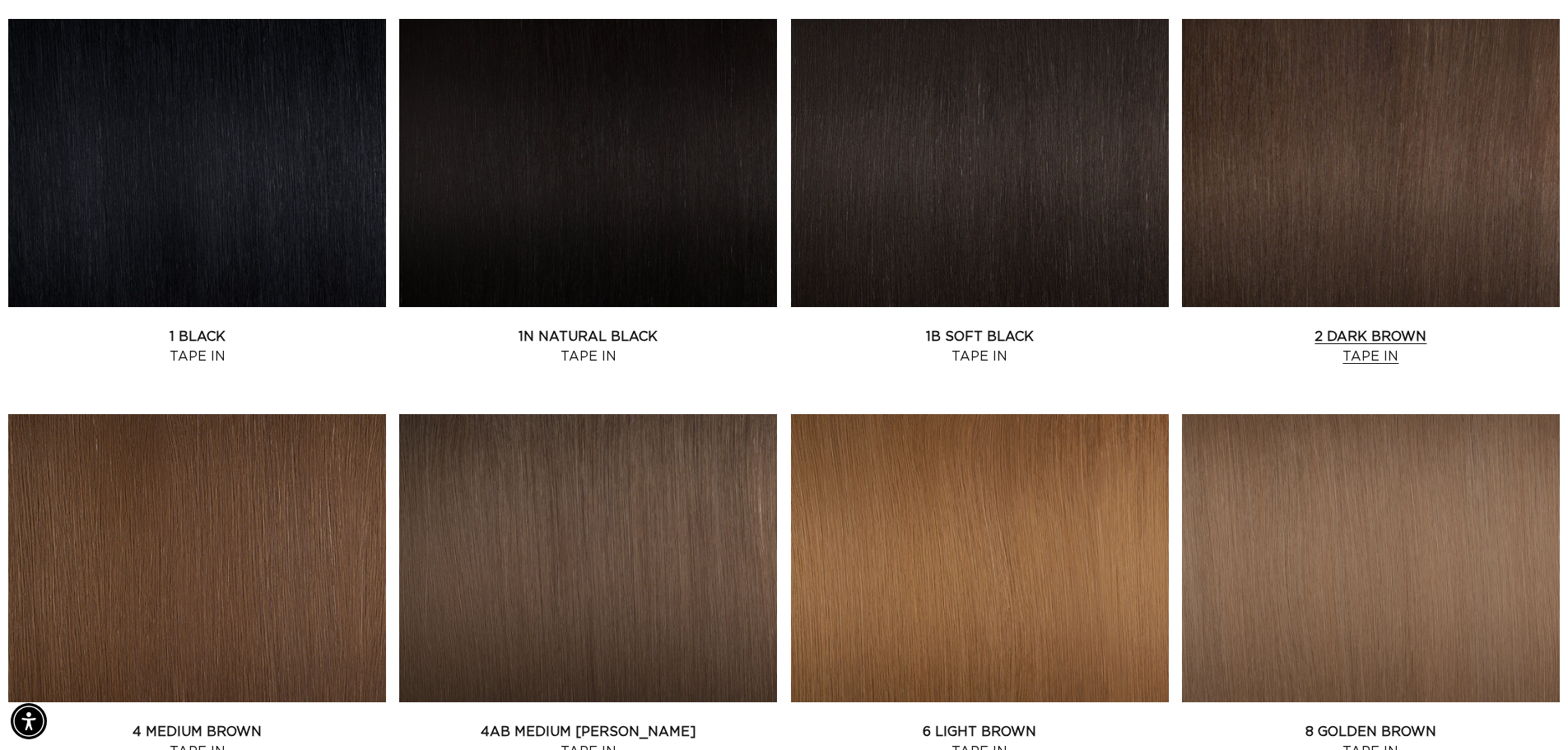
click at [1408, 327] on link "2 Dark Brown Tape In" at bounding box center [1371, 347] width 377 height 40
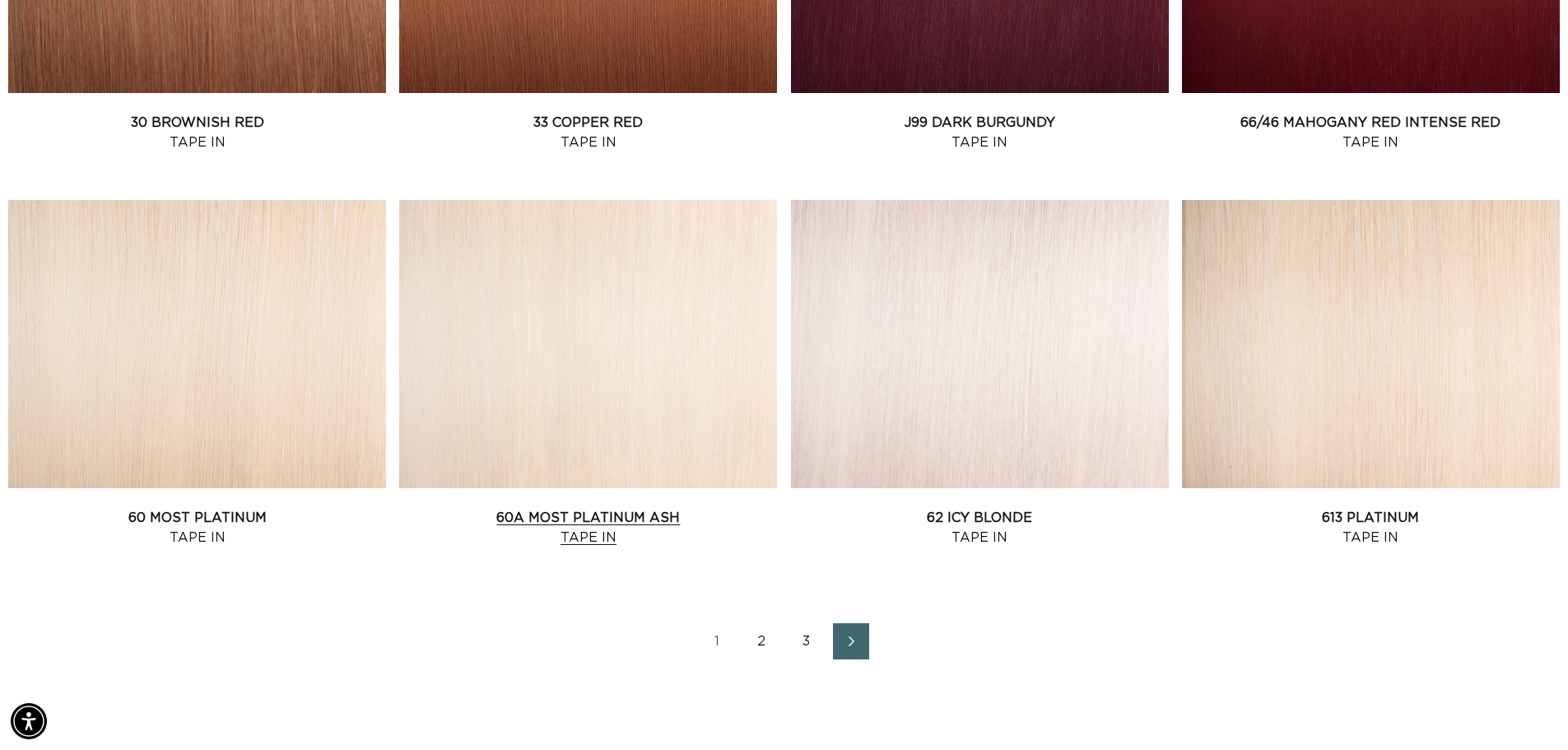
click at [675, 508] on link "60A Most Platinum Ash Tape In" at bounding box center [588, 528] width 377 height 40
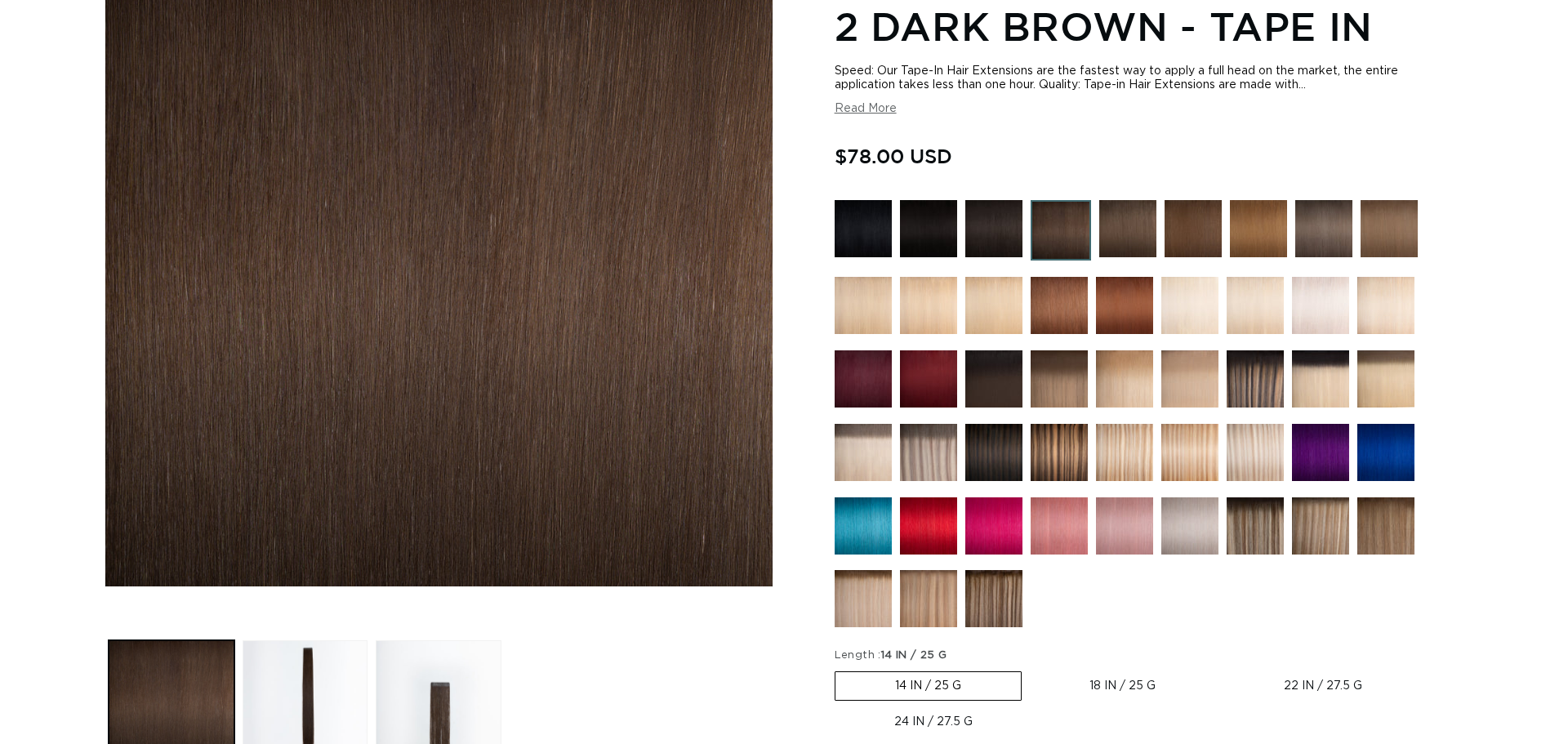
scroll to position [409, 0]
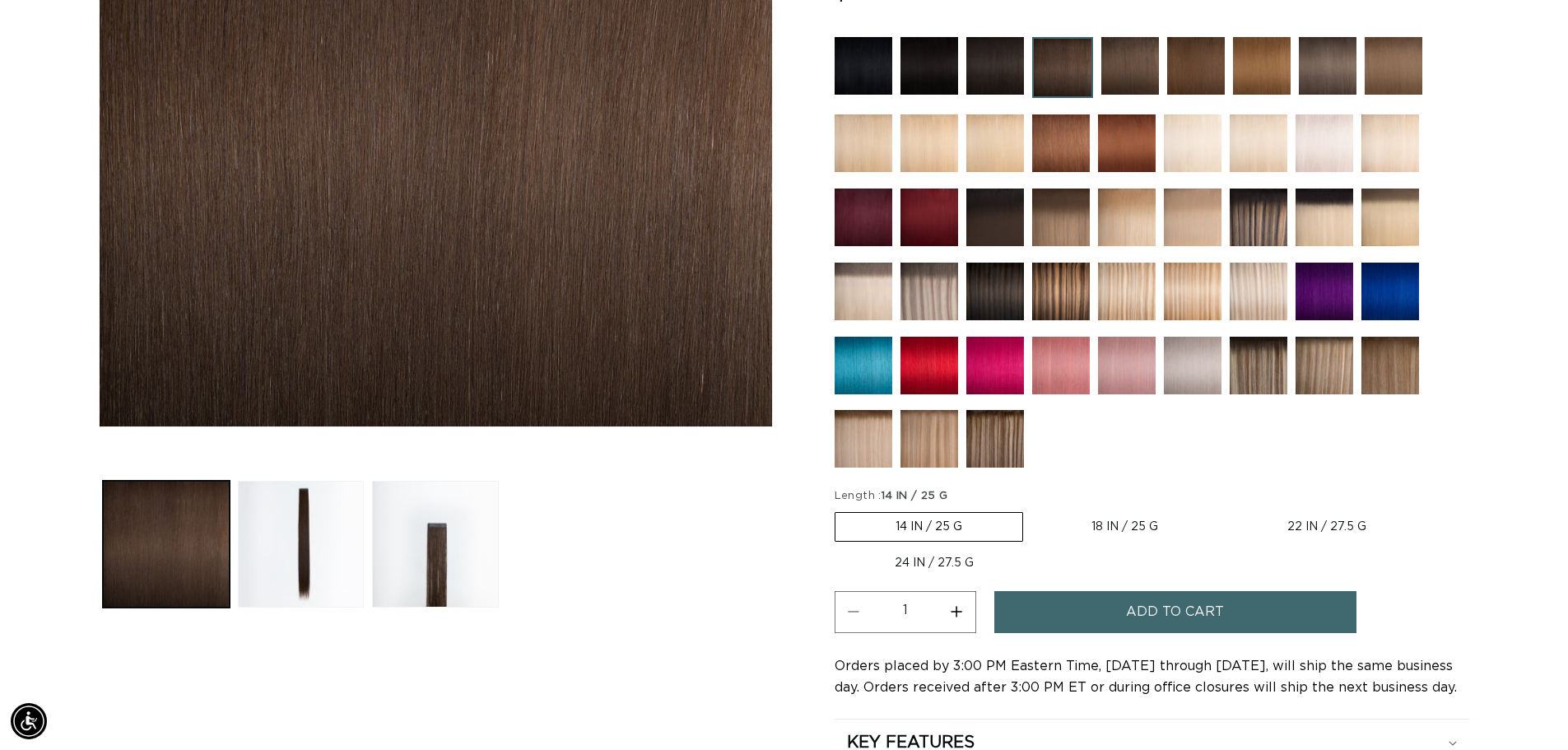
click at [1119, 527] on label "18 IN / 25 G Variant sold out or unavailable" at bounding box center [1124, 527] width 187 height 28
click at [1032, 509] on input "18 IN / 25 G Variant sold out or unavailable" at bounding box center [1031, 509] width 1 height 1
radio input "true"
click at [1185, 616] on span "Add to cart" at bounding box center [1175, 612] width 98 height 42
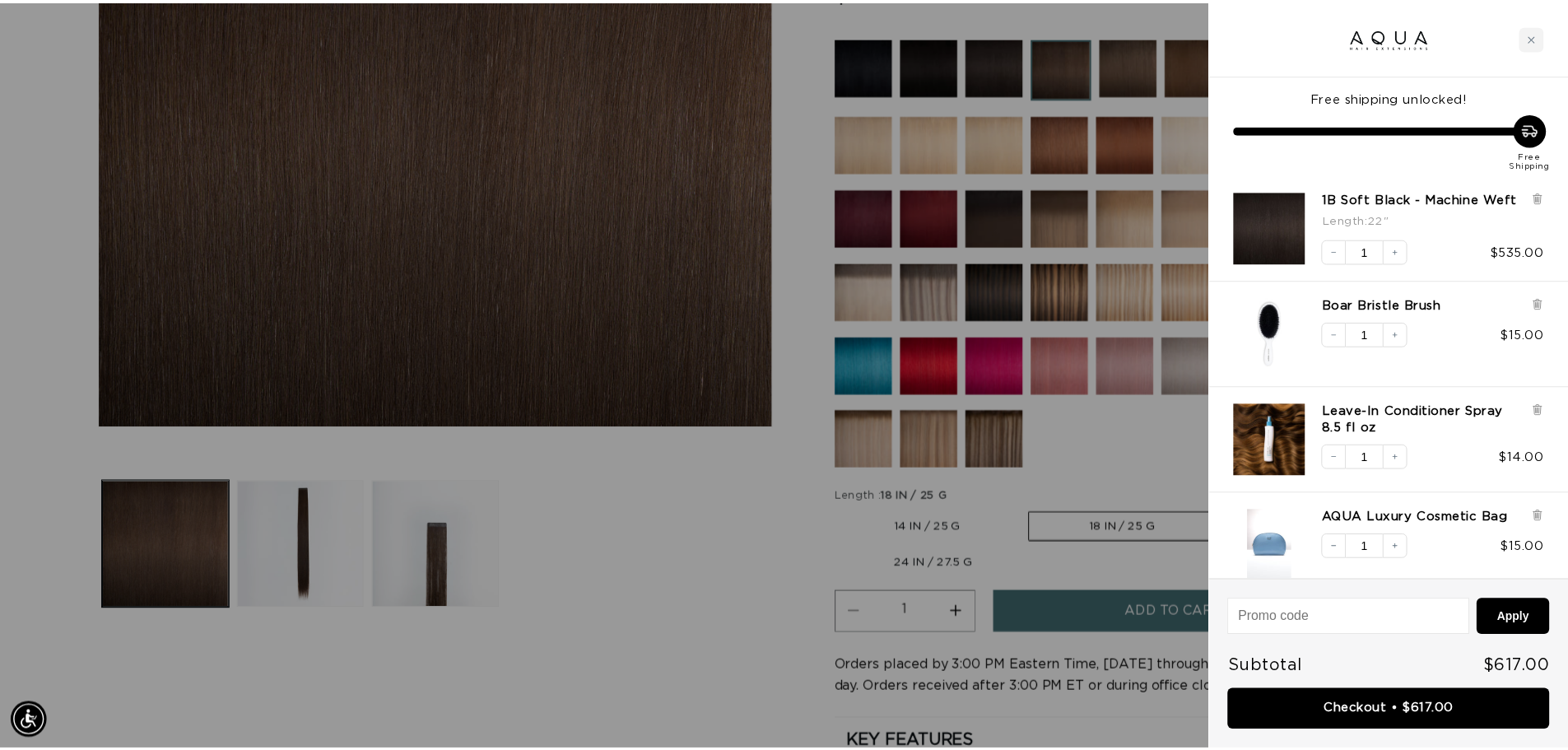
scroll to position [0, 1463]
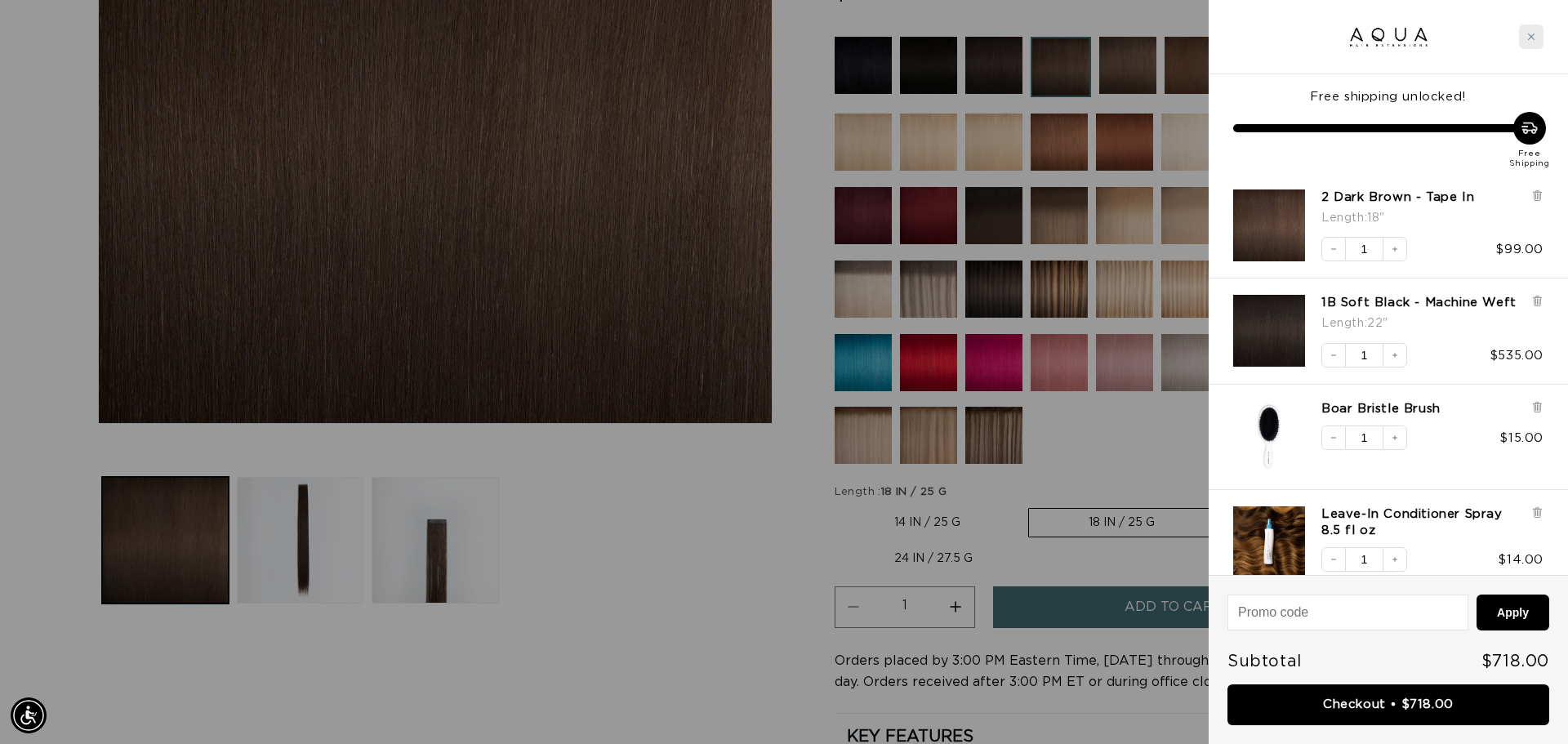
click at [1524, 31] on div "Close cart" at bounding box center [1531, 37] width 25 height 25
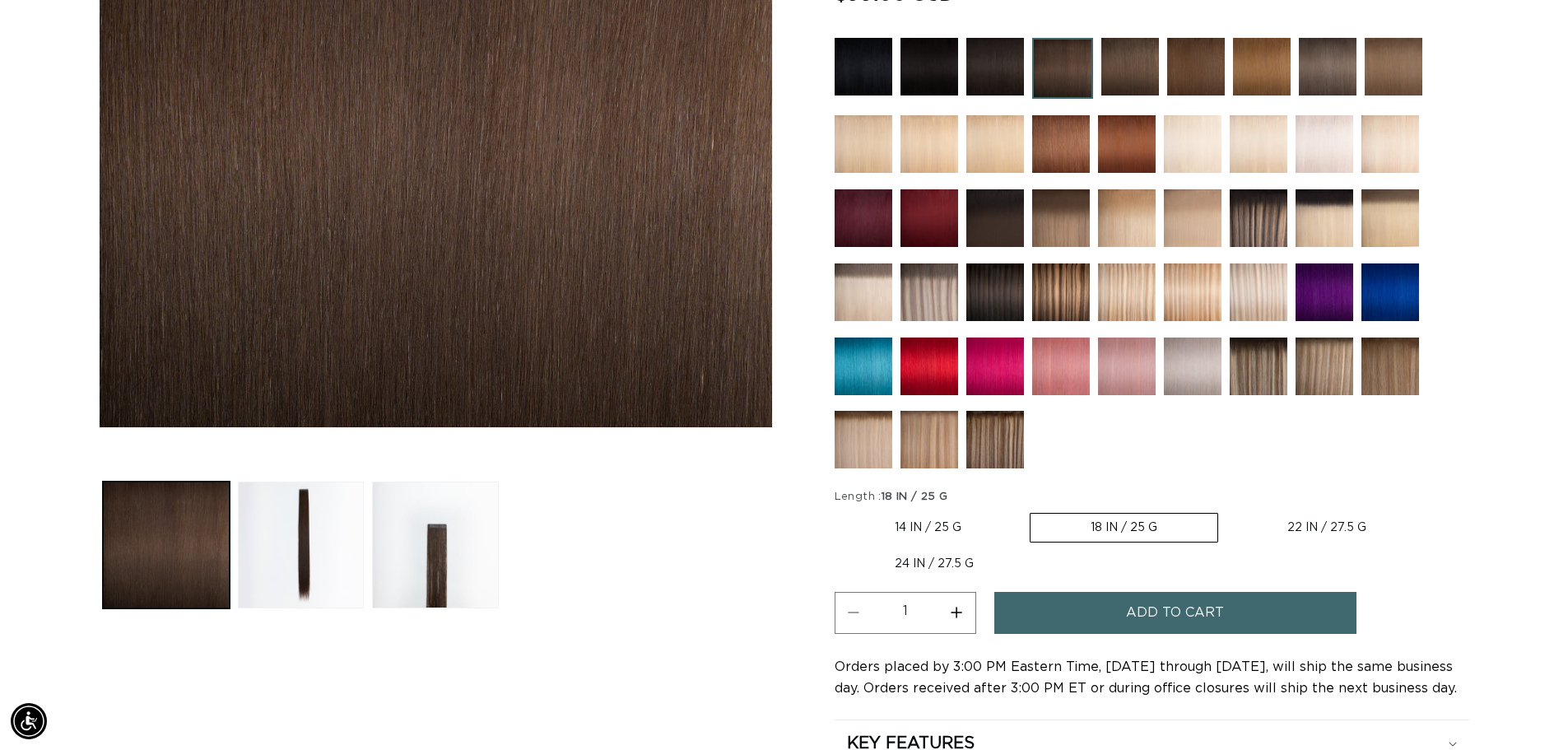
scroll to position [83, 0]
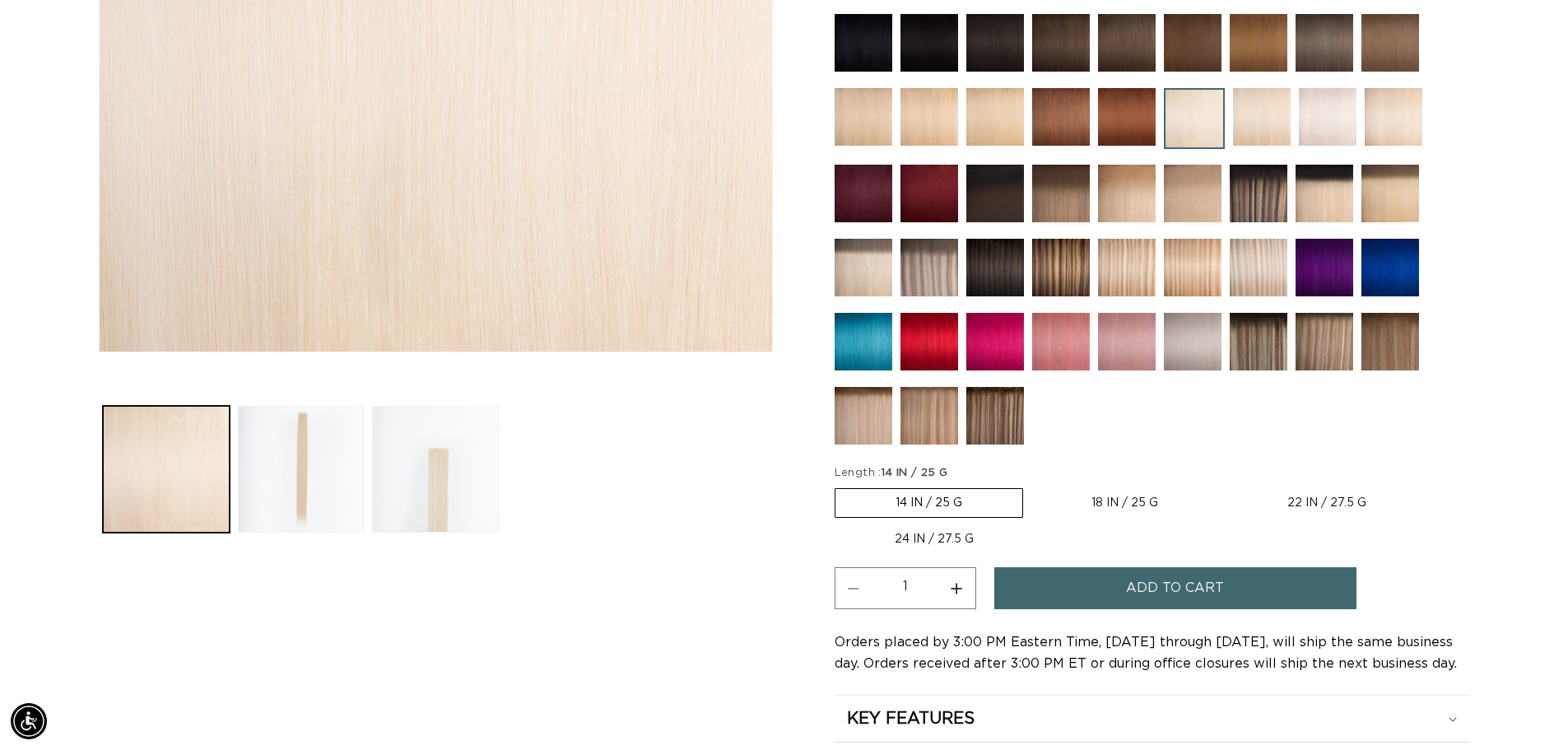
scroll to position [494, 0]
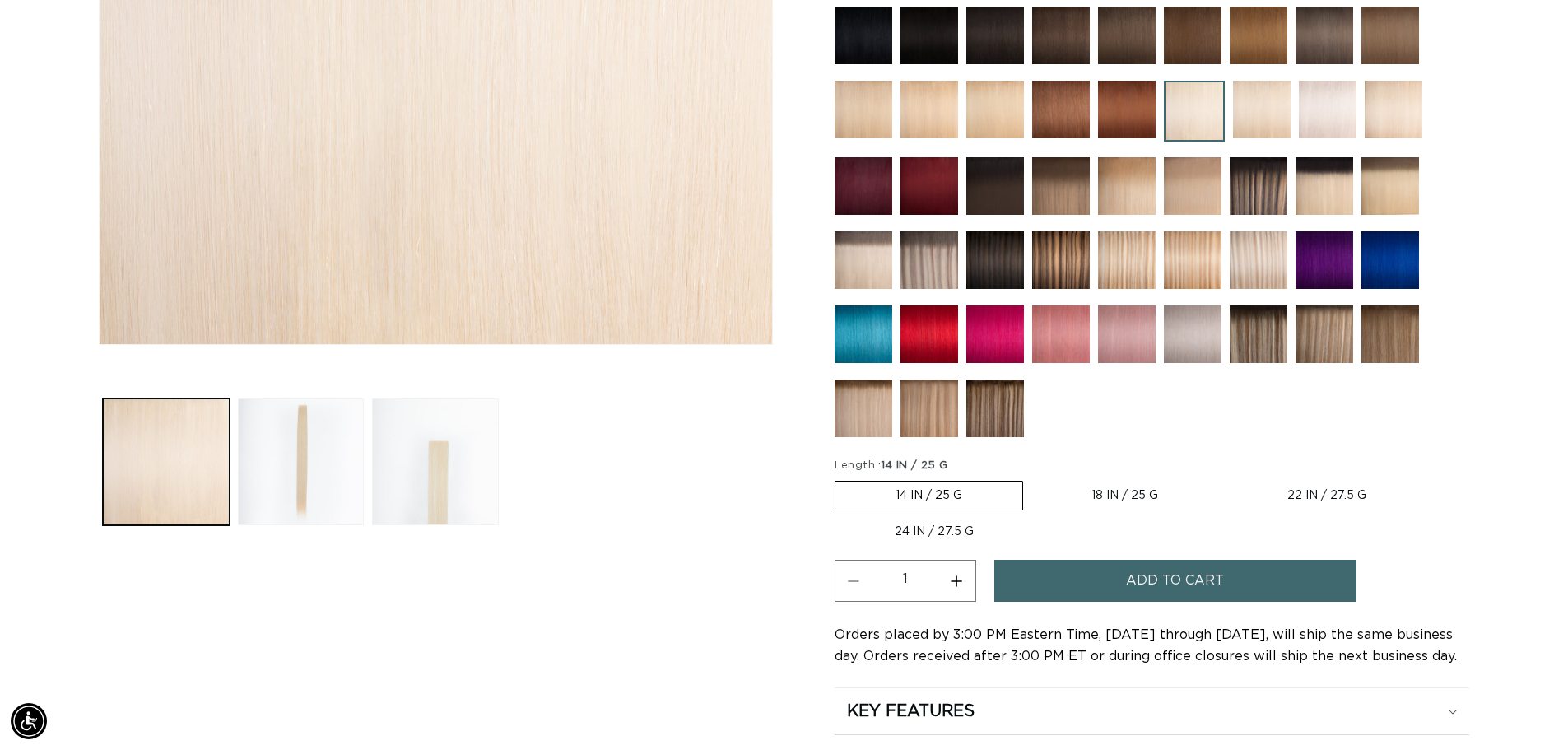
click at [1343, 500] on label "22 IN / 27.5 G Variant sold out or unavailable" at bounding box center [1326, 496] width 199 height 28
click at [1227, 478] on input "22 IN / 27.5 G Variant sold out or unavailable" at bounding box center [1226, 478] width 1 height 1
radio input "true"
click at [1186, 584] on span "Add to cart" at bounding box center [1175, 581] width 98 height 42
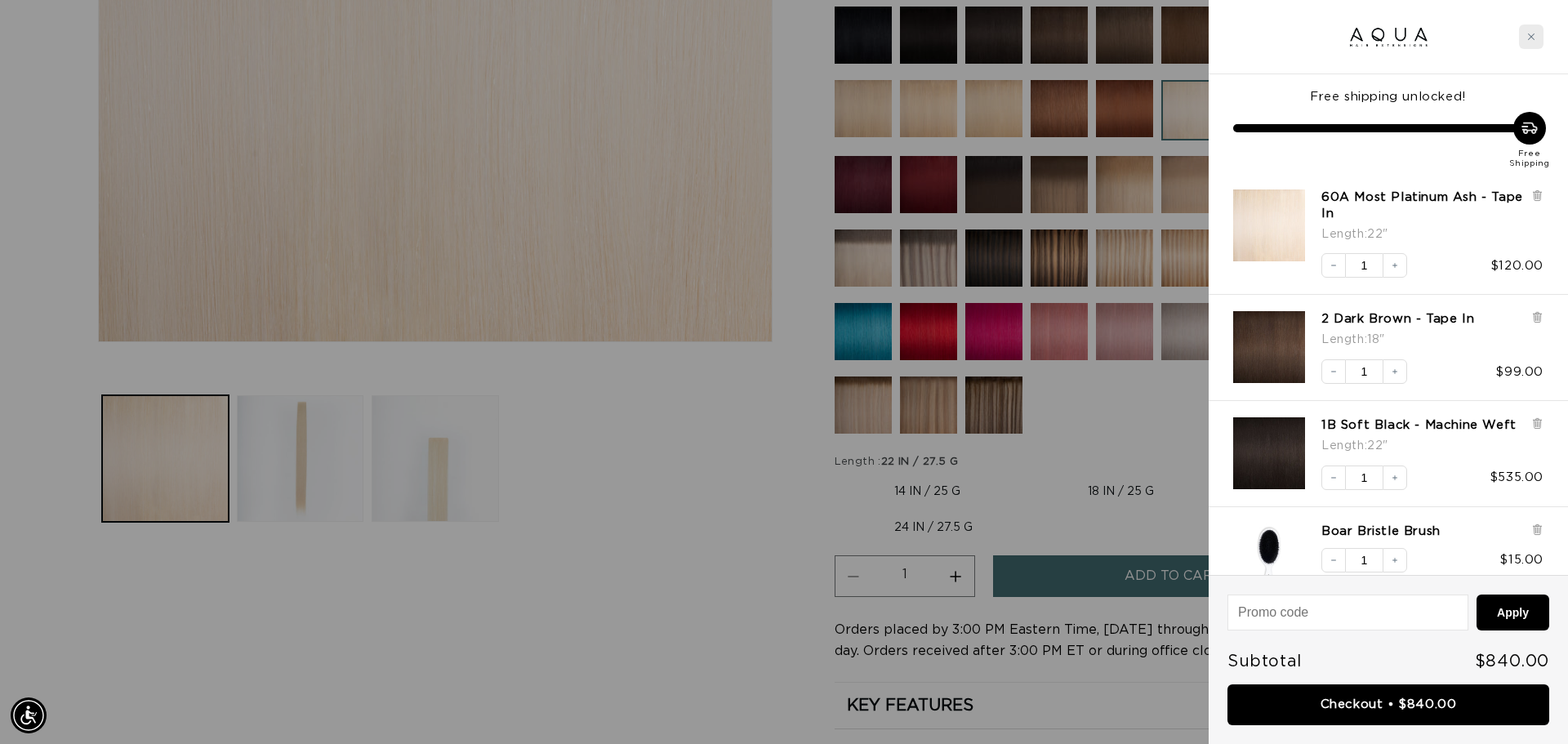
click at [1524, 36] on div "Close cart" at bounding box center [1531, 37] width 25 height 25
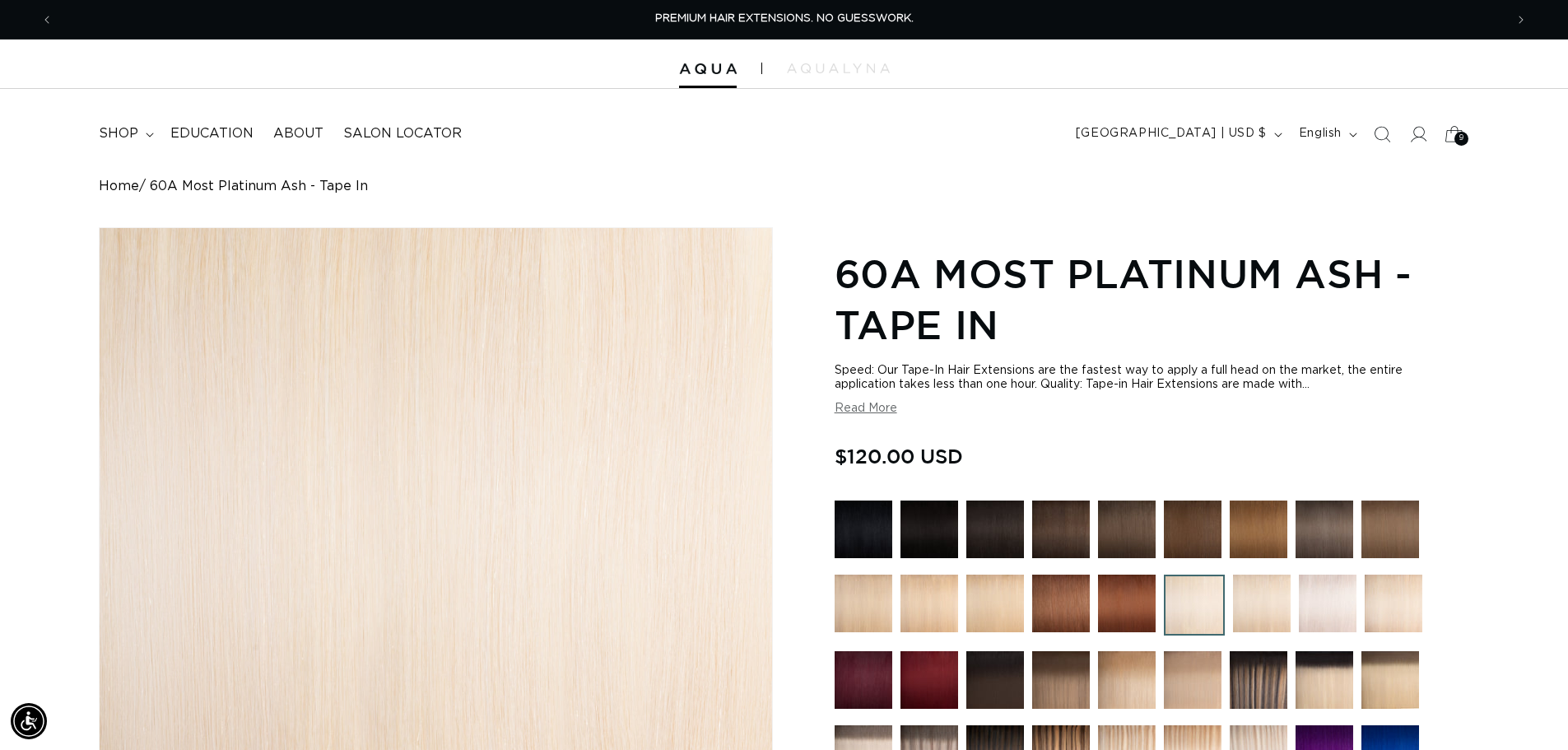
click at [1453, 138] on icon at bounding box center [1453, 134] width 39 height 39
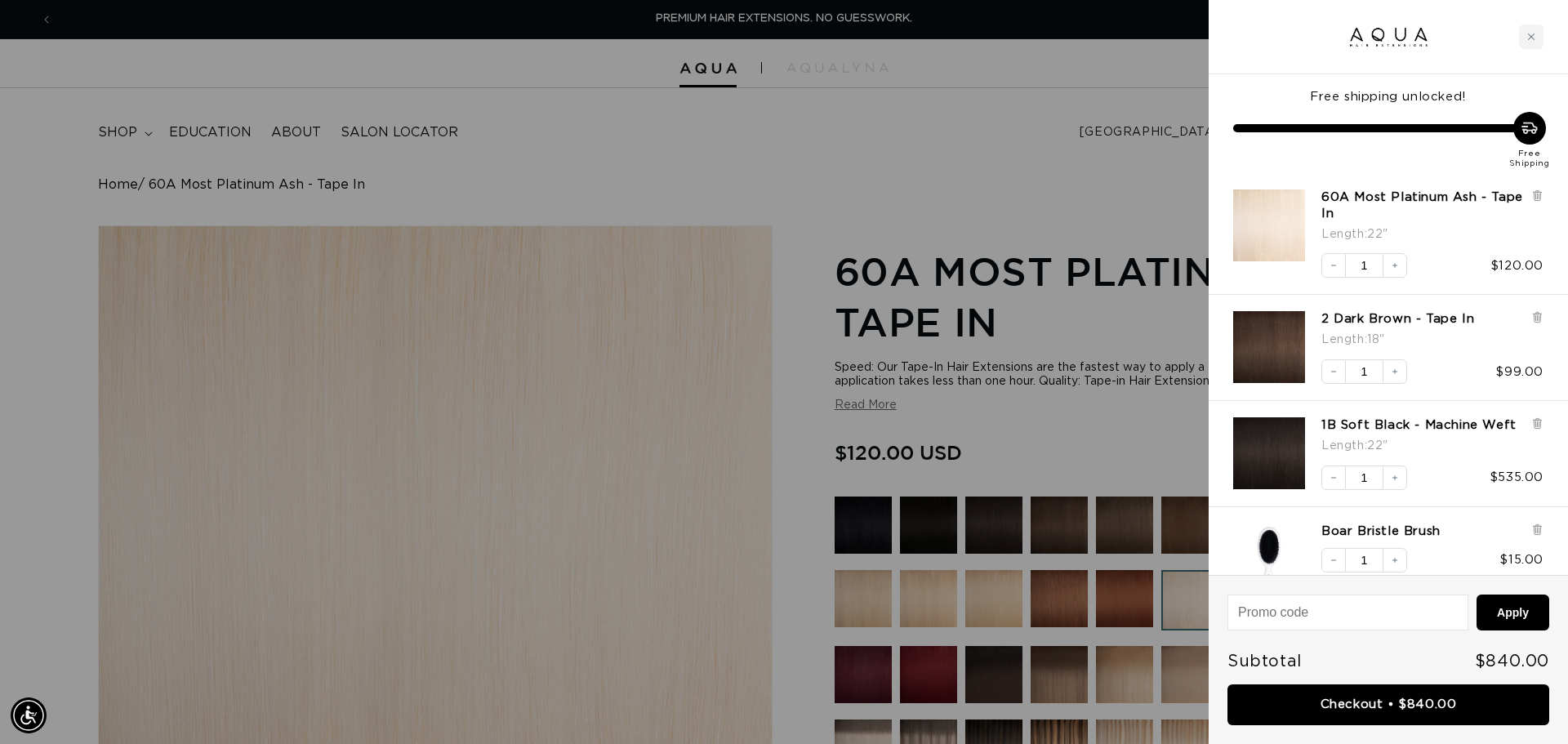
click at [177, 132] on div at bounding box center [784, 372] width 1568 height 744
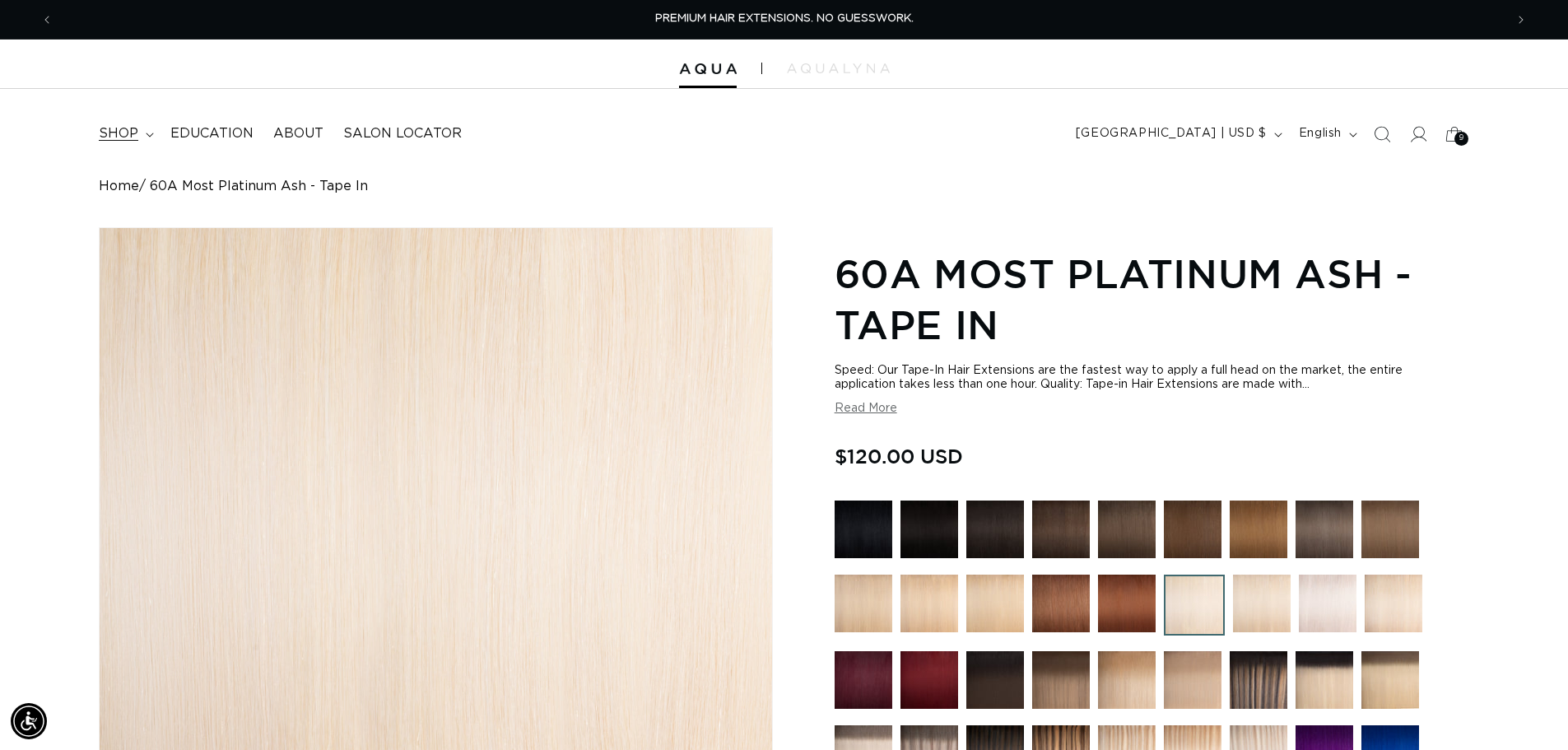
click at [127, 135] on span "shop" at bounding box center [119, 134] width 40 height 17
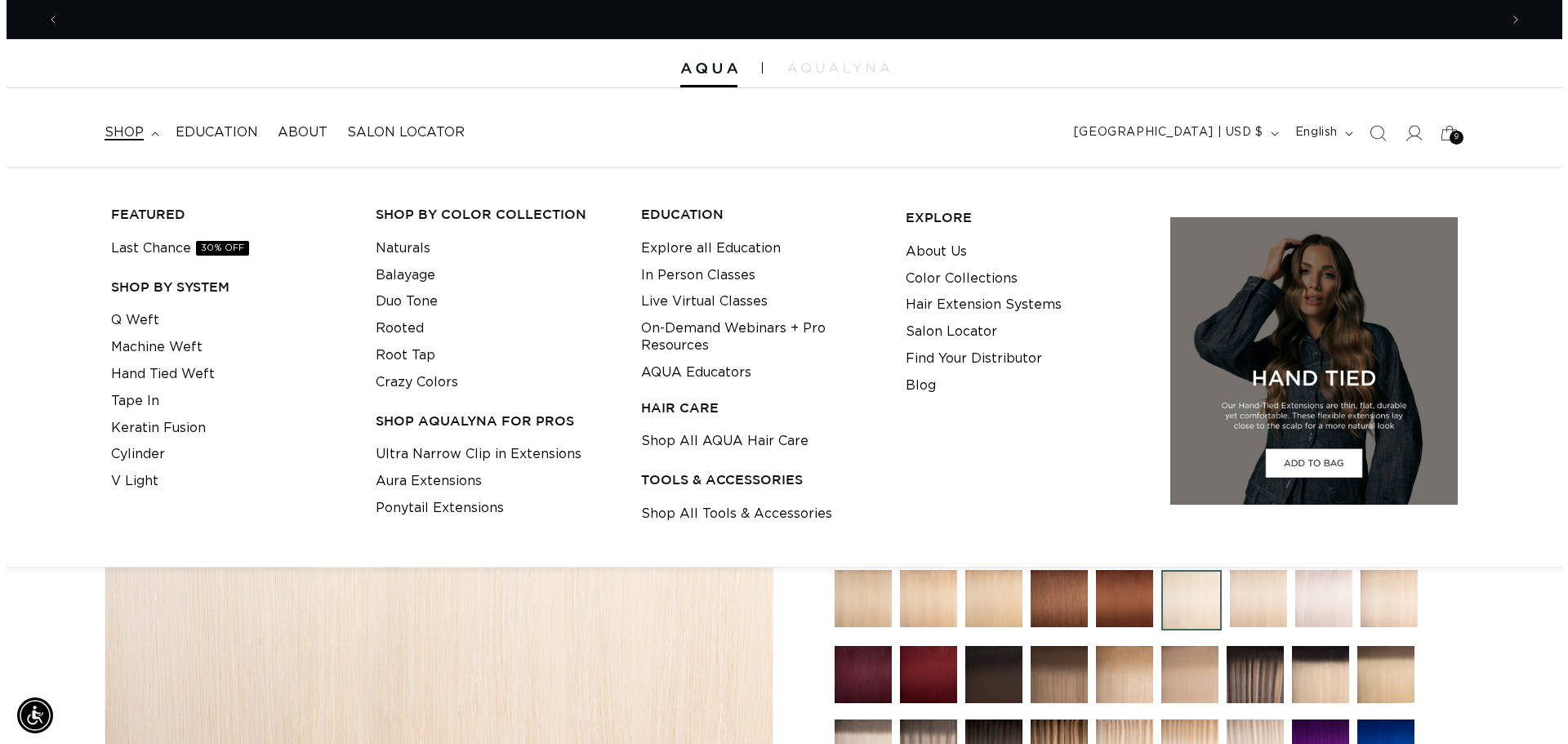
scroll to position [0, 1440]
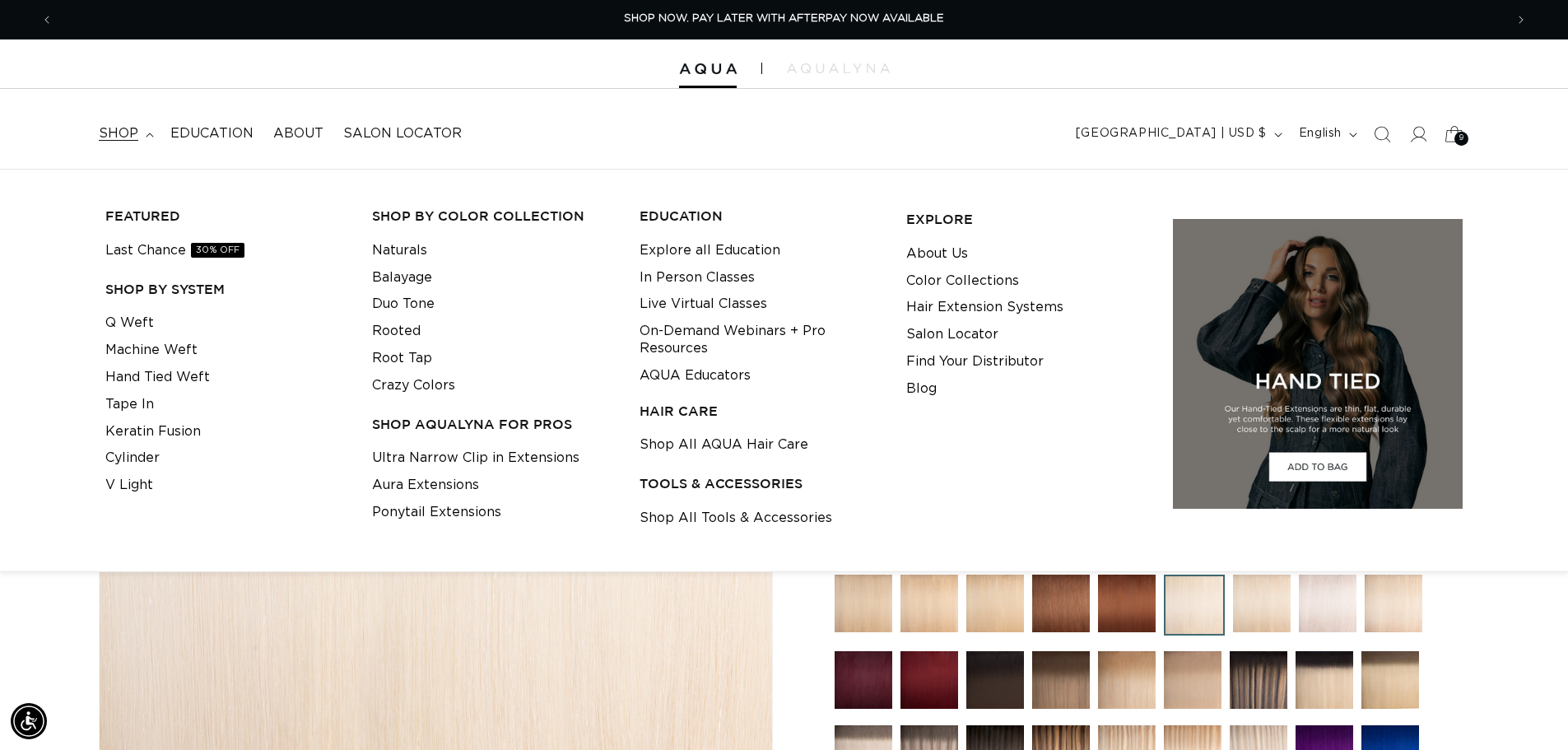
click at [1437, 143] on icon at bounding box center [1453, 134] width 39 height 39
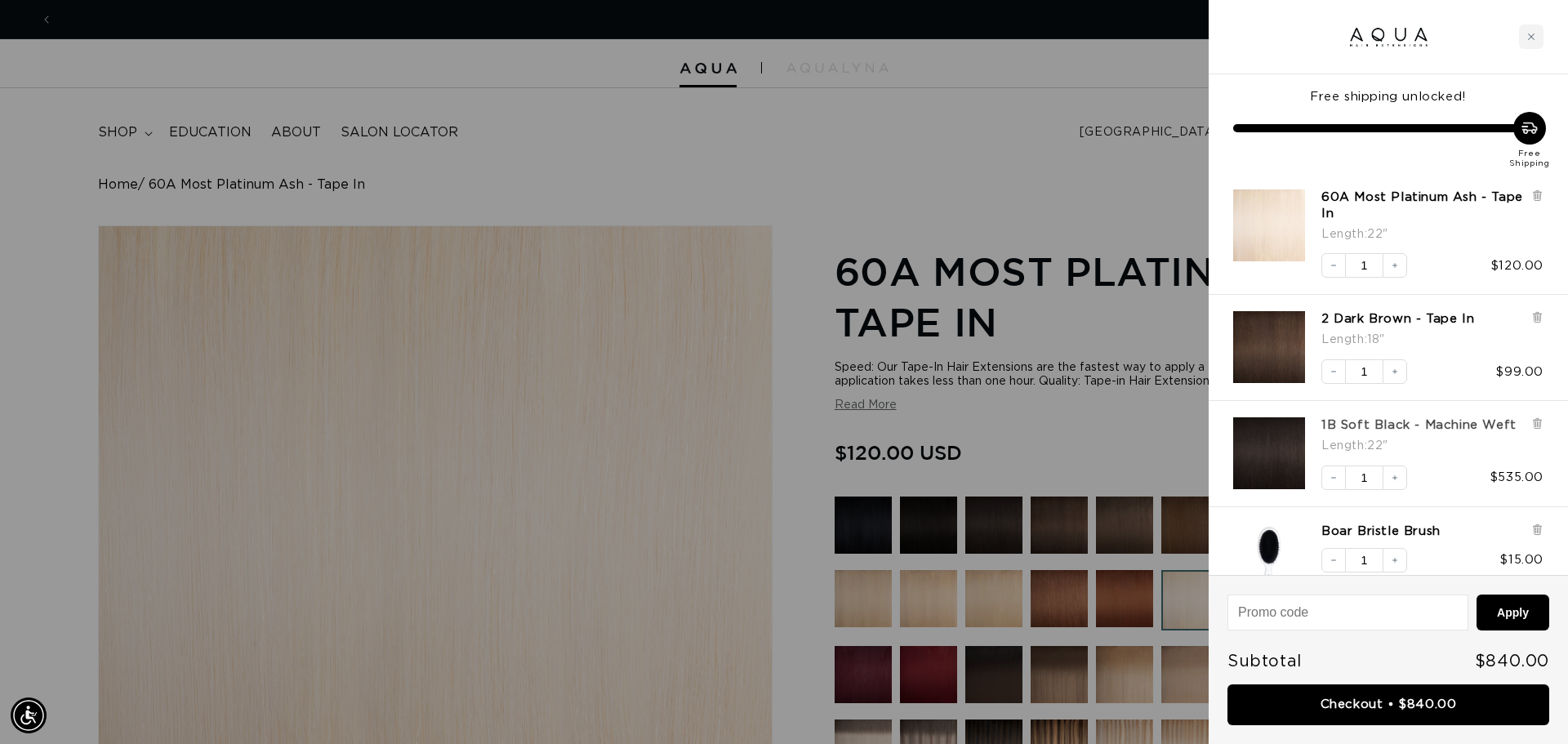
scroll to position [0, 2904]
click at [1410, 434] on link "1B Soft Black - Machine Weft" at bounding box center [1419, 425] width 195 height 16
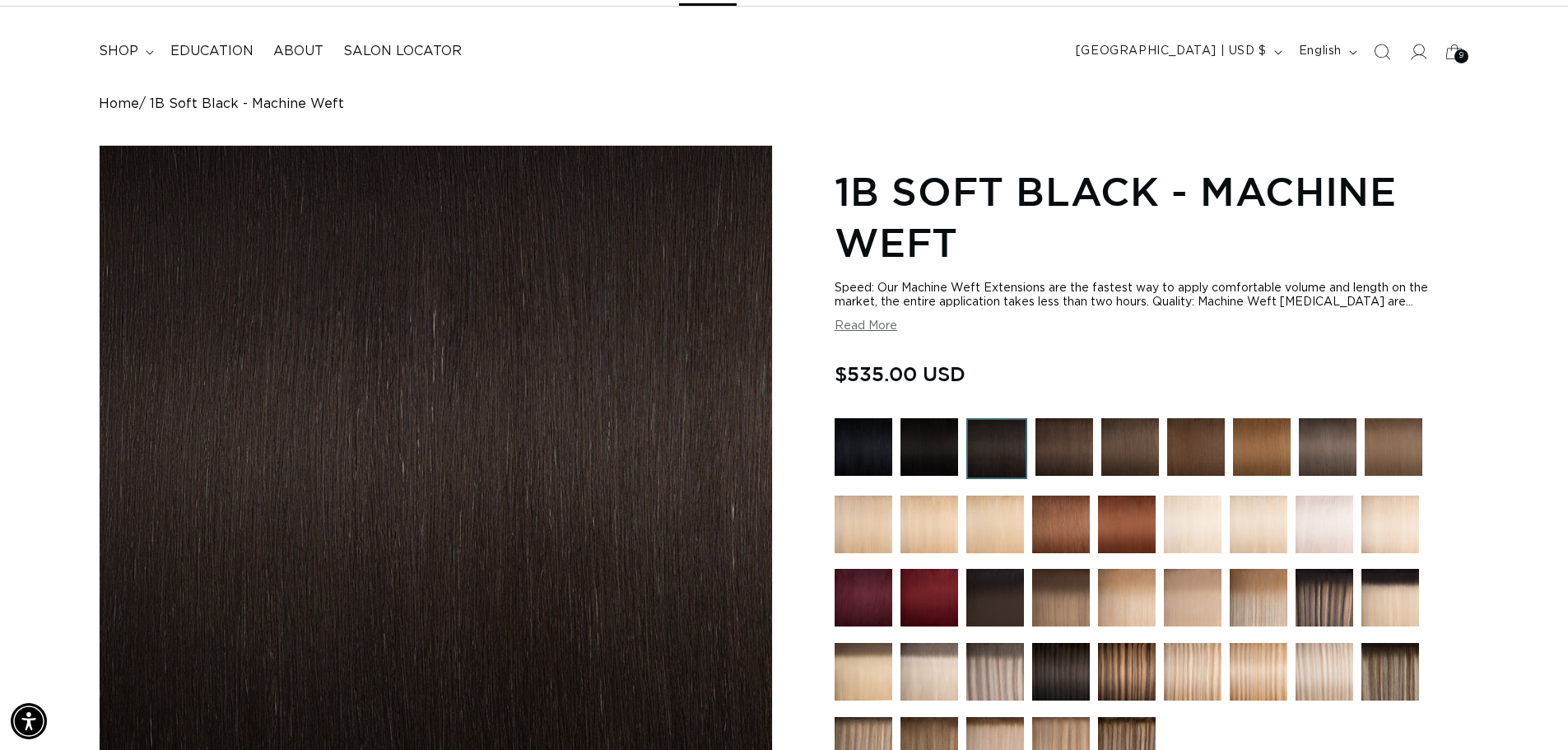
scroll to position [0, 1451]
click at [884, 320] on button "Read More" at bounding box center [866, 327] width 63 height 14
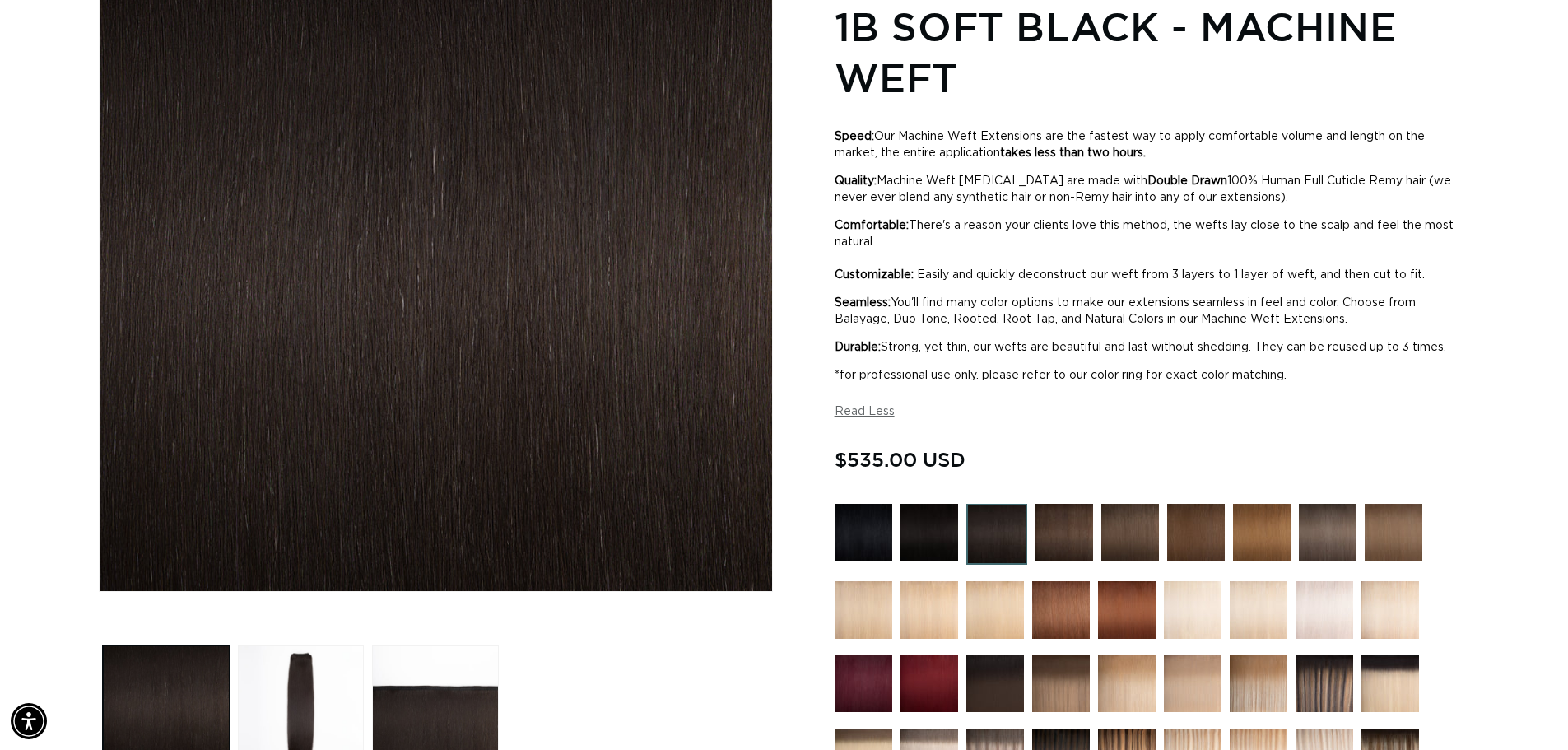
scroll to position [0, 2902]
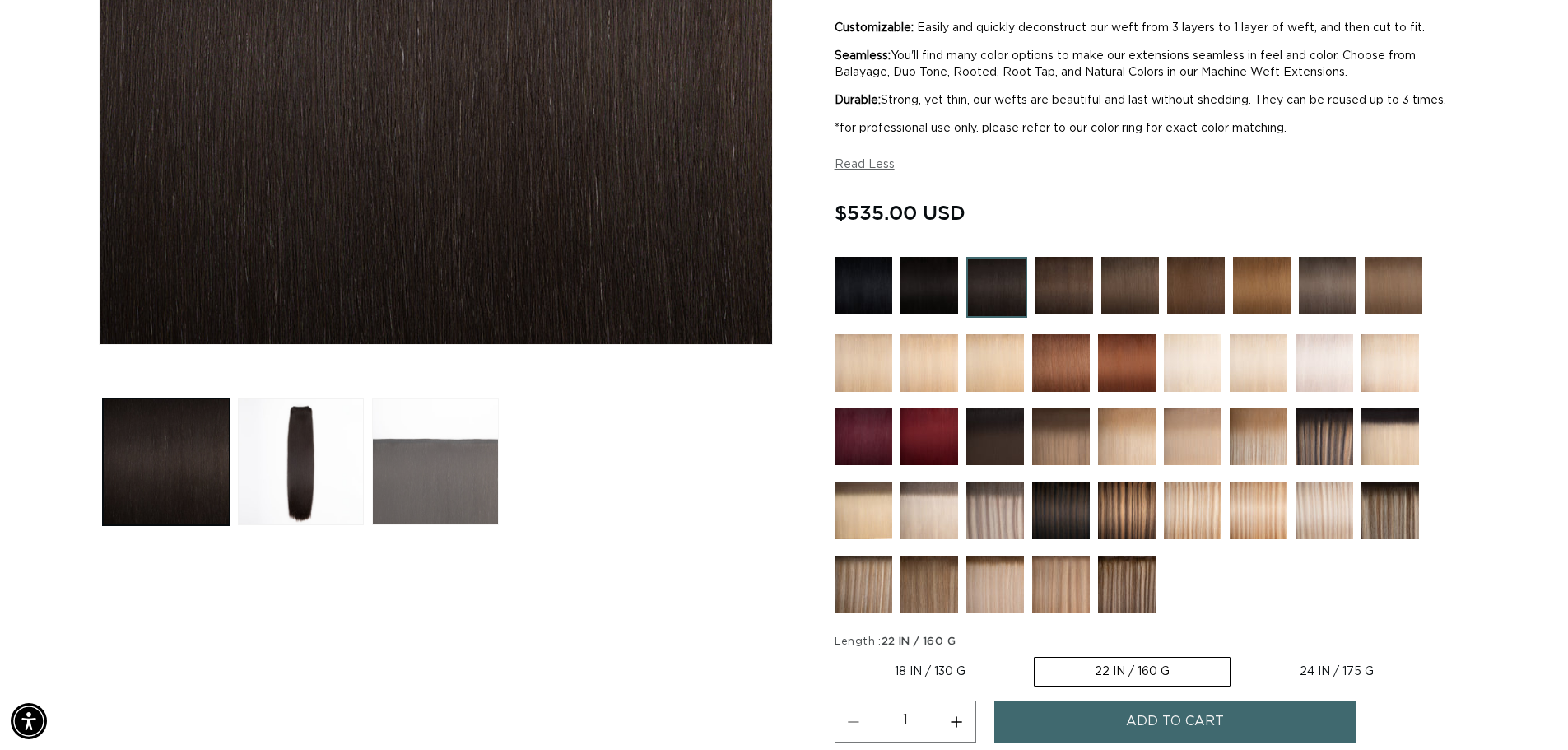
click at [480, 485] on button "Load image 3 in gallery view" at bounding box center [435, 461] width 127 height 127
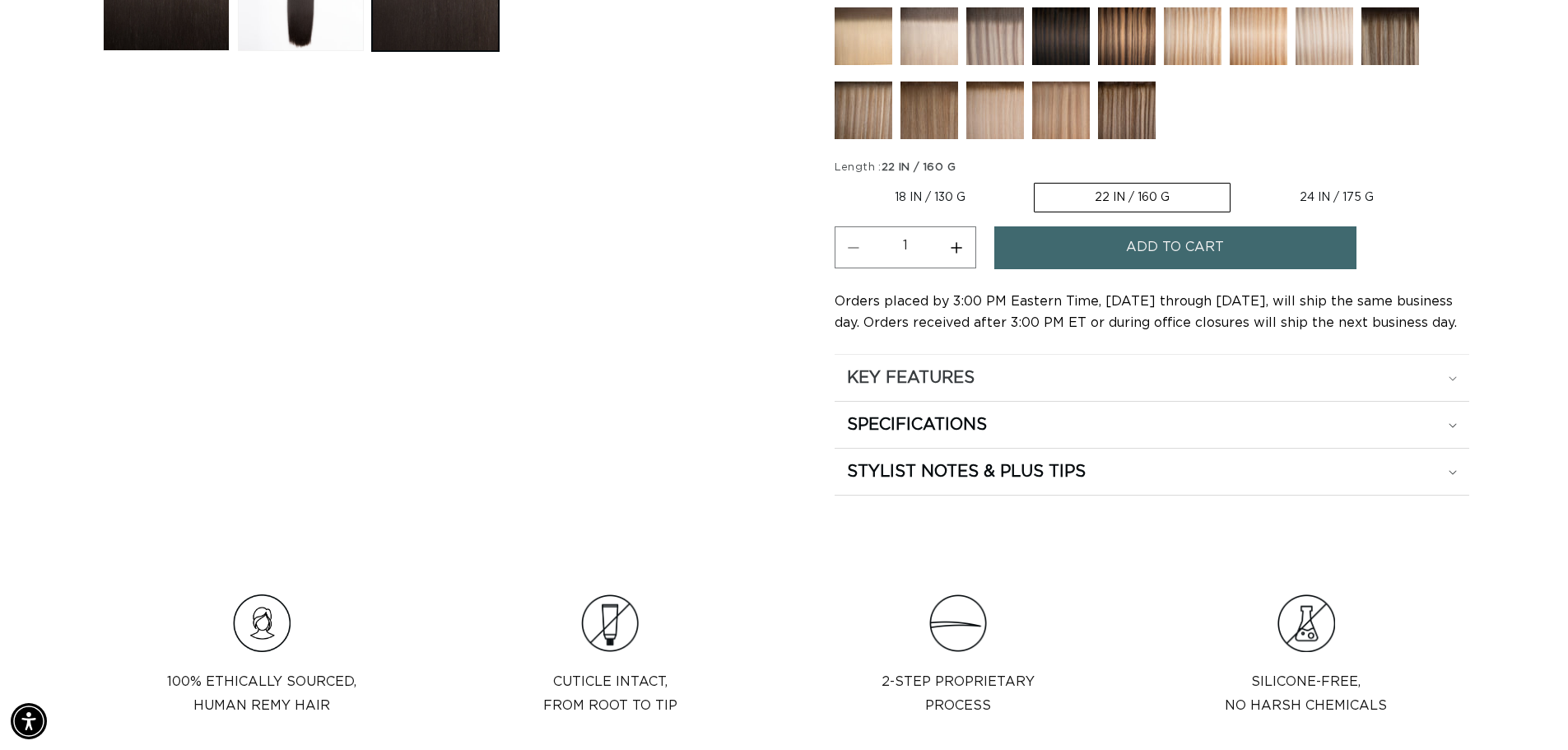
click at [1425, 385] on div "KEY FEATURES" at bounding box center [1152, 378] width 610 height 22
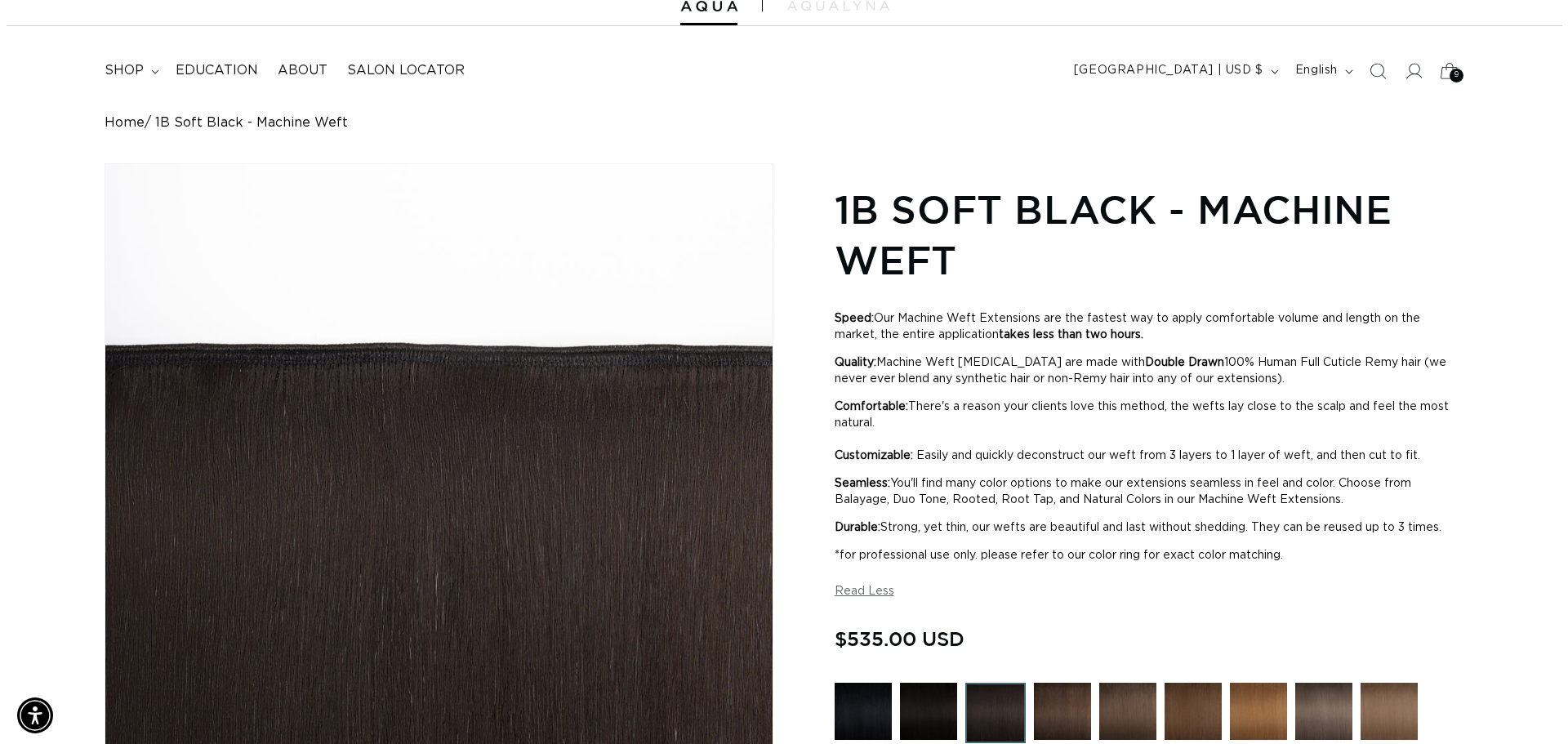
scroll to position [0, 0]
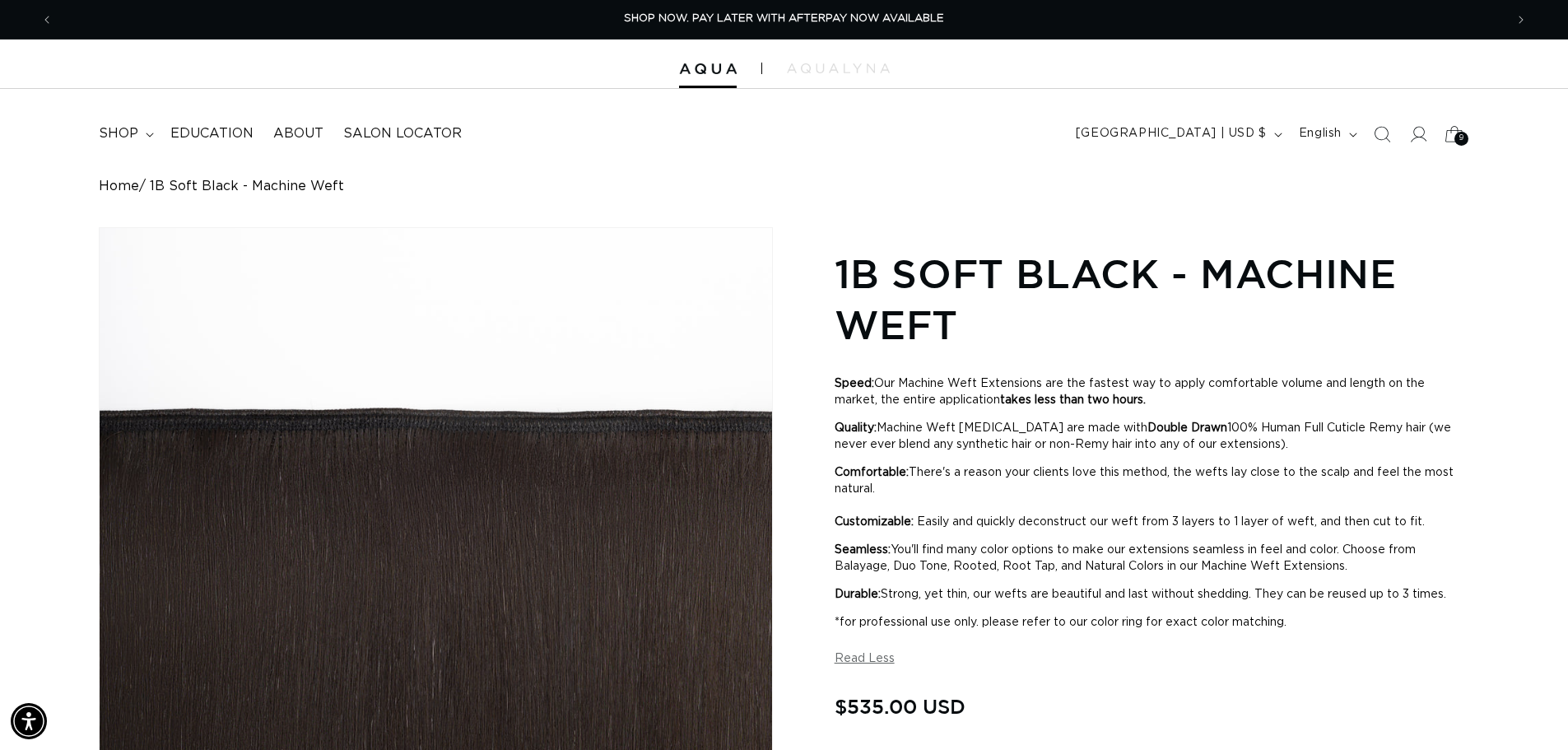
click at [1450, 134] on icon at bounding box center [1453, 134] width 39 height 39
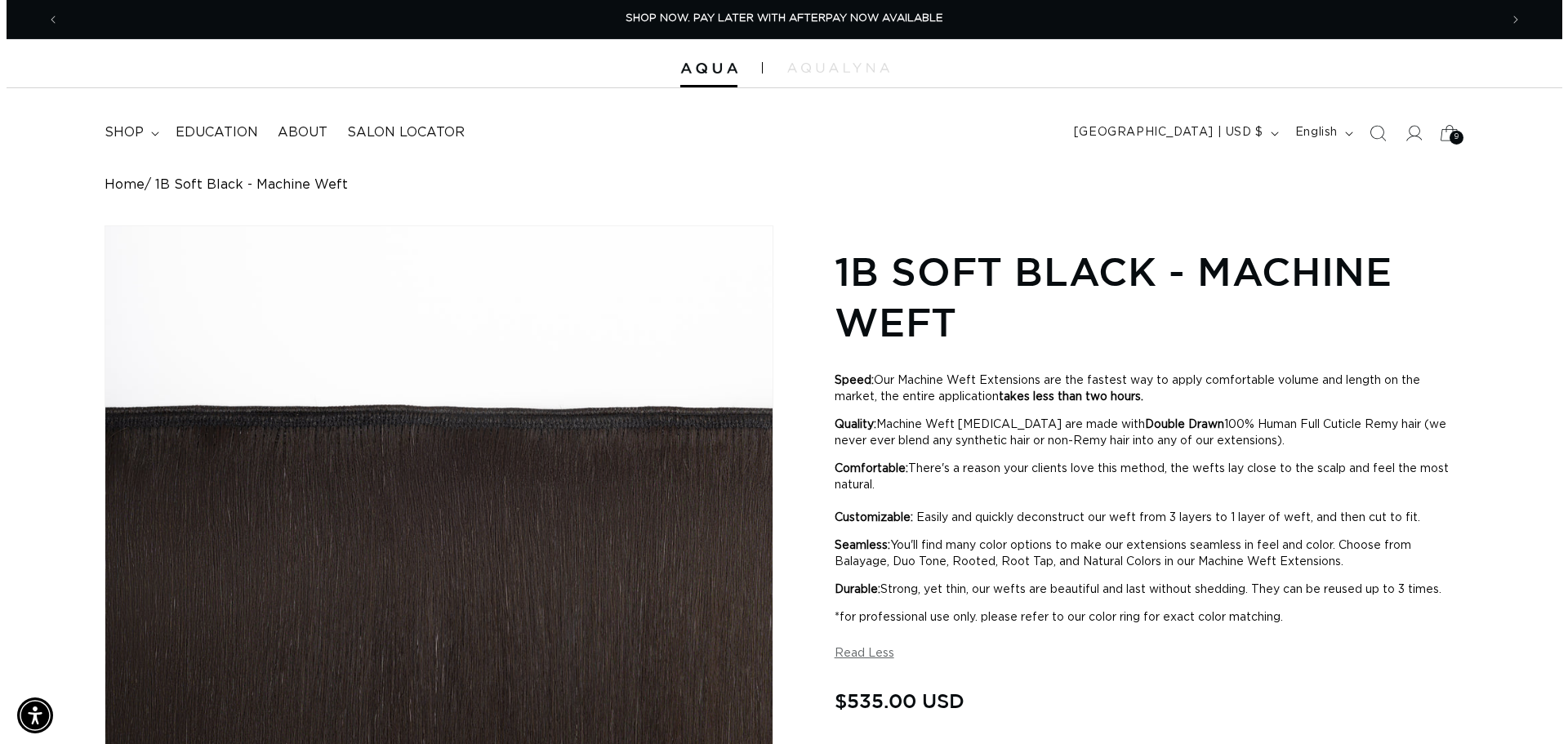
scroll to position [0, 1452]
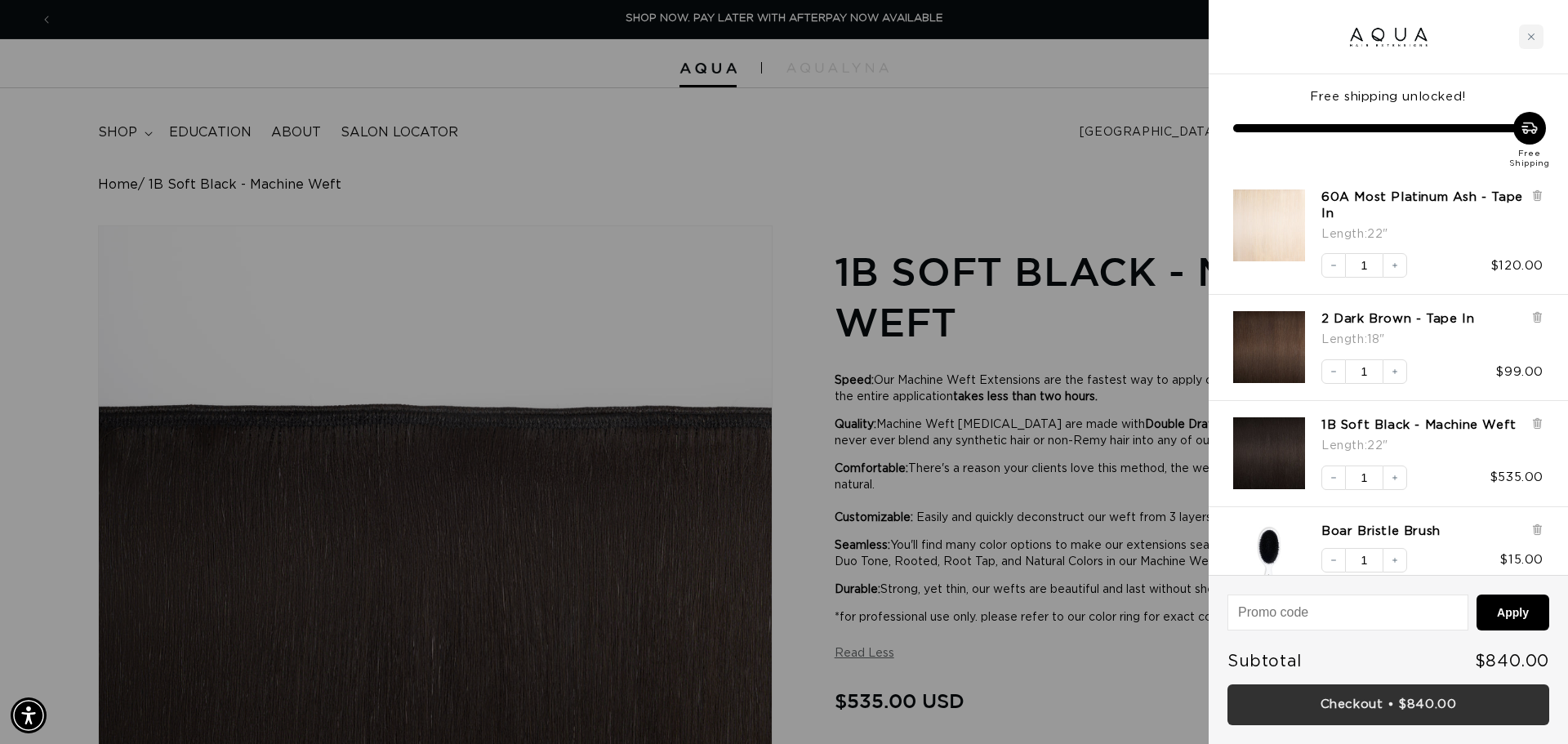
click at [1417, 696] on link "Checkout • $840.00" at bounding box center [1388, 706] width 321 height 42
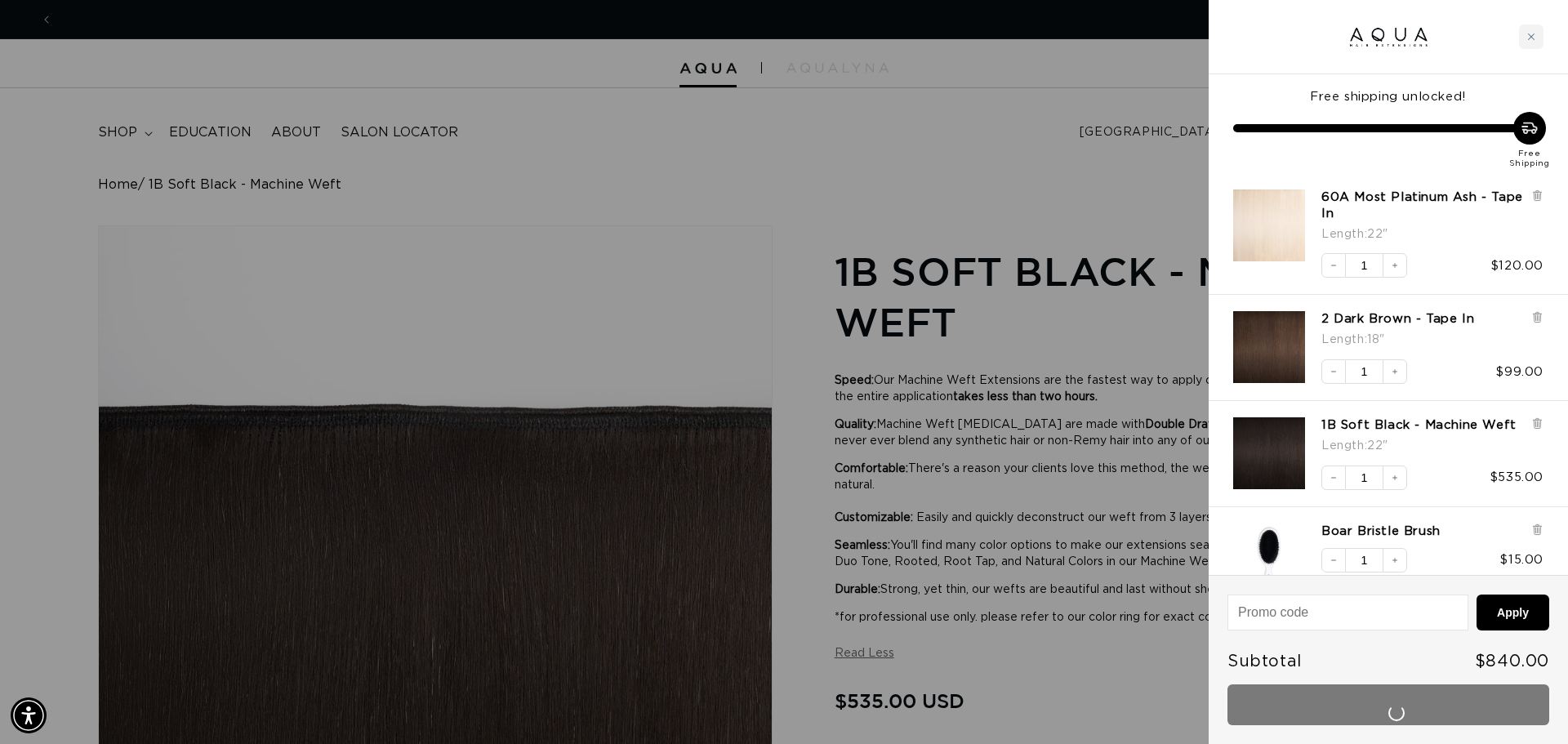
scroll to position [0, 2904]
